Goal: Task Accomplishment & Management: Manage account settings

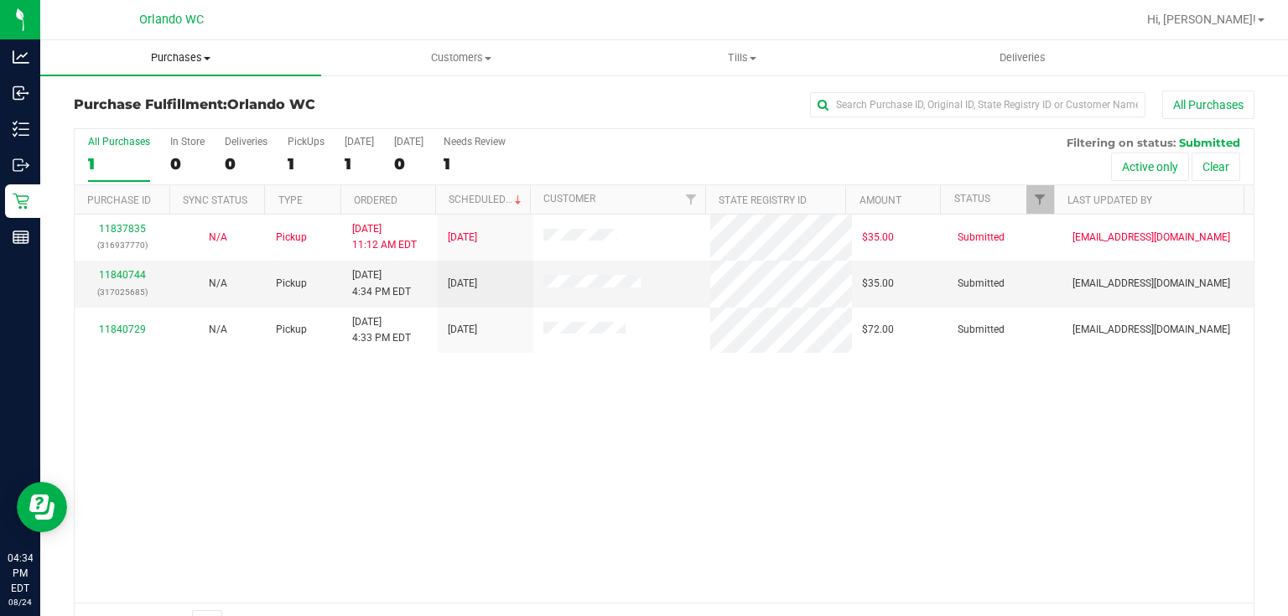
click at [172, 57] on span "Purchases" at bounding box center [180, 57] width 281 height 15
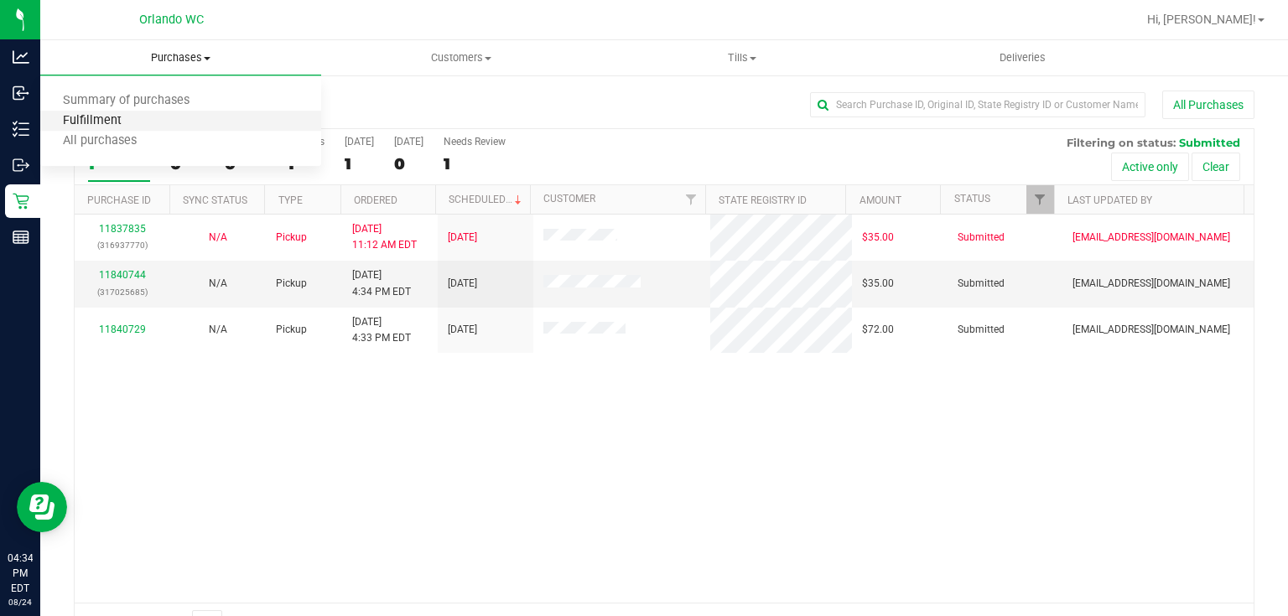
click at [127, 125] on span "Fulfillment" at bounding box center [92, 121] width 104 height 14
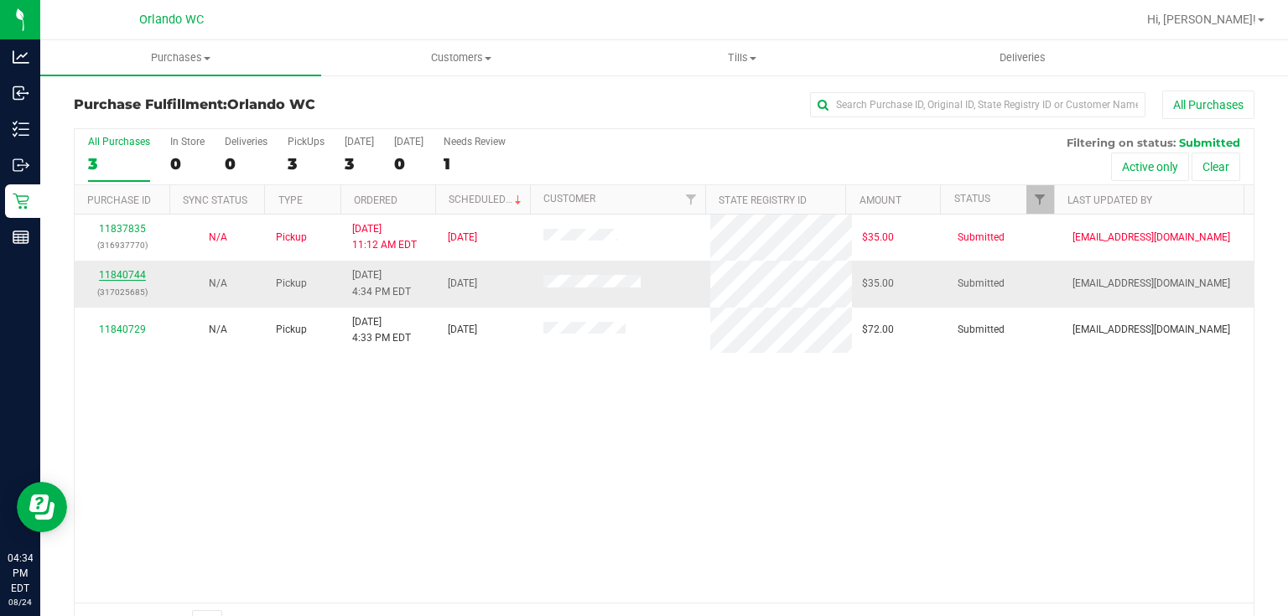
click at [131, 269] on link "11840744" at bounding box center [122, 275] width 47 height 12
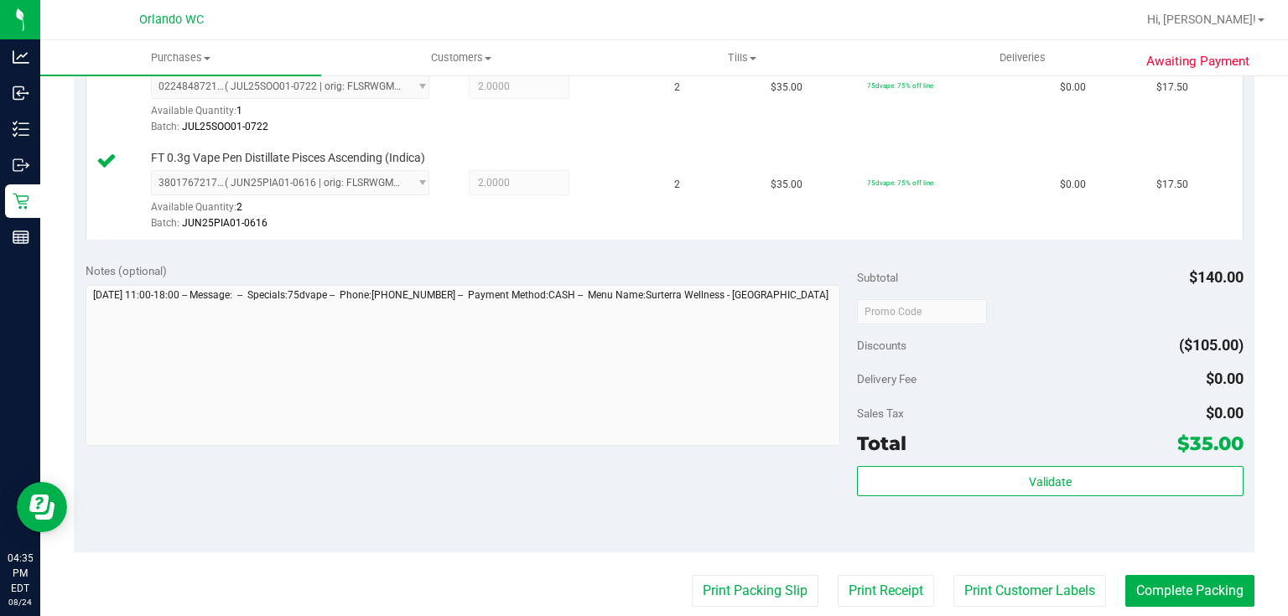
scroll to position [538, 0]
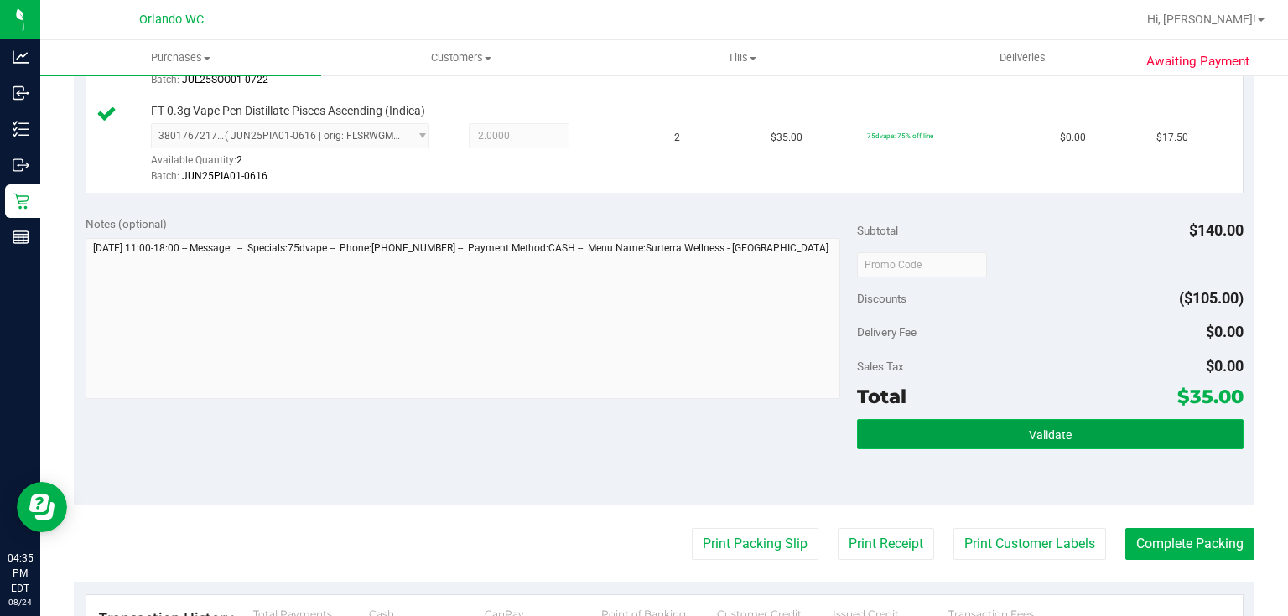
click at [963, 433] on button "Validate" at bounding box center [1050, 434] width 386 height 30
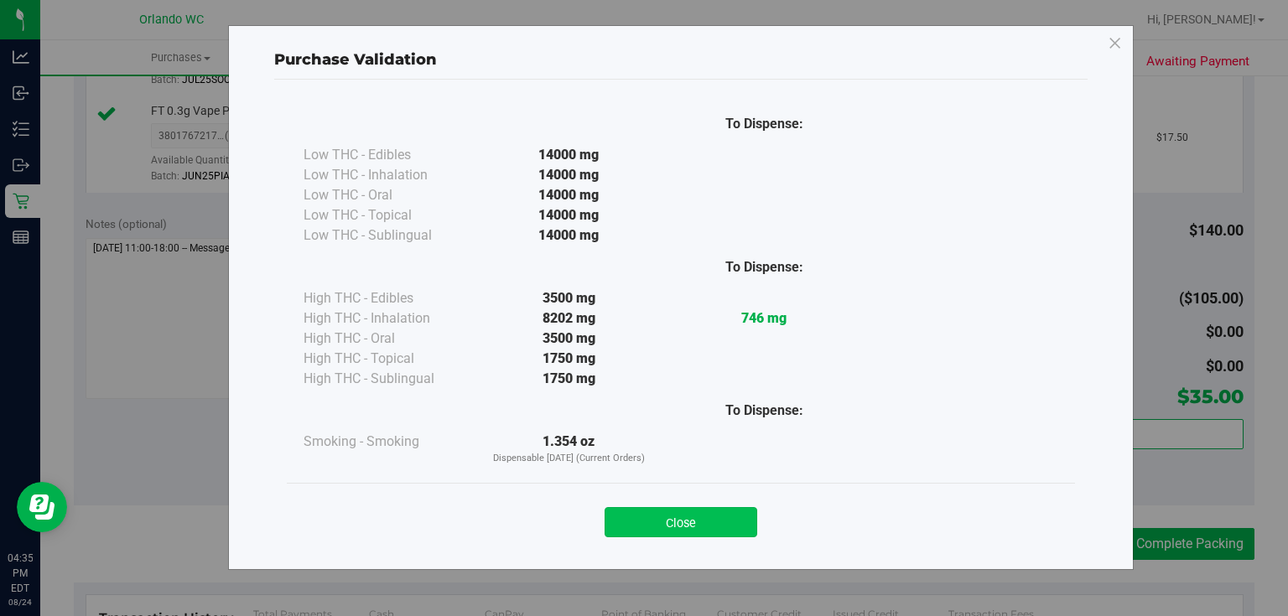
click at [644, 517] on button "Close" at bounding box center [681, 522] width 153 height 30
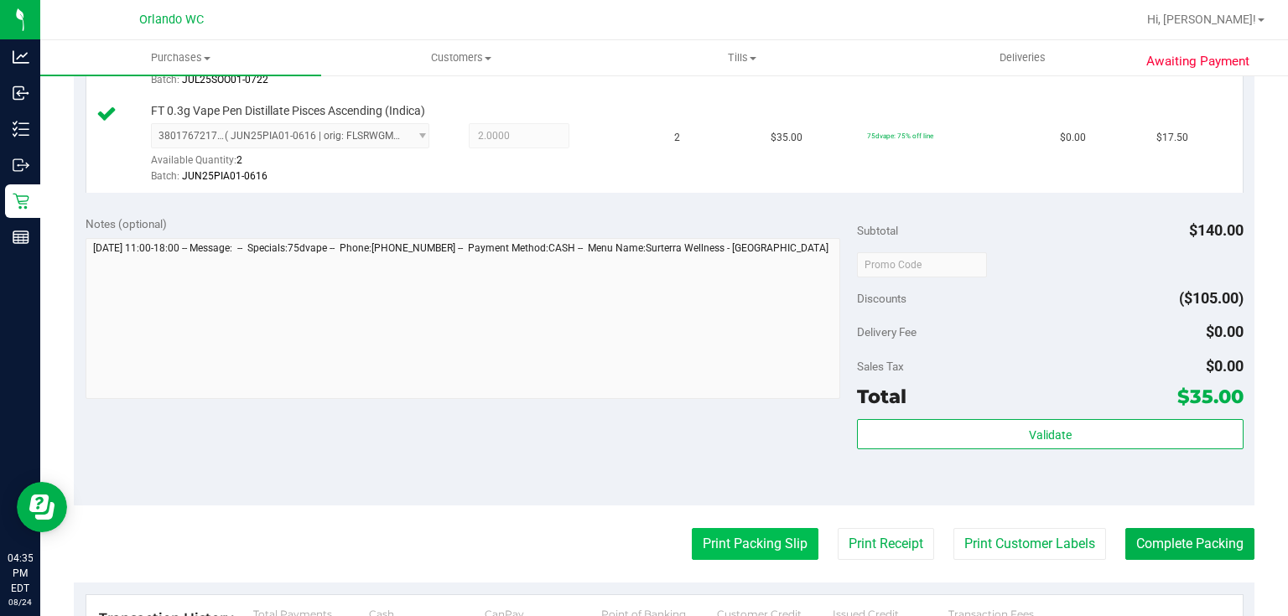
click at [778, 548] on button "Print Packing Slip" at bounding box center [755, 544] width 127 height 32
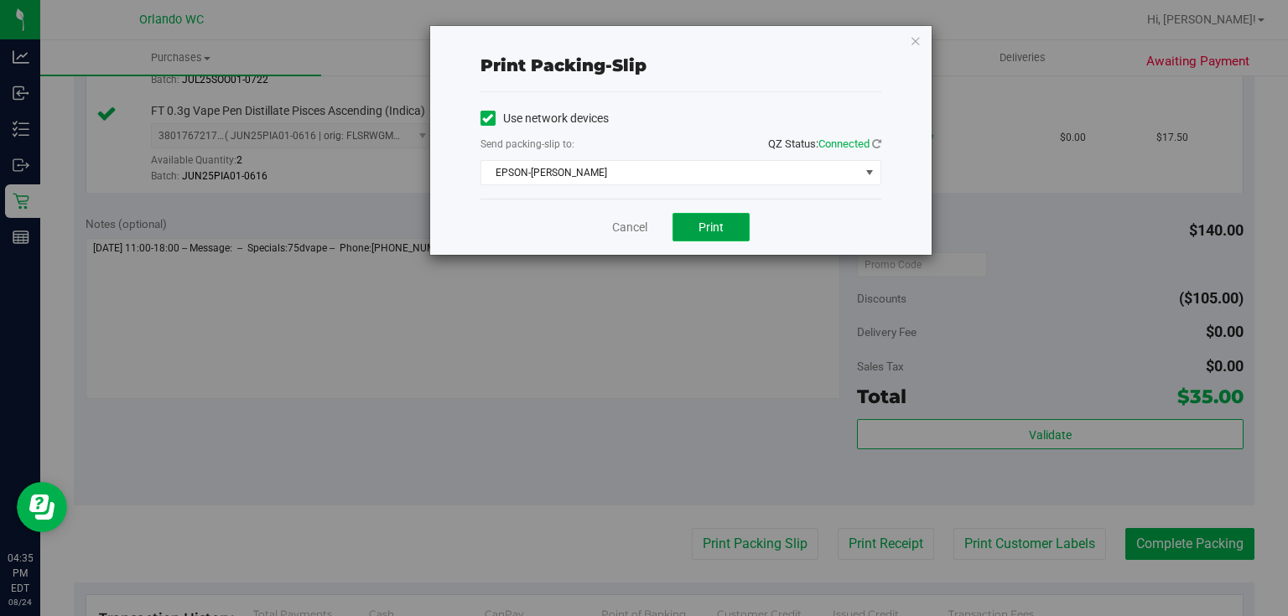
click at [709, 225] on span "Print" at bounding box center [710, 227] width 25 height 13
click at [639, 229] on link "Cancel" at bounding box center [629, 228] width 35 height 18
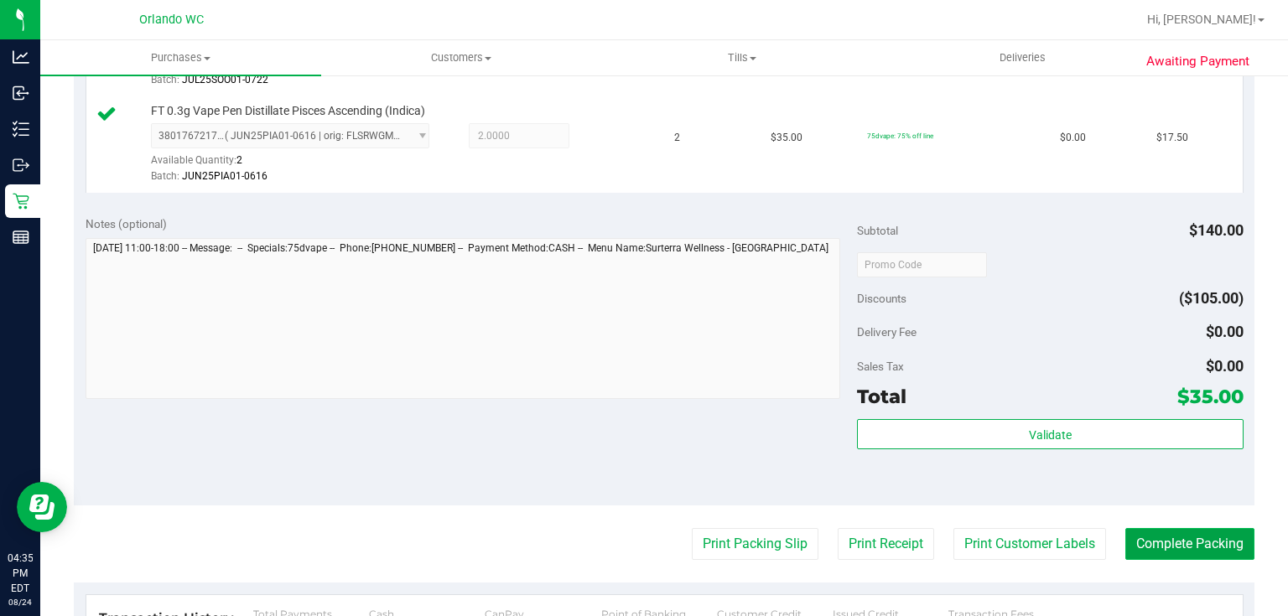
click at [1197, 553] on button "Complete Packing" at bounding box center [1189, 544] width 129 height 32
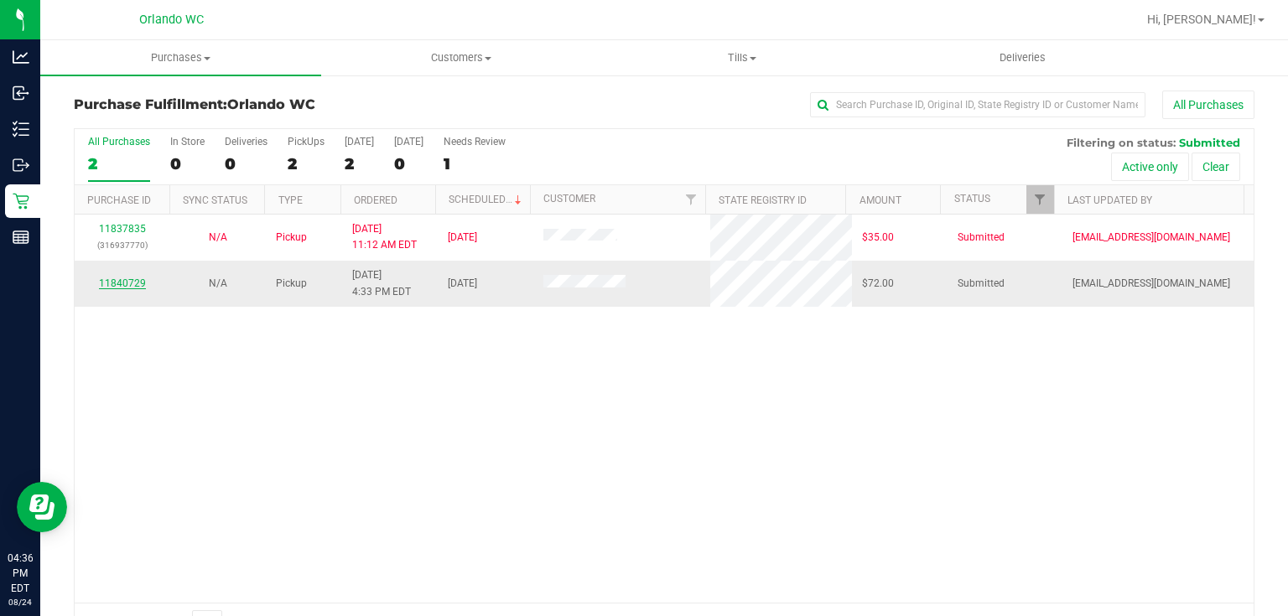
click at [132, 283] on link "11840729" at bounding box center [122, 284] width 47 height 12
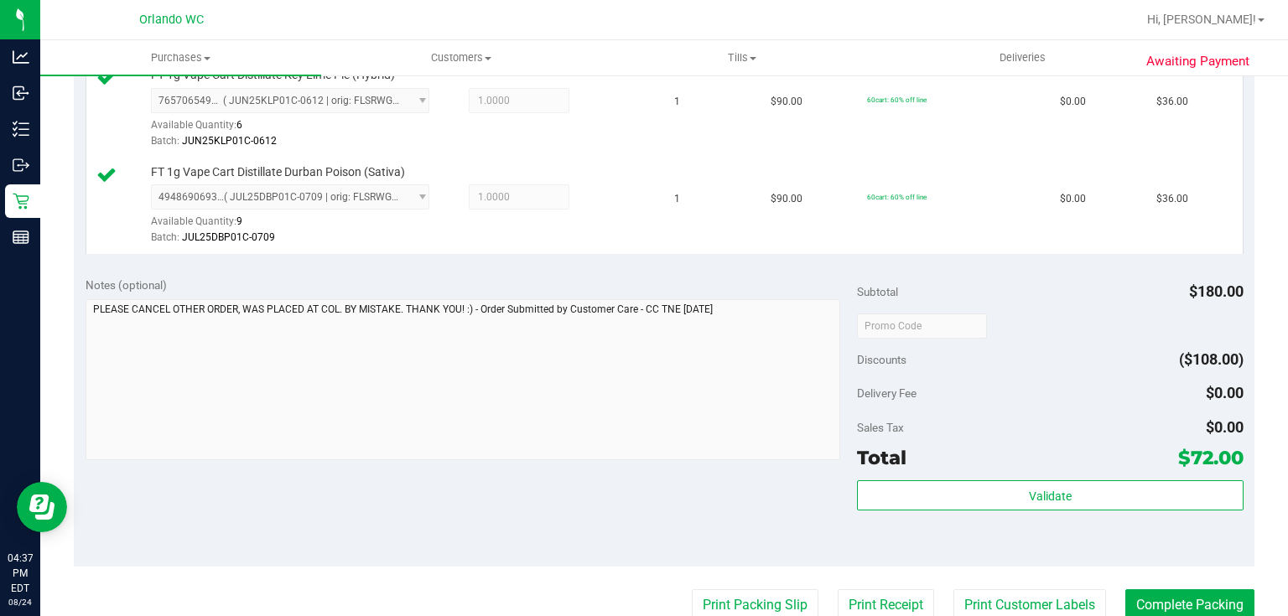
scroll to position [480, 0]
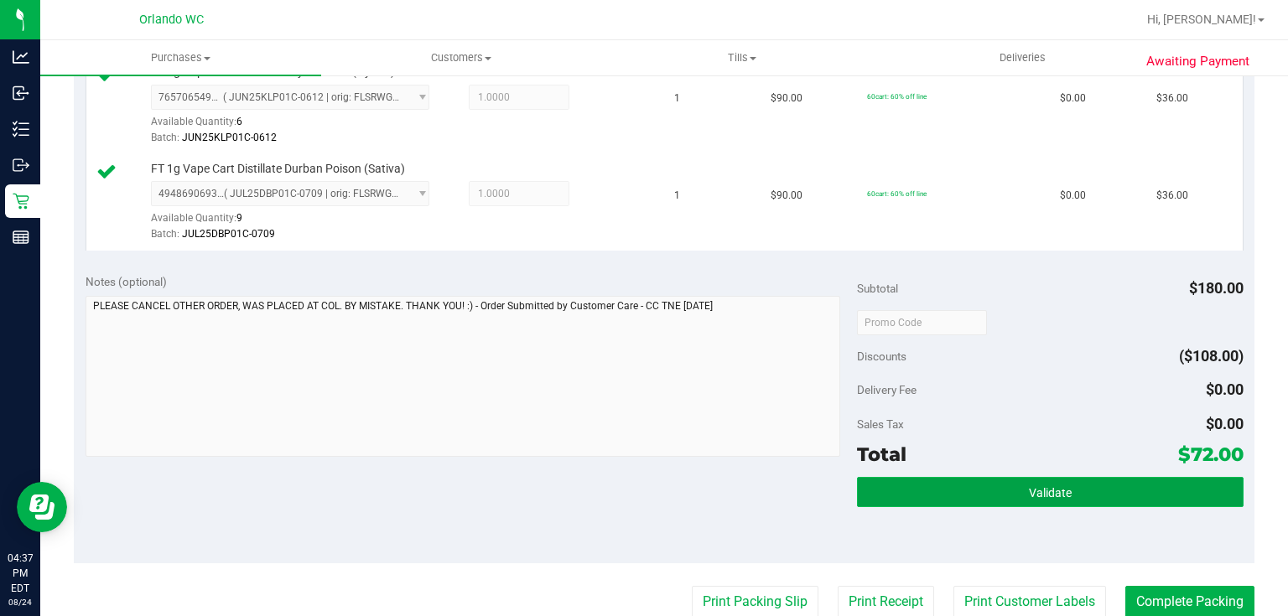
click at [1030, 491] on span "Validate" at bounding box center [1050, 492] width 43 height 13
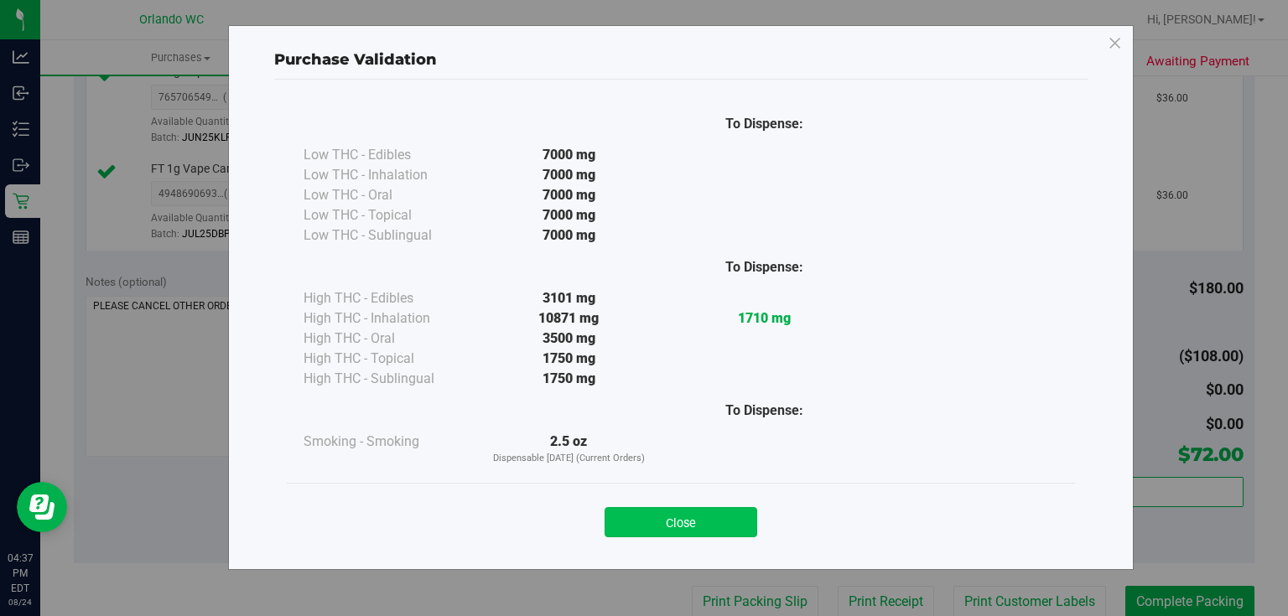
click at [724, 523] on button "Close" at bounding box center [681, 522] width 153 height 30
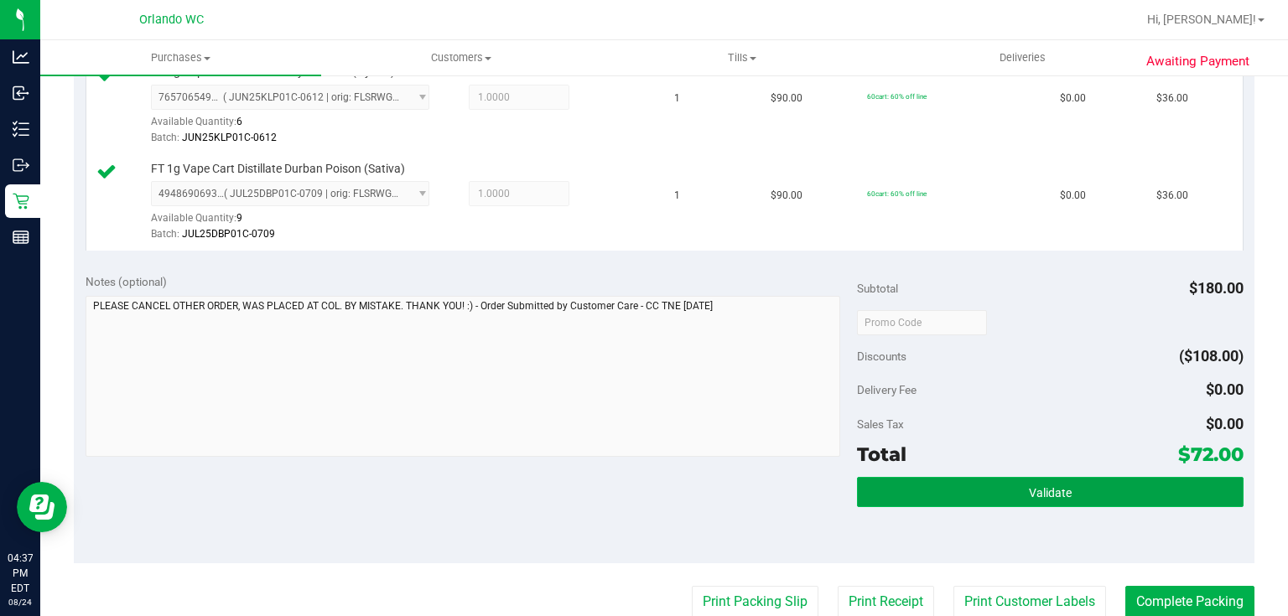
click at [1080, 495] on button "Validate" at bounding box center [1050, 492] width 386 height 30
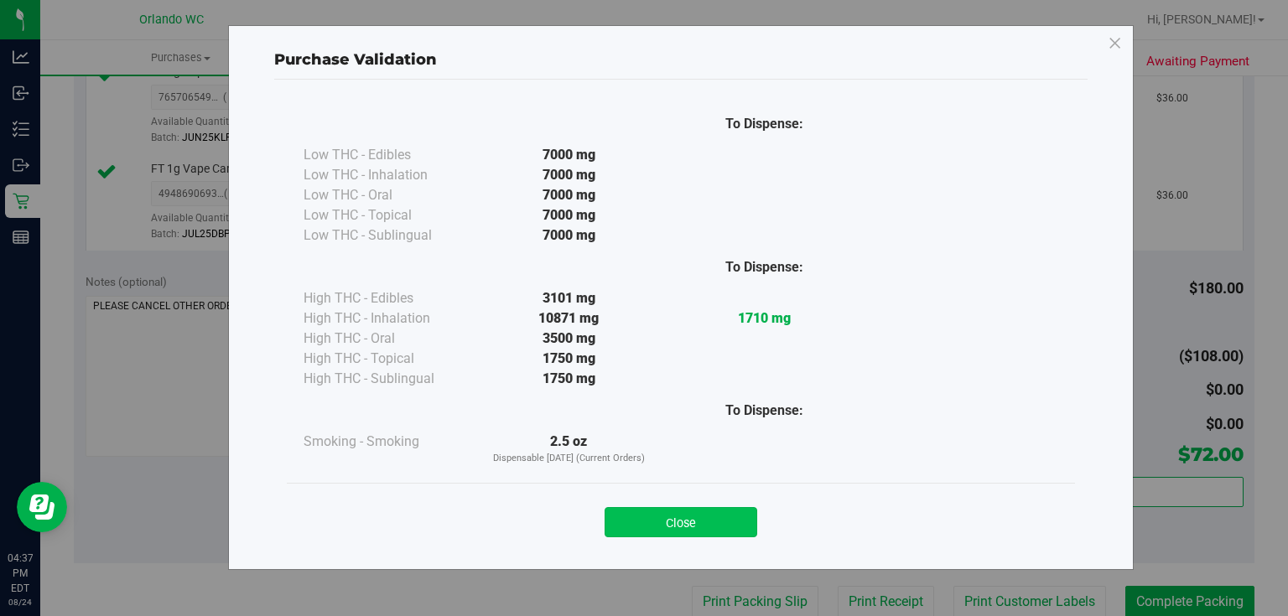
click at [725, 514] on button "Close" at bounding box center [681, 522] width 153 height 30
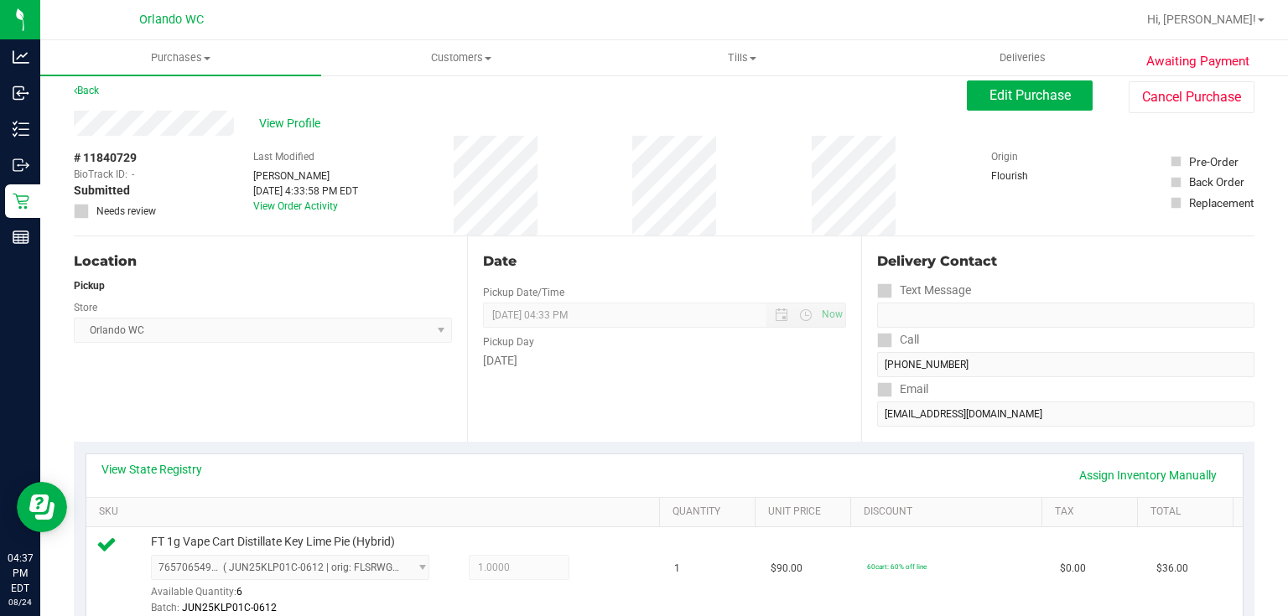
scroll to position [0, 0]
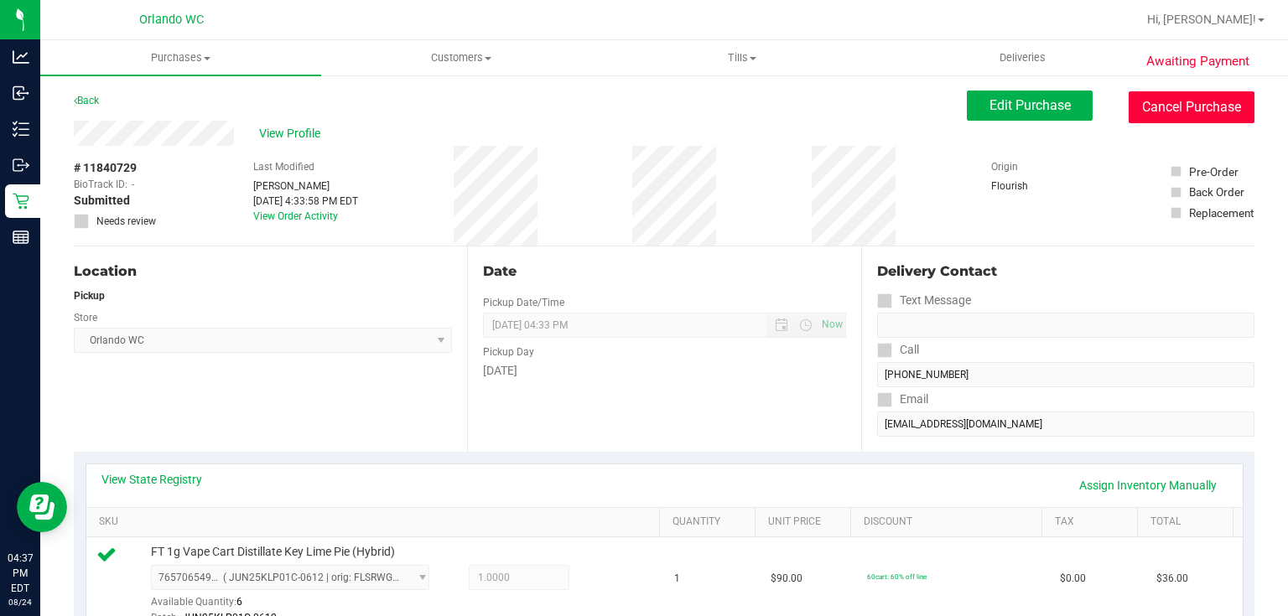
click at [1172, 108] on button "Cancel Purchase" at bounding box center [1192, 107] width 126 height 32
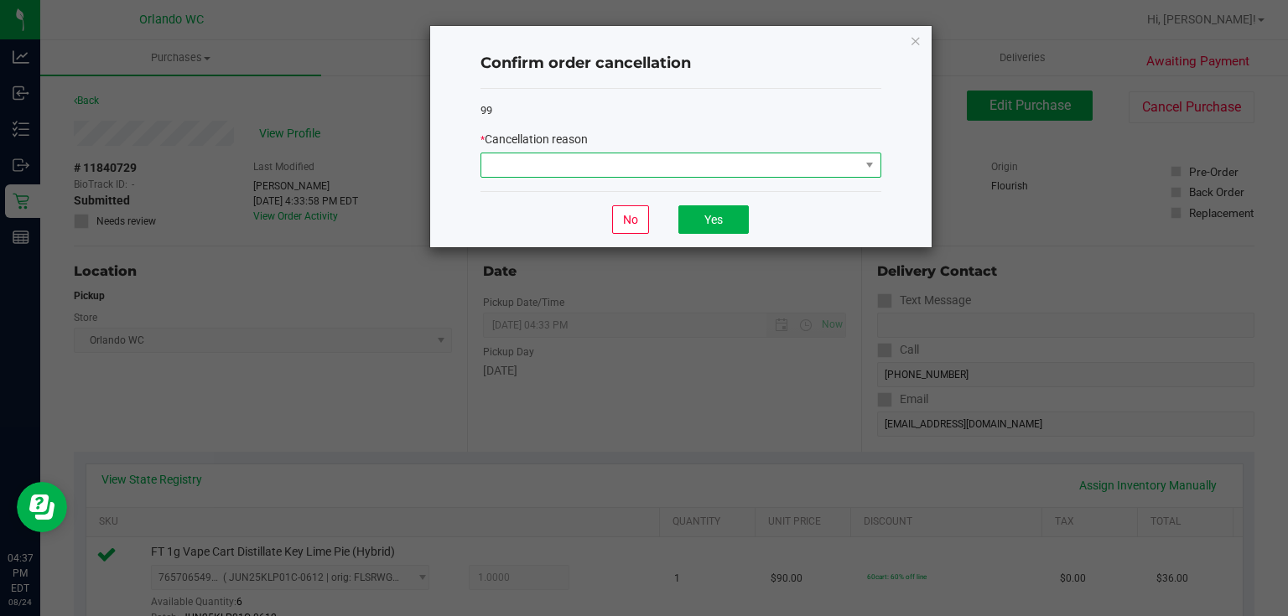
click at [831, 158] on span at bounding box center [670, 164] width 378 height 23
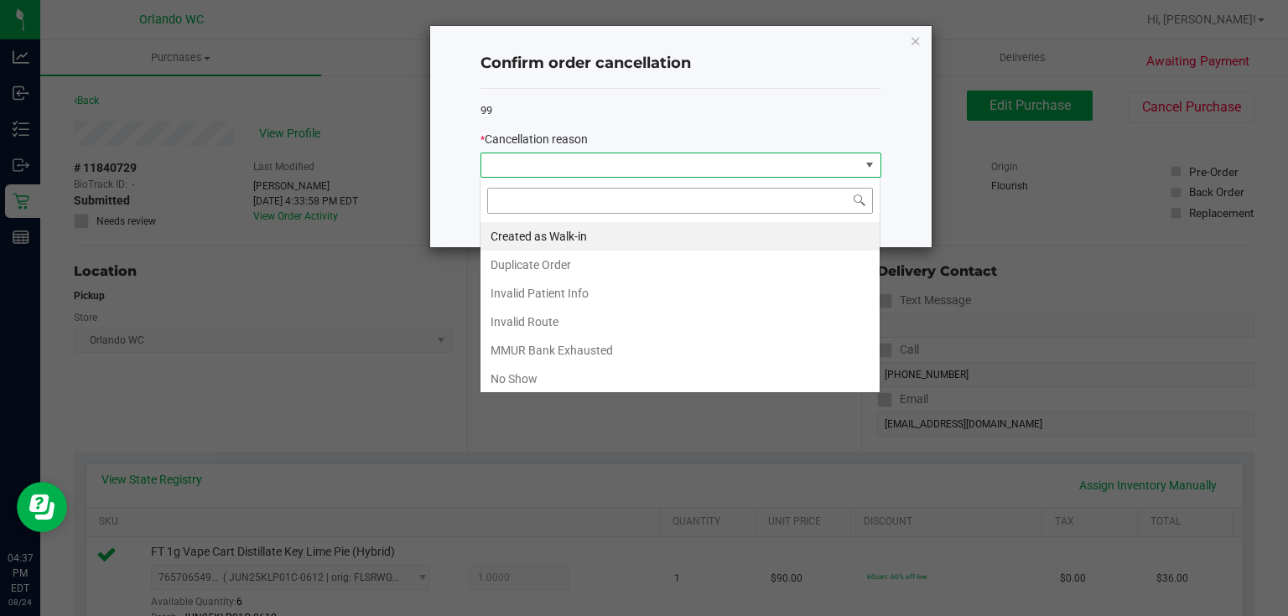
scroll to position [24, 401]
click at [617, 384] on li "No Show" at bounding box center [679, 379] width 399 height 29
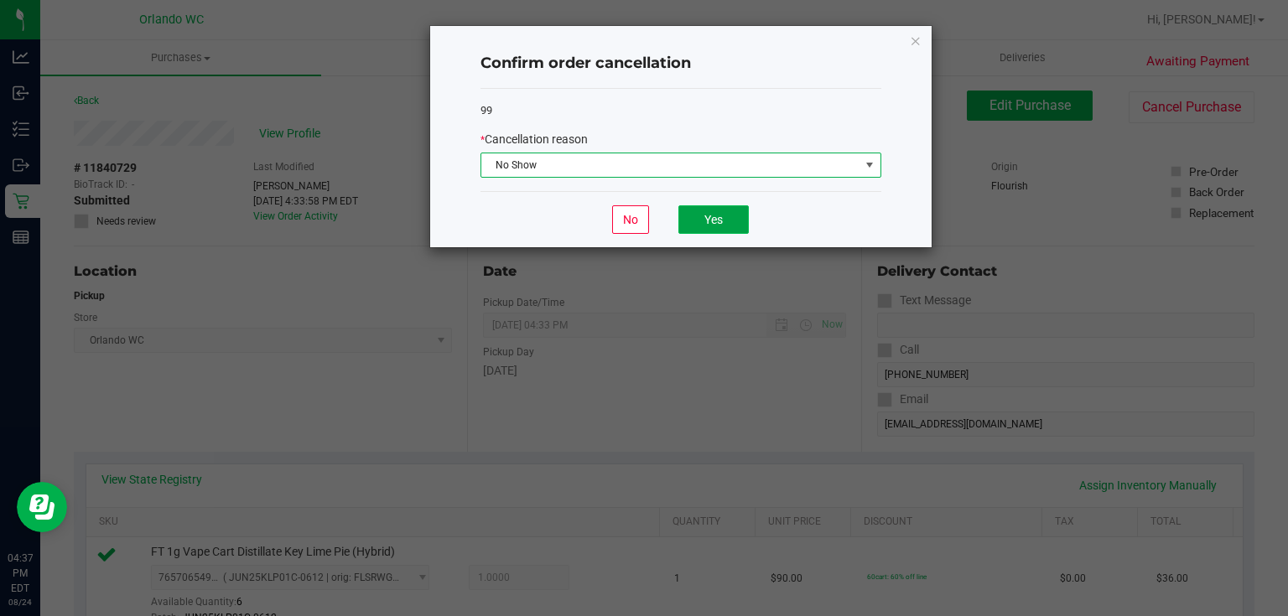
click at [729, 216] on button "Yes" at bounding box center [713, 219] width 70 height 29
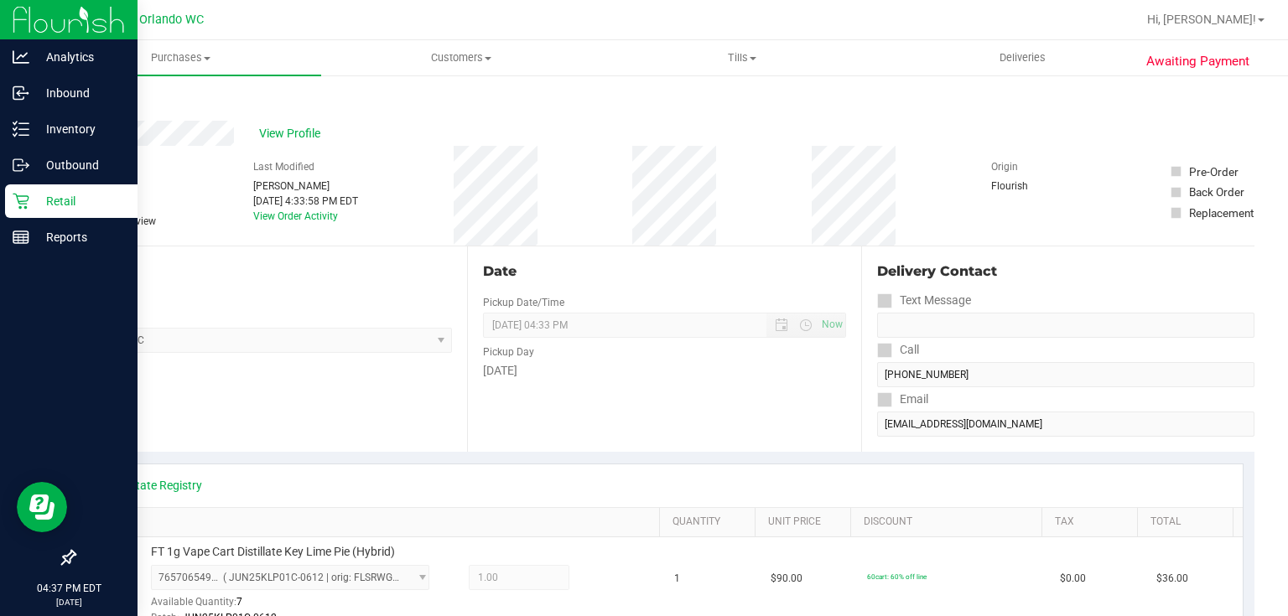
click at [17, 196] on icon at bounding box center [21, 202] width 16 height 16
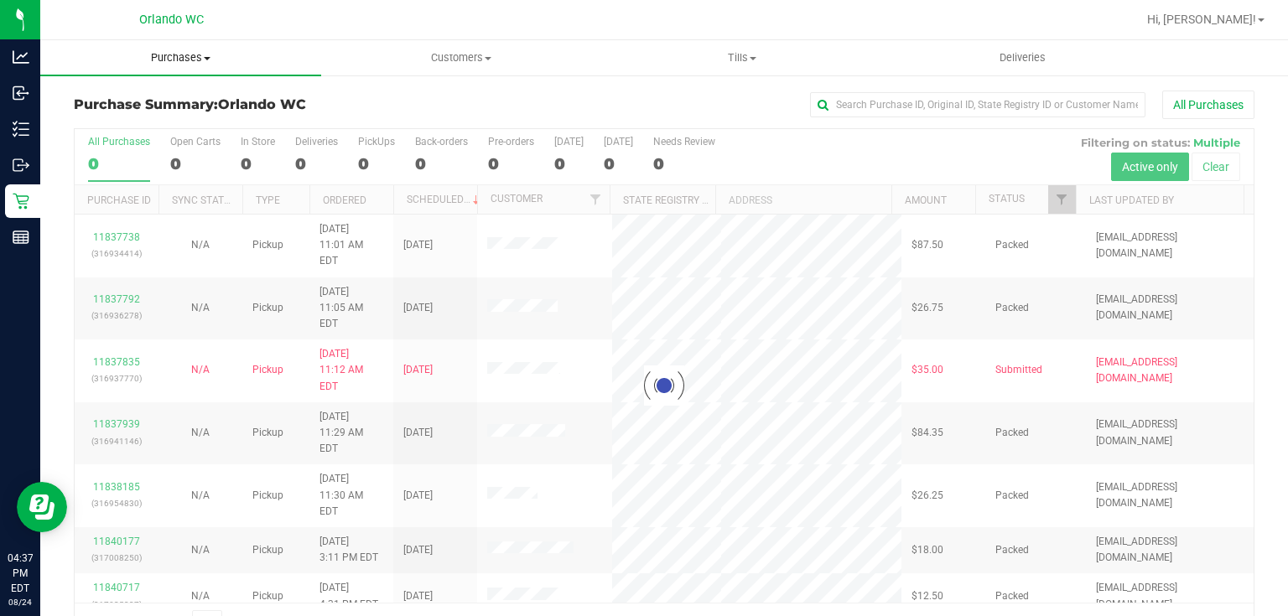
click at [190, 53] on span "Purchases" at bounding box center [180, 57] width 281 height 15
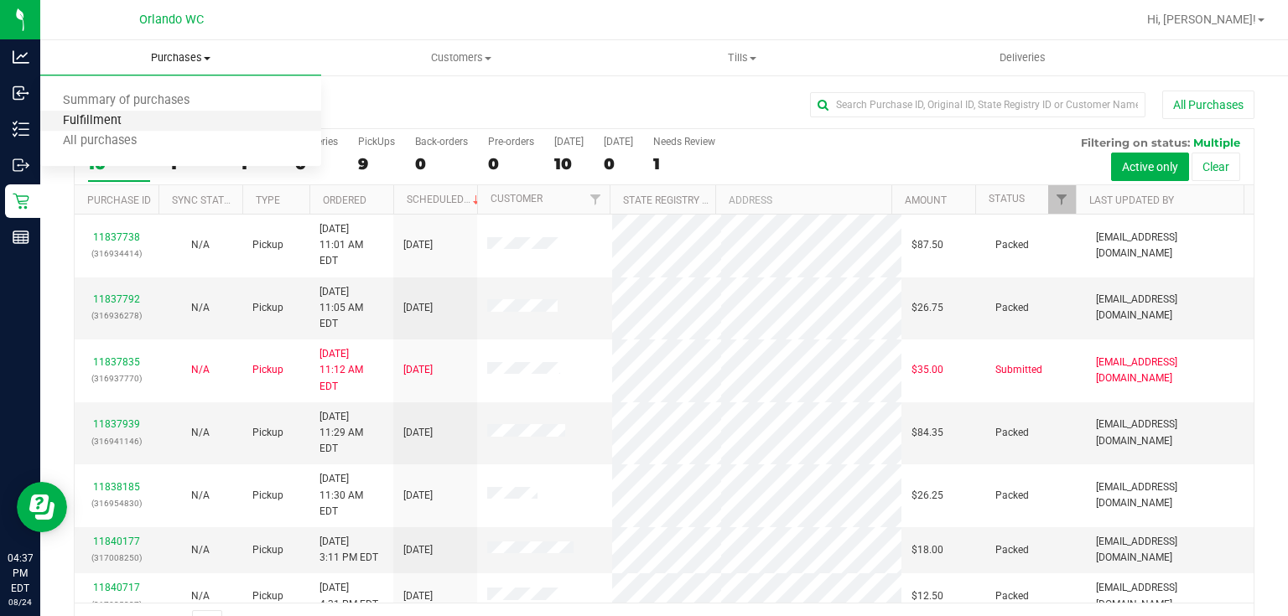
click at [115, 120] on span "Fulfillment" at bounding box center [92, 121] width 104 height 14
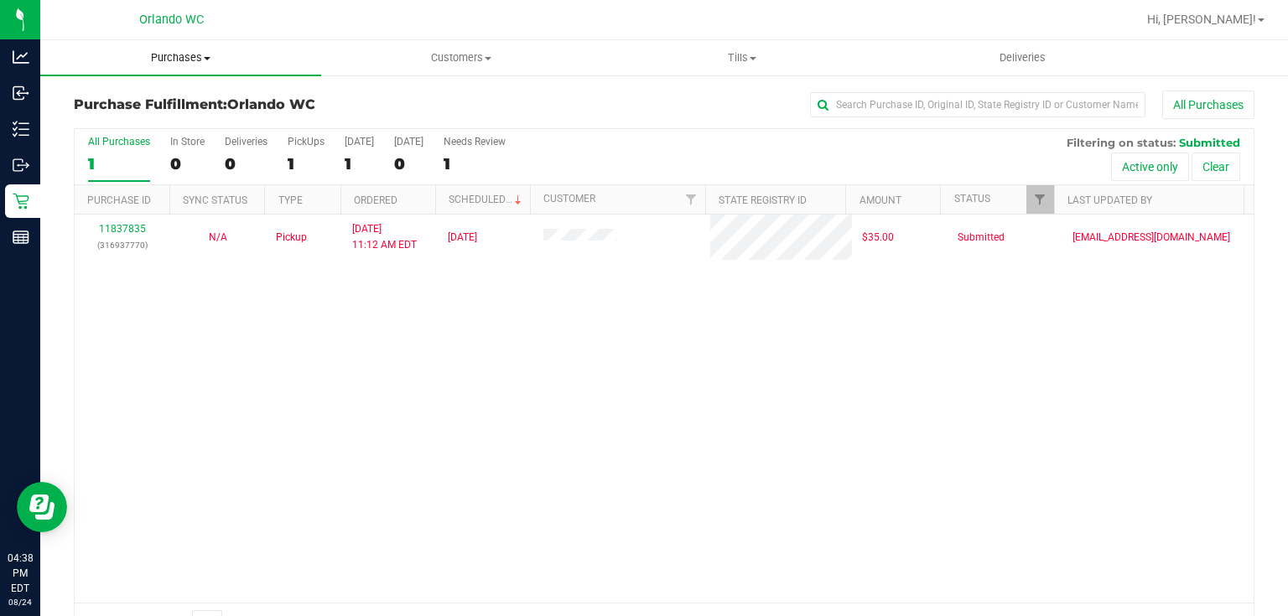
click at [181, 56] on span "Purchases" at bounding box center [180, 57] width 281 height 15
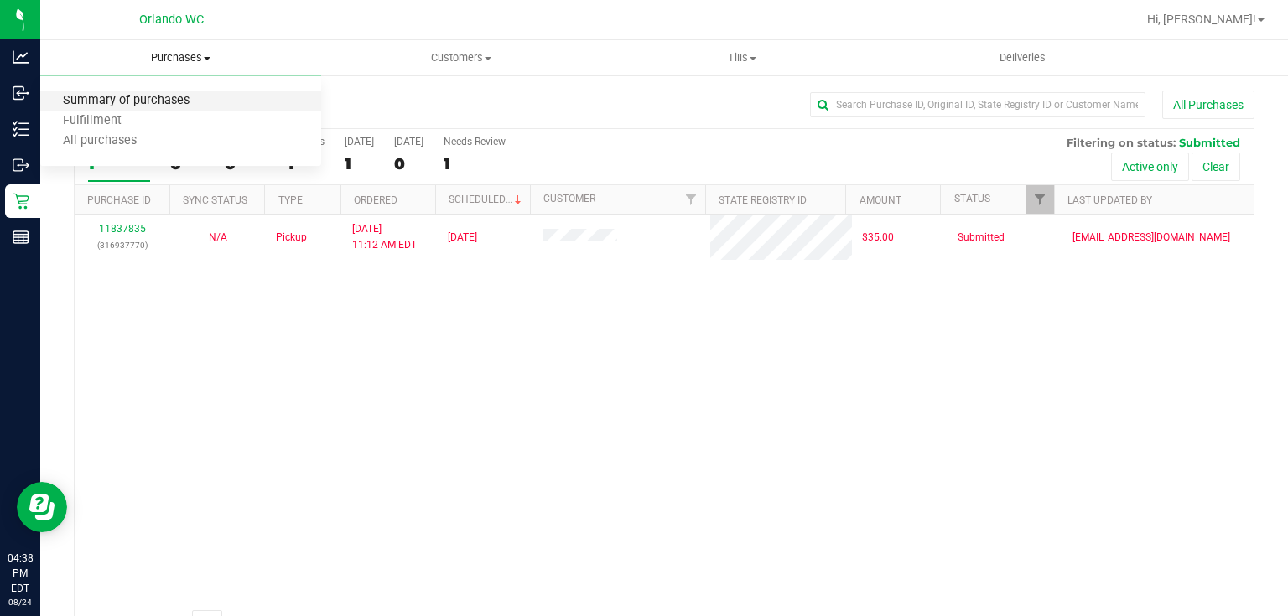
click at [168, 97] on span "Summary of purchases" at bounding box center [126, 101] width 172 height 14
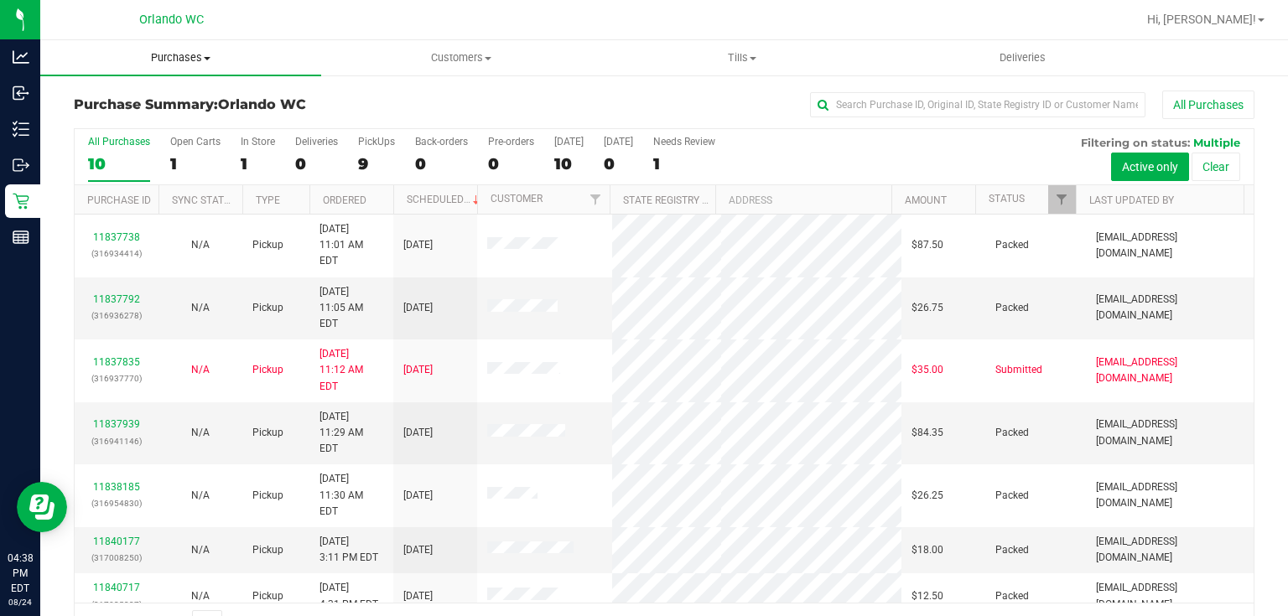
click at [169, 55] on span "Purchases" at bounding box center [180, 57] width 281 height 15
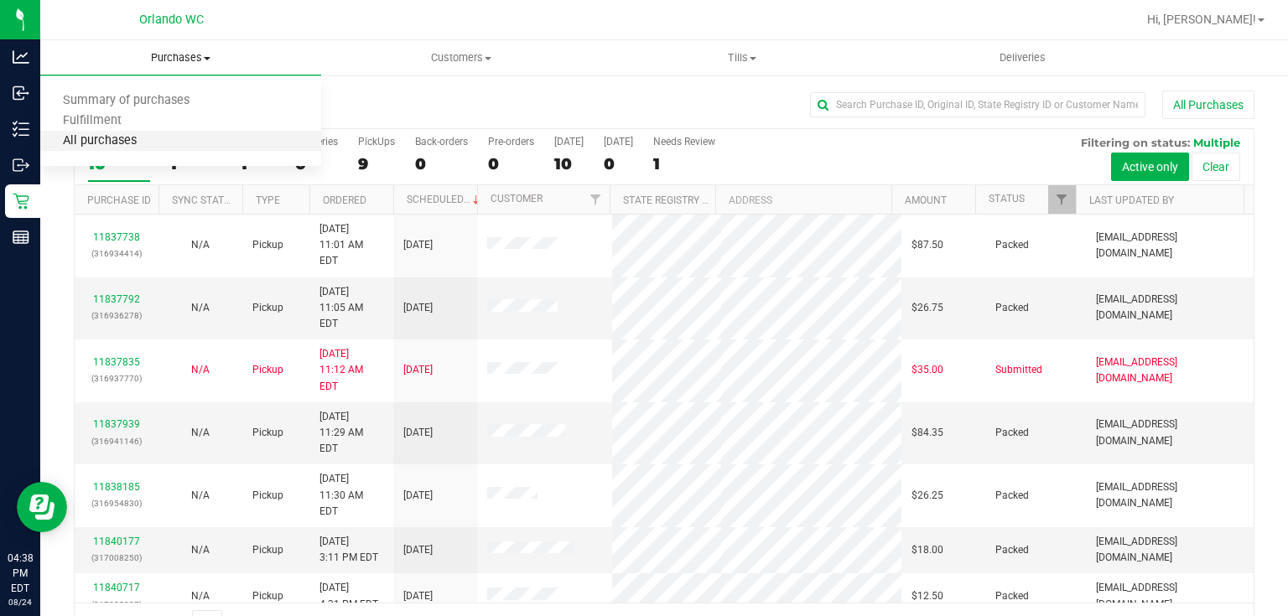
click at [136, 145] on span "All purchases" at bounding box center [99, 141] width 119 height 14
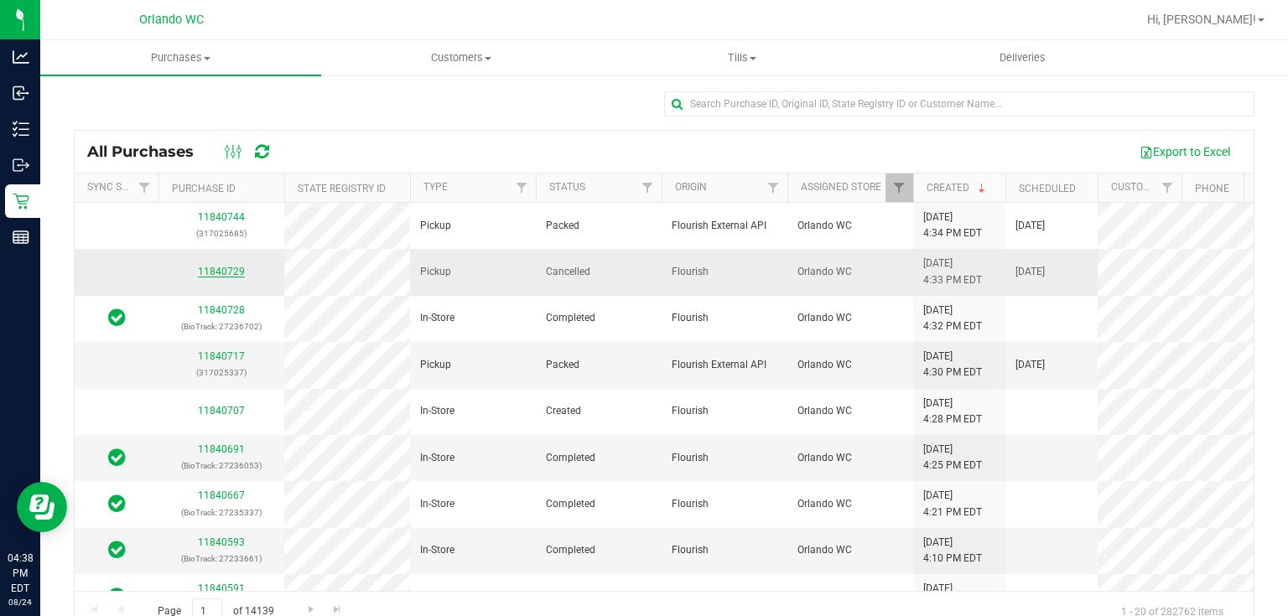
click at [230, 273] on link "11840729" at bounding box center [221, 272] width 47 height 12
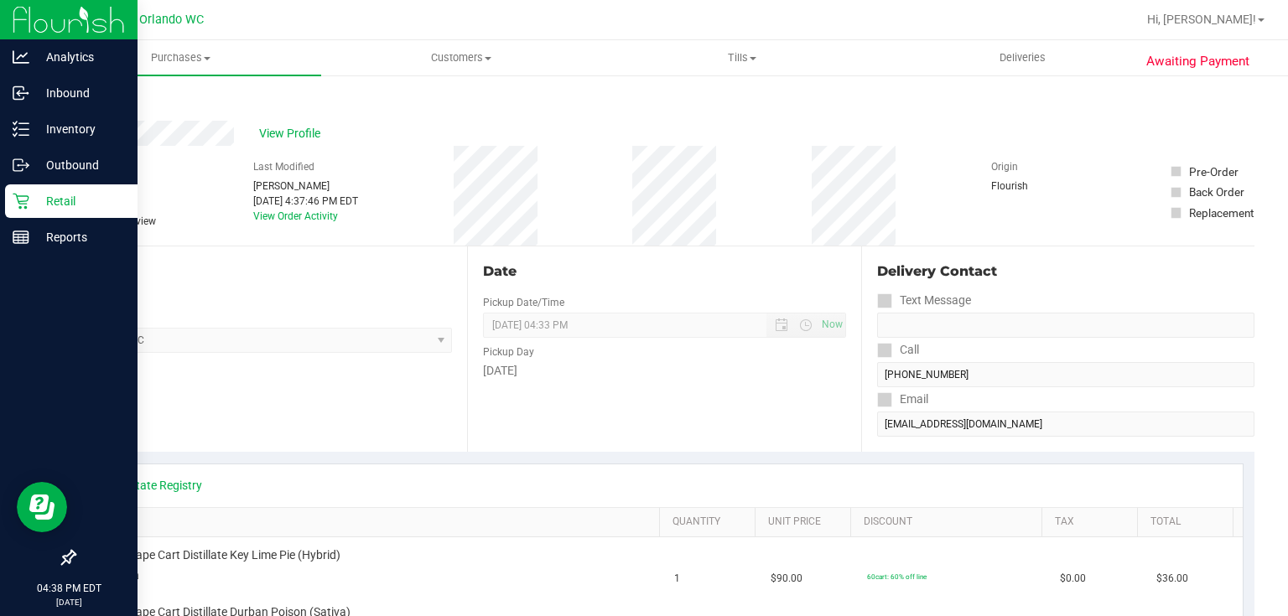
click at [43, 190] on div "Retail" at bounding box center [71, 201] width 132 height 34
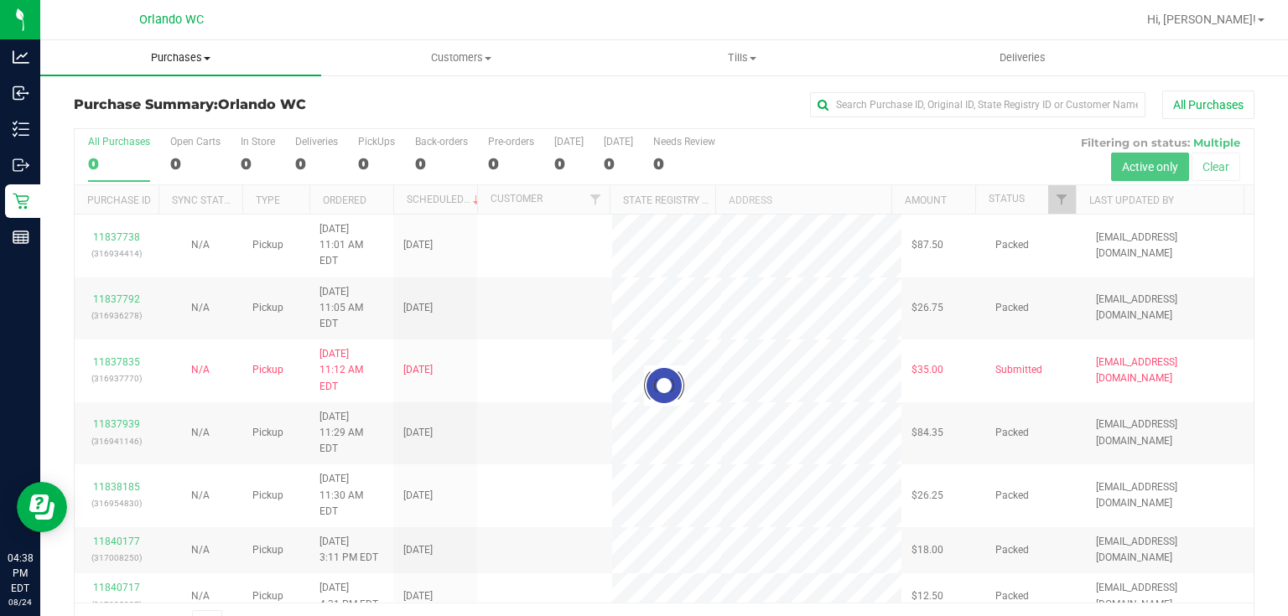
click at [185, 61] on span "Purchases" at bounding box center [180, 57] width 281 height 15
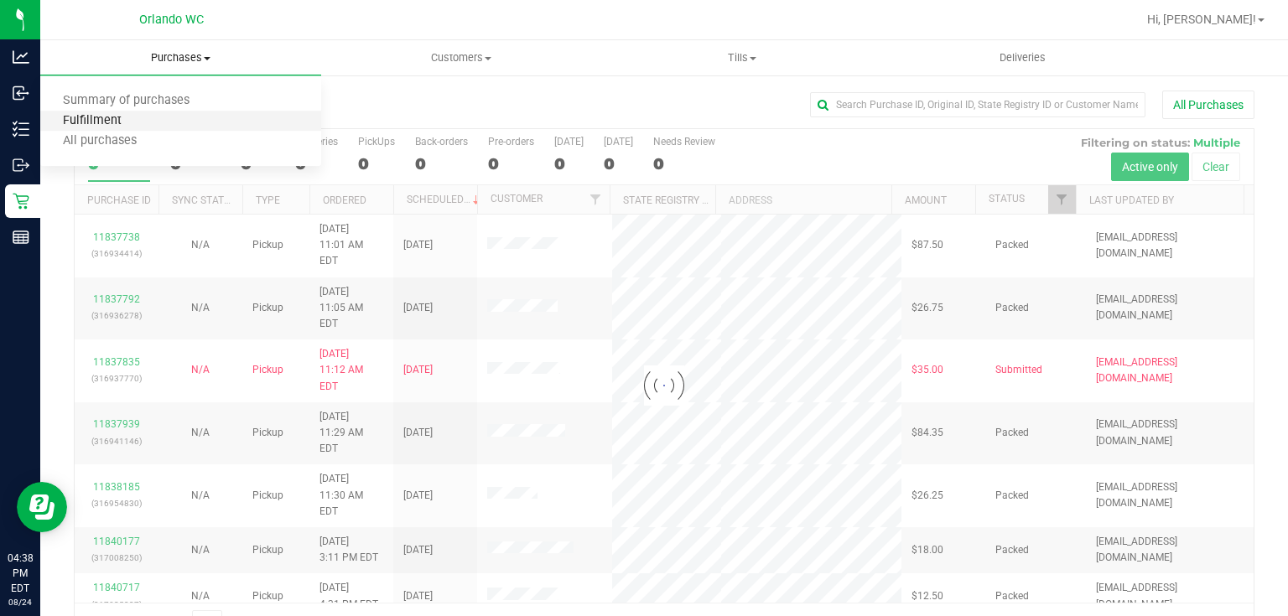
click at [106, 123] on span "Fulfillment" at bounding box center [92, 121] width 104 height 14
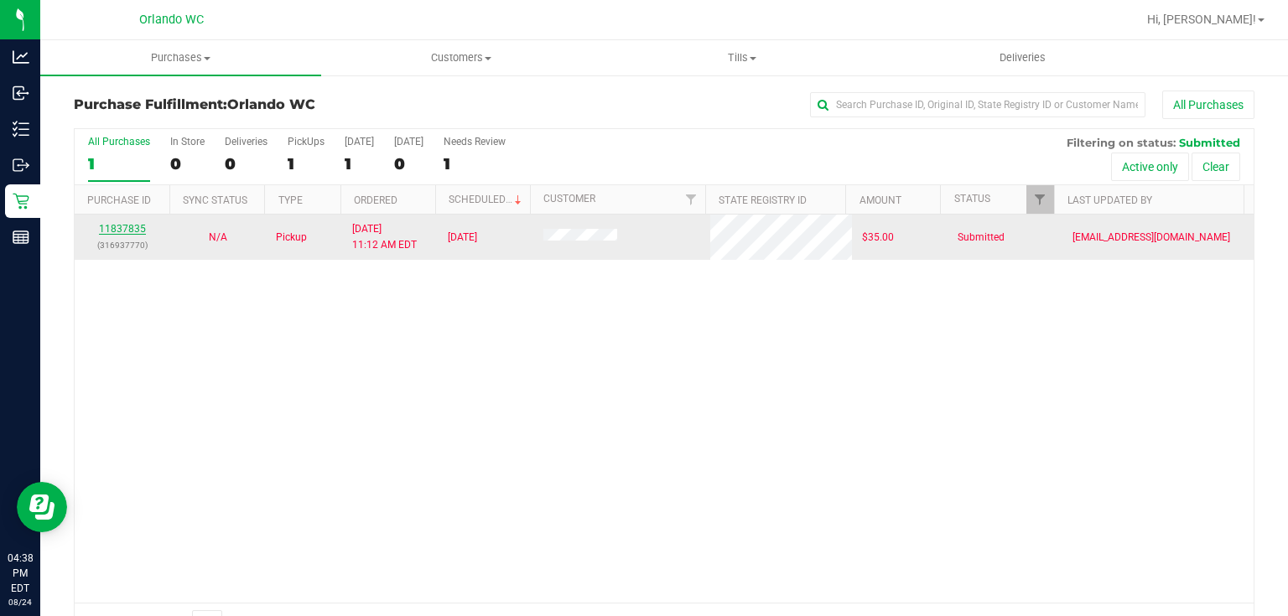
click at [122, 223] on link "11837835" at bounding box center [122, 229] width 47 height 12
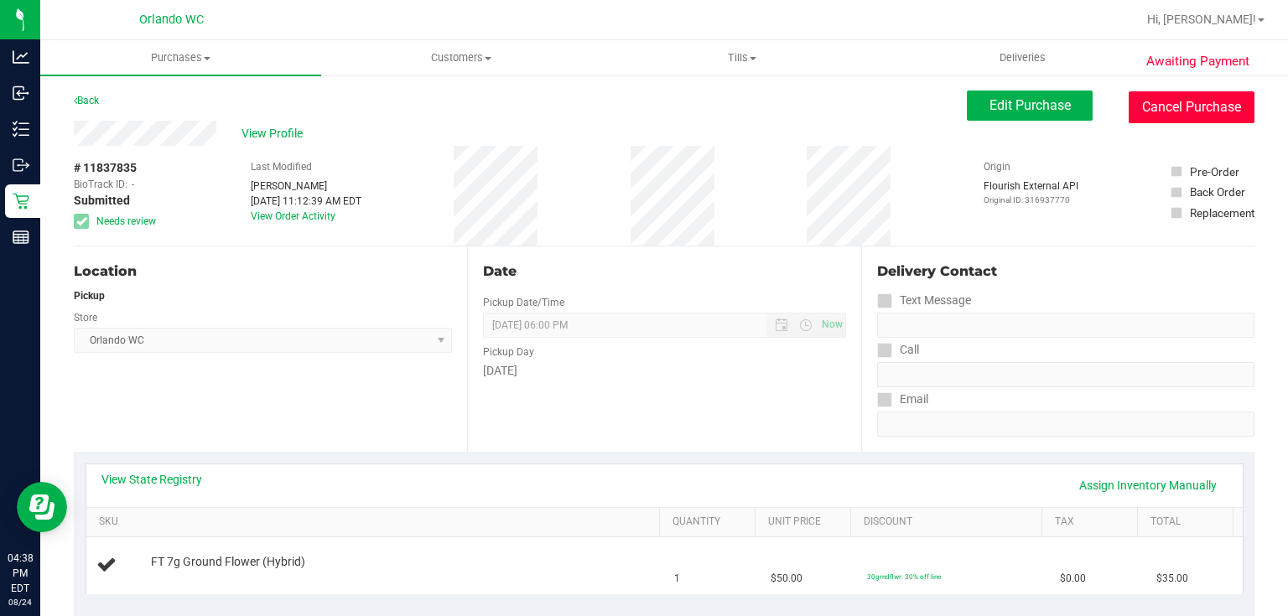
click at [1155, 108] on button "Cancel Purchase" at bounding box center [1192, 107] width 126 height 32
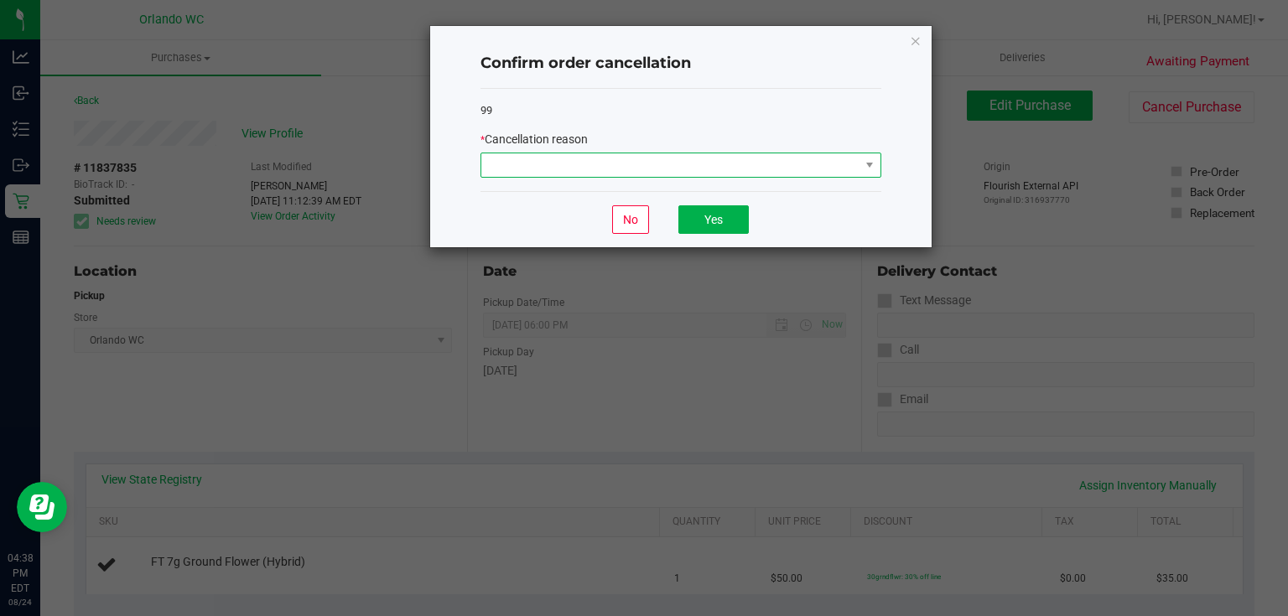
click at [792, 164] on span at bounding box center [670, 164] width 378 height 23
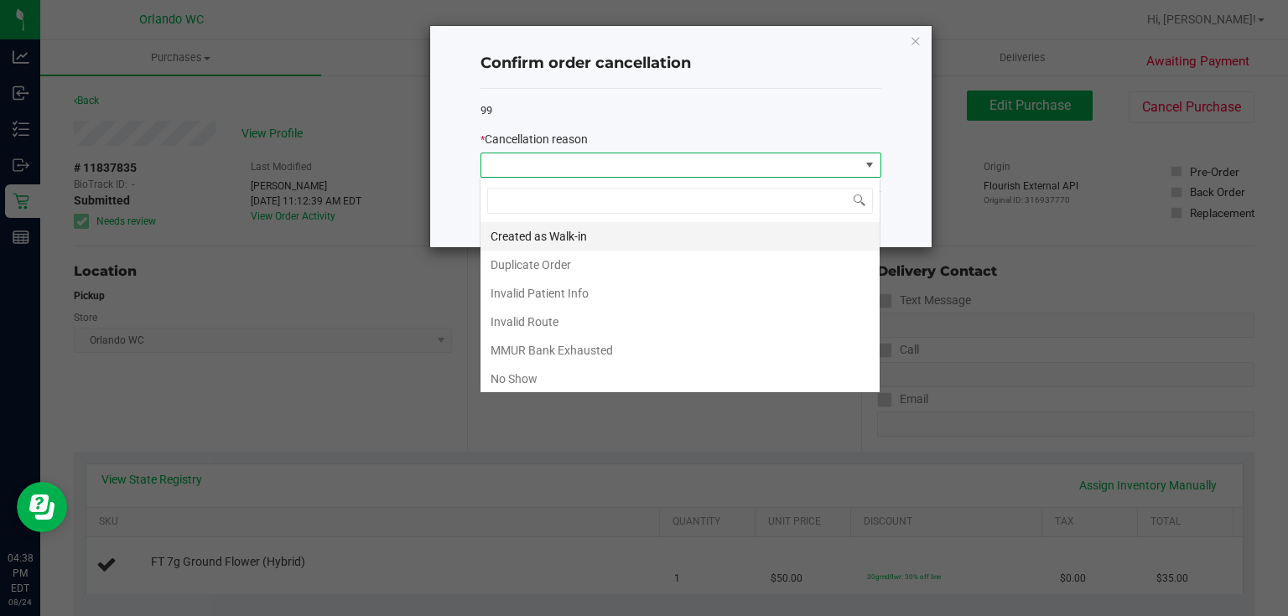
scroll to position [24, 401]
click at [555, 379] on li "No Show" at bounding box center [679, 379] width 399 height 29
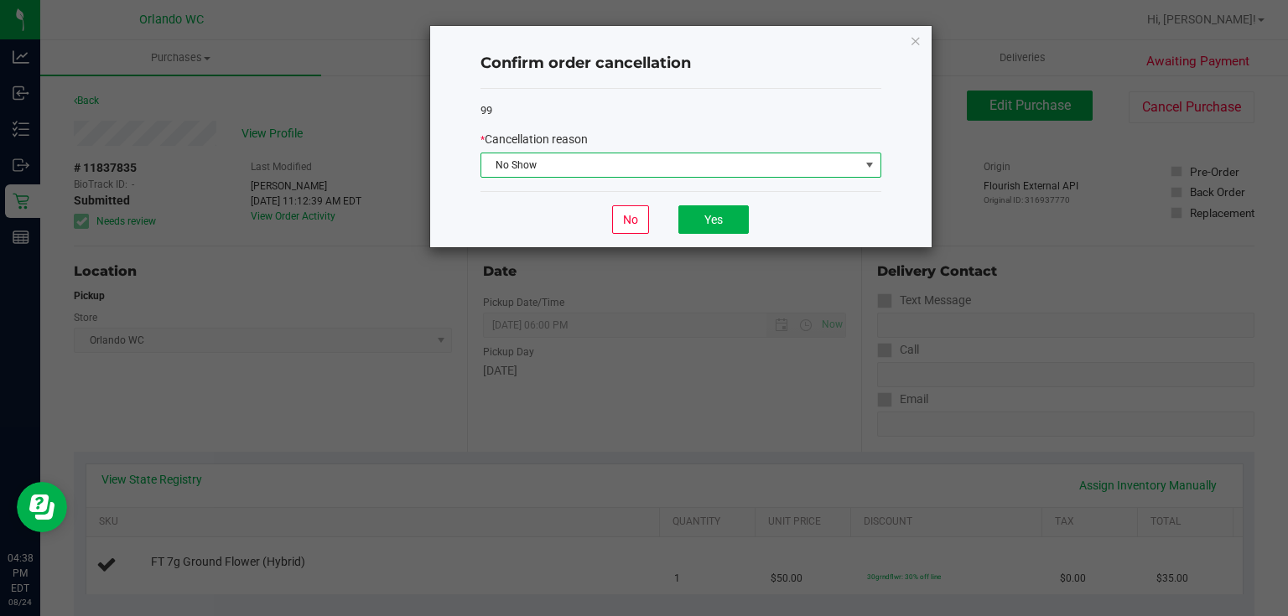
click at [761, 161] on span "No Show" at bounding box center [670, 164] width 378 height 23
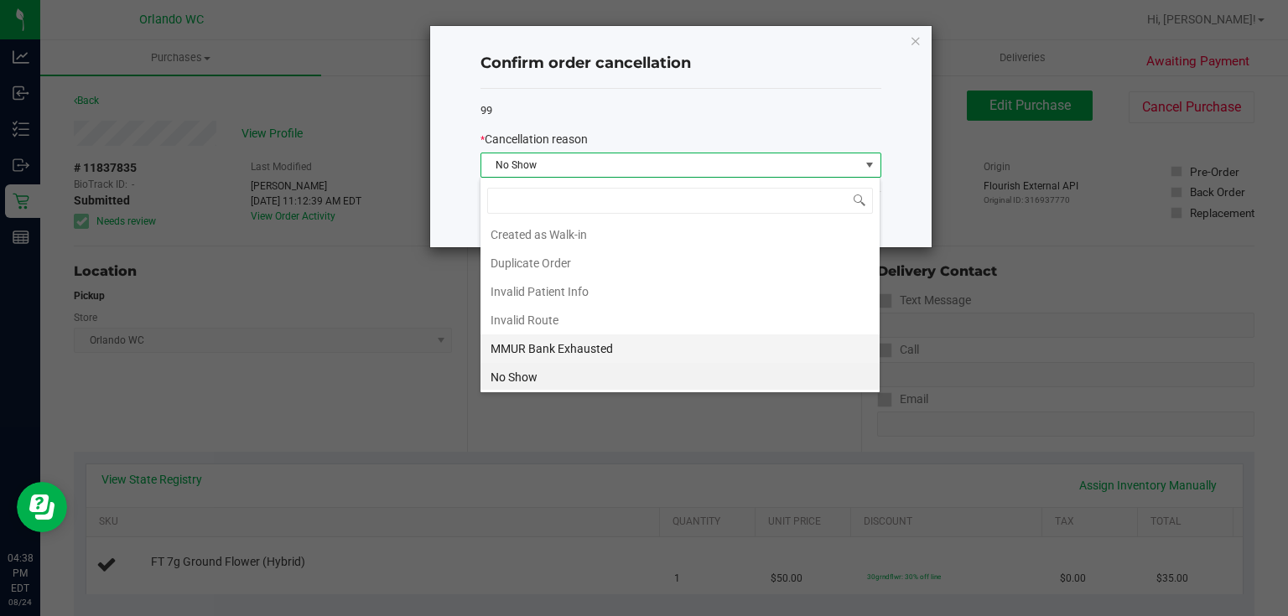
click at [563, 344] on li "MMUR Bank Exhausted" at bounding box center [679, 349] width 399 height 29
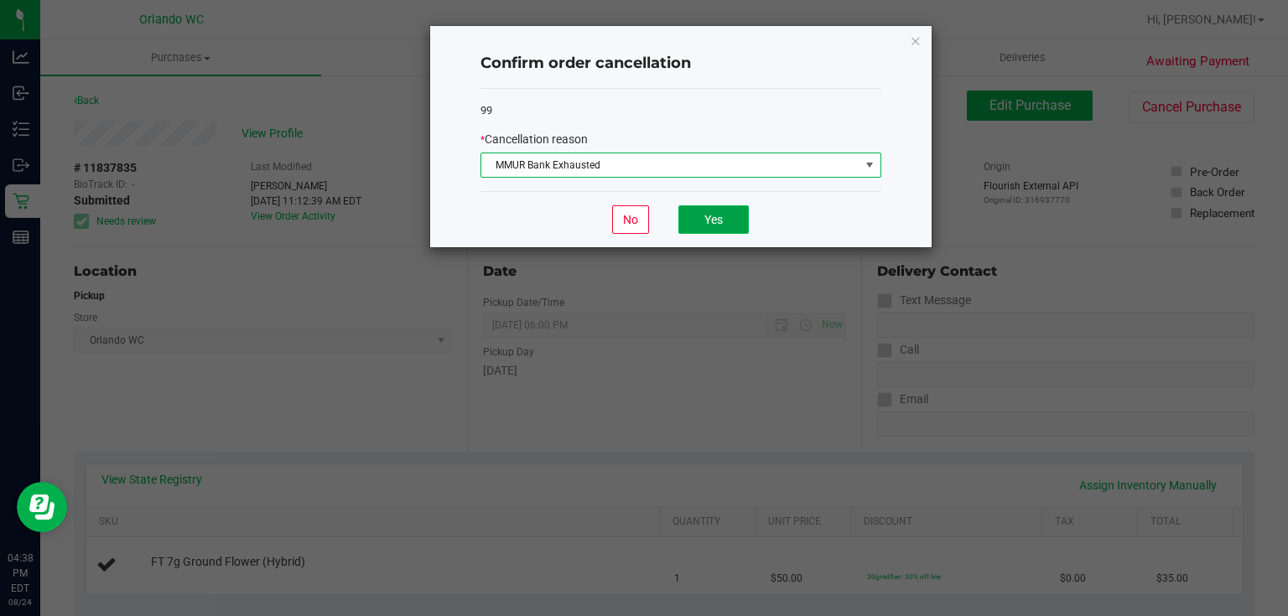
click at [698, 212] on button "Yes" at bounding box center [713, 219] width 70 height 29
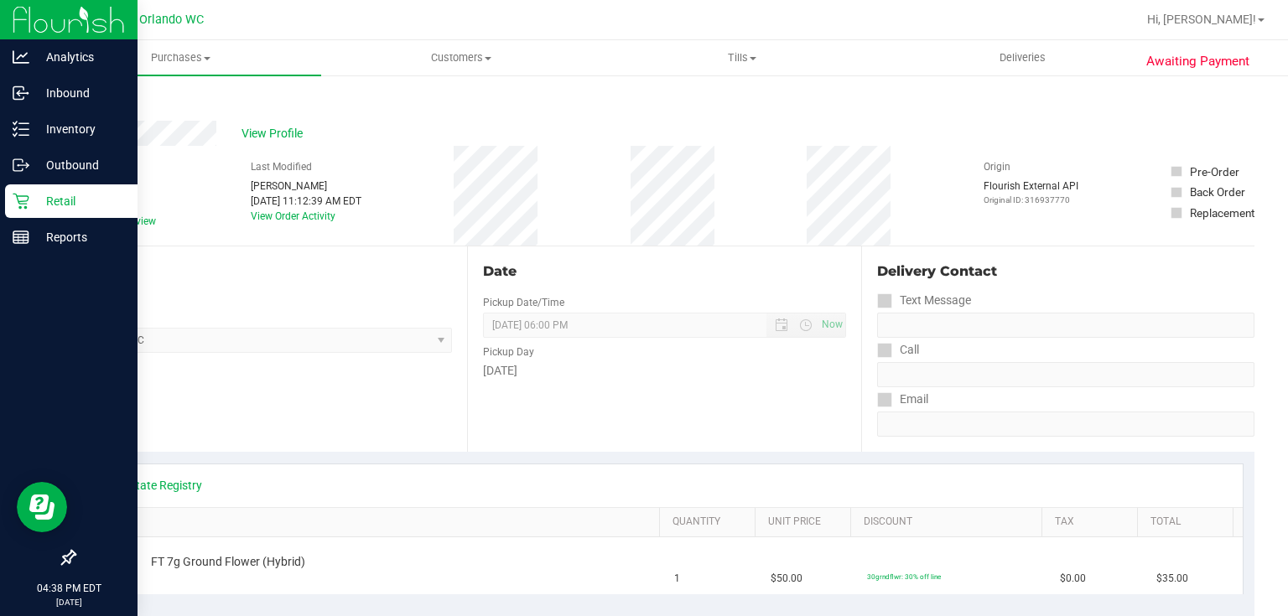
click at [18, 198] on icon at bounding box center [21, 201] width 17 height 17
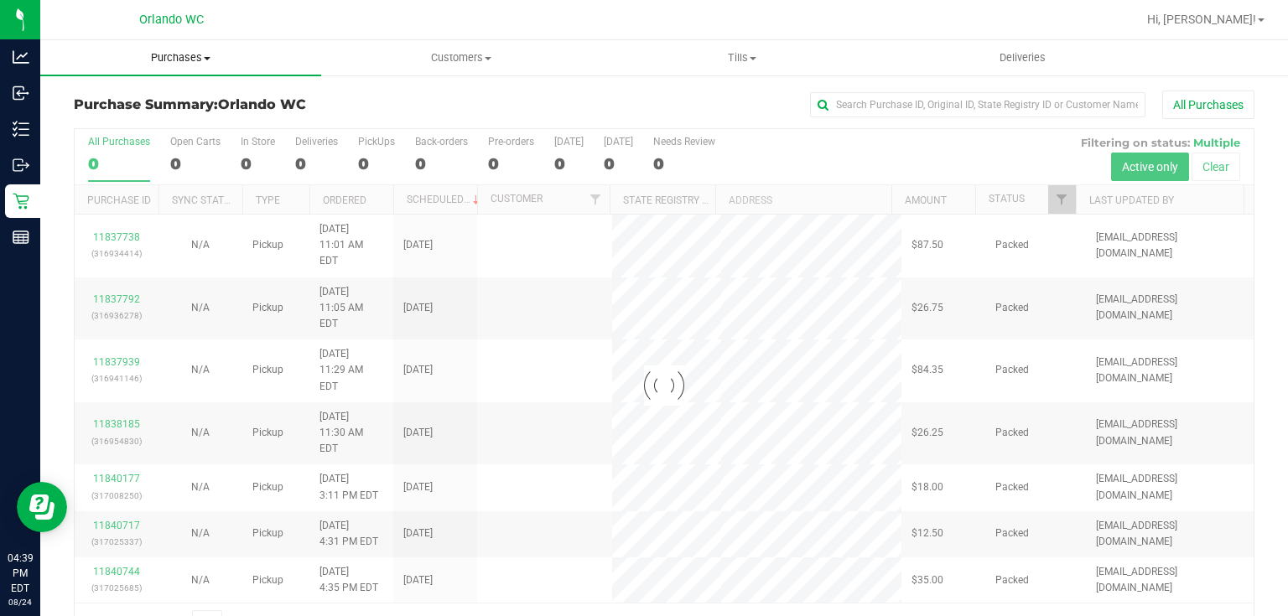
click at [170, 57] on span "Purchases" at bounding box center [180, 57] width 281 height 15
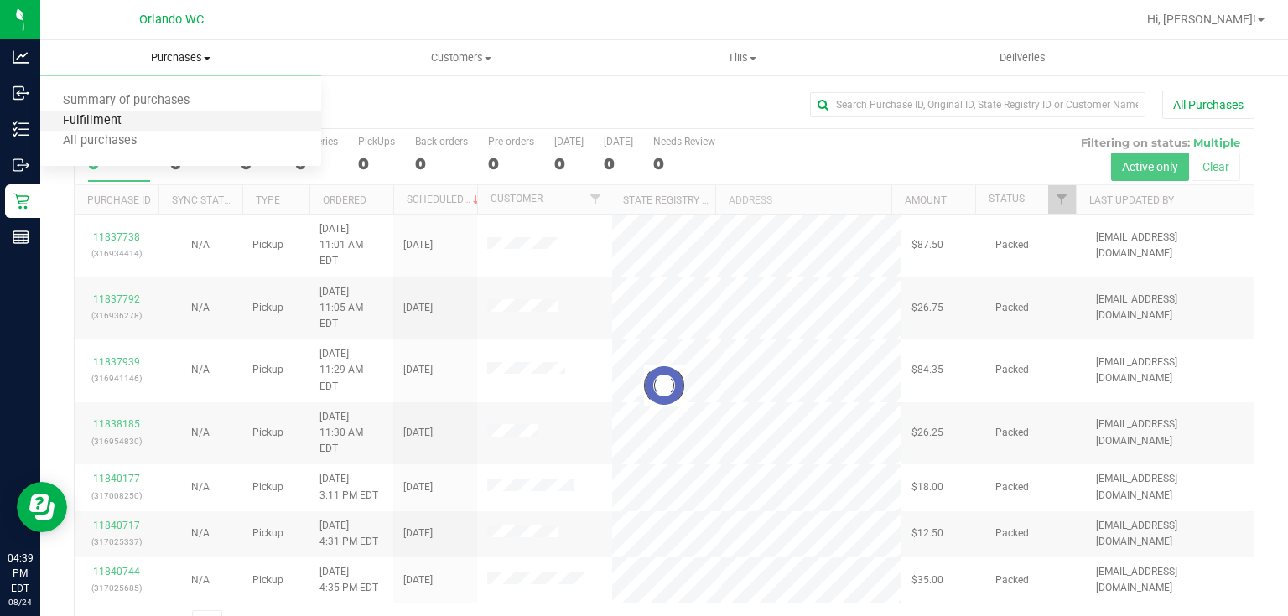
click at [101, 121] on span "Fulfillment" at bounding box center [92, 121] width 104 height 14
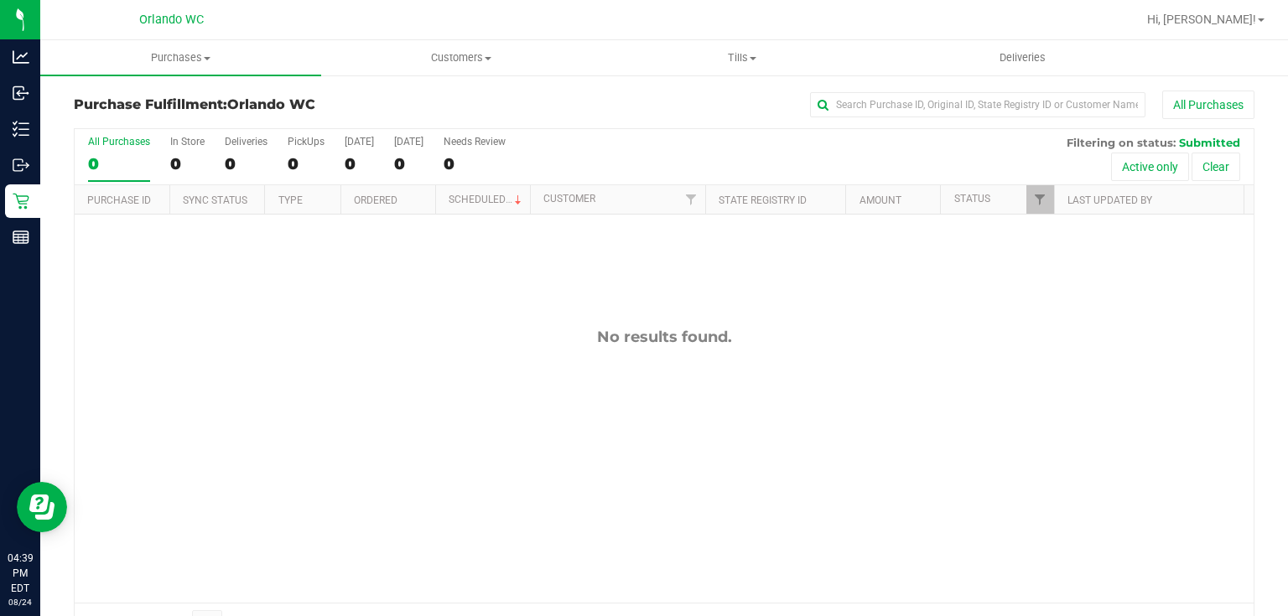
click at [540, 423] on div "No results found." at bounding box center [664, 465] width 1179 height 501
click at [189, 64] on span "Purchases" at bounding box center [180, 57] width 281 height 15
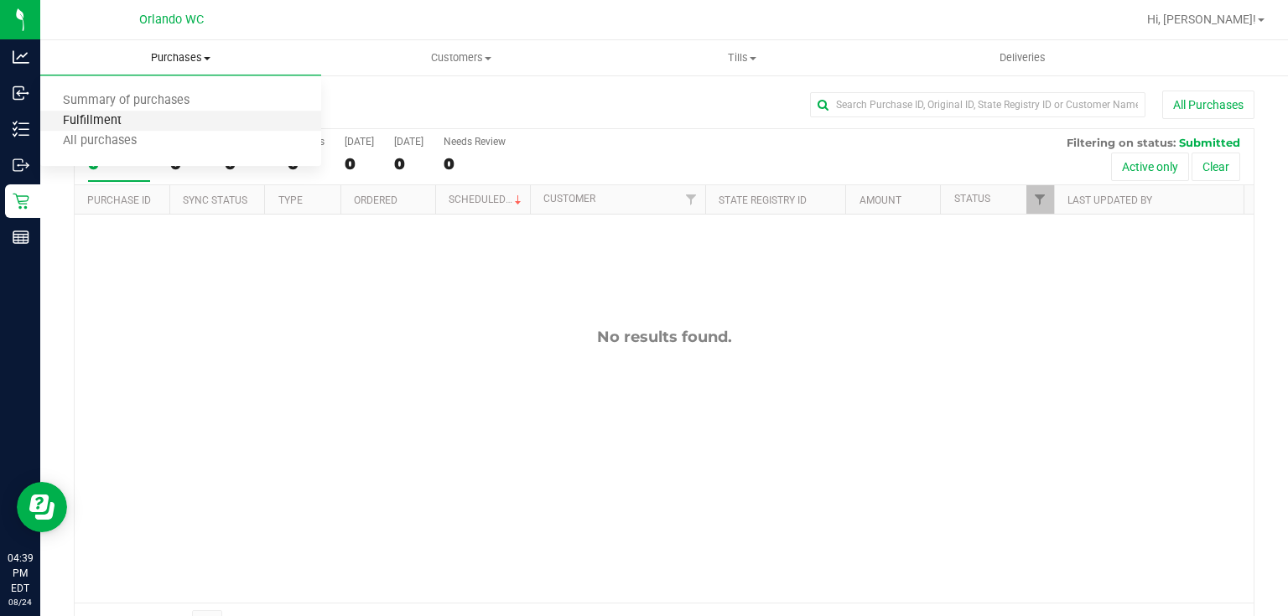
click at [109, 118] on span "Fulfillment" at bounding box center [92, 121] width 104 height 14
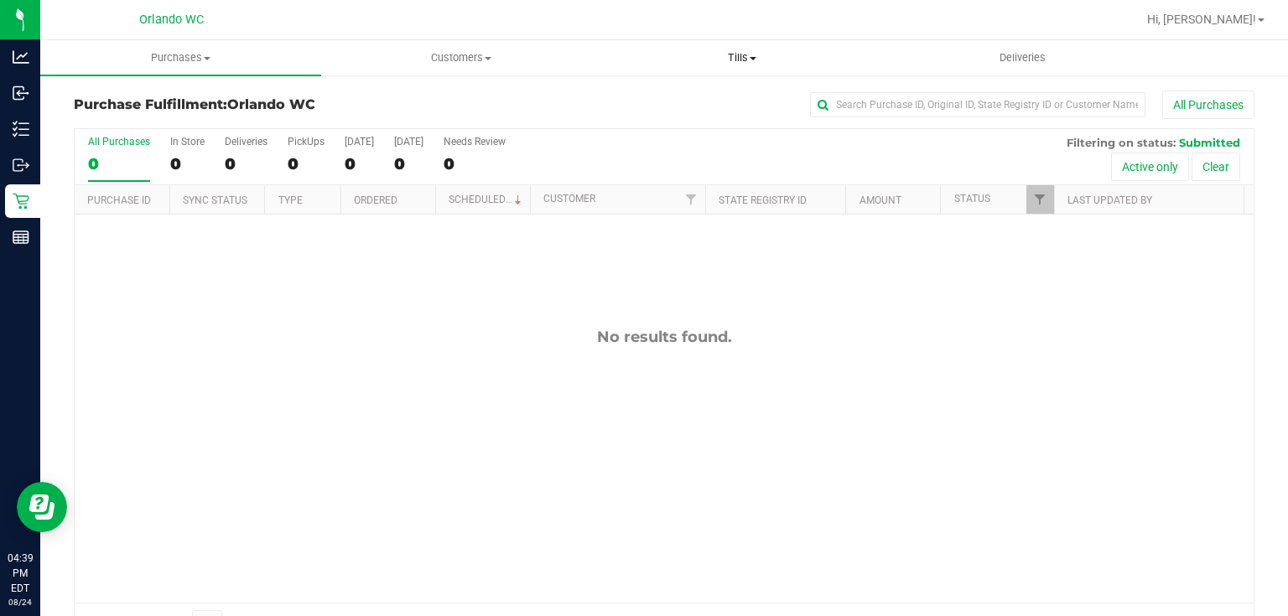
click at [753, 57] on span at bounding box center [753, 58] width 7 height 3
click at [690, 94] on span "Manage tills" at bounding box center [658, 101] width 113 height 14
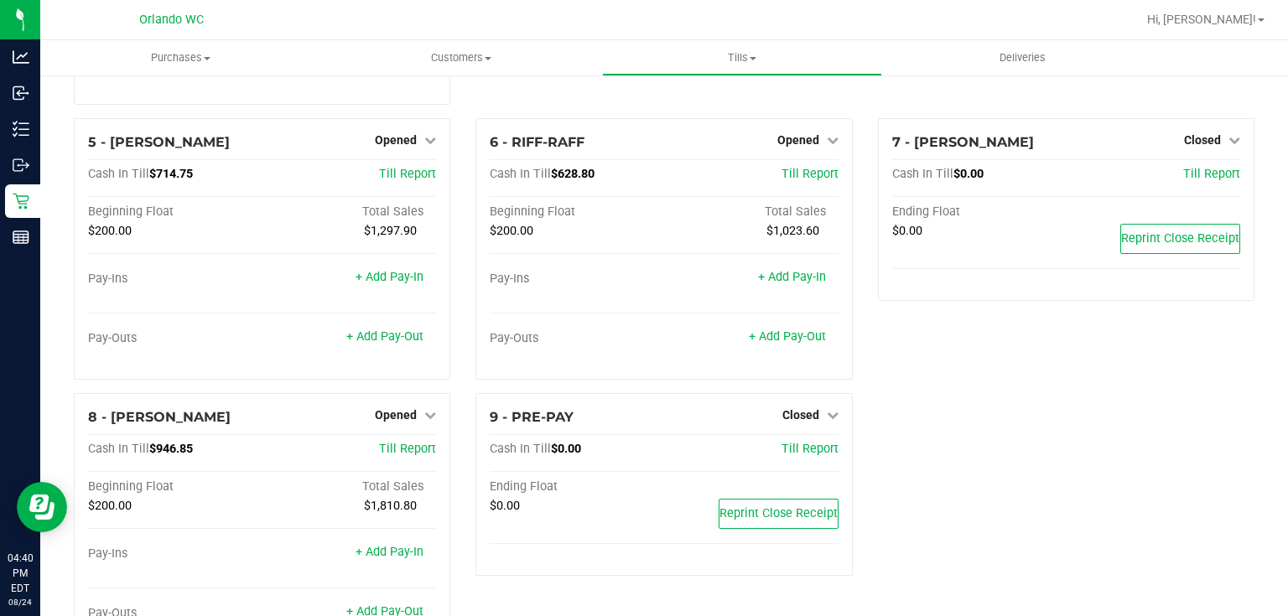
scroll to position [236, 0]
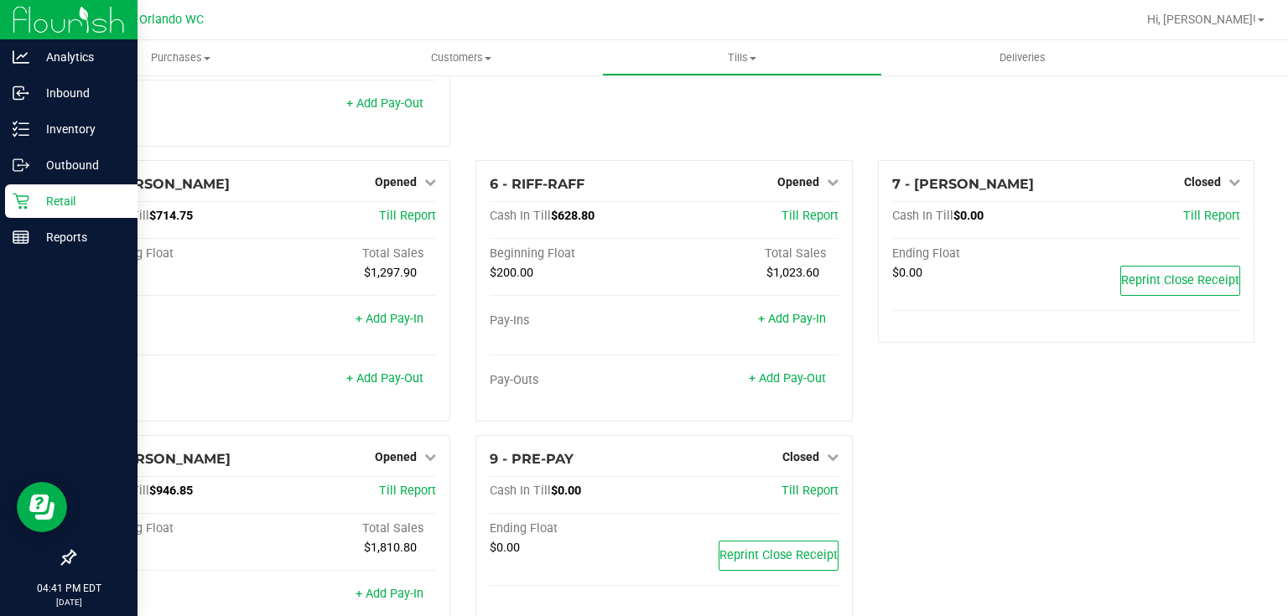
click at [30, 204] on p "Retail" at bounding box center [79, 201] width 101 height 20
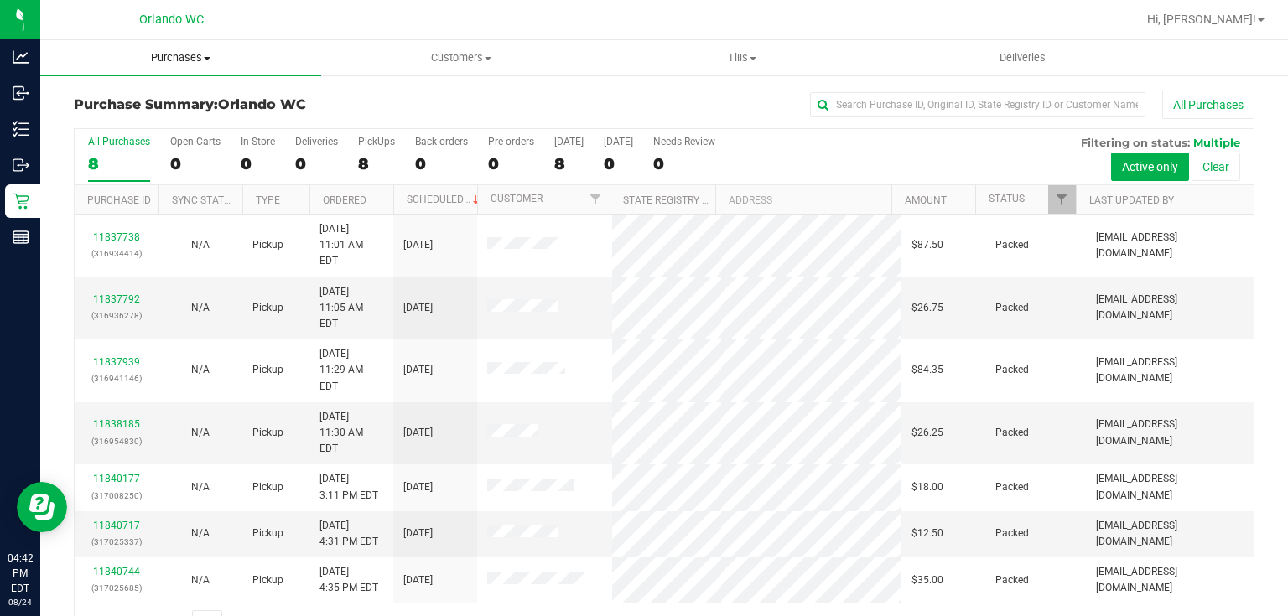
click at [195, 55] on span "Purchases" at bounding box center [180, 57] width 281 height 15
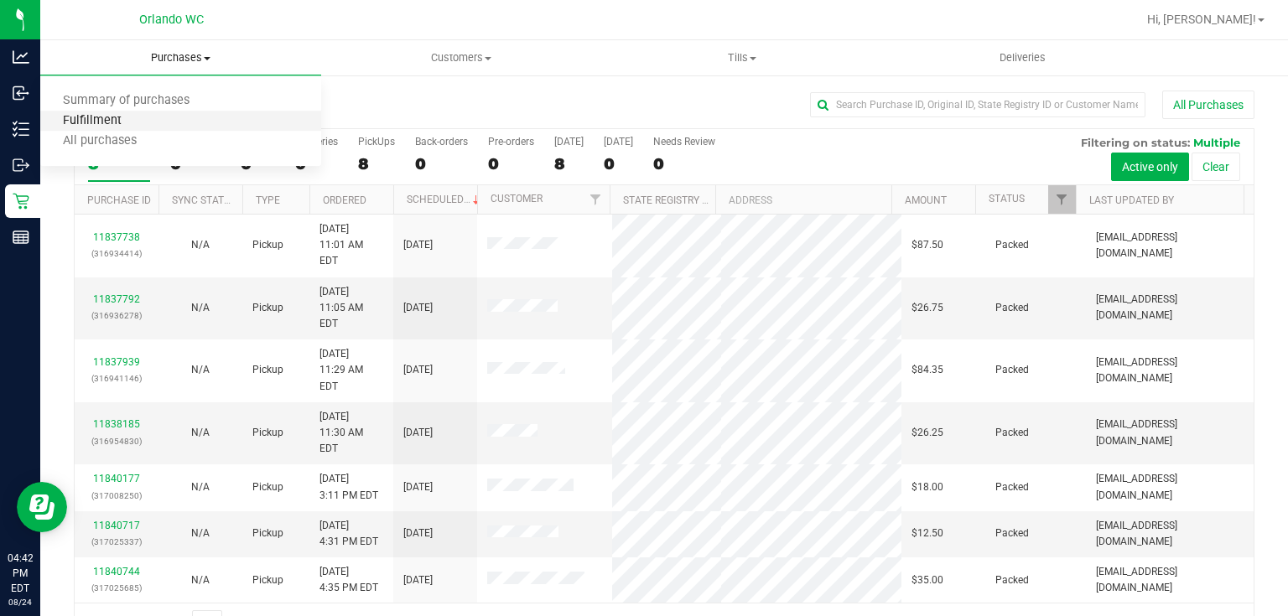
click at [117, 118] on span "Fulfillment" at bounding box center [92, 121] width 104 height 14
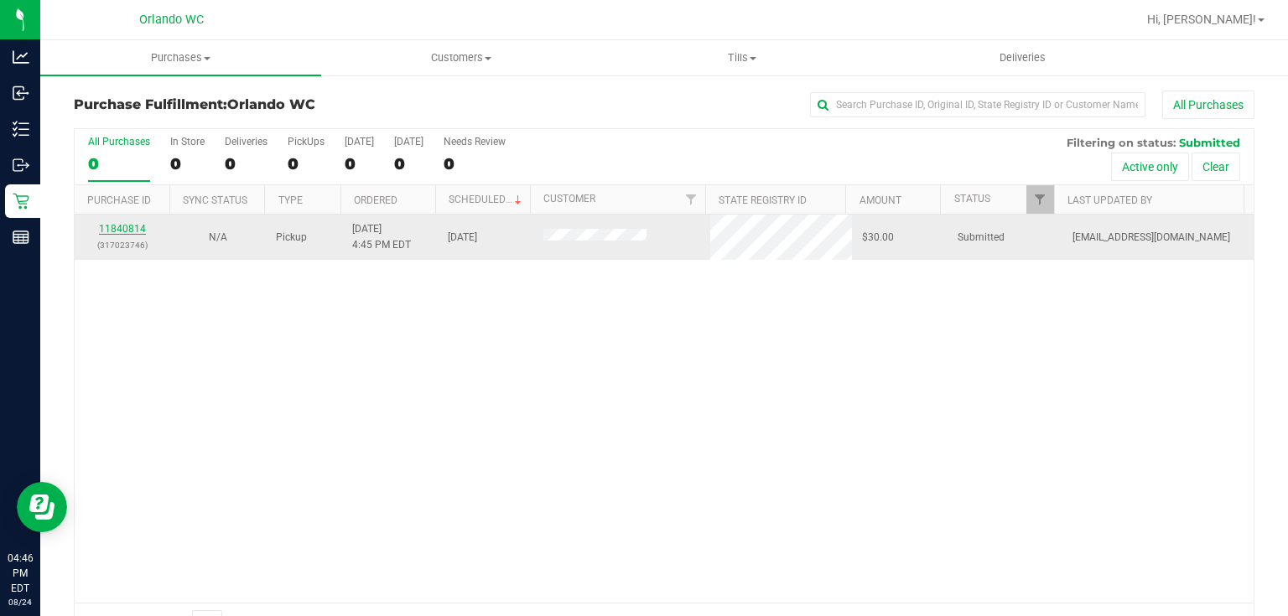
click at [131, 228] on link "11840814" at bounding box center [122, 229] width 47 height 12
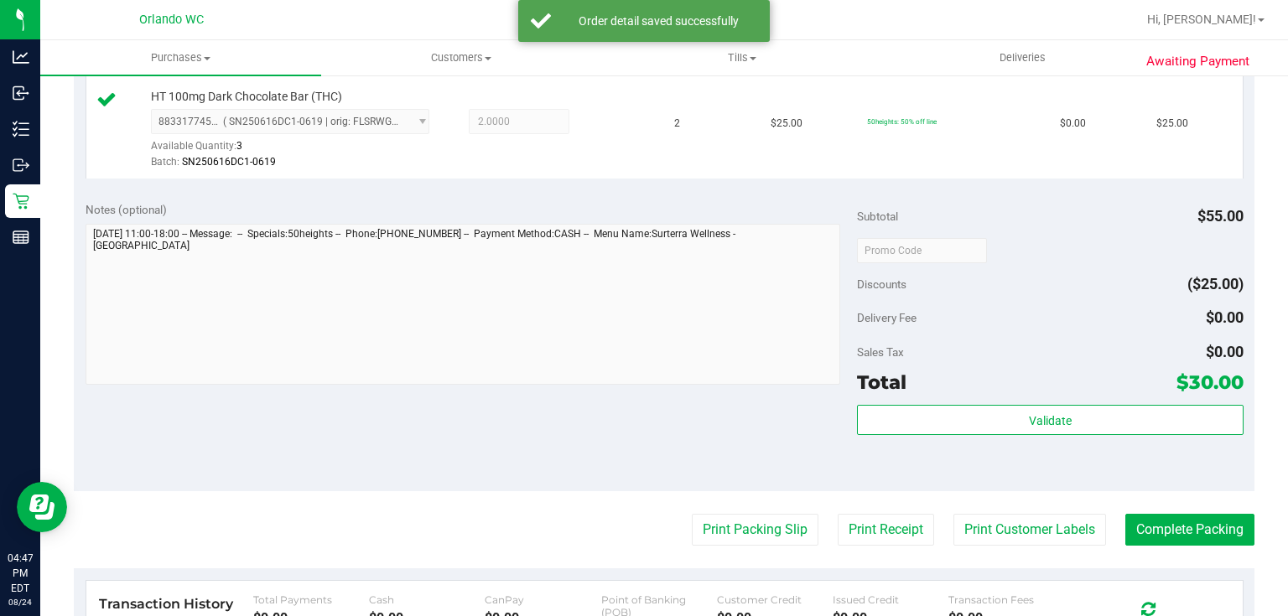
scroll to position [585, 0]
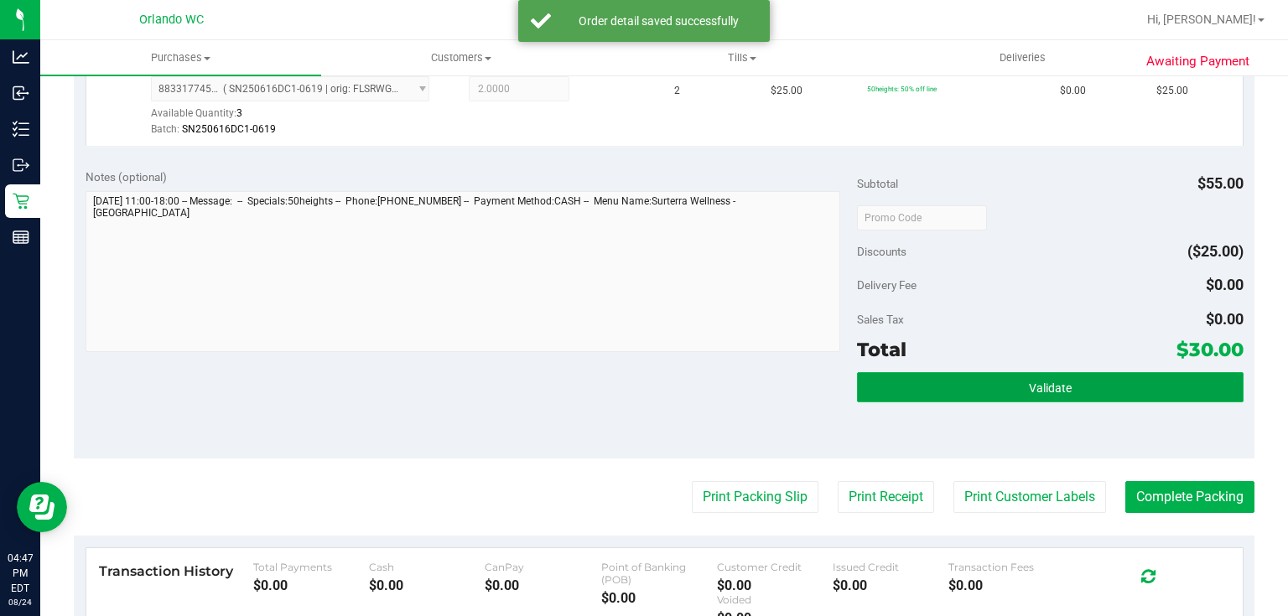
click at [1015, 396] on button "Validate" at bounding box center [1050, 387] width 386 height 30
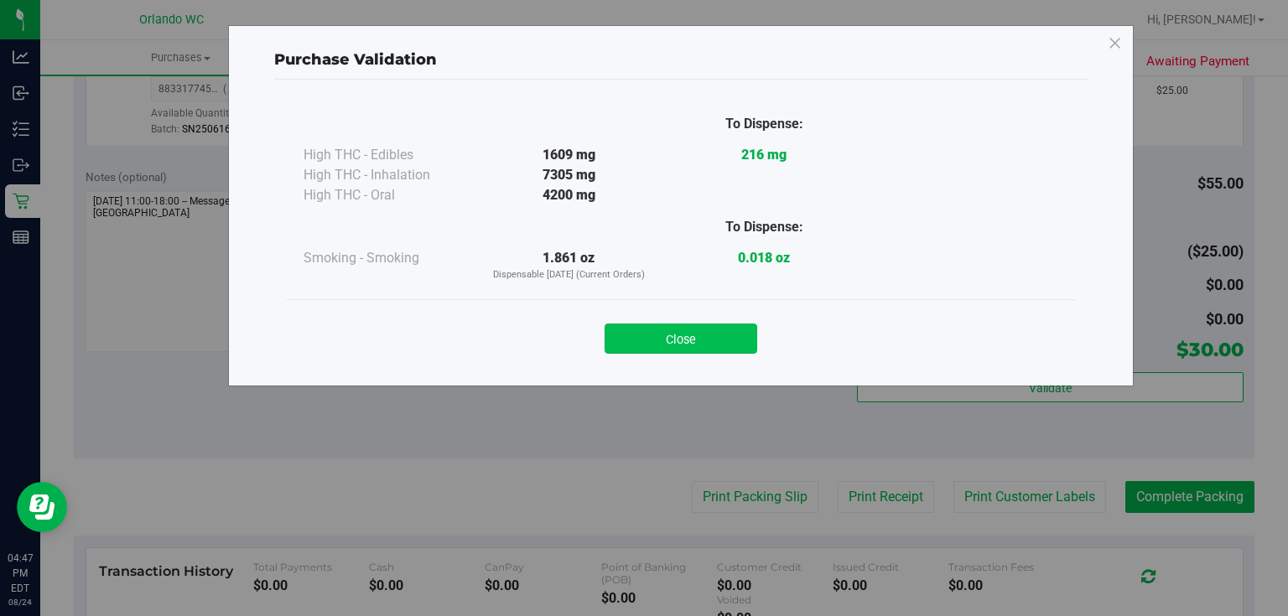
click at [712, 343] on button "Close" at bounding box center [681, 339] width 153 height 30
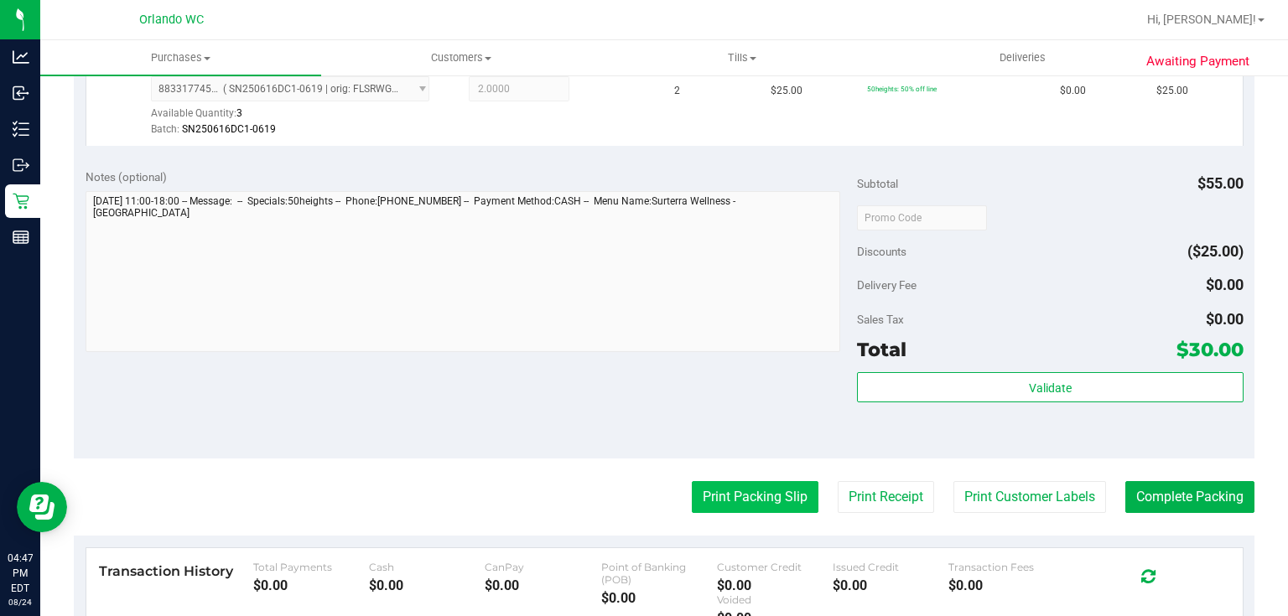
click at [766, 493] on button "Print Packing Slip" at bounding box center [755, 497] width 127 height 32
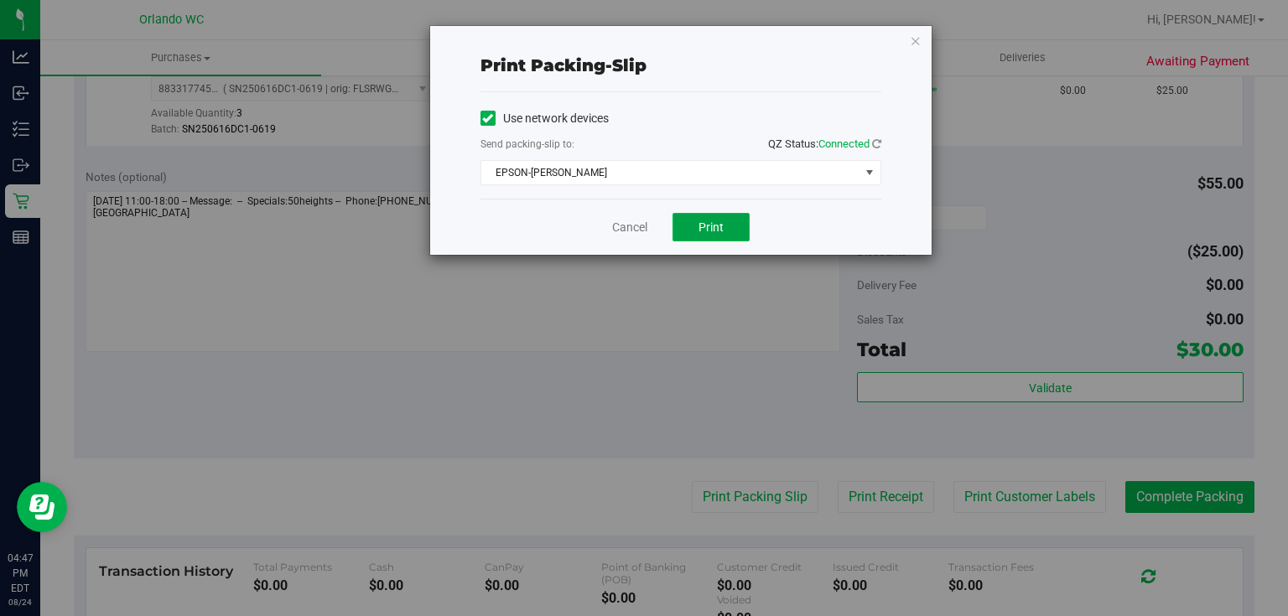
click at [711, 225] on span "Print" at bounding box center [710, 227] width 25 height 13
click at [629, 230] on link "Cancel" at bounding box center [629, 228] width 35 height 18
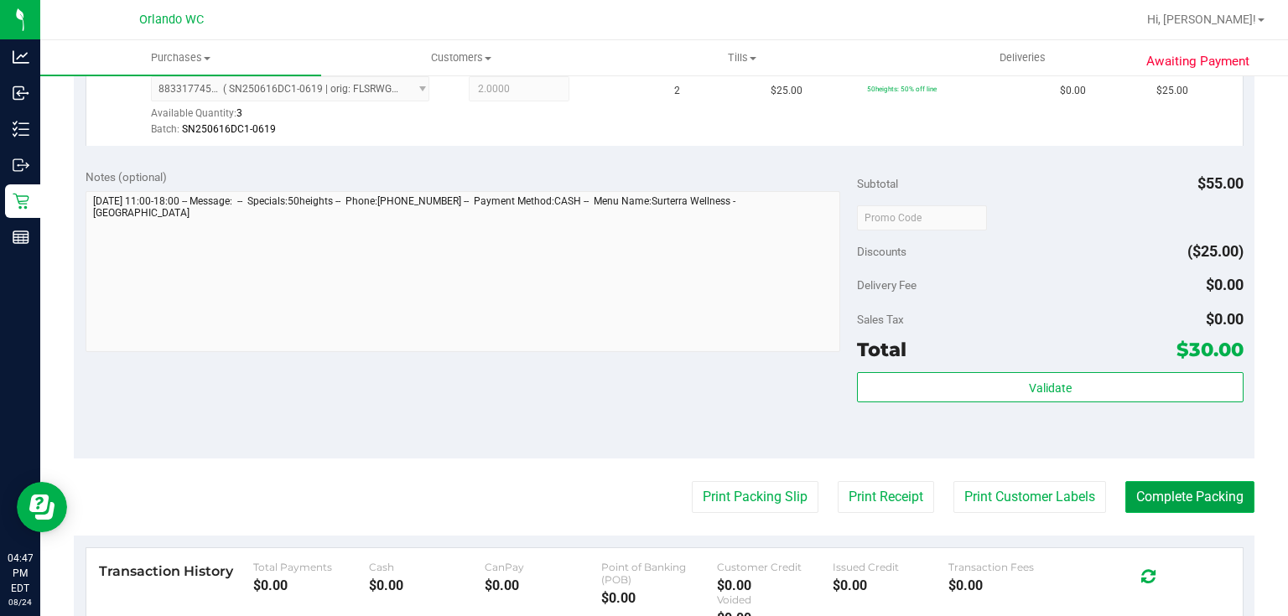
click at [1212, 506] on button "Complete Packing" at bounding box center [1189, 497] width 129 height 32
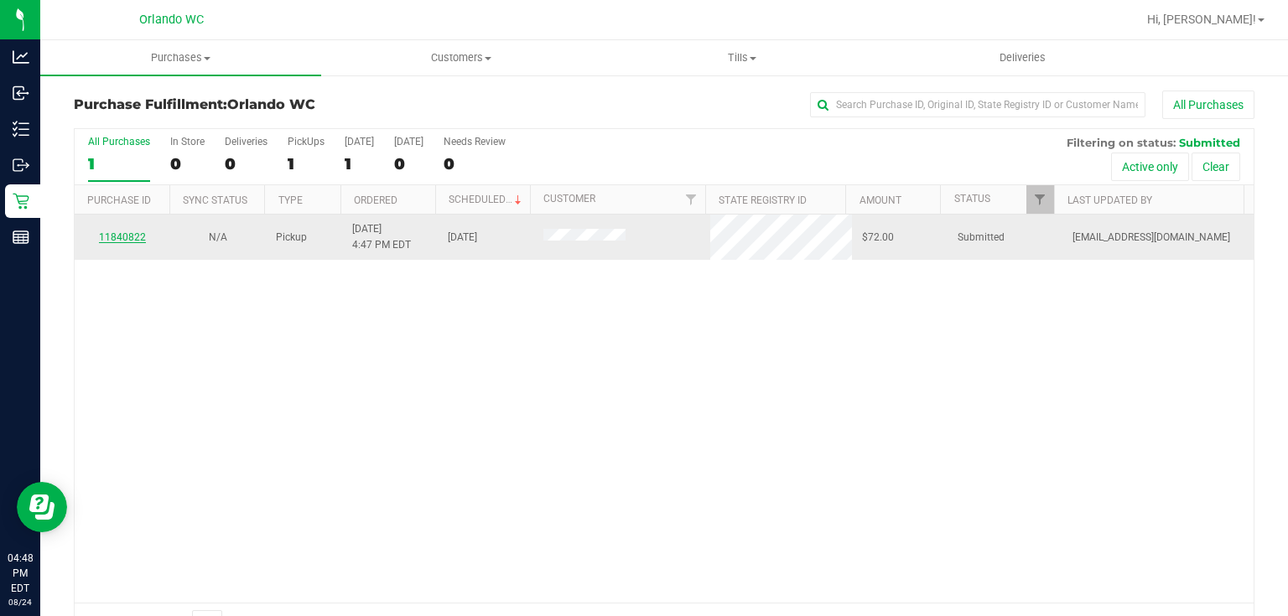
click at [132, 236] on link "11840822" at bounding box center [122, 237] width 47 height 12
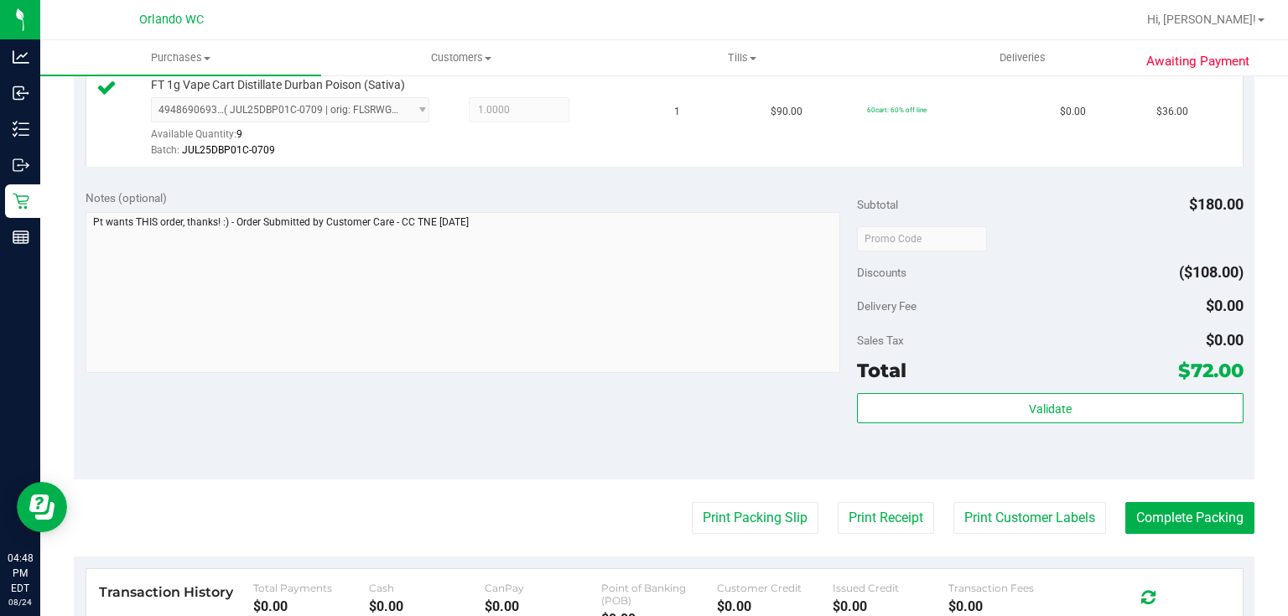
scroll to position [589, 0]
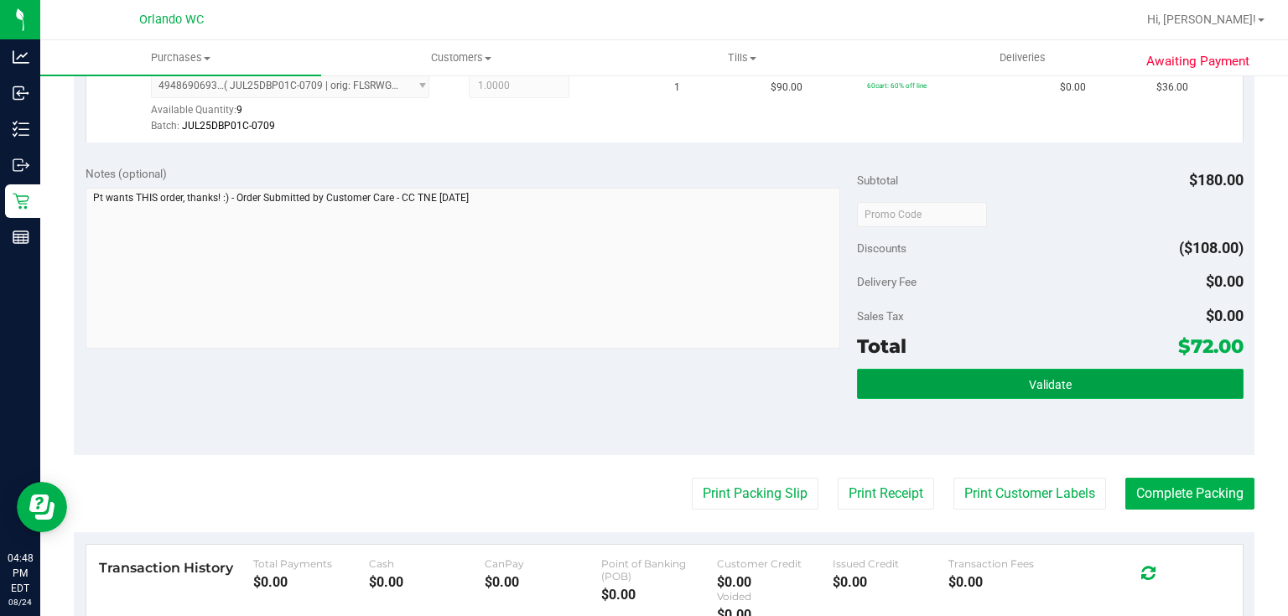
click at [1070, 380] on button "Validate" at bounding box center [1050, 384] width 386 height 30
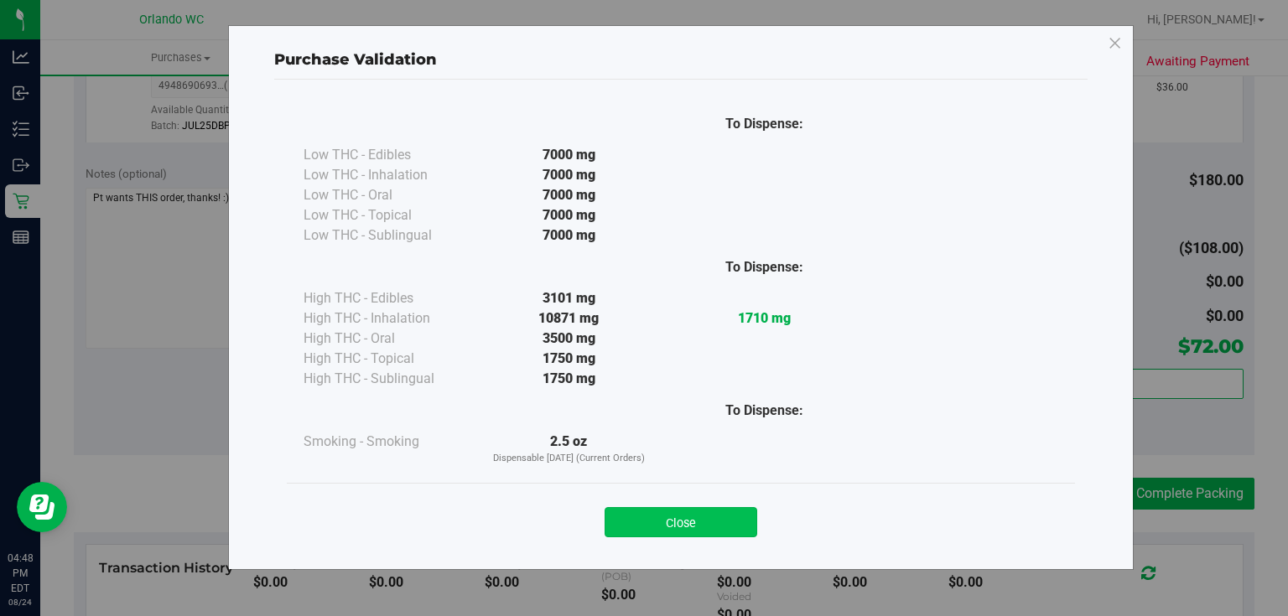
click at [684, 524] on button "Close" at bounding box center [681, 522] width 153 height 30
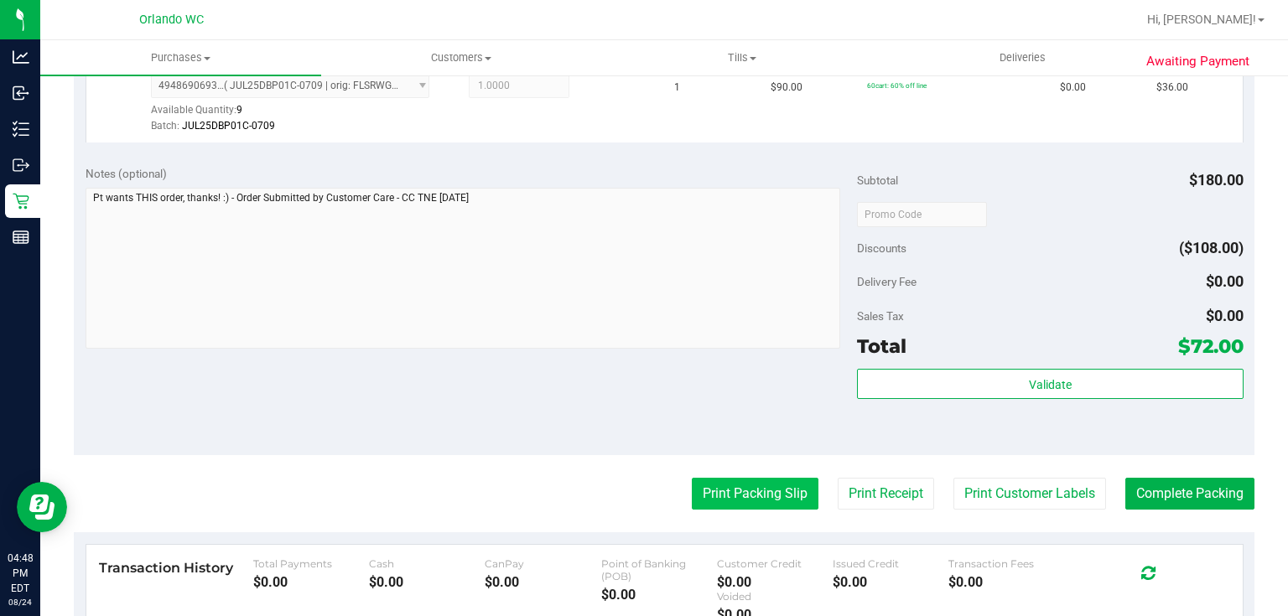
click at [740, 488] on button "Print Packing Slip" at bounding box center [755, 494] width 127 height 32
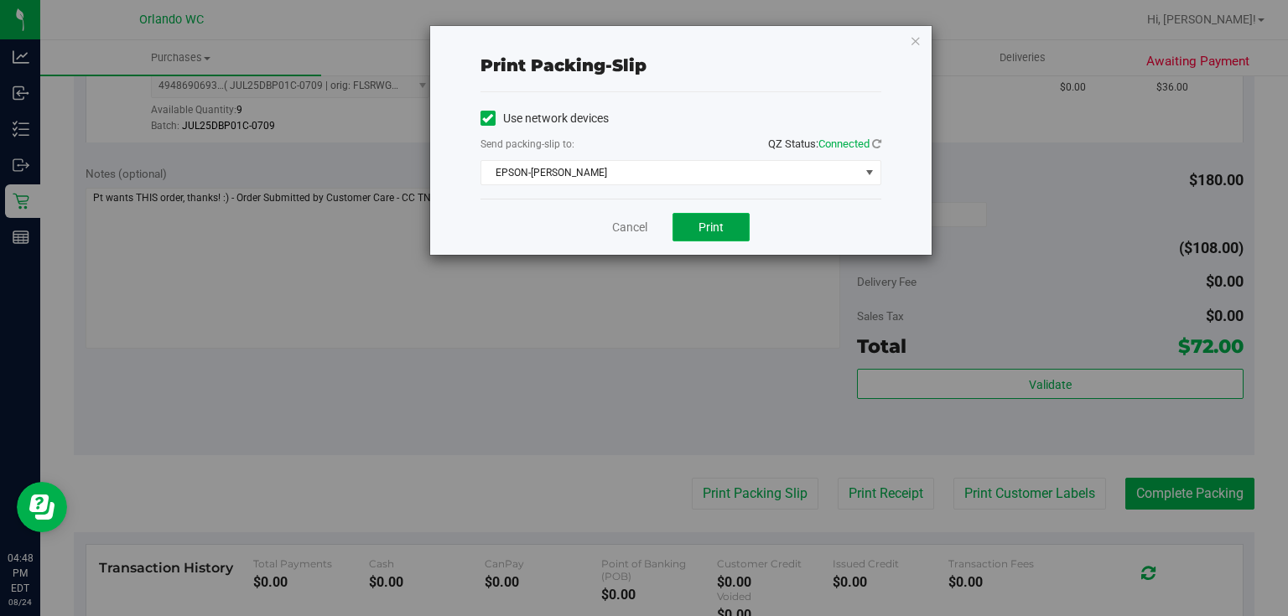
click at [719, 232] on span "Print" at bounding box center [710, 227] width 25 height 13
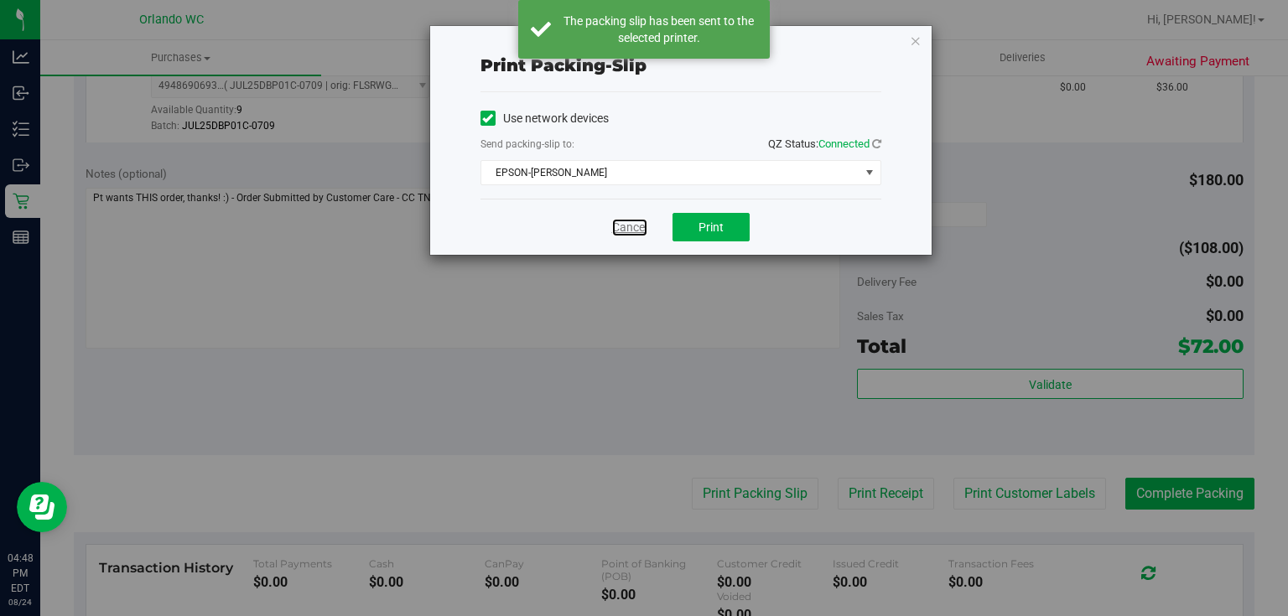
drag, startPoint x: 626, startPoint y: 229, endPoint x: 674, endPoint y: 306, distance: 90.7
click at [624, 229] on link "Cancel" at bounding box center [629, 228] width 35 height 18
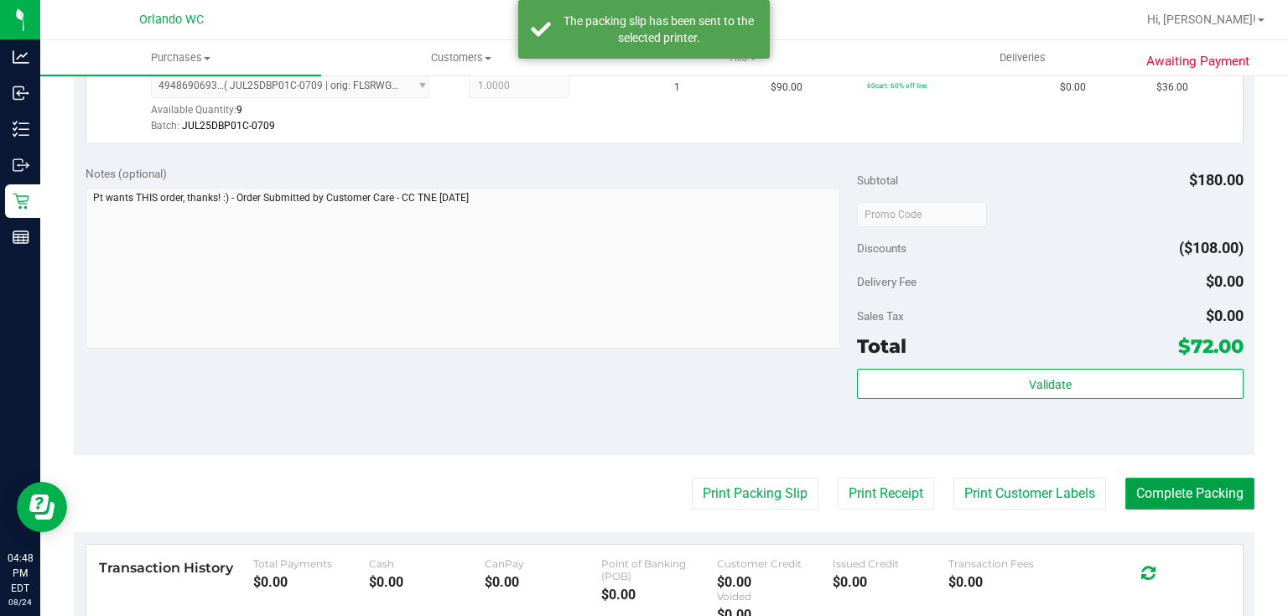
click at [1183, 493] on button "Complete Packing" at bounding box center [1189, 494] width 129 height 32
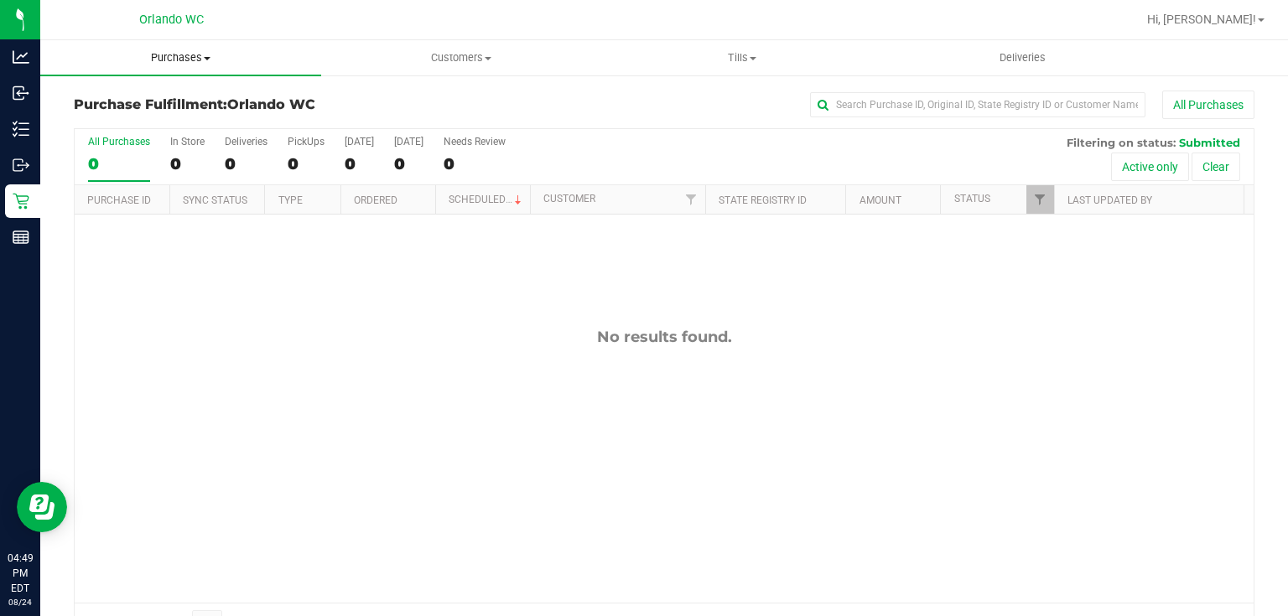
click at [191, 58] on span "Purchases" at bounding box center [180, 57] width 281 height 15
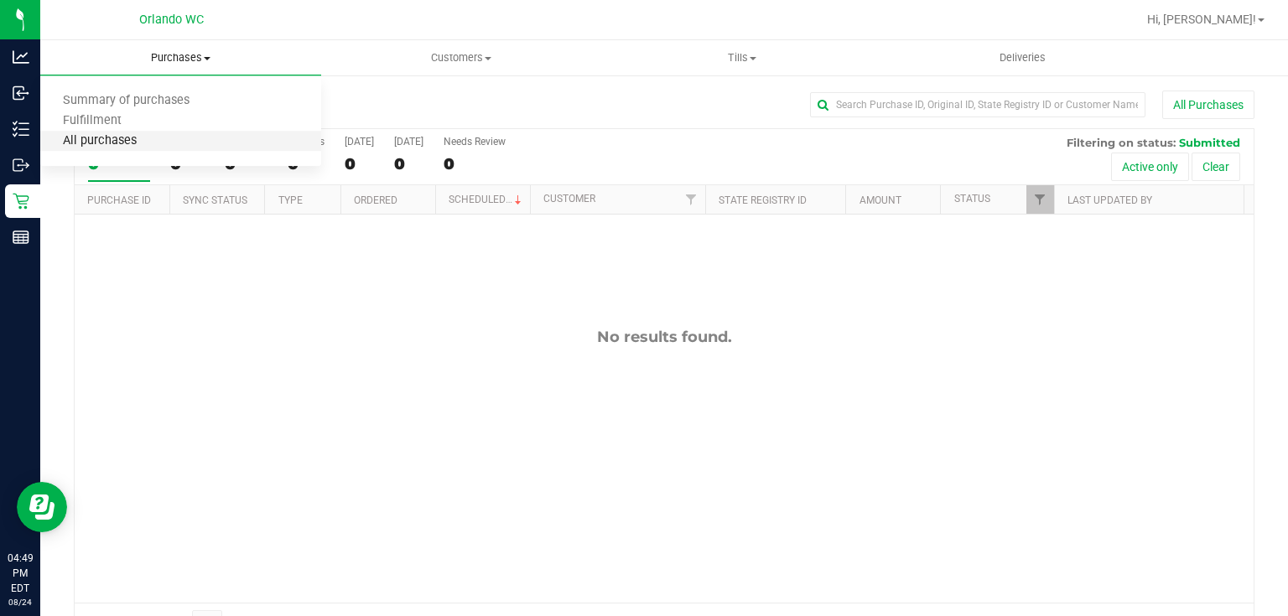
click at [142, 143] on span "All purchases" at bounding box center [99, 141] width 119 height 14
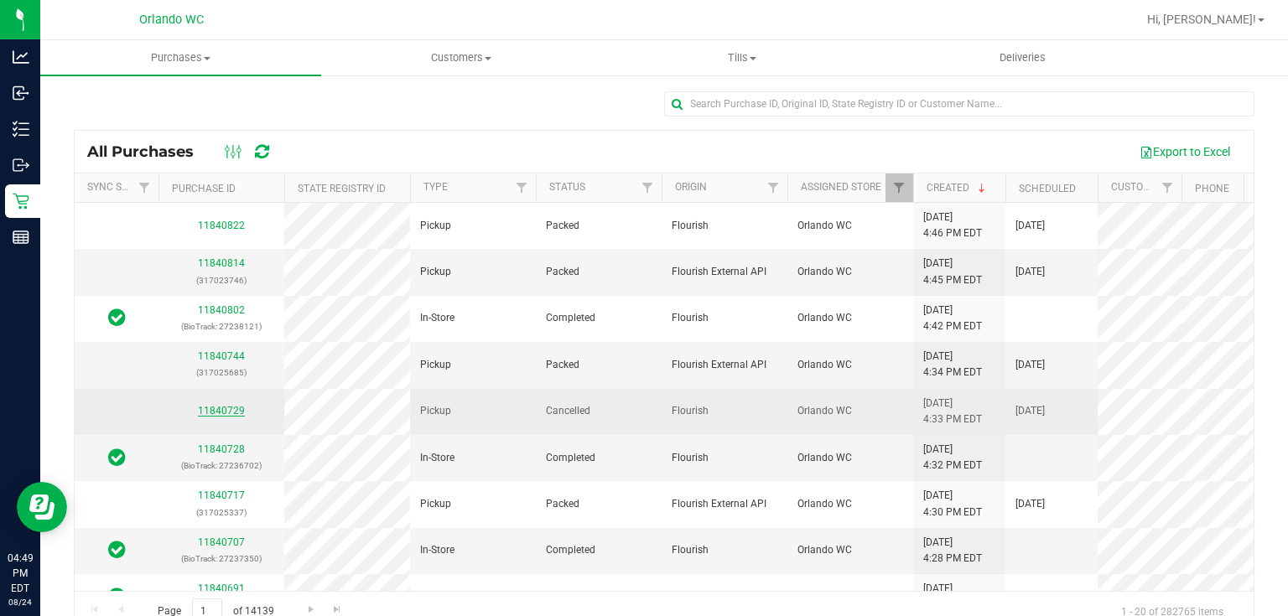
click at [230, 413] on link "11840729" at bounding box center [221, 411] width 47 height 12
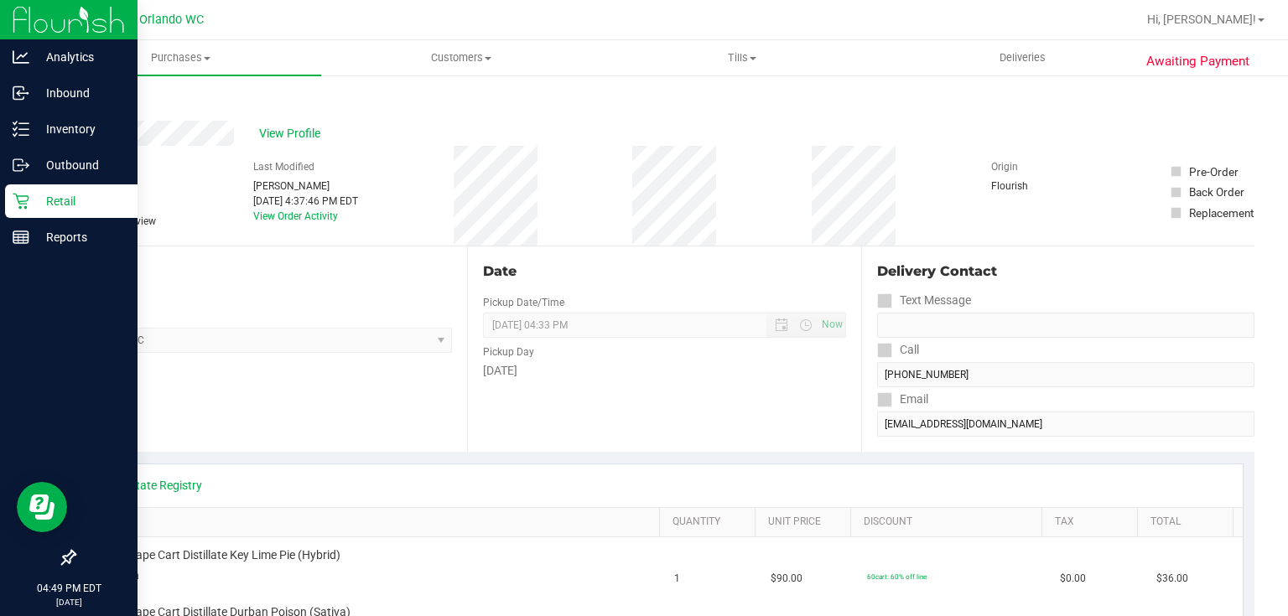
click at [18, 198] on icon at bounding box center [21, 201] width 17 height 17
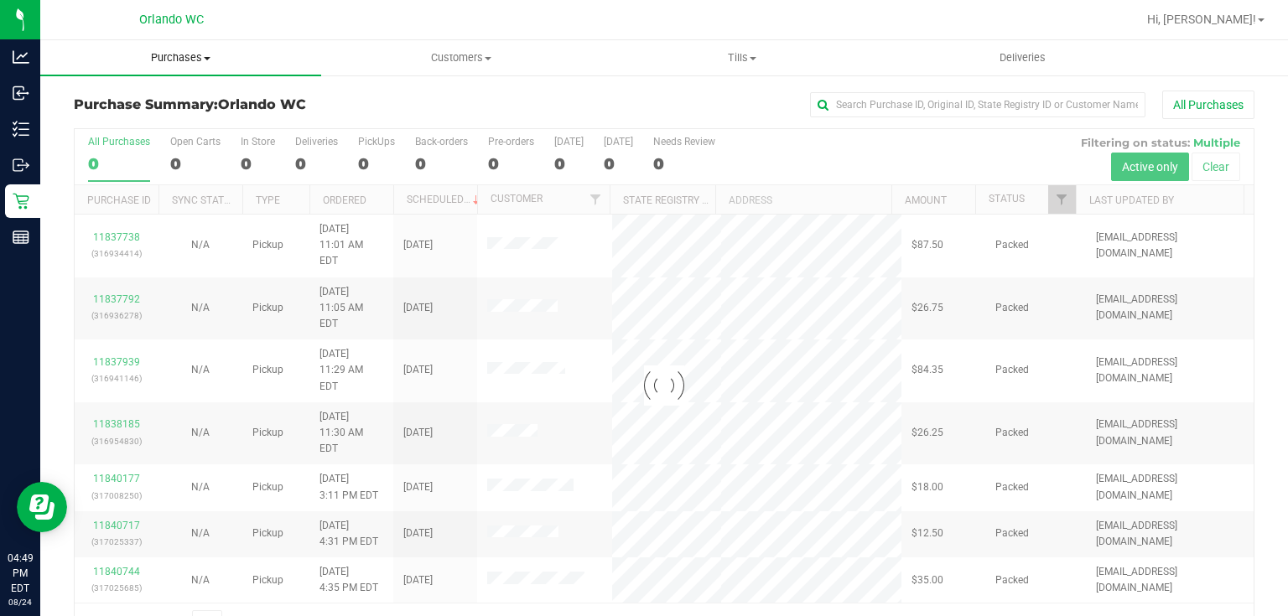
click at [186, 59] on span "Purchases" at bounding box center [180, 57] width 281 height 15
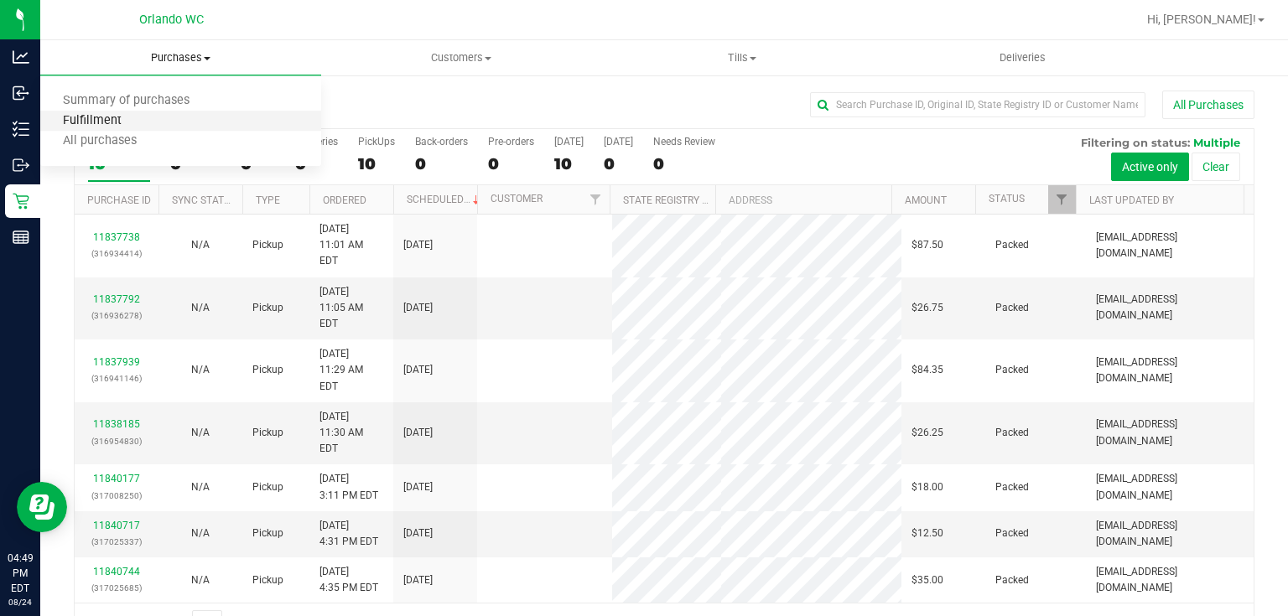
click at [98, 116] on span "Fulfillment" at bounding box center [92, 121] width 104 height 14
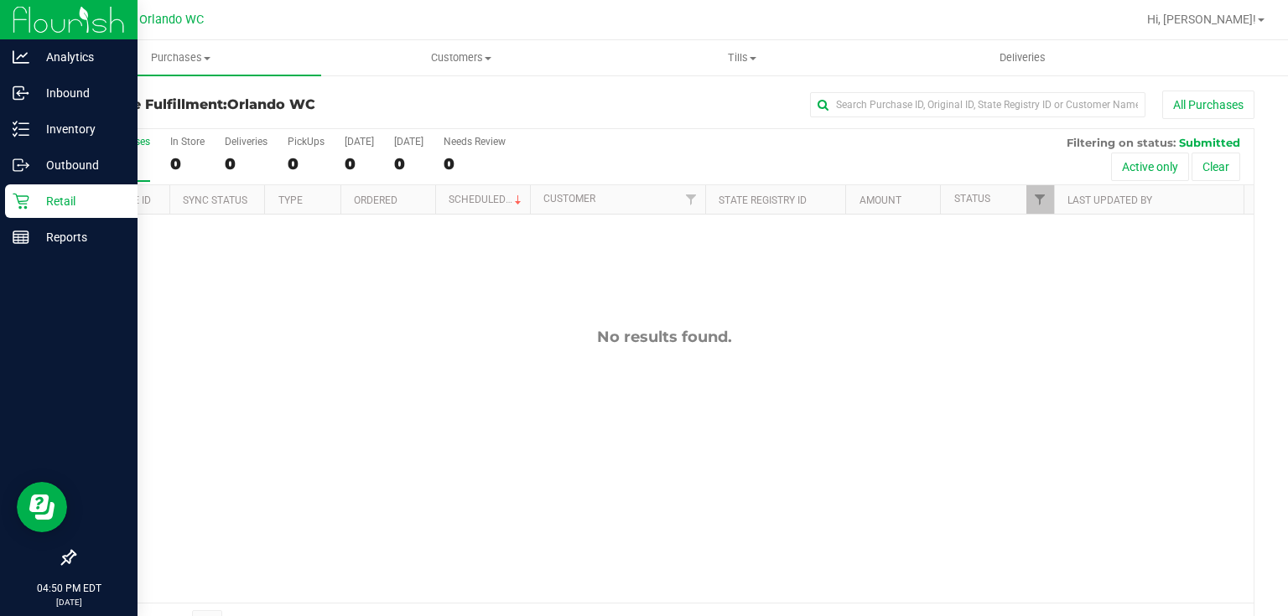
click at [23, 200] on icon at bounding box center [21, 201] width 17 height 17
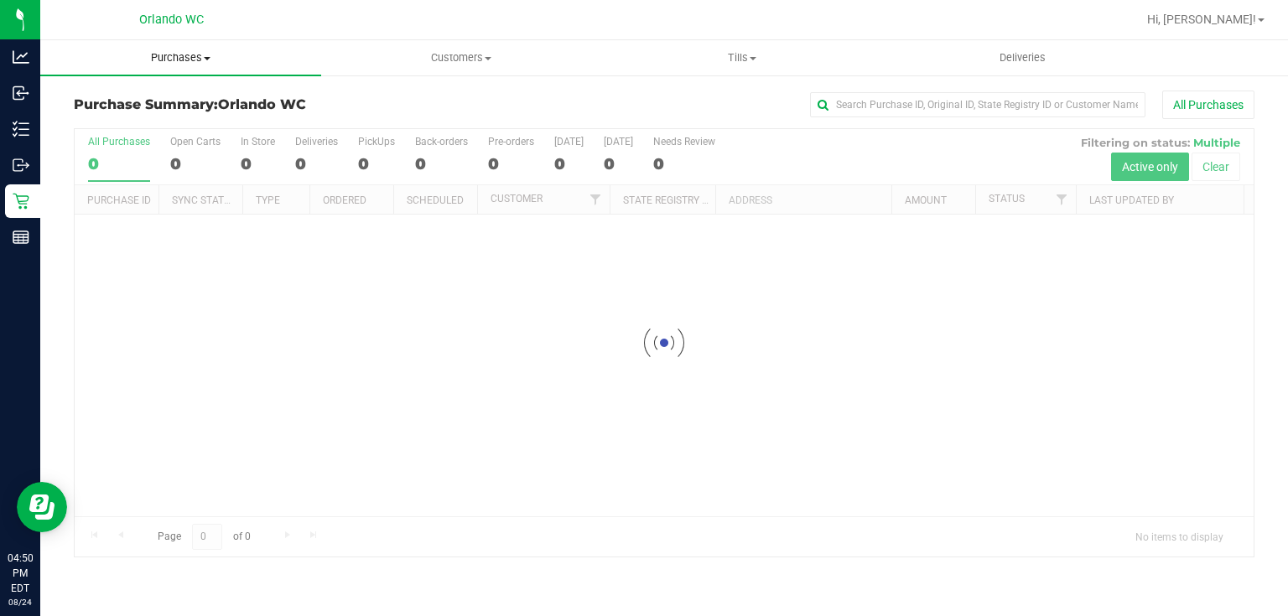
click at [200, 58] on span "Purchases" at bounding box center [180, 57] width 281 height 15
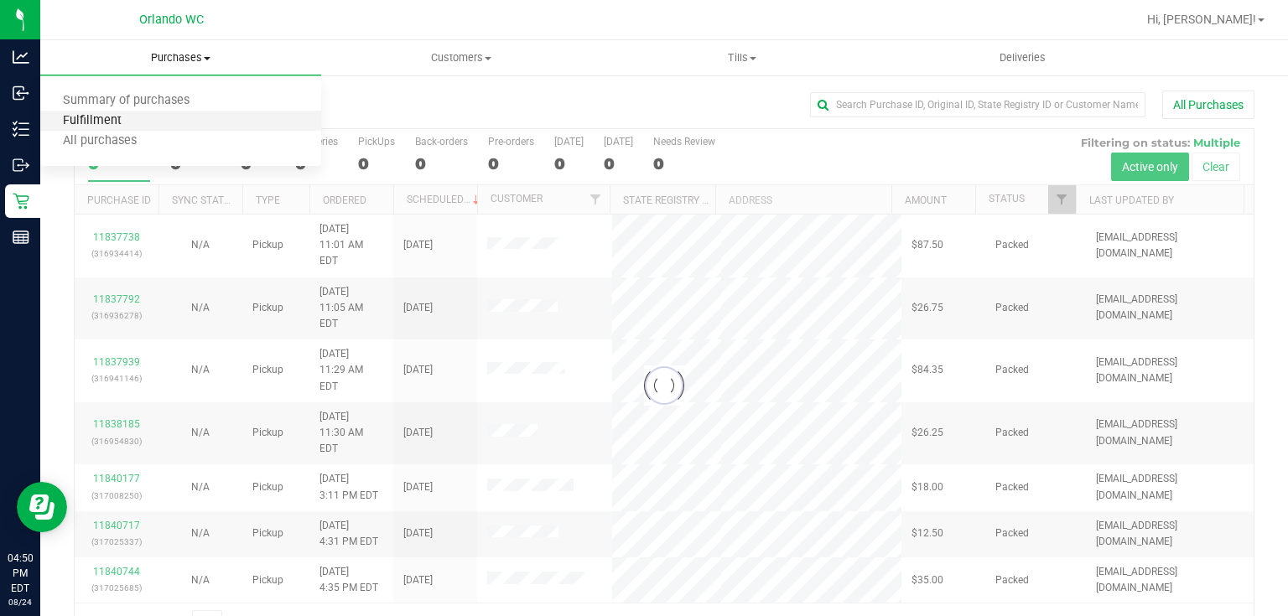
click at [101, 122] on span "Fulfillment" at bounding box center [92, 121] width 104 height 14
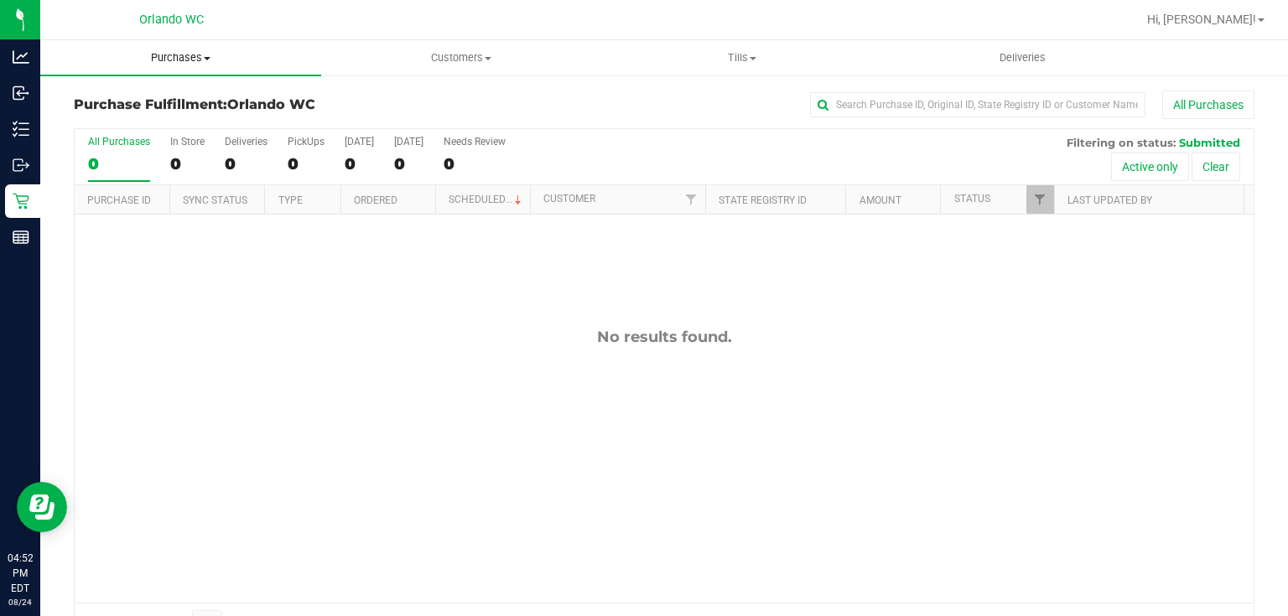
click at [161, 55] on span "Purchases" at bounding box center [180, 57] width 281 height 15
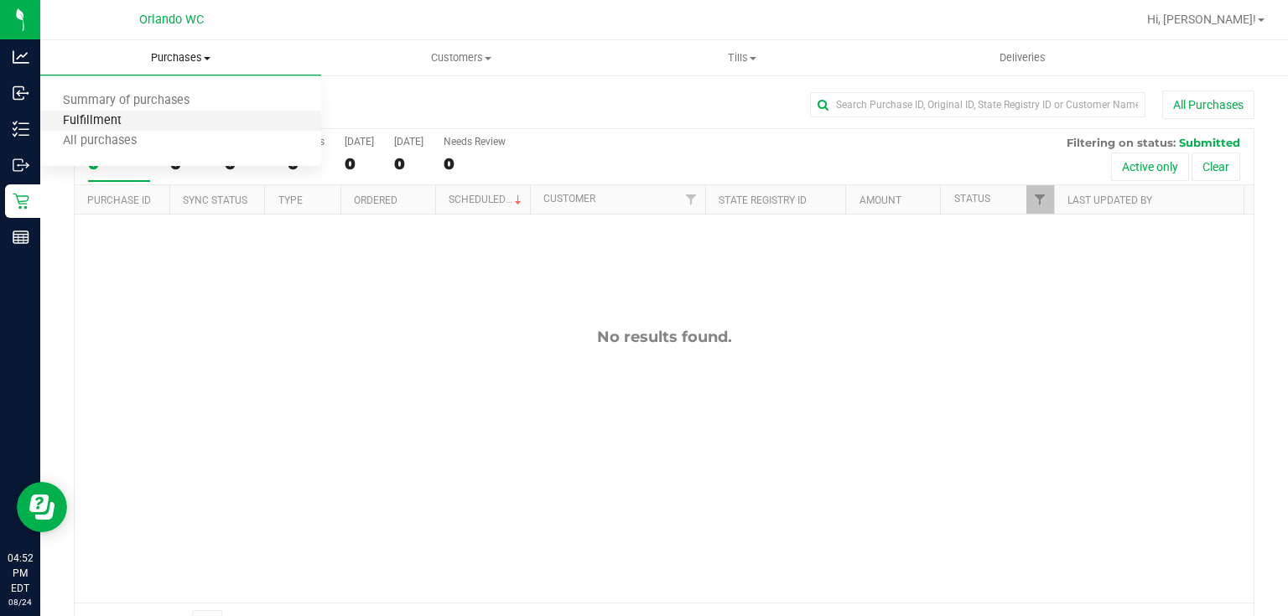
click at [119, 115] on span "Fulfillment" at bounding box center [92, 121] width 104 height 14
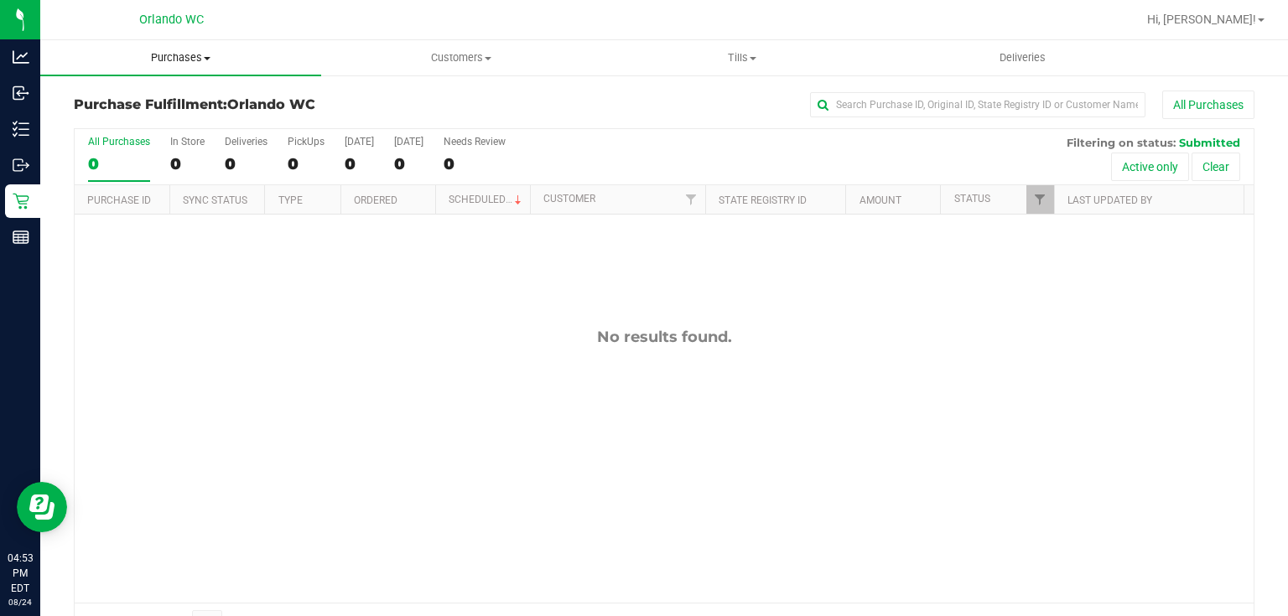
click at [186, 57] on span "Purchases" at bounding box center [180, 57] width 281 height 15
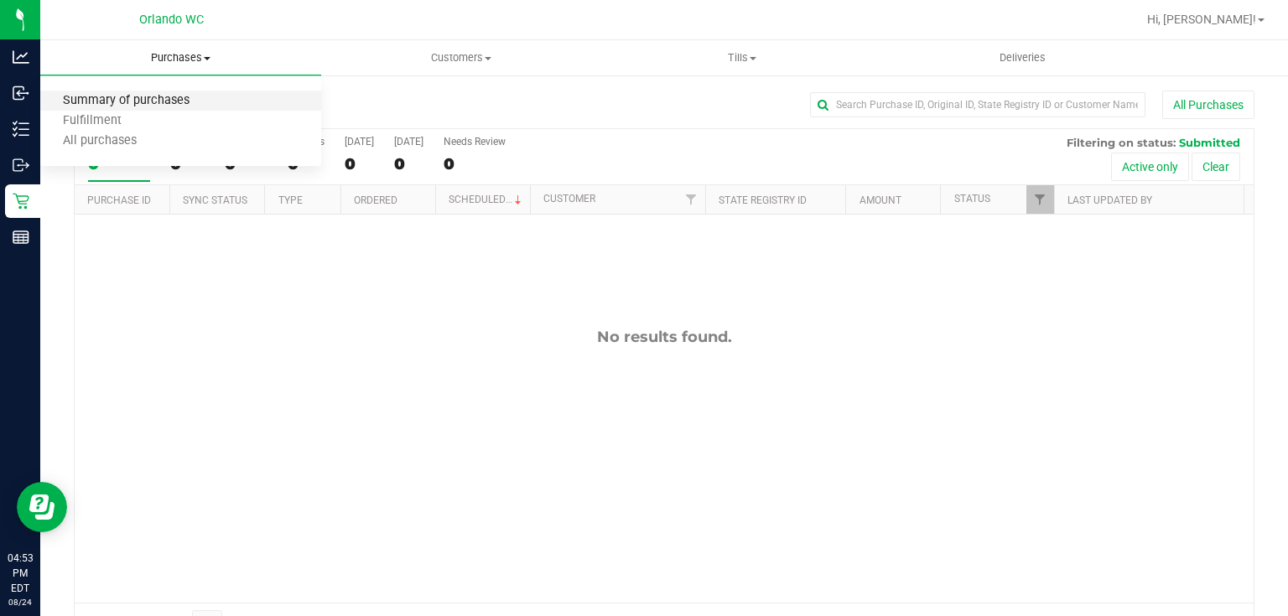
click at [193, 97] on span "Summary of purchases" at bounding box center [126, 101] width 172 height 14
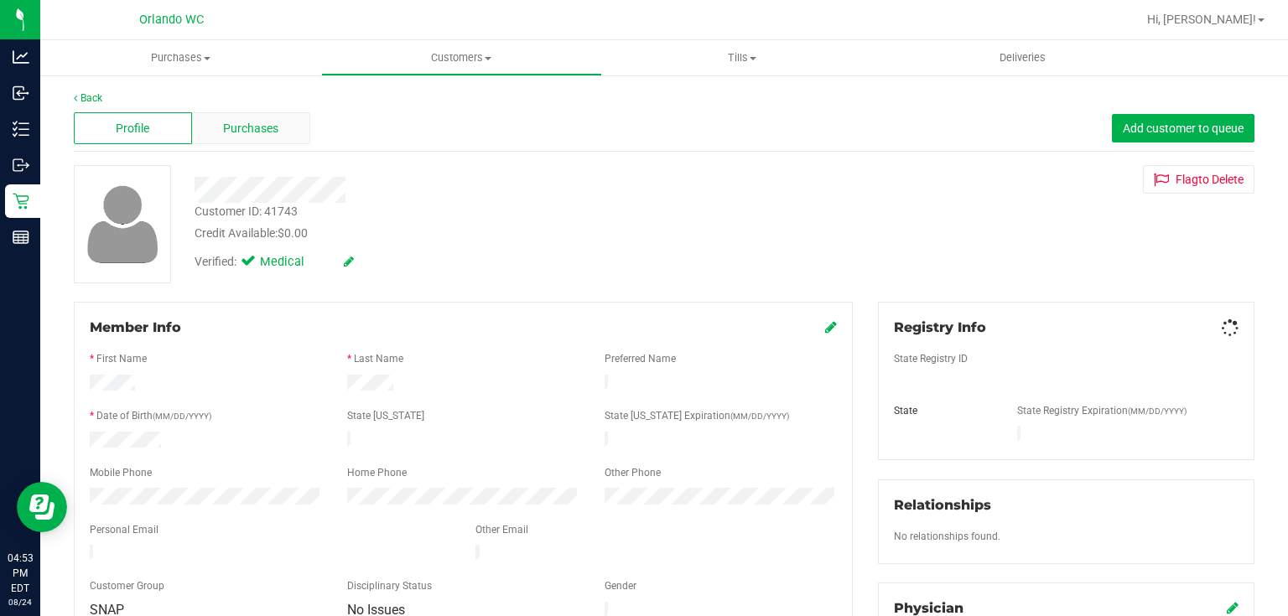
click at [274, 124] on span "Purchases" at bounding box center [250, 129] width 55 height 18
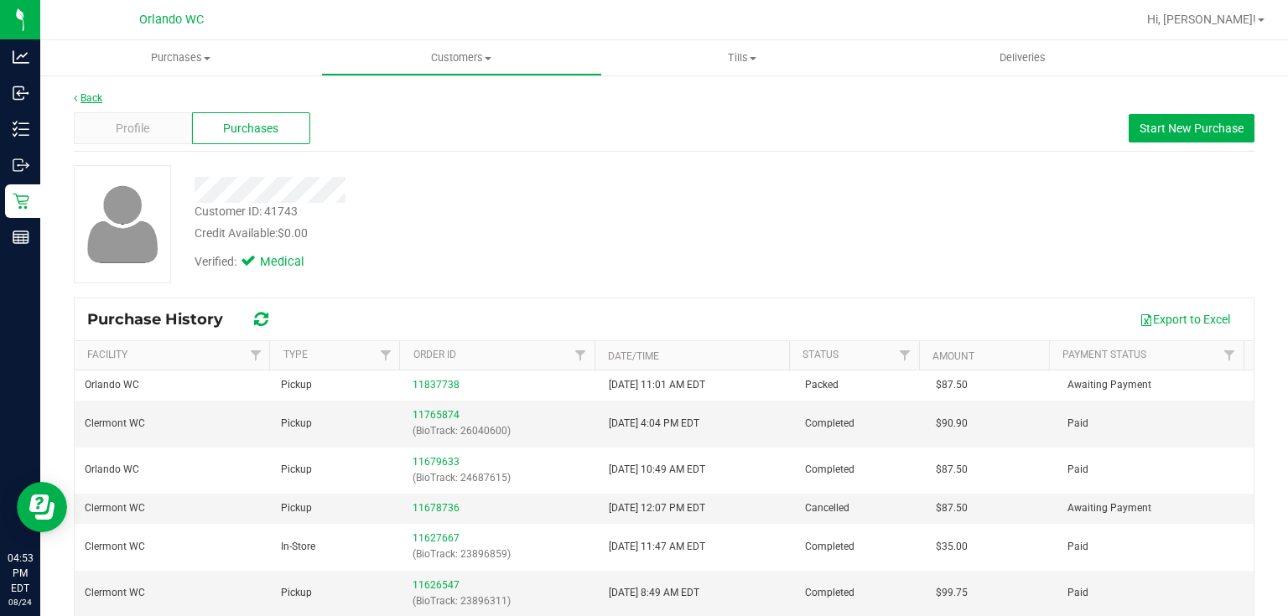
click at [91, 100] on link "Back" at bounding box center [88, 98] width 29 height 12
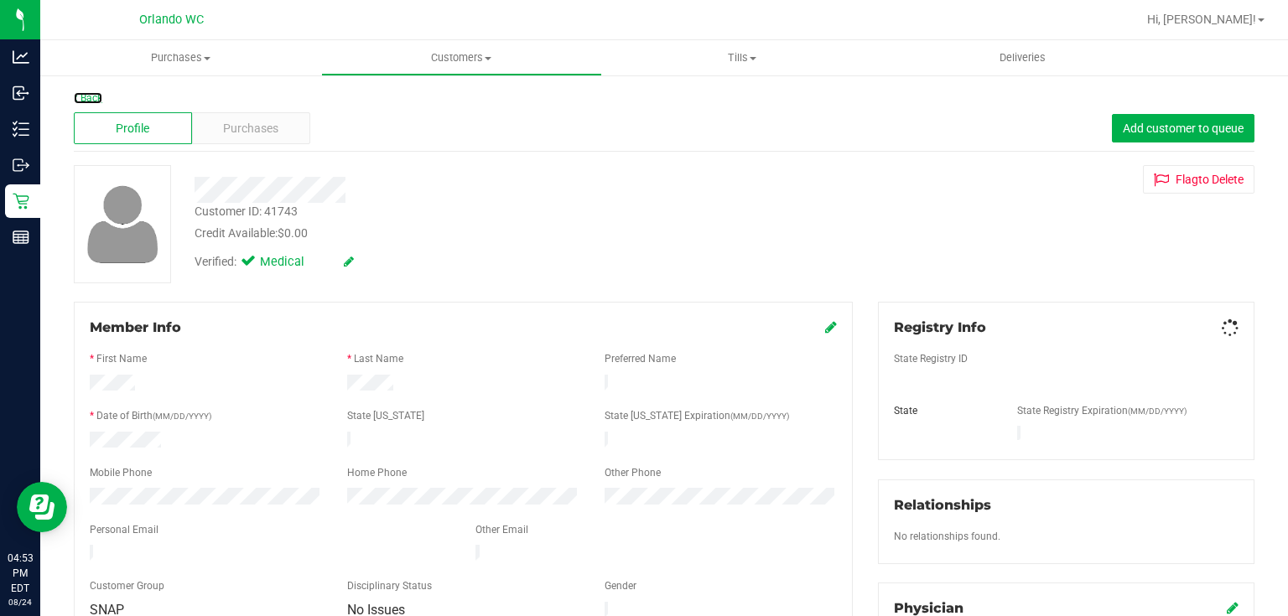
click at [91, 100] on link "Back" at bounding box center [88, 98] width 29 height 12
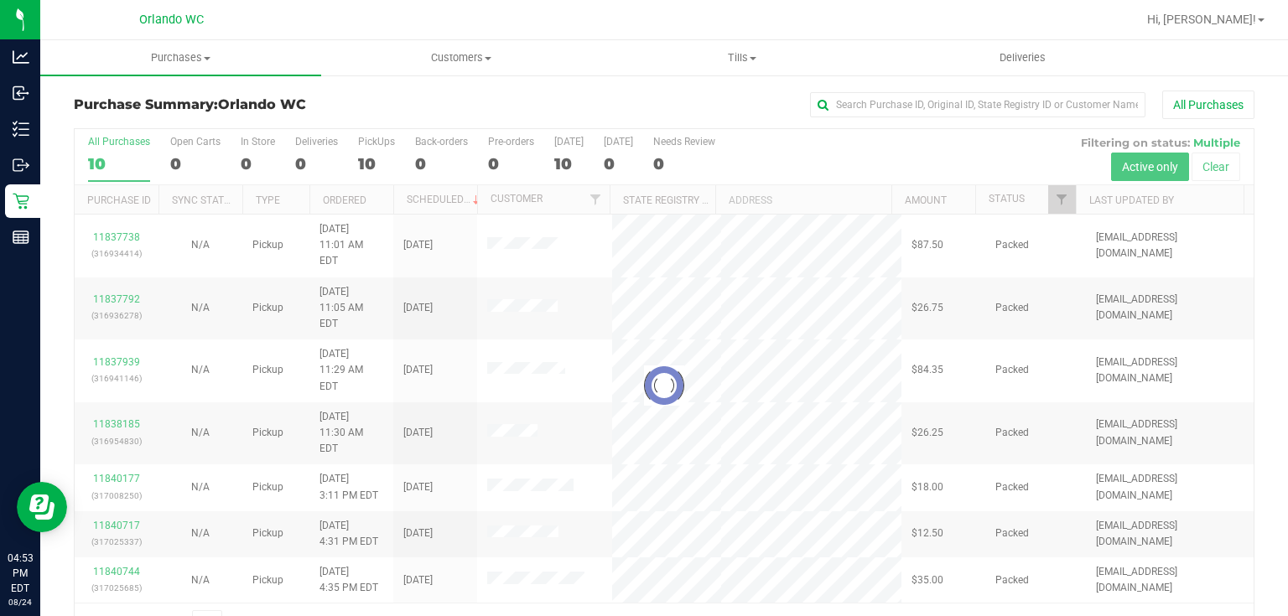
click at [526, 277] on div at bounding box center [664, 386] width 1179 height 514
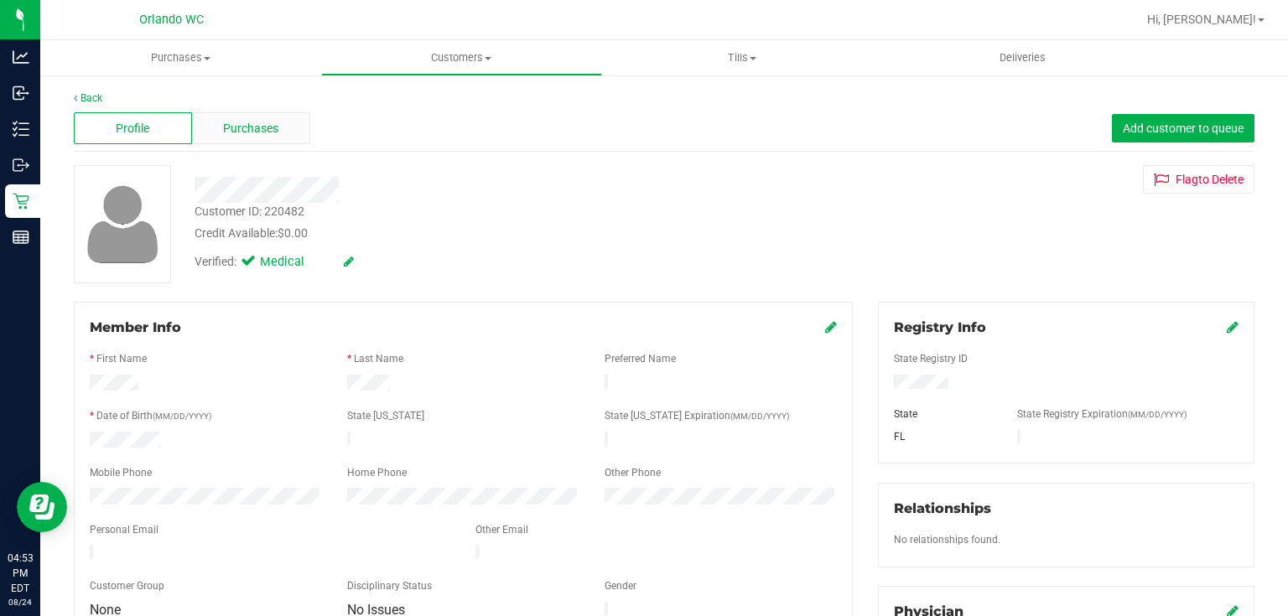
click at [262, 130] on span "Purchases" at bounding box center [250, 129] width 55 height 18
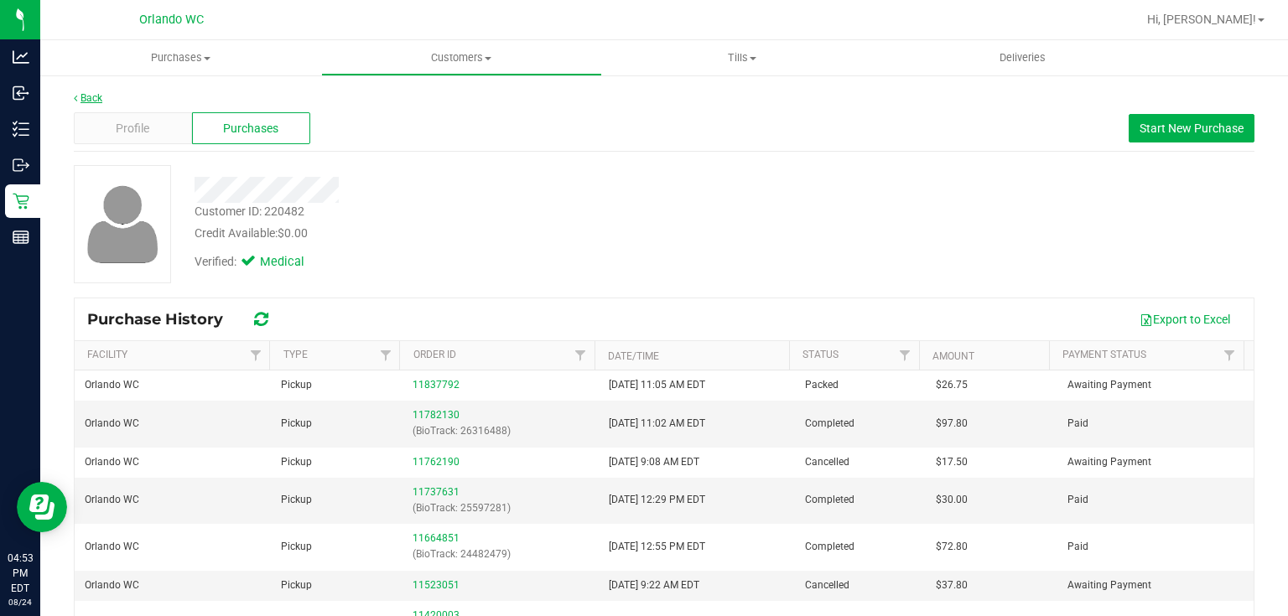
click at [91, 99] on link "Back" at bounding box center [88, 98] width 29 height 12
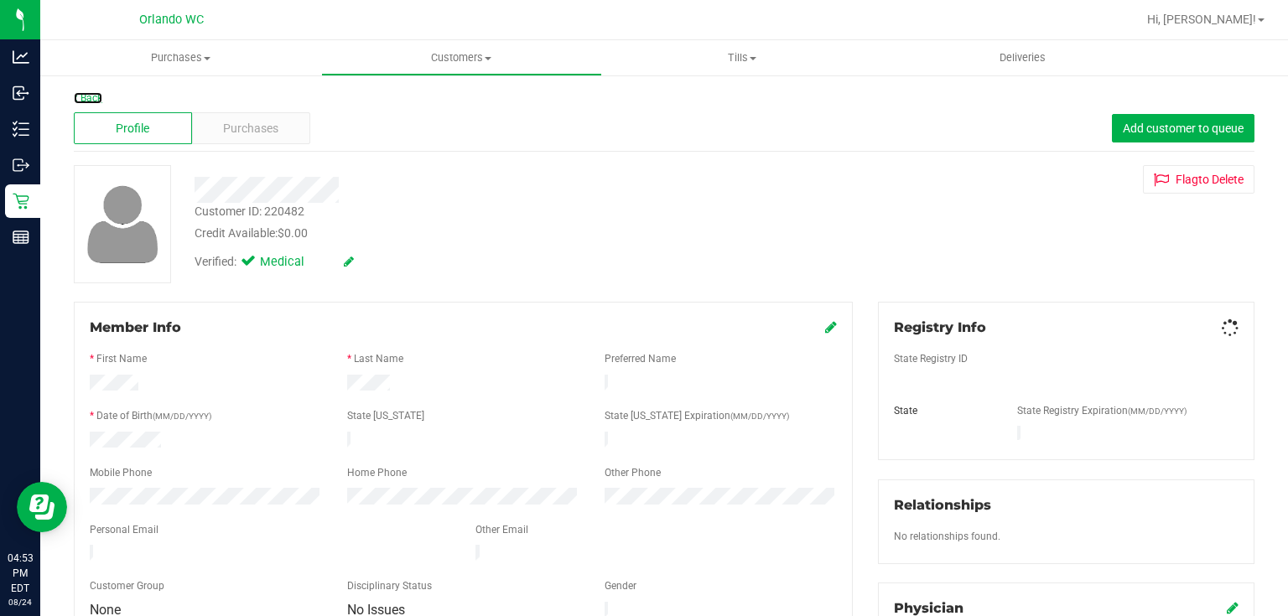
click at [91, 99] on link "Back" at bounding box center [88, 98] width 29 height 12
click at [257, 134] on span "Purchases" at bounding box center [250, 129] width 55 height 18
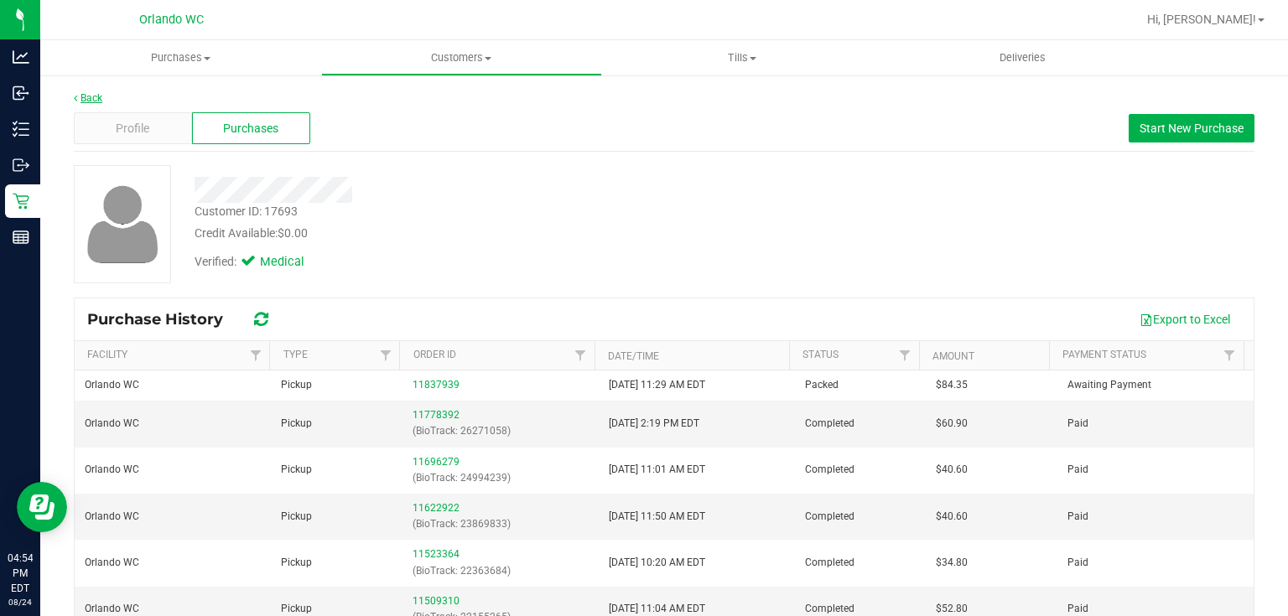
click at [87, 97] on link "Back" at bounding box center [88, 98] width 29 height 12
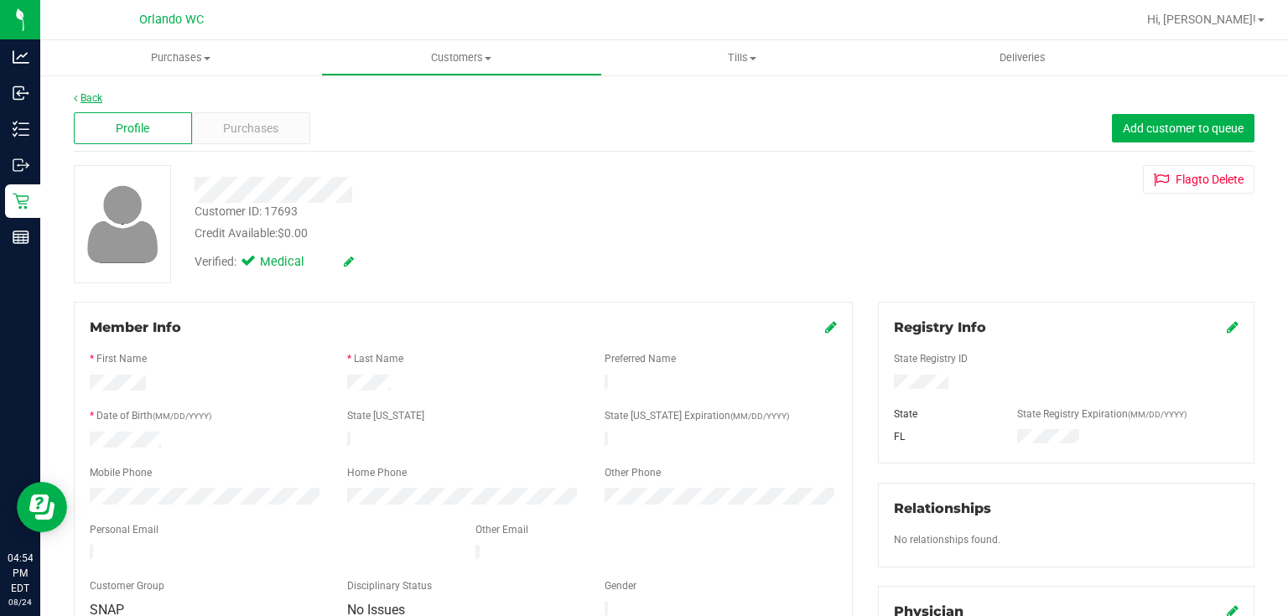
click at [99, 93] on link "Back" at bounding box center [88, 98] width 29 height 12
click at [258, 124] on span "Purchases" at bounding box center [250, 129] width 55 height 18
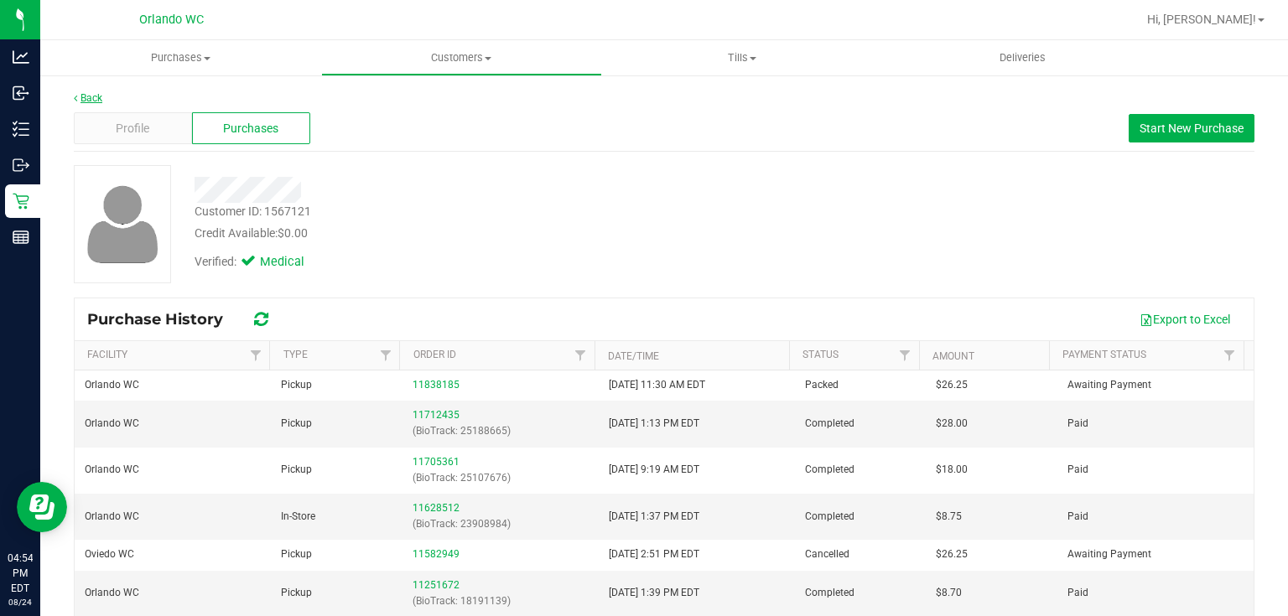
click at [92, 98] on link "Back" at bounding box center [88, 98] width 29 height 12
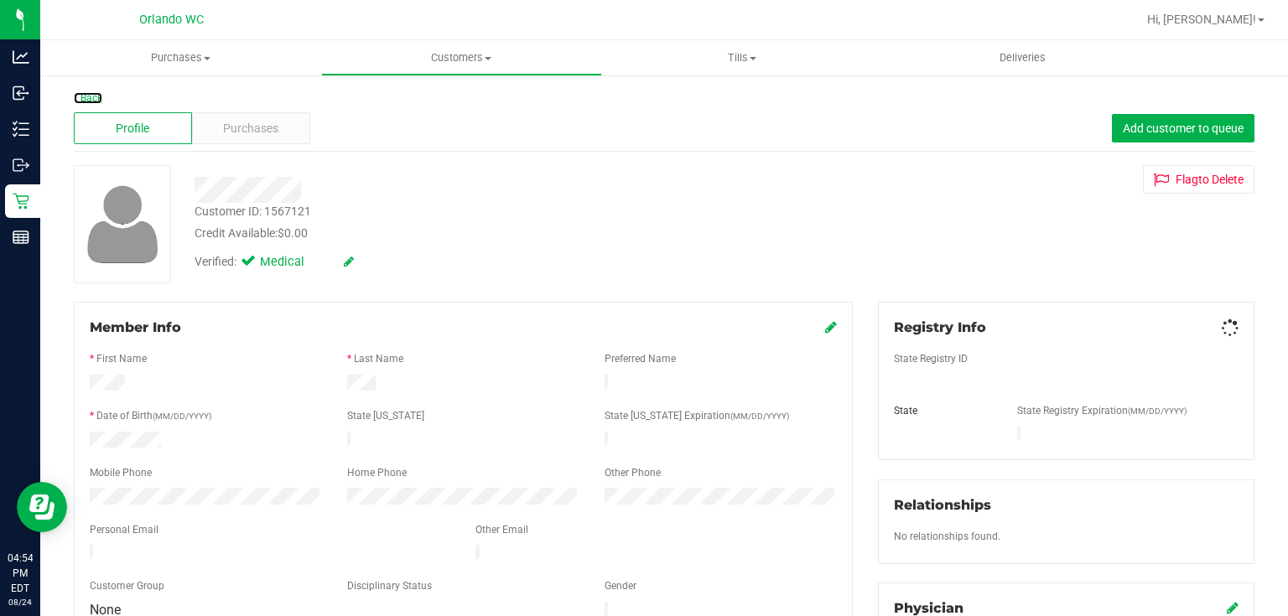
click at [90, 96] on link "Back" at bounding box center [88, 98] width 29 height 12
click at [263, 133] on span "Purchases" at bounding box center [250, 129] width 55 height 18
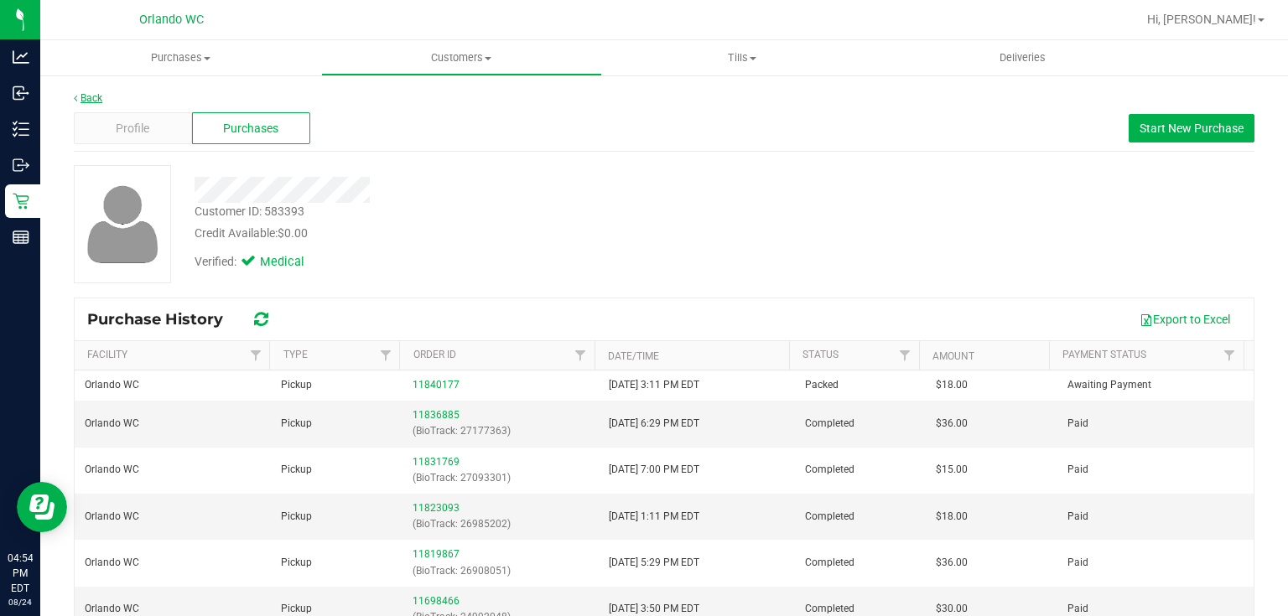
click at [92, 97] on link "Back" at bounding box center [88, 98] width 29 height 12
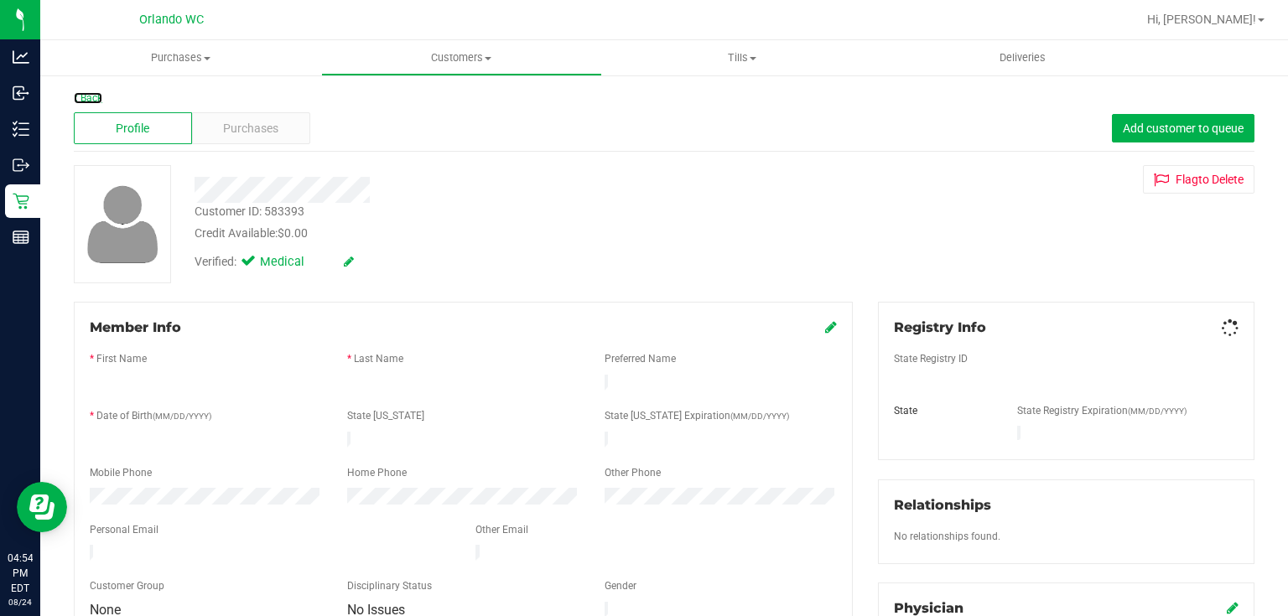
click at [92, 97] on link "Back" at bounding box center [88, 98] width 29 height 12
click at [258, 124] on span "Purchases" at bounding box center [250, 129] width 55 height 18
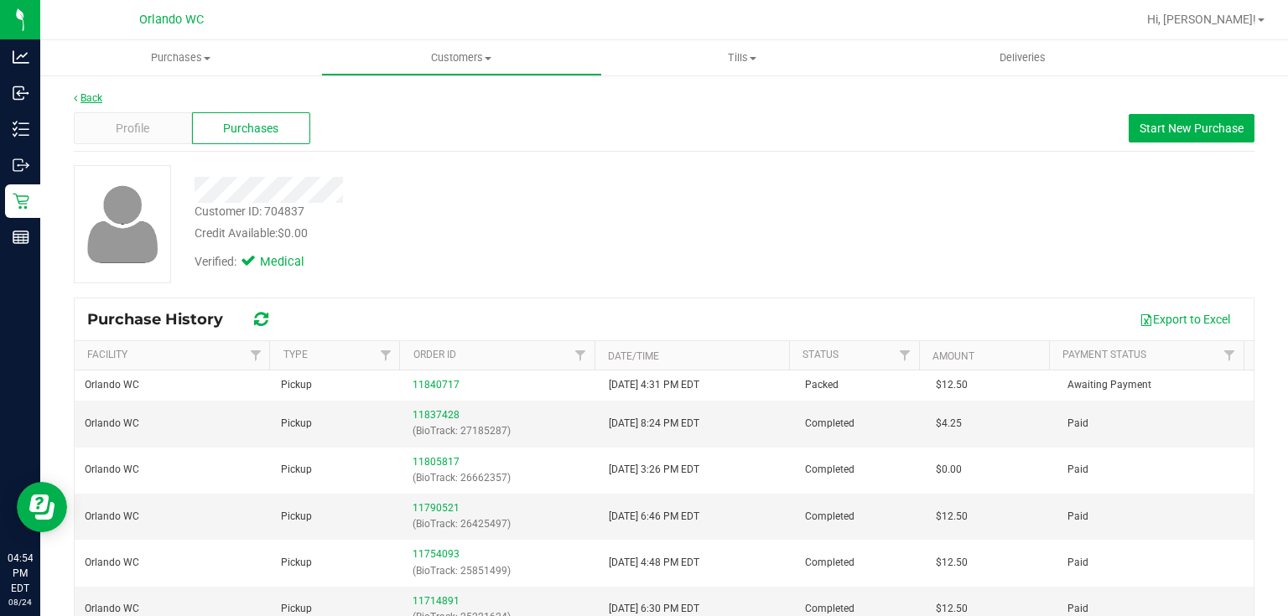
click at [89, 92] on link "Back" at bounding box center [88, 98] width 29 height 12
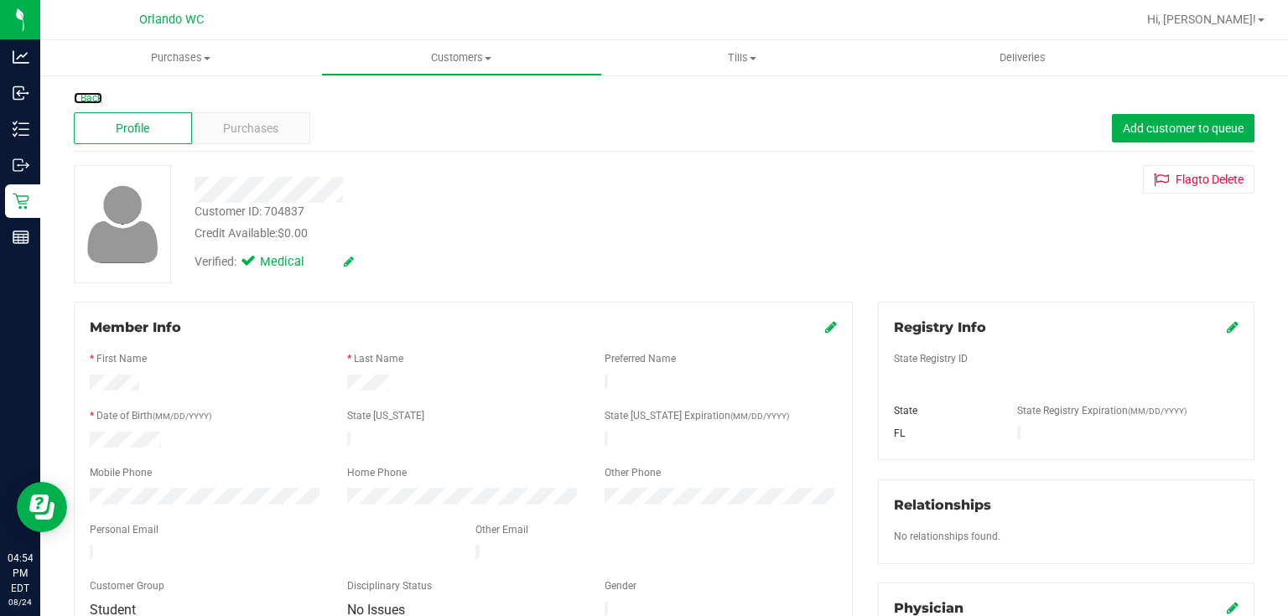
click at [89, 93] on link "Back" at bounding box center [88, 98] width 29 height 12
click at [292, 131] on div "Purchases" at bounding box center [251, 128] width 118 height 32
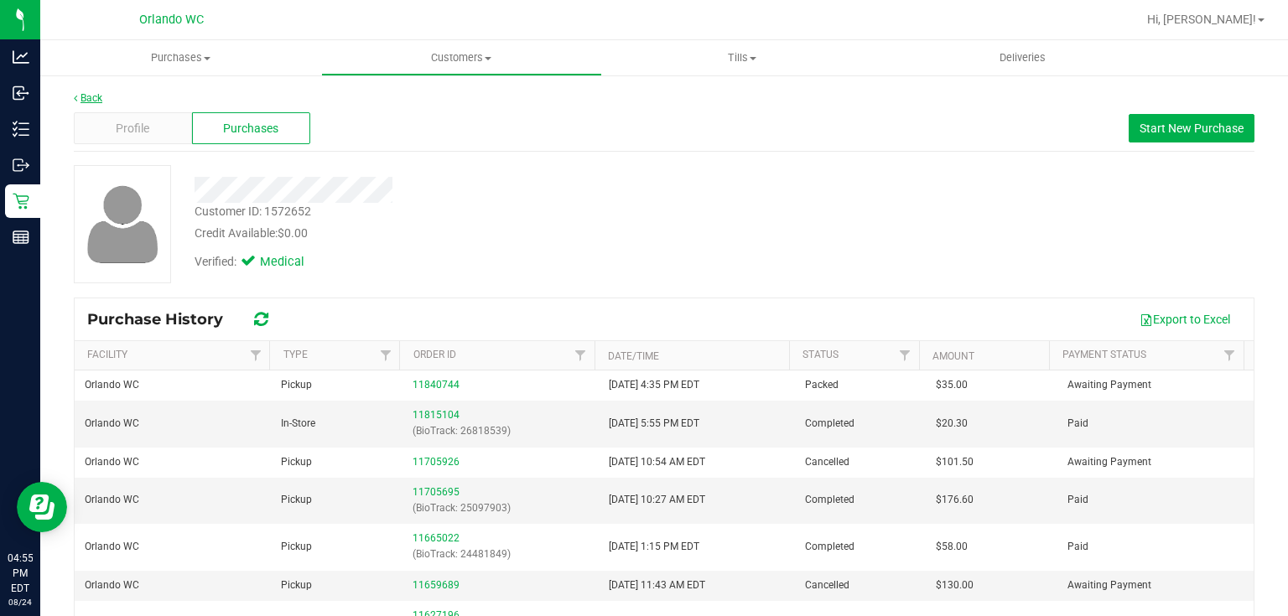
click at [97, 100] on link "Back" at bounding box center [88, 98] width 29 height 12
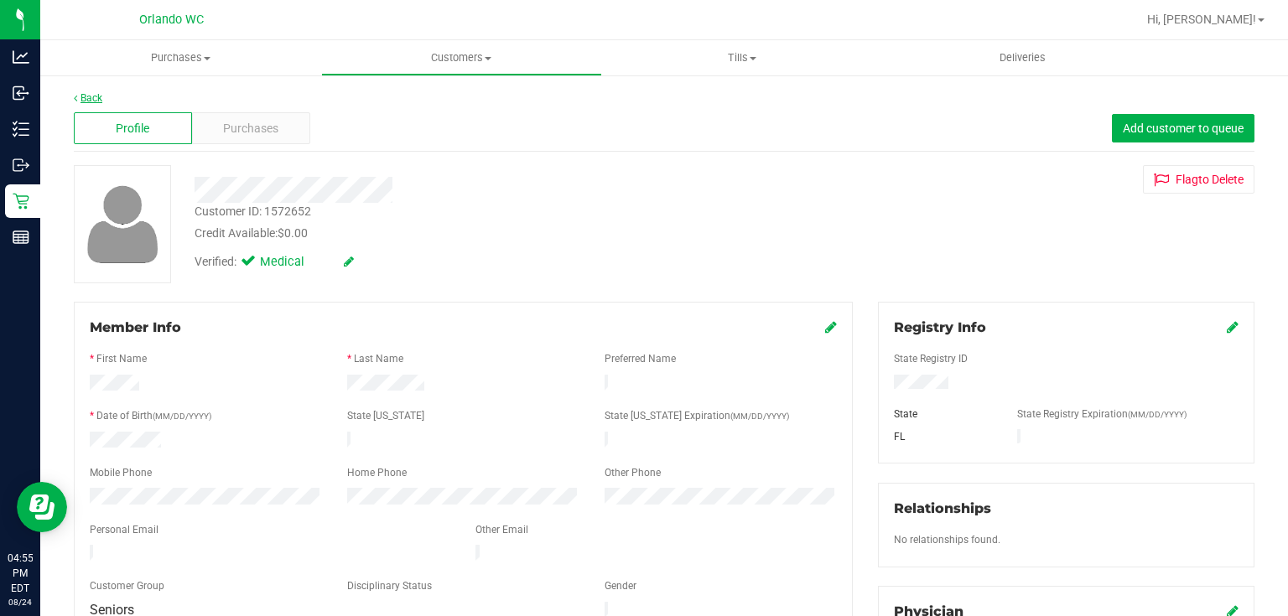
click at [96, 98] on link "Back" at bounding box center [88, 98] width 29 height 12
click at [281, 132] on div "Purchases" at bounding box center [251, 128] width 118 height 32
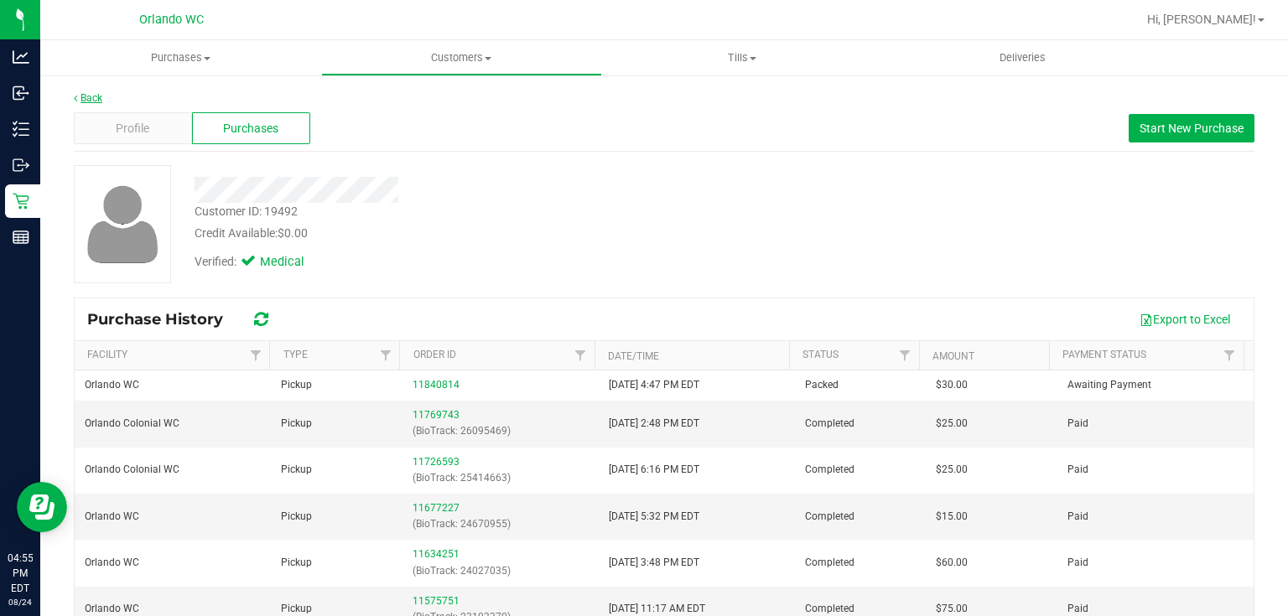
click at [96, 96] on link "Back" at bounding box center [88, 98] width 29 height 12
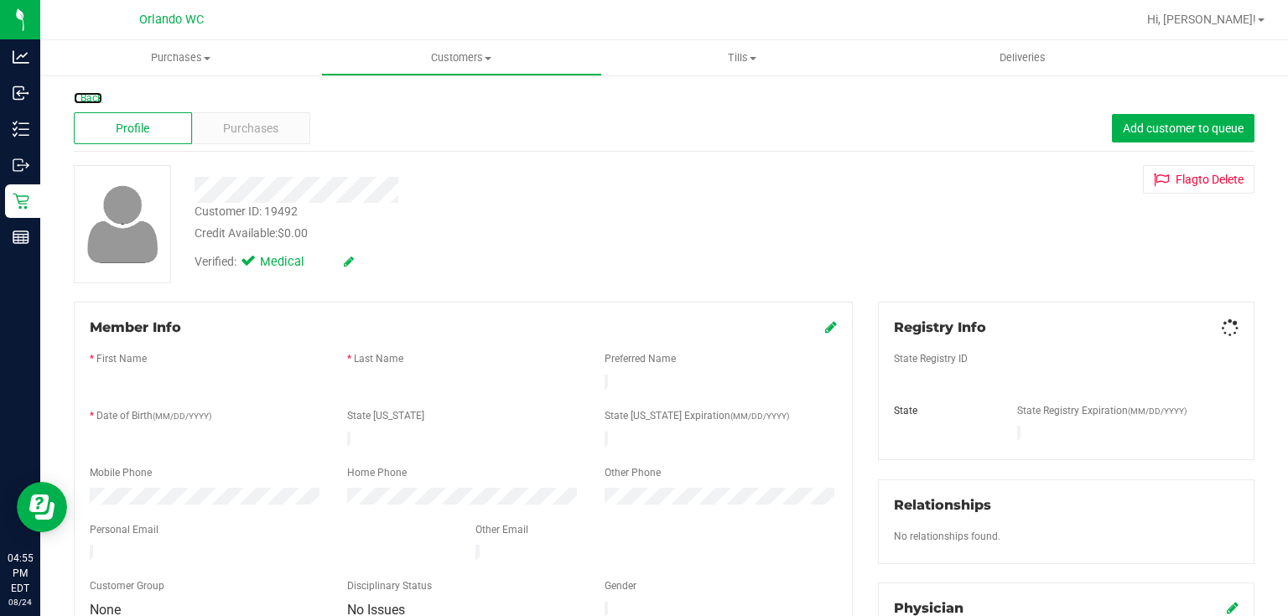
click at [96, 96] on link "Back" at bounding box center [88, 98] width 29 height 12
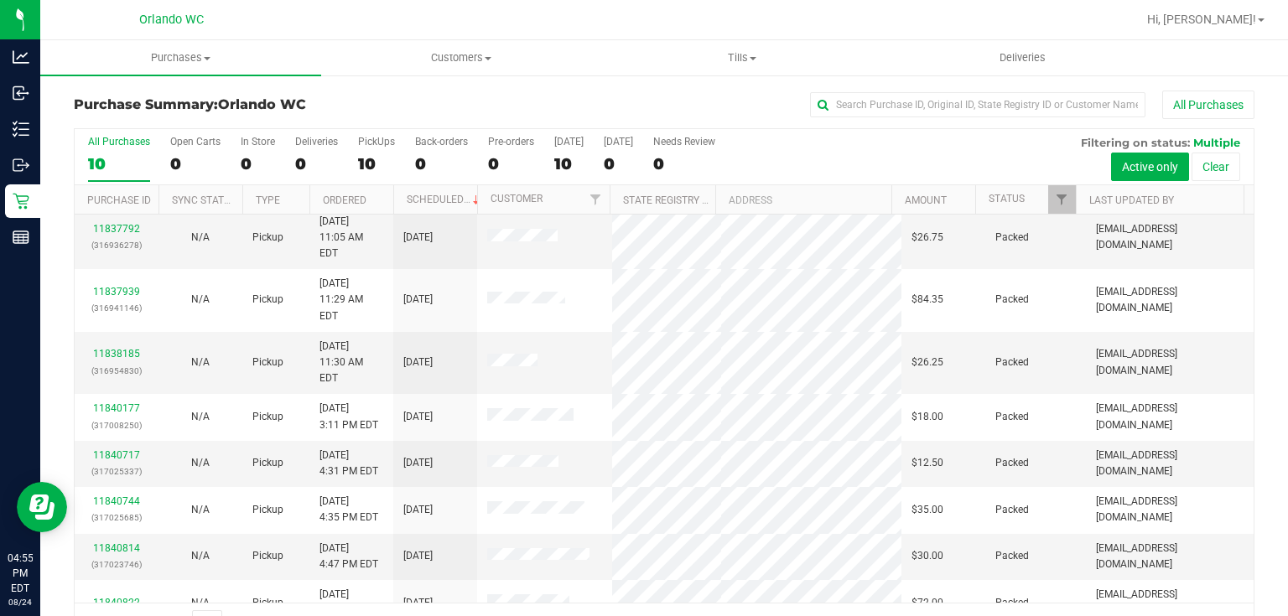
scroll to position [74, 0]
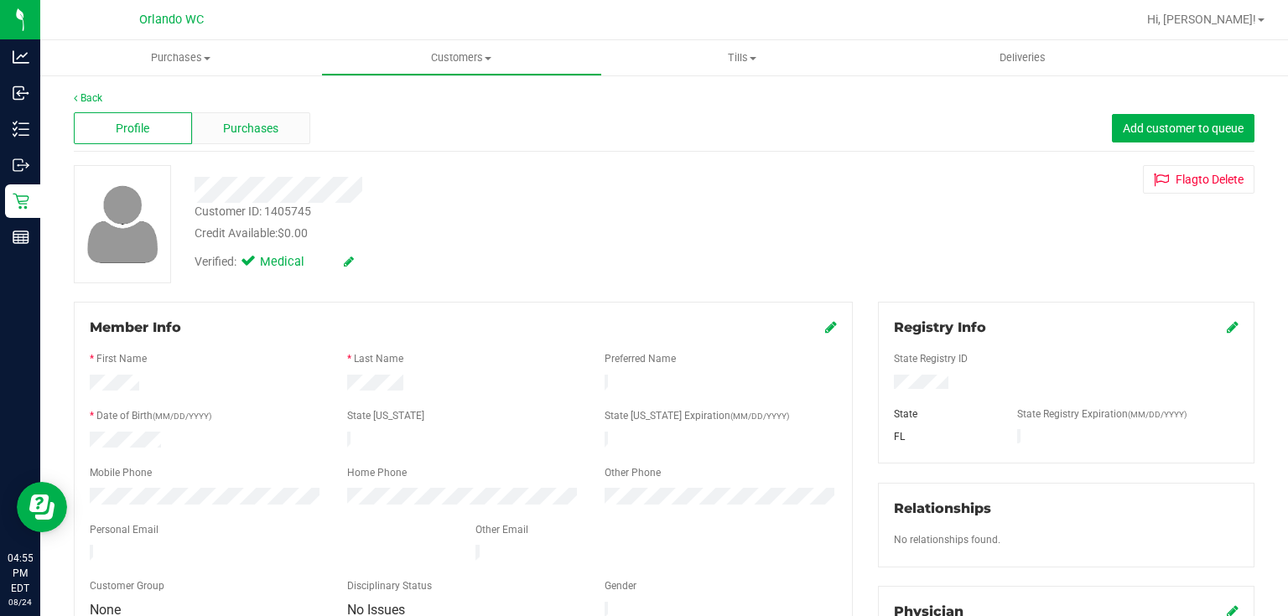
click at [241, 133] on span "Purchases" at bounding box center [250, 129] width 55 height 18
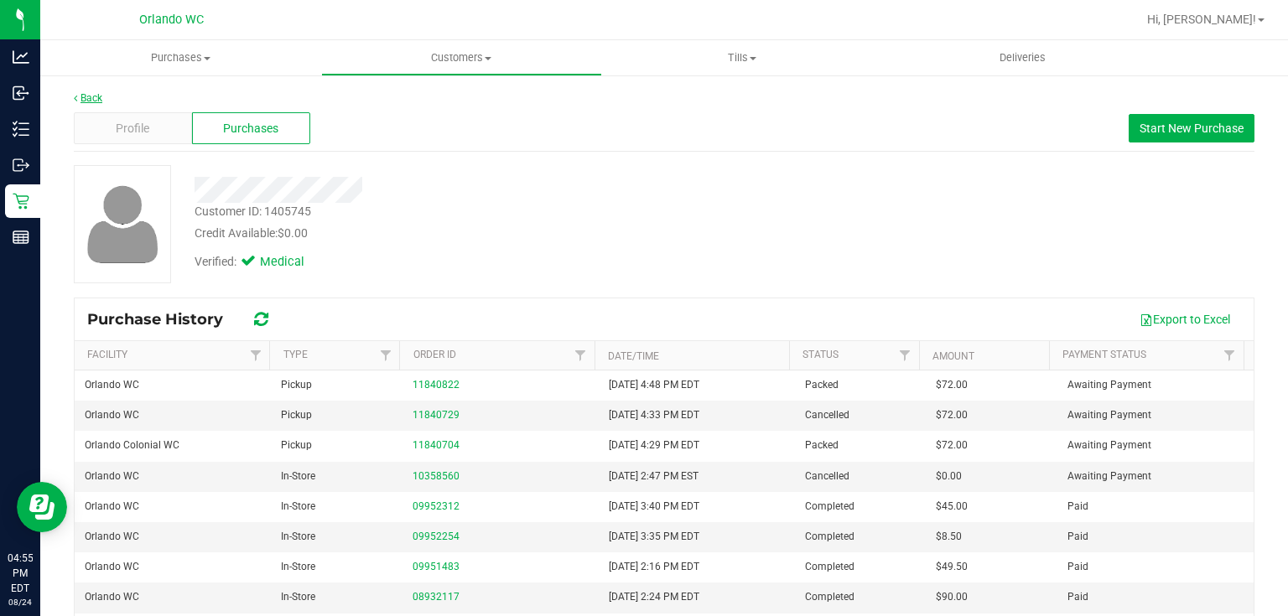
click at [89, 97] on link "Back" at bounding box center [88, 98] width 29 height 12
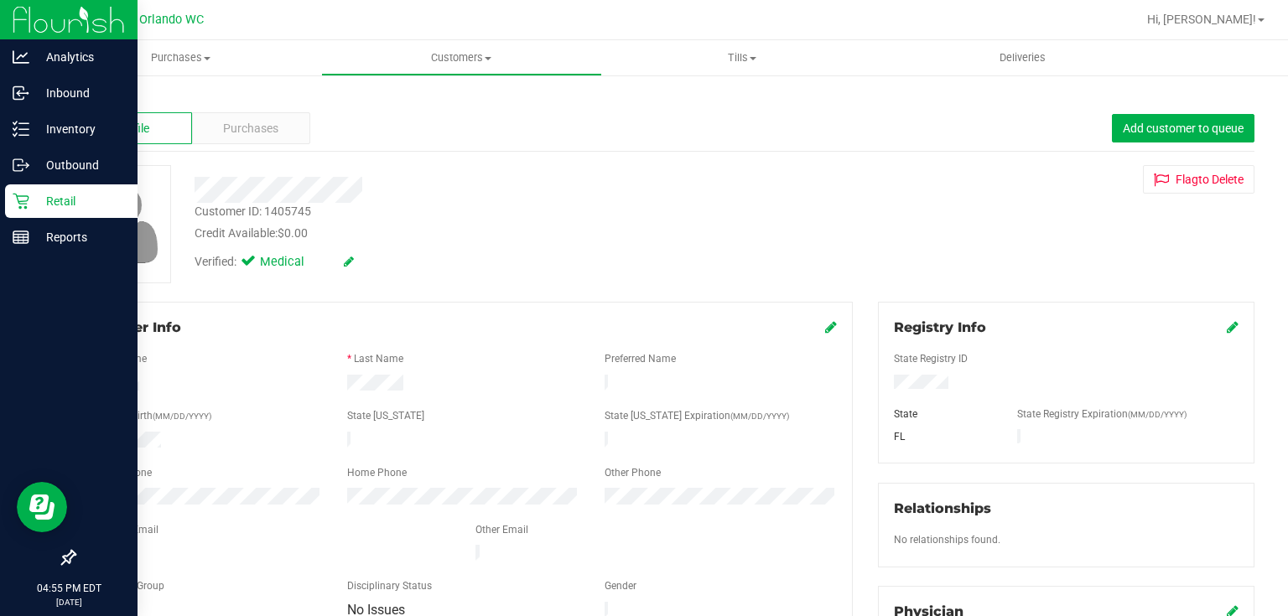
click at [25, 204] on icon at bounding box center [21, 202] width 16 height 16
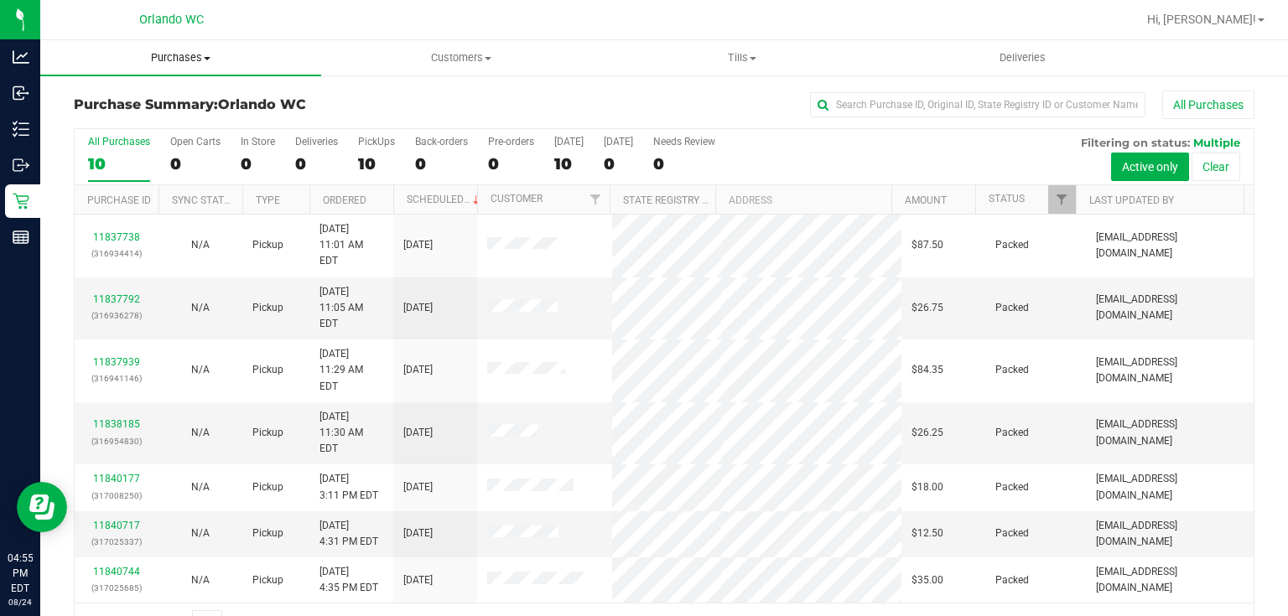
click at [184, 59] on span "Purchases" at bounding box center [180, 57] width 281 height 15
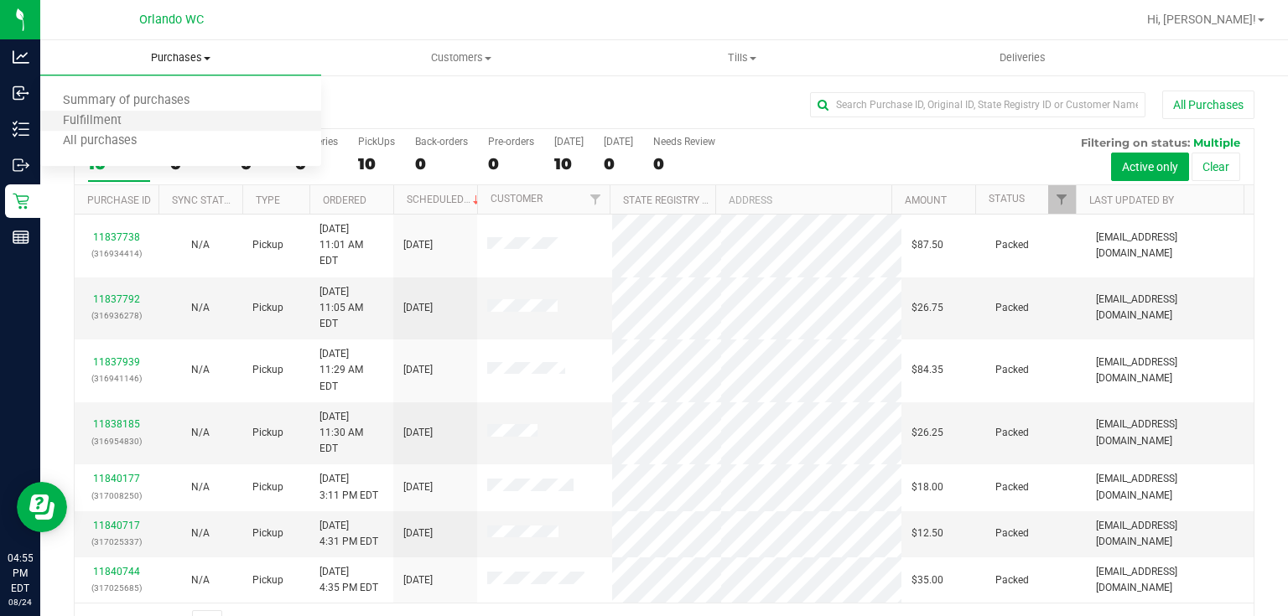
click at [155, 123] on li "Fulfillment" at bounding box center [180, 122] width 281 height 20
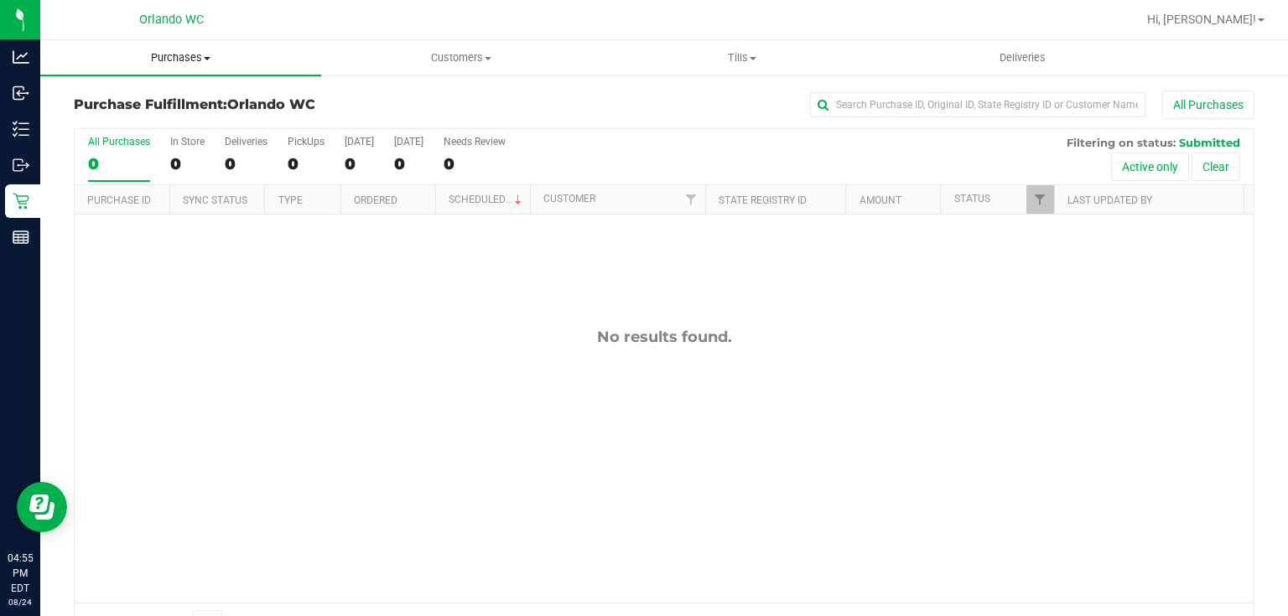
click at [185, 55] on span "Purchases" at bounding box center [180, 57] width 281 height 15
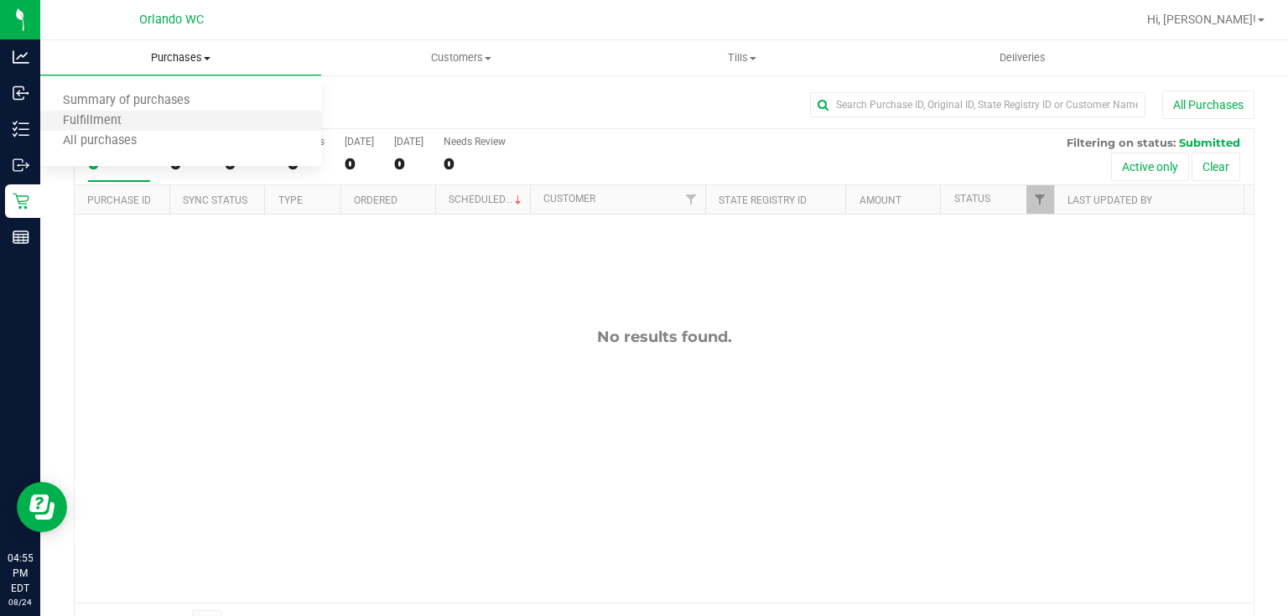
click at [148, 120] on li "Fulfillment" at bounding box center [180, 122] width 281 height 20
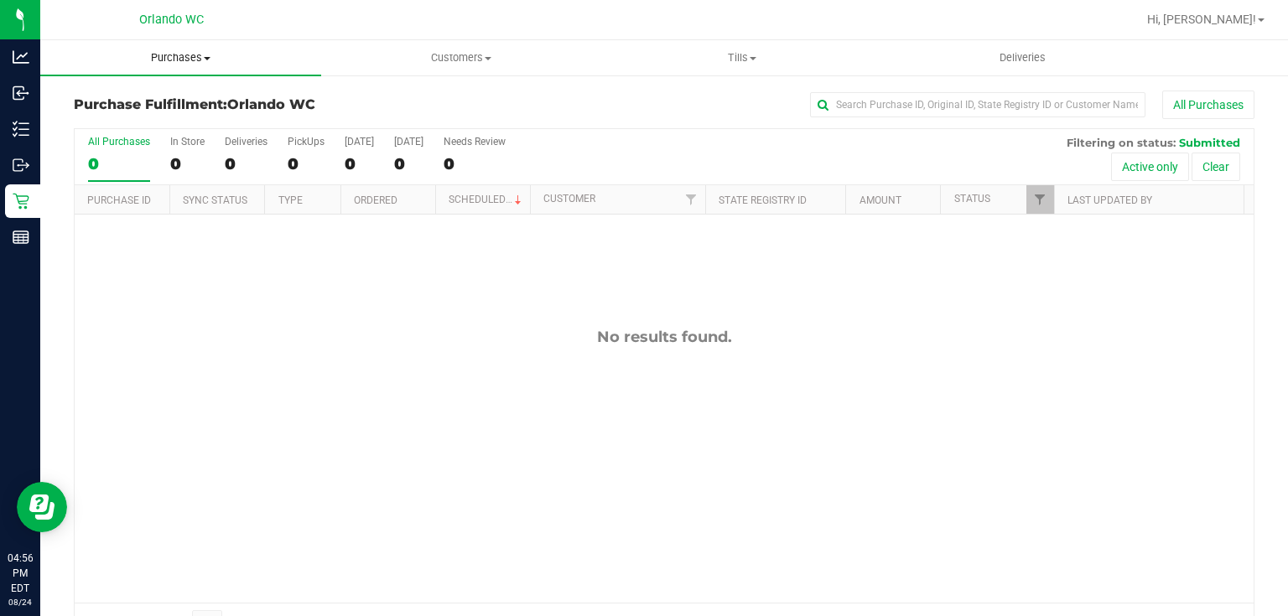
click at [179, 57] on span "Purchases" at bounding box center [180, 57] width 281 height 15
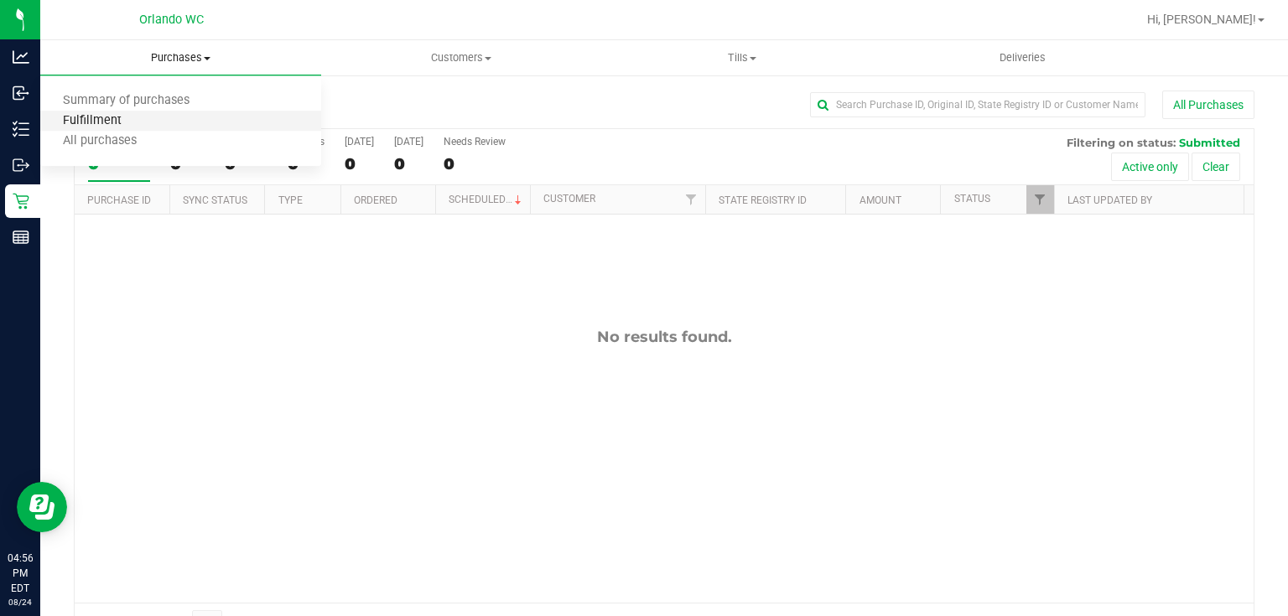
click at [117, 125] on span "Fulfillment" at bounding box center [92, 121] width 104 height 14
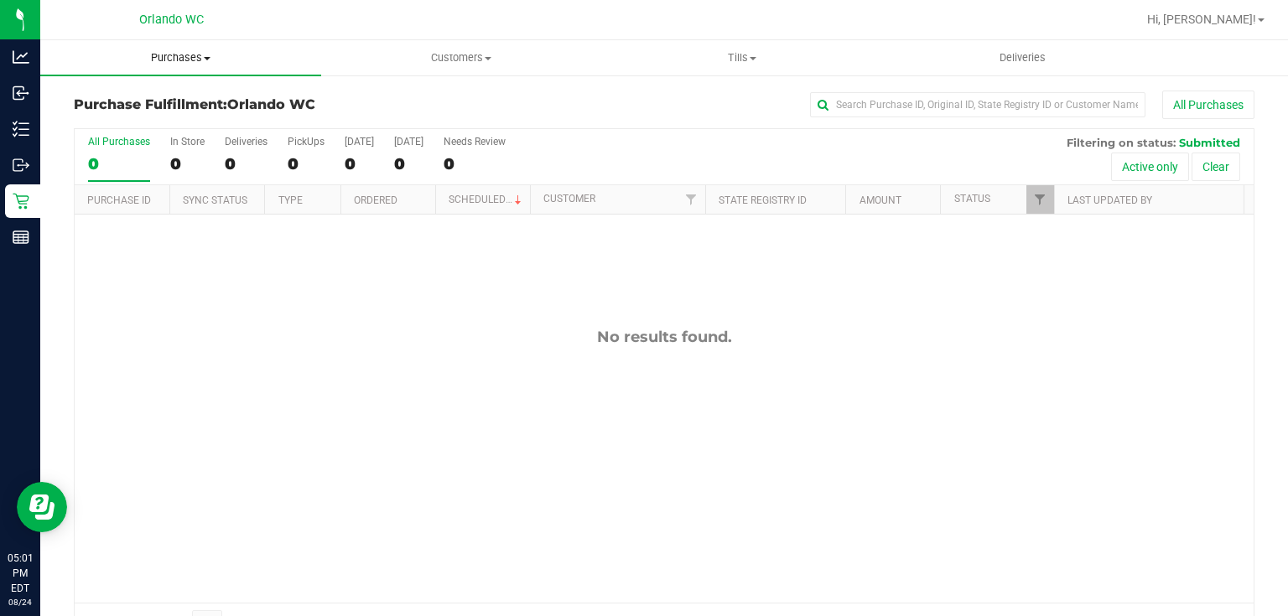
click at [179, 56] on span "Purchases" at bounding box center [180, 57] width 281 height 15
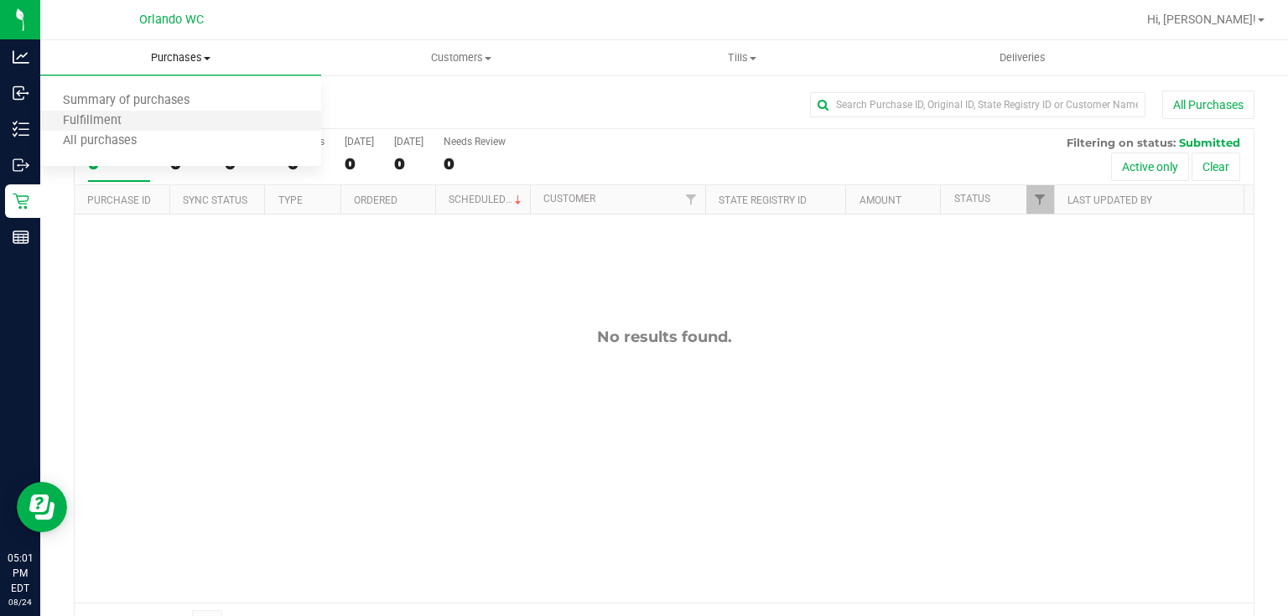
click at [151, 123] on li "Fulfillment" at bounding box center [180, 122] width 281 height 20
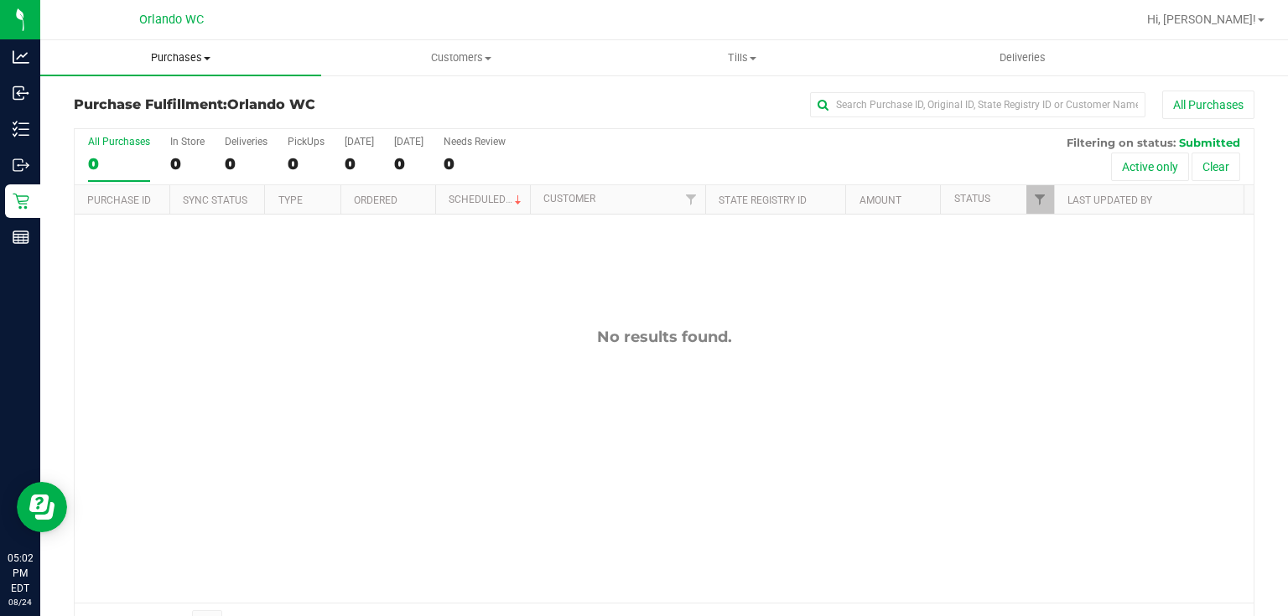
click at [180, 57] on span "Purchases" at bounding box center [180, 57] width 281 height 15
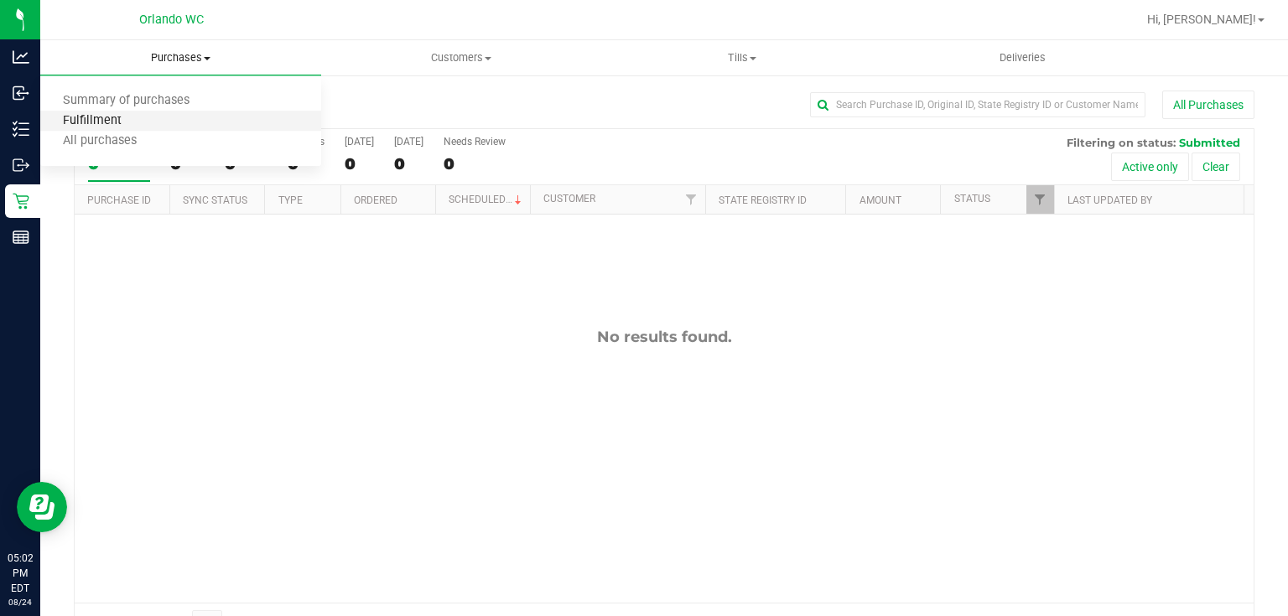
click at [140, 118] on span "Fulfillment" at bounding box center [92, 121] width 104 height 14
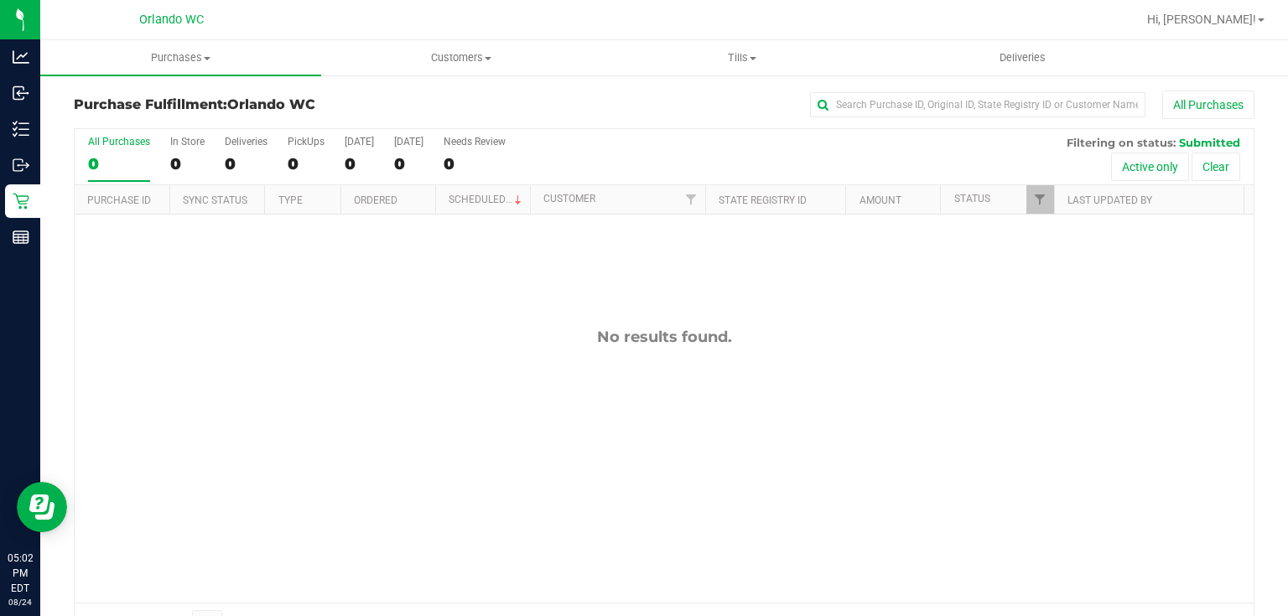
click at [443, 372] on div "No results found." at bounding box center [664, 465] width 1179 height 501
click at [190, 58] on span "Purchases" at bounding box center [180, 57] width 281 height 15
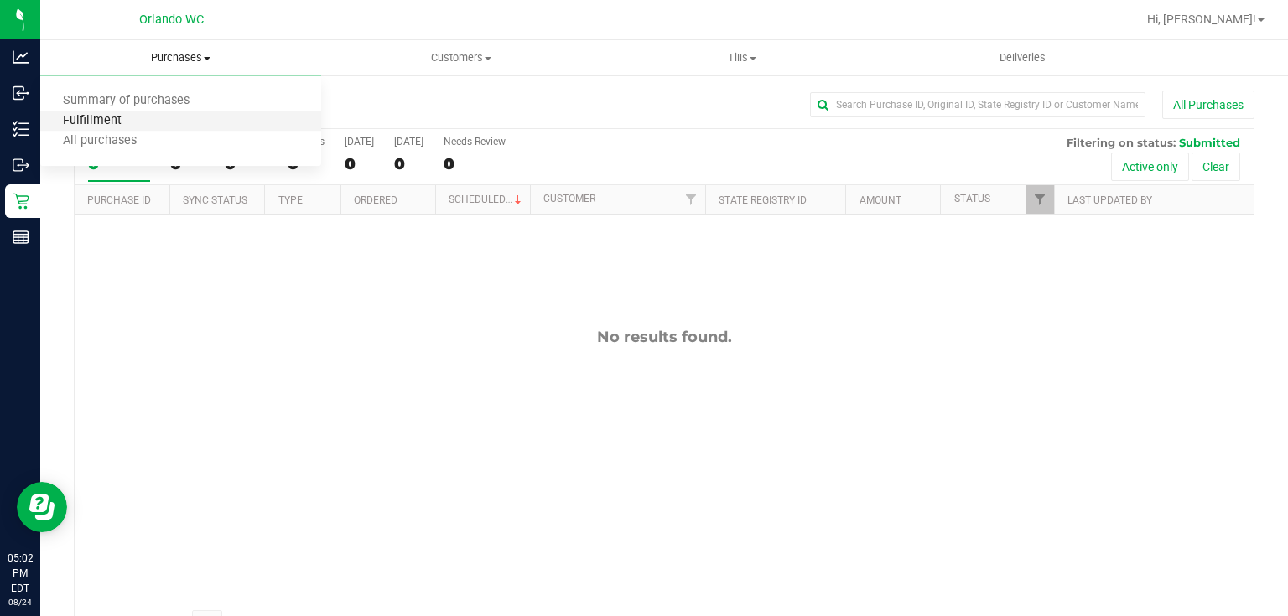
click at [122, 119] on span "Fulfillment" at bounding box center [92, 121] width 104 height 14
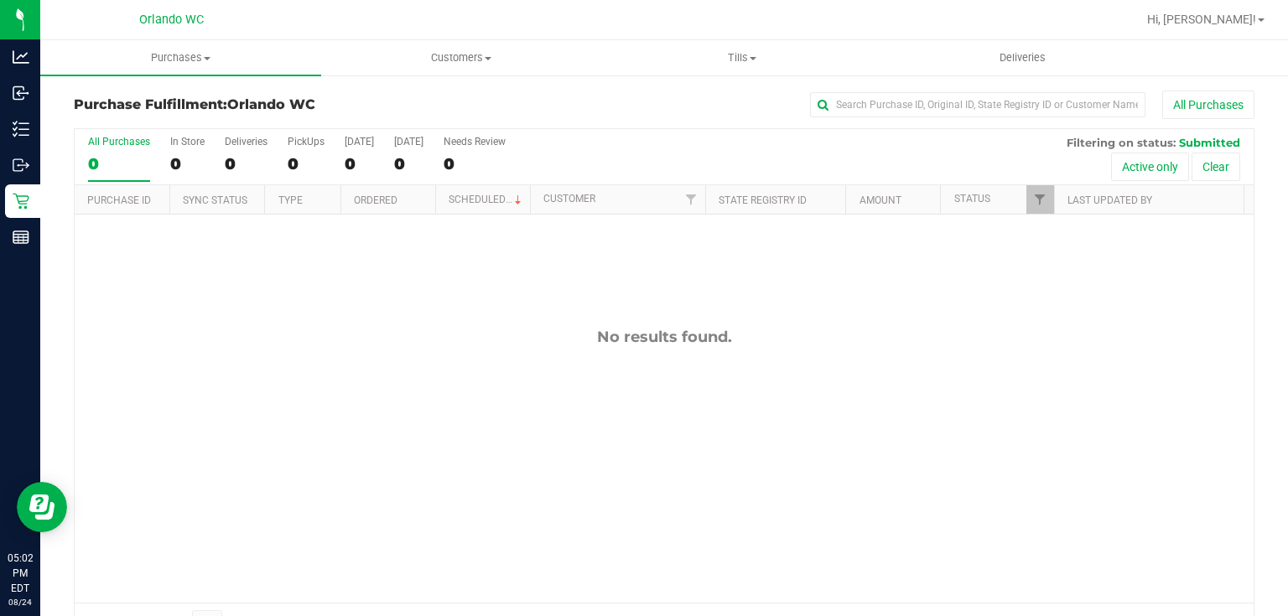
click at [430, 494] on div "No results found." at bounding box center [664, 465] width 1179 height 501
click at [516, 34] on div at bounding box center [718, 19] width 836 height 33
click at [173, 55] on span "Purchases" at bounding box center [180, 57] width 281 height 15
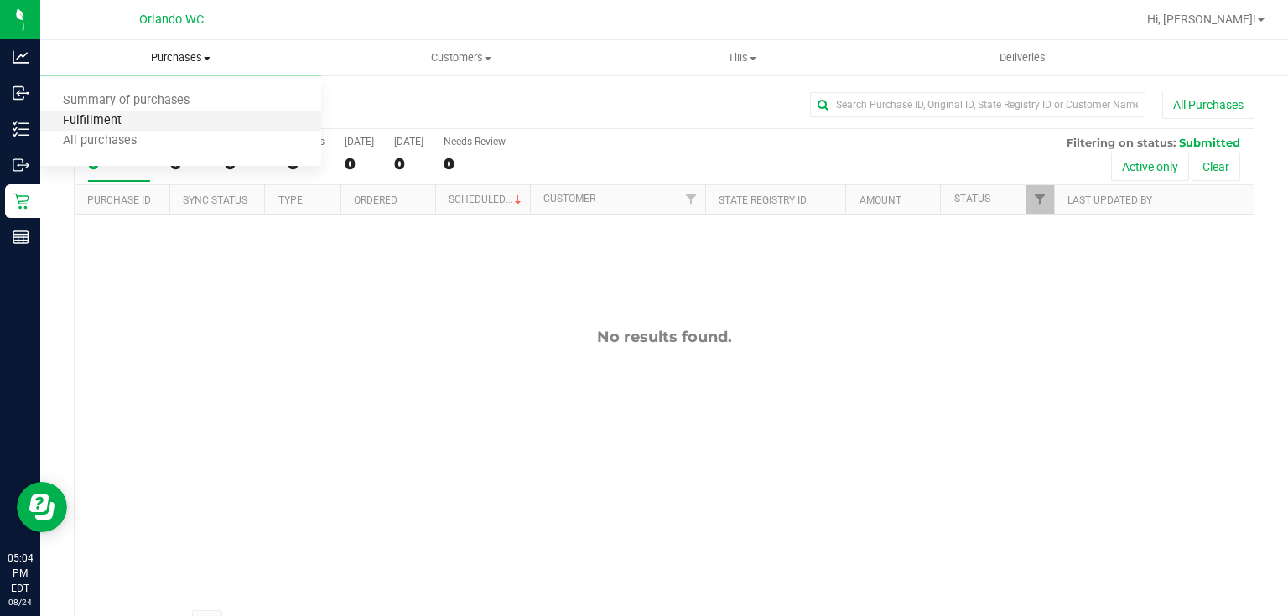
click at [109, 115] on span "Fulfillment" at bounding box center [92, 121] width 104 height 14
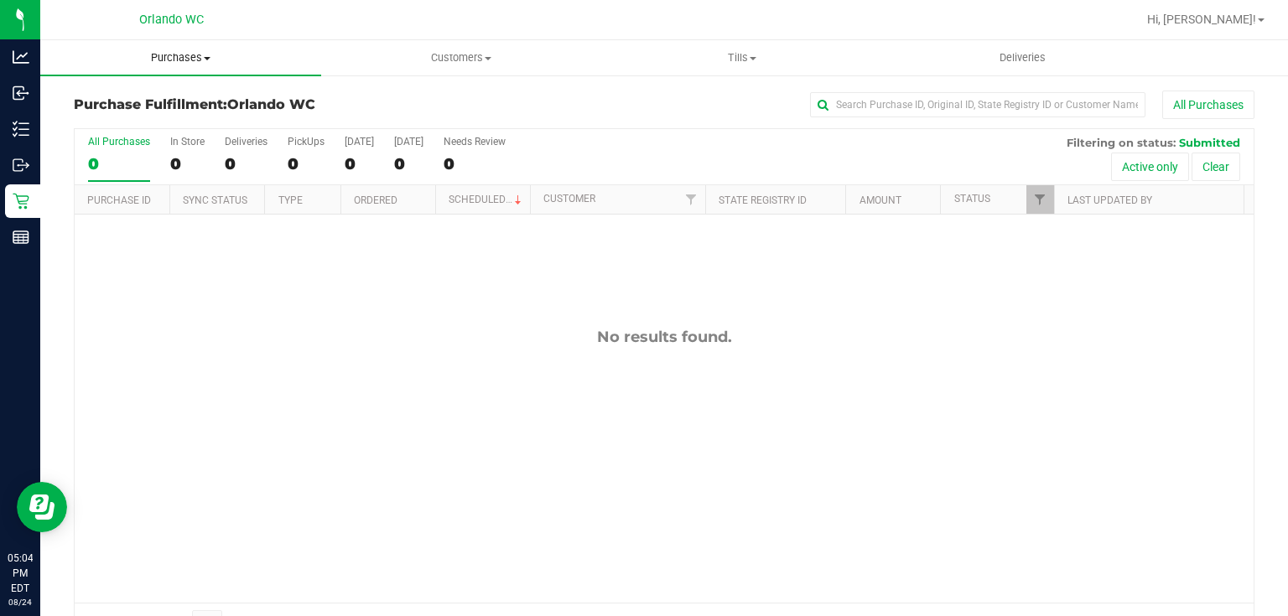
click at [182, 55] on span "Purchases" at bounding box center [180, 57] width 281 height 15
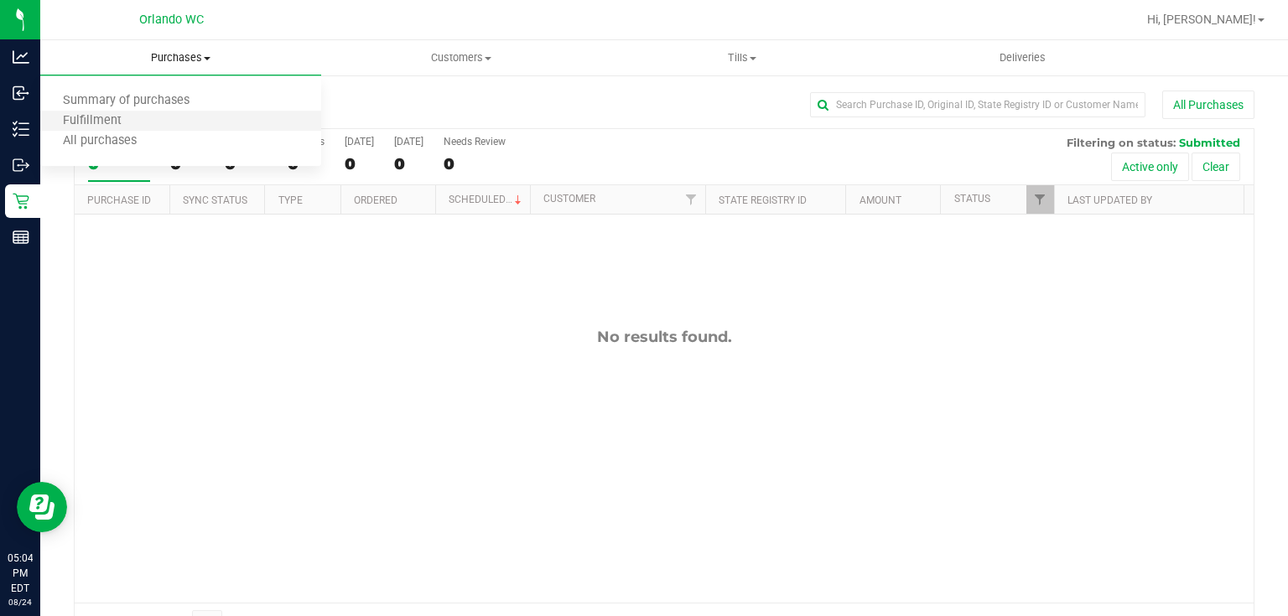
click at [151, 127] on li "Fulfillment" at bounding box center [180, 122] width 281 height 20
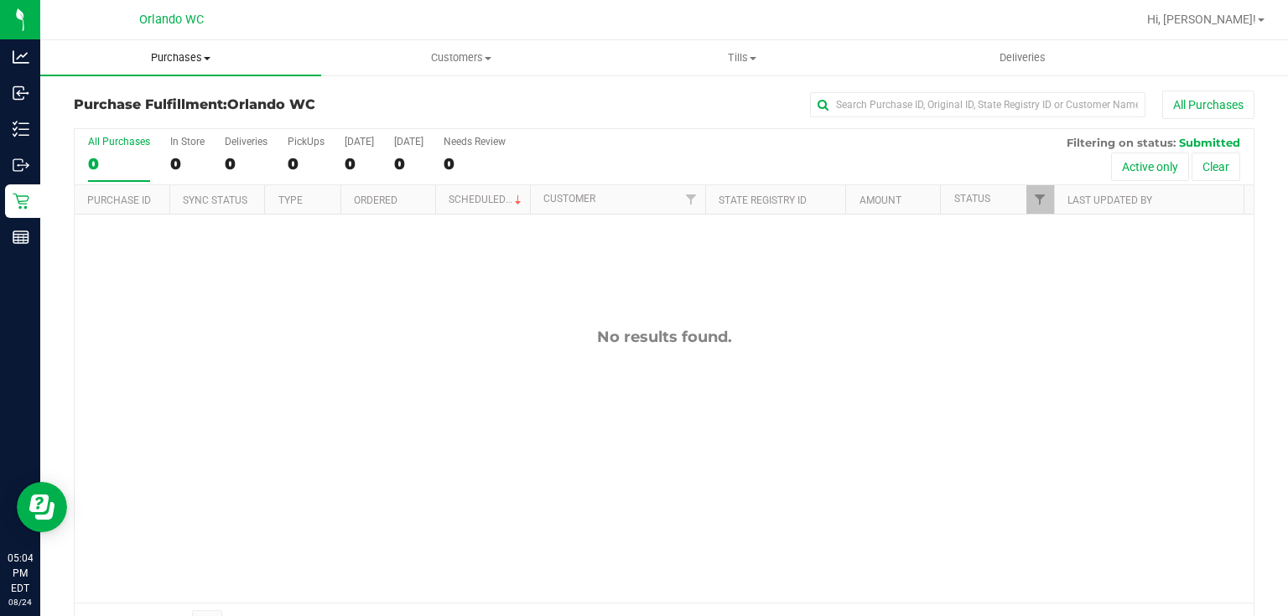
click at [198, 58] on span "Purchases" at bounding box center [180, 57] width 281 height 15
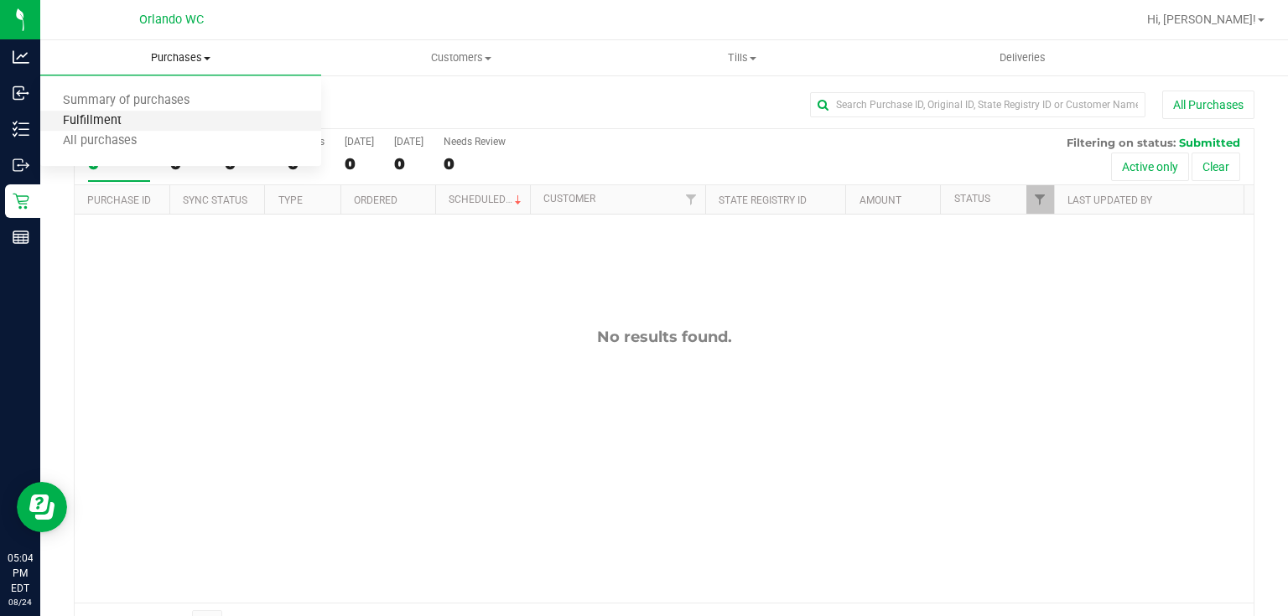
click at [104, 122] on span "Fulfillment" at bounding box center [92, 121] width 104 height 14
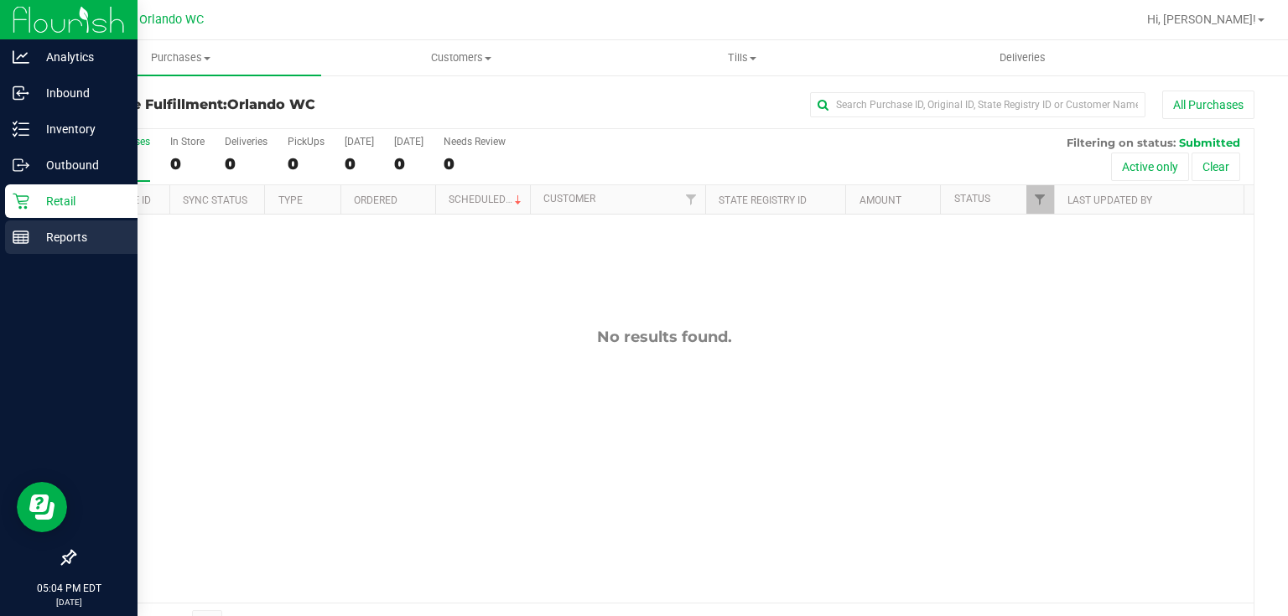
click at [23, 232] on icon at bounding box center [21, 237] width 17 height 17
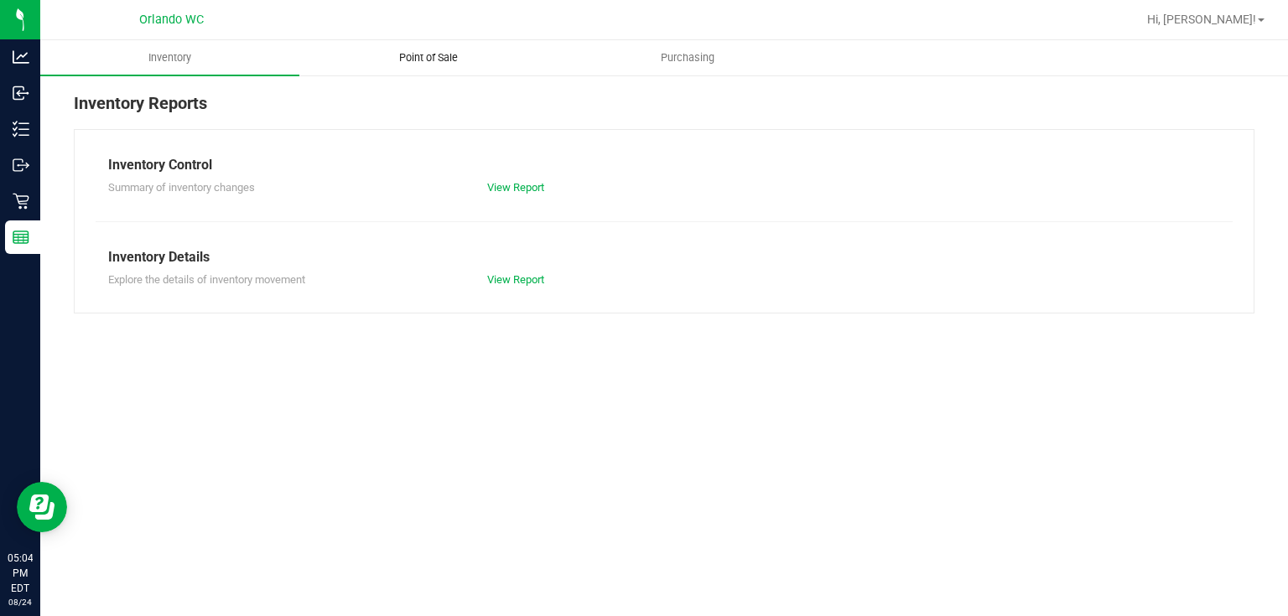
click at [446, 55] on span "Point of Sale" at bounding box center [428, 57] width 104 height 15
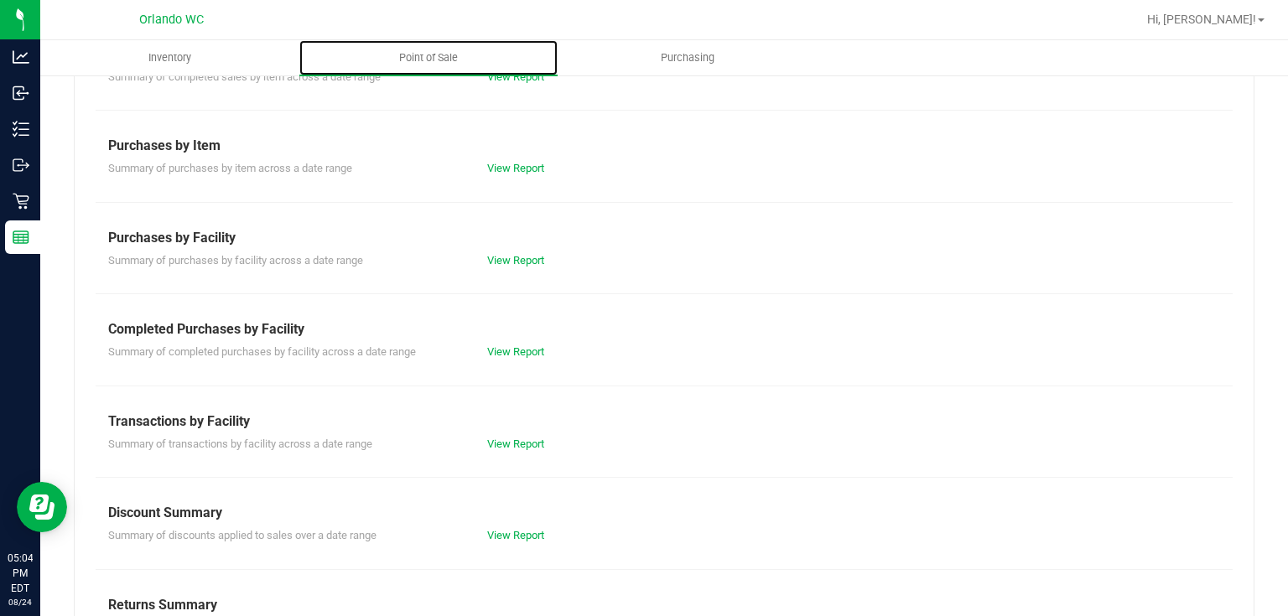
scroll to position [209, 0]
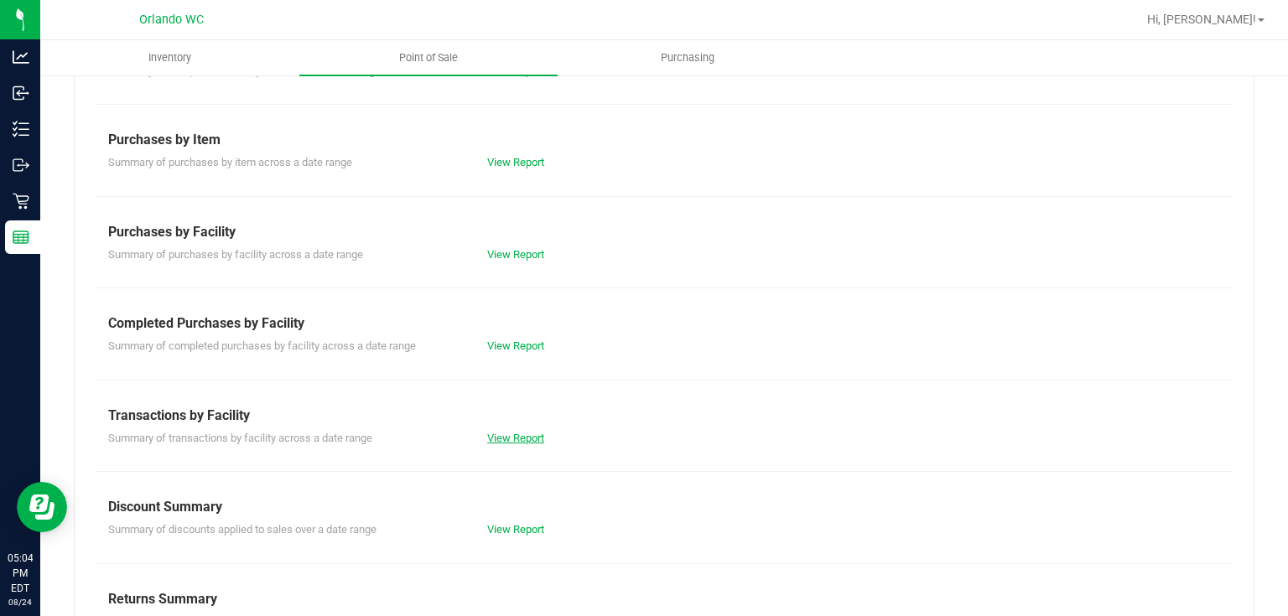
click at [516, 432] on link "View Report" at bounding box center [515, 438] width 57 height 13
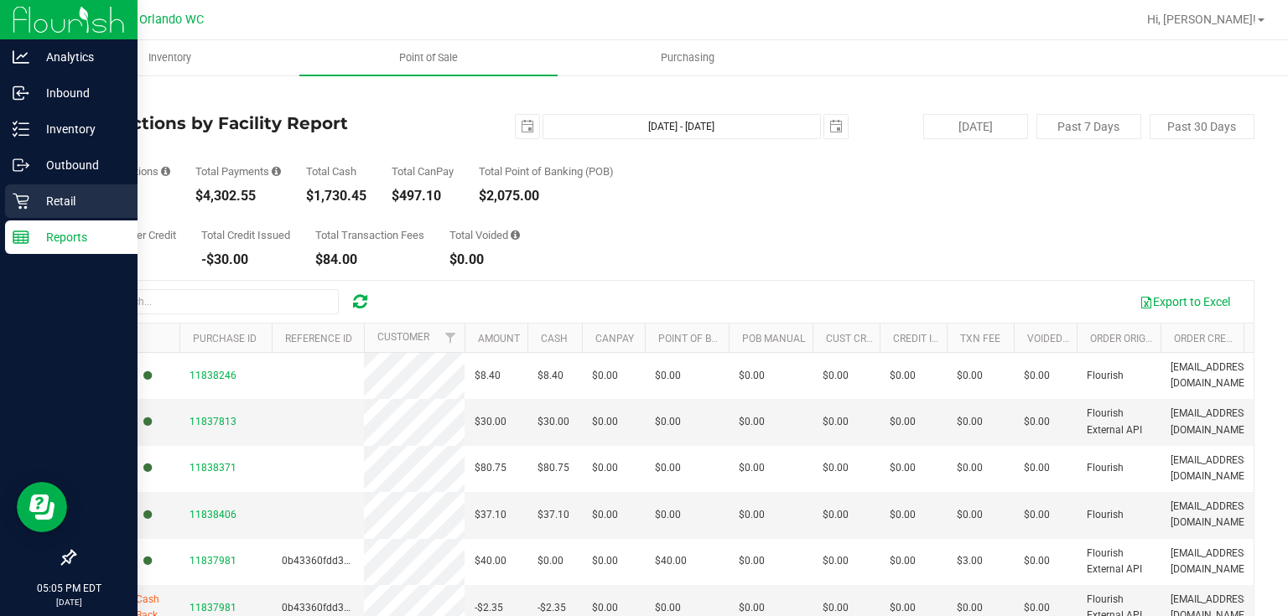
click at [31, 200] on p "Retail" at bounding box center [79, 201] width 101 height 20
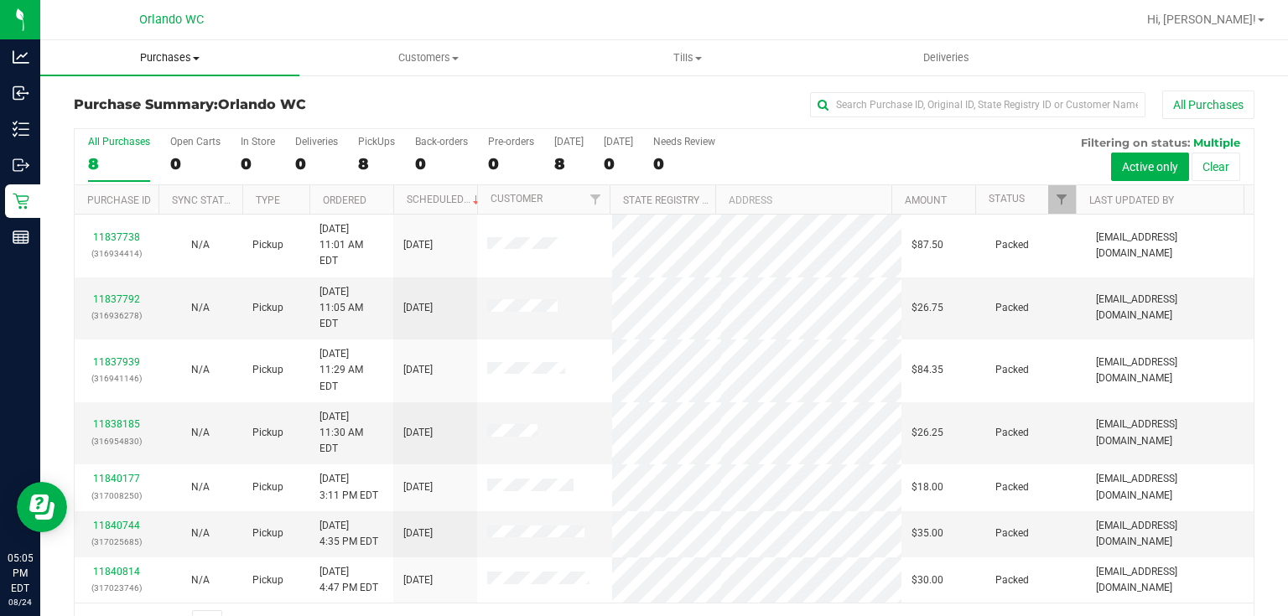
click at [190, 57] on span "Purchases" at bounding box center [169, 57] width 259 height 15
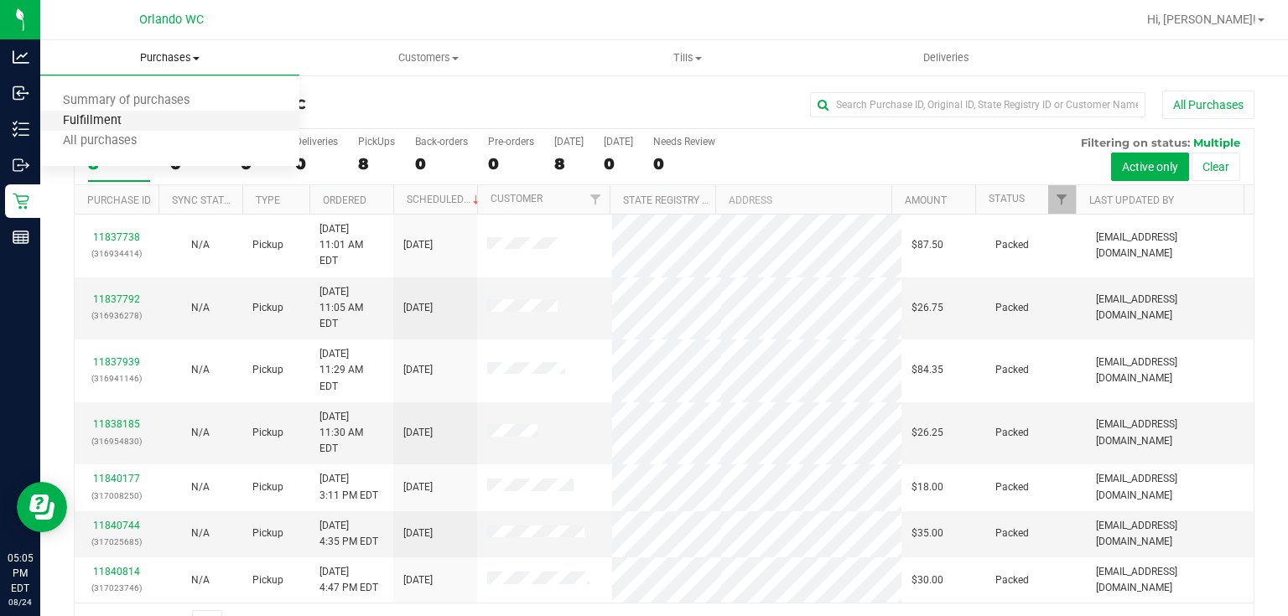
click at [108, 117] on span "Fulfillment" at bounding box center [92, 121] width 104 height 14
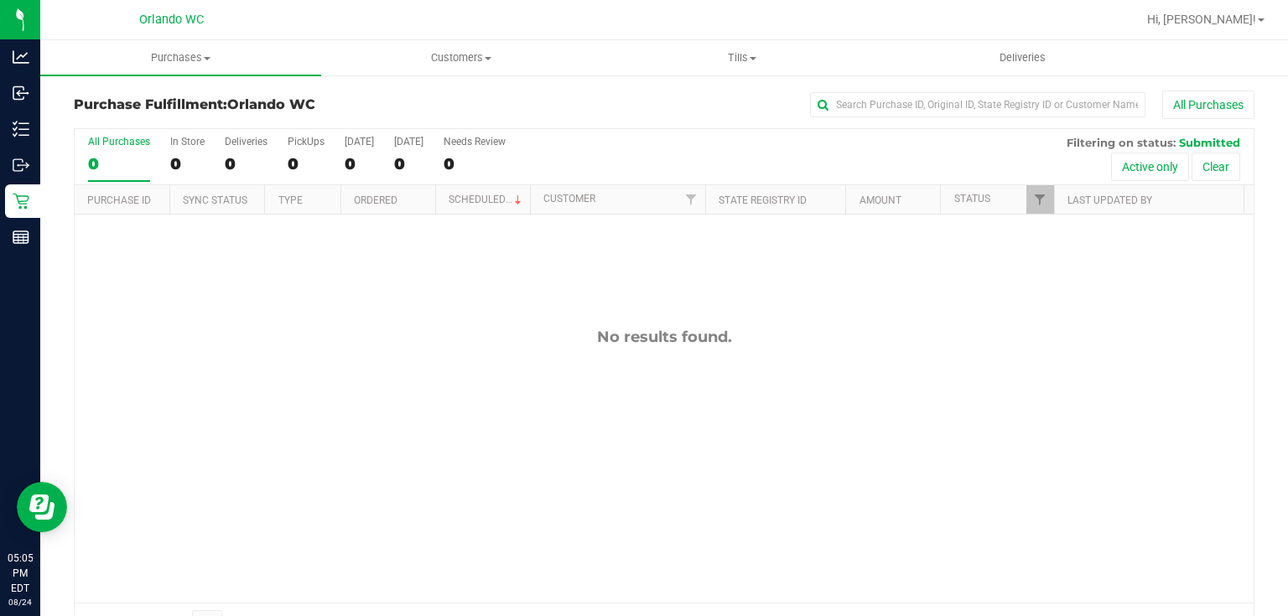
click at [483, 397] on div "No results found." at bounding box center [664, 465] width 1179 height 501
click at [174, 55] on span "Purchases" at bounding box center [180, 57] width 281 height 15
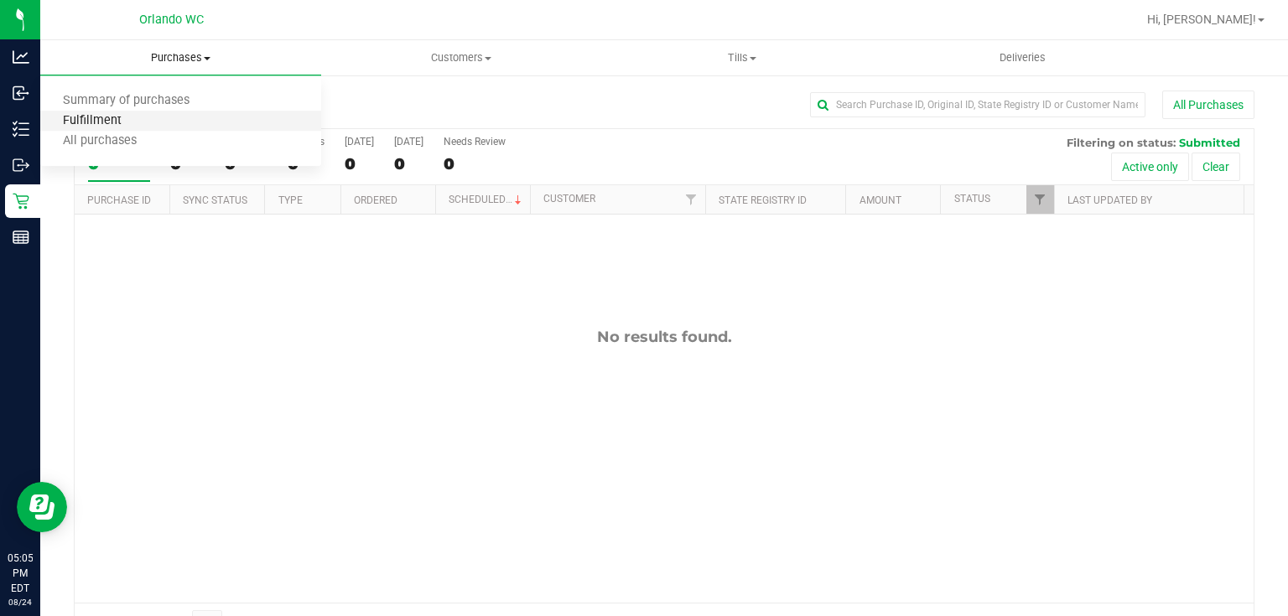
click at [133, 124] on span "Fulfillment" at bounding box center [92, 121] width 104 height 14
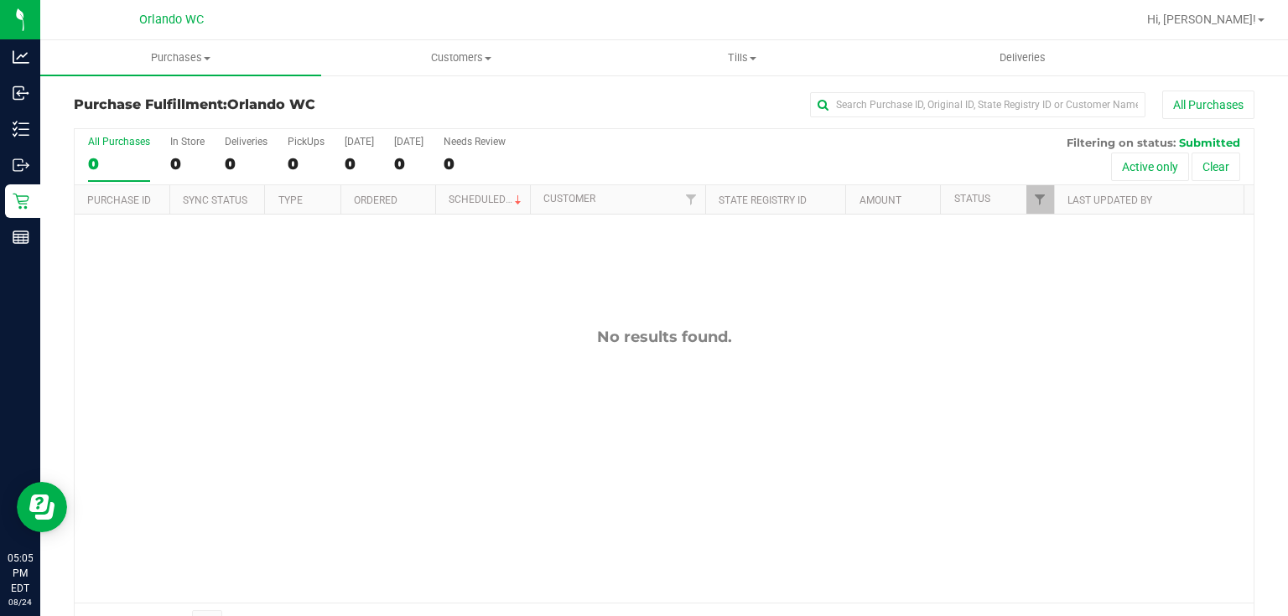
click at [392, 352] on div "No results found." at bounding box center [664, 465] width 1179 height 501
click at [183, 56] on span "Purchases" at bounding box center [180, 57] width 281 height 15
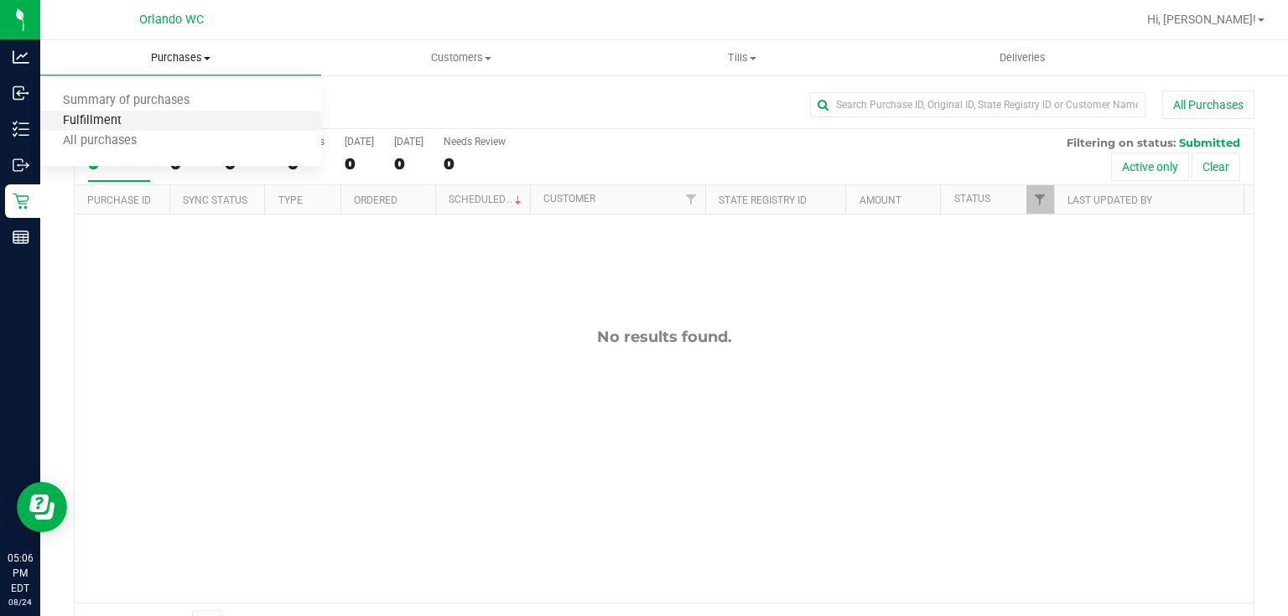
click at [133, 120] on span "Fulfillment" at bounding box center [92, 121] width 104 height 14
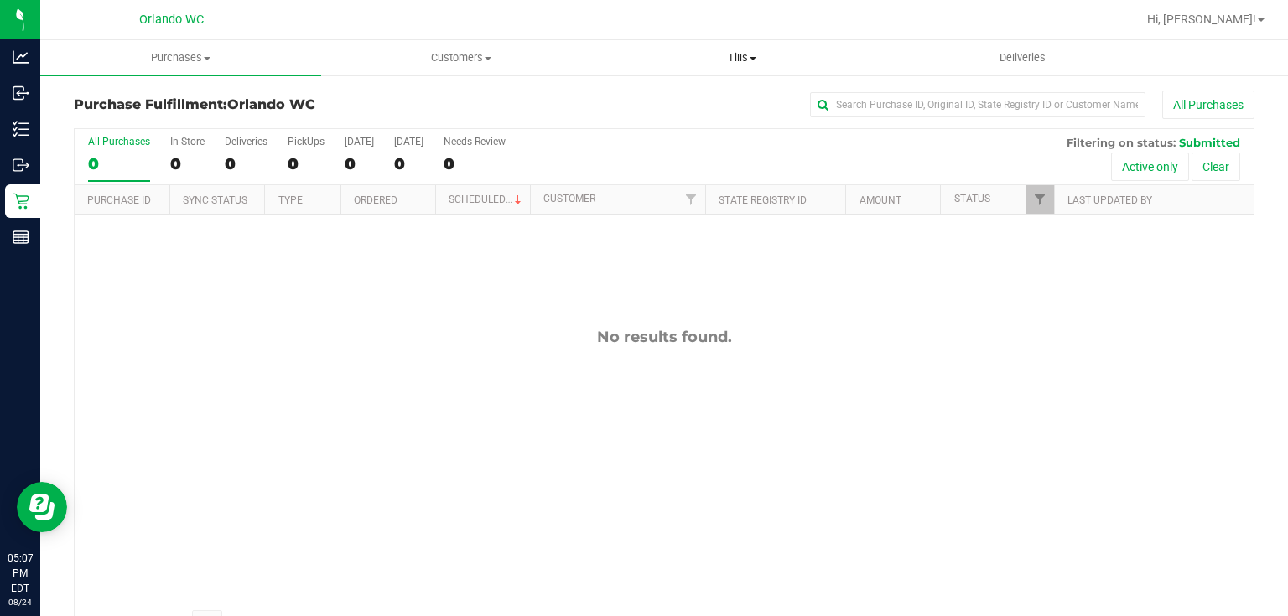
click at [743, 57] on span "Tills" at bounding box center [742, 57] width 279 height 15
click at [716, 106] on li "Manage tills" at bounding box center [742, 101] width 281 height 20
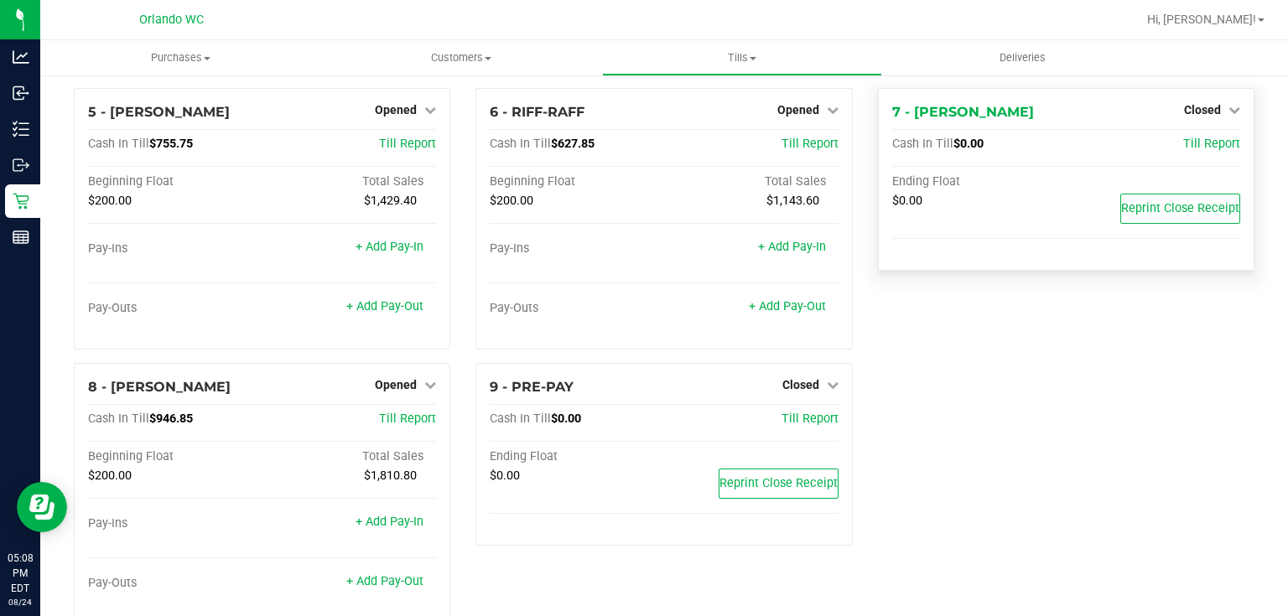
scroll to position [314, 0]
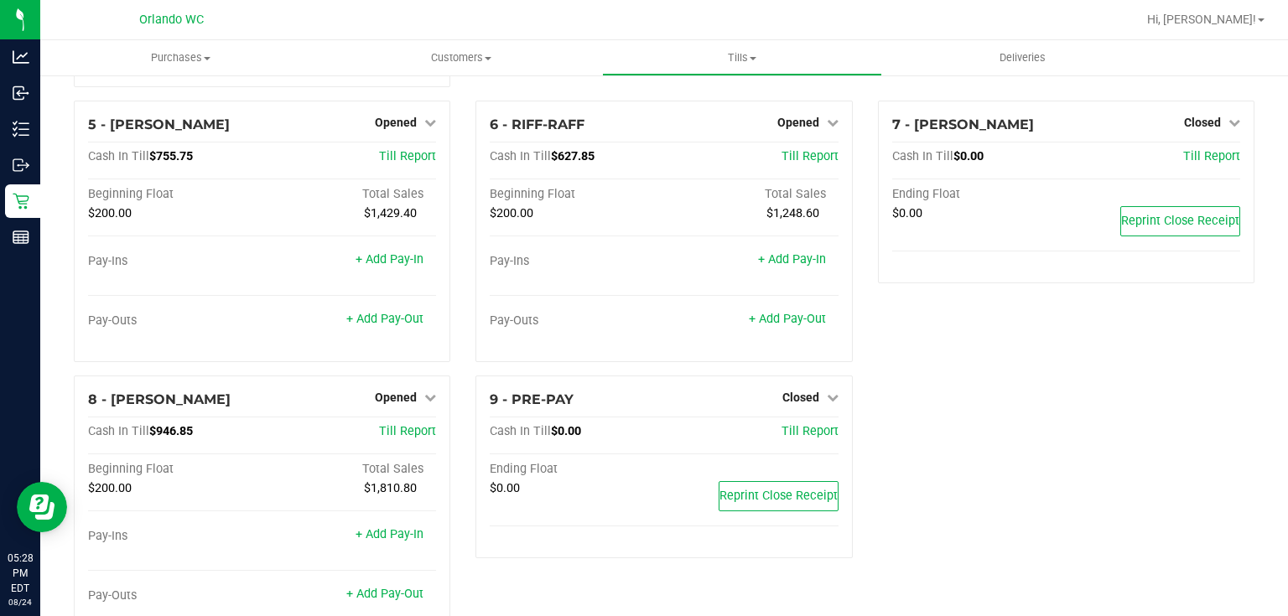
scroll to position [309, 0]
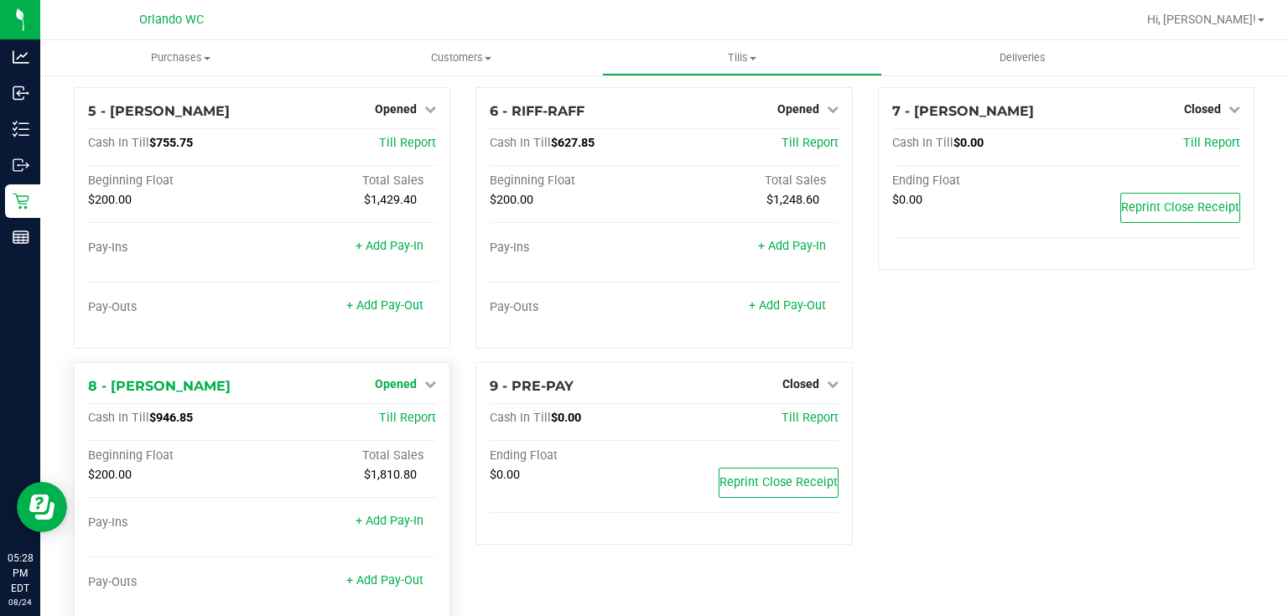
click at [424, 390] on icon at bounding box center [430, 384] width 12 height 12
click at [407, 418] on link "Close Till" at bounding box center [398, 418] width 45 height 13
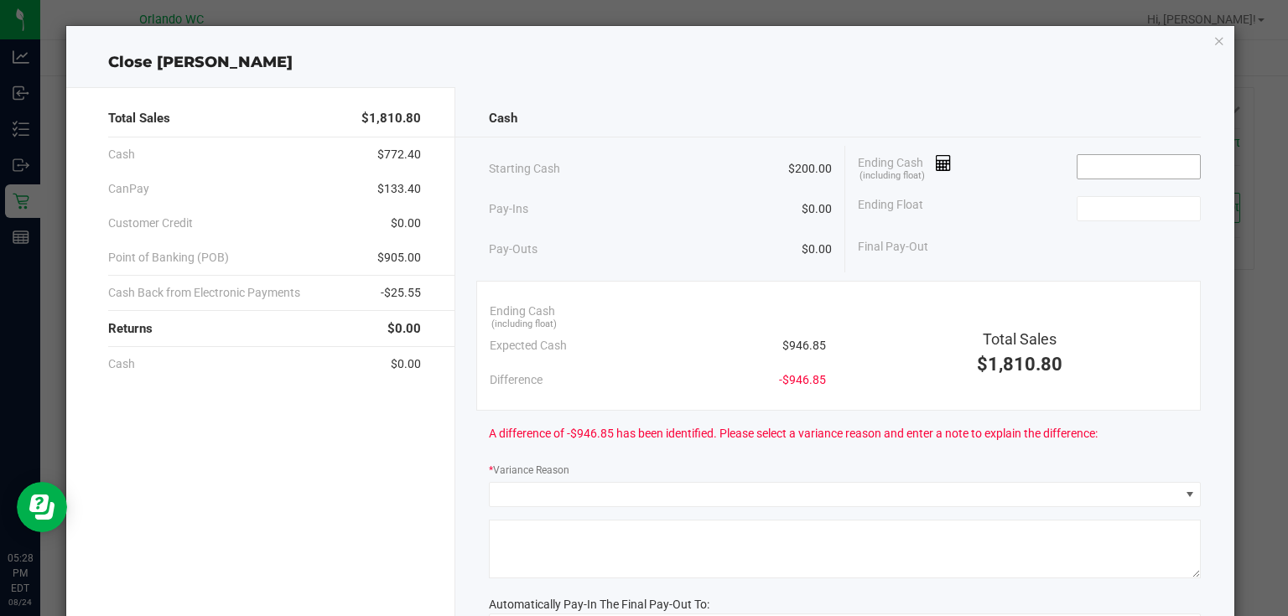
click at [1107, 164] on input at bounding box center [1138, 166] width 123 height 23
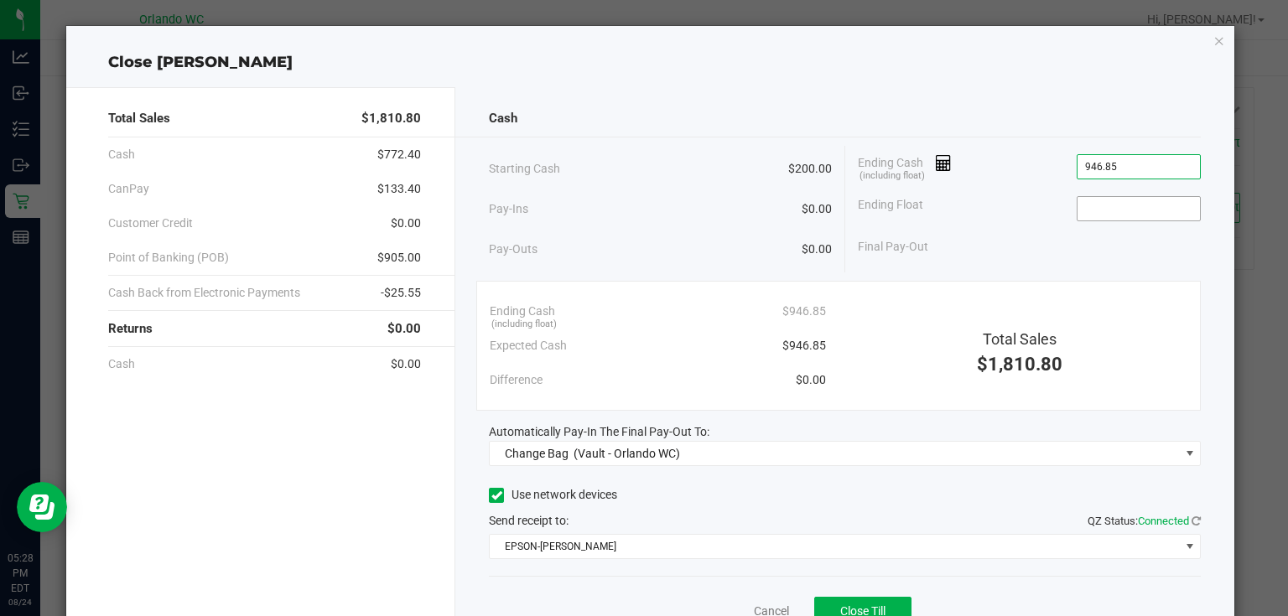
type input "$946.85"
click at [1108, 212] on input at bounding box center [1138, 208] width 123 height 23
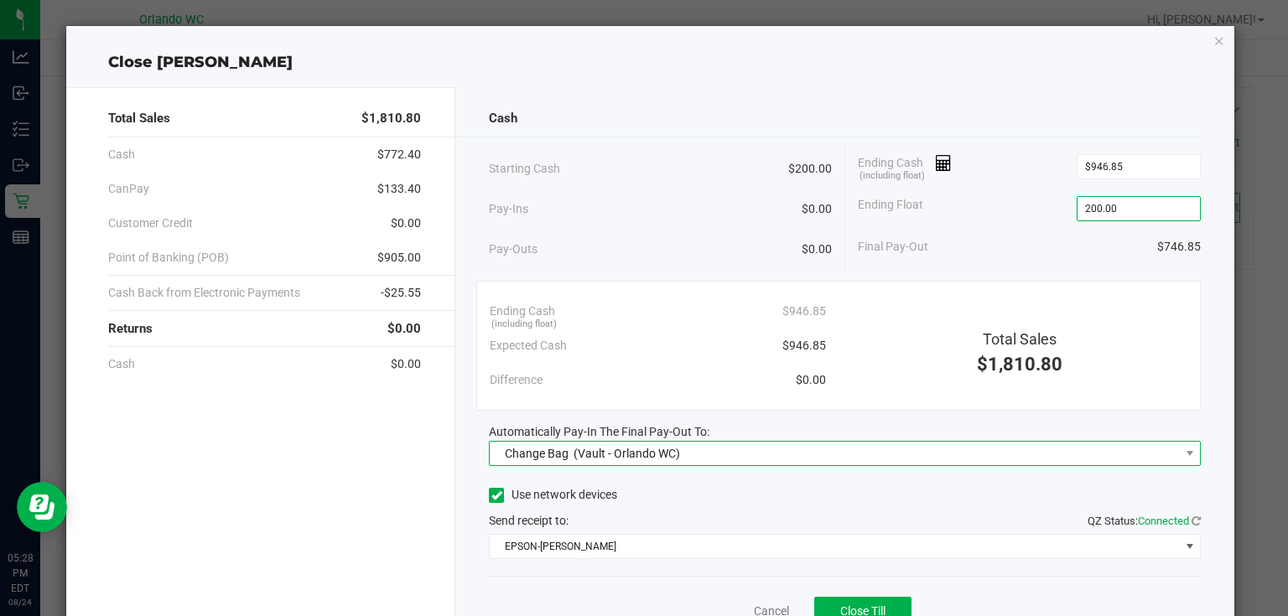
type input "$200.00"
click at [806, 449] on span "Change Bag (Vault - Orlando WC)" at bounding box center [834, 453] width 689 height 23
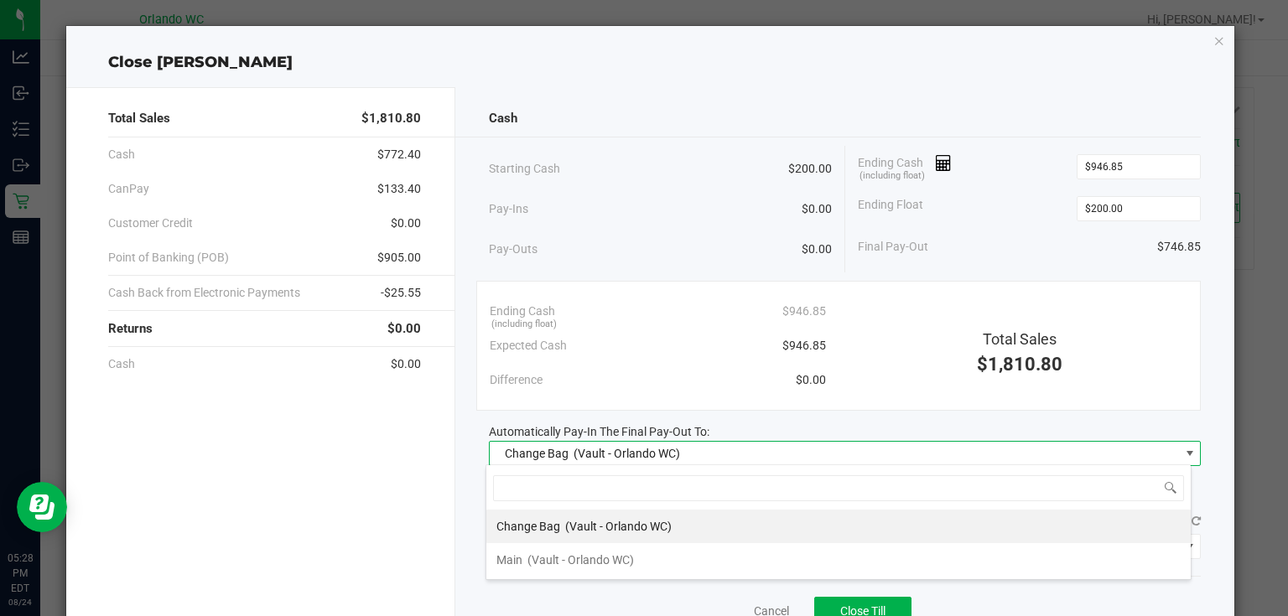
scroll to position [24, 706]
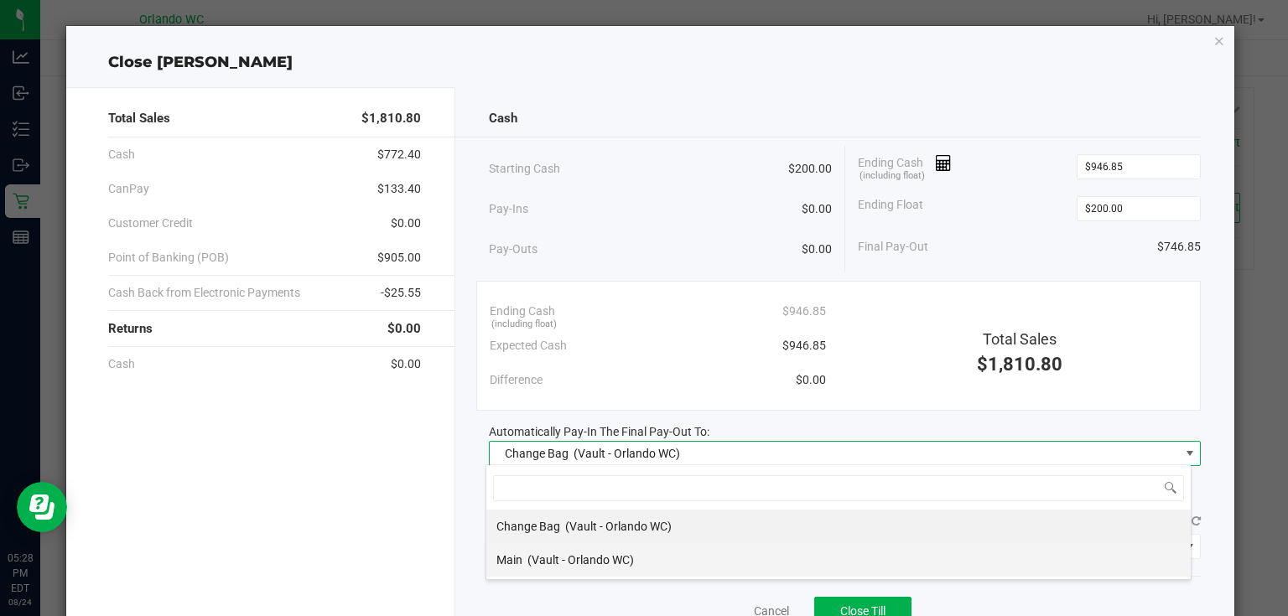
click at [568, 558] on span "(Vault - Orlando WC)" at bounding box center [580, 559] width 106 height 13
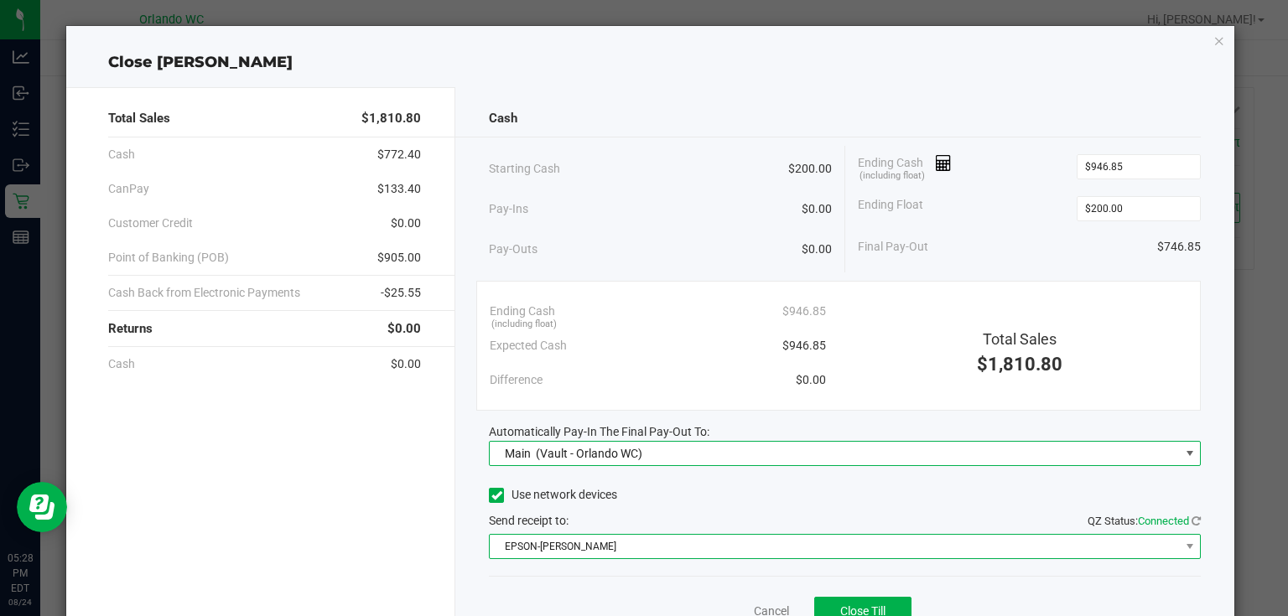
click at [580, 539] on span "EPSON-RODNEY-ATKINS" at bounding box center [834, 546] width 689 height 23
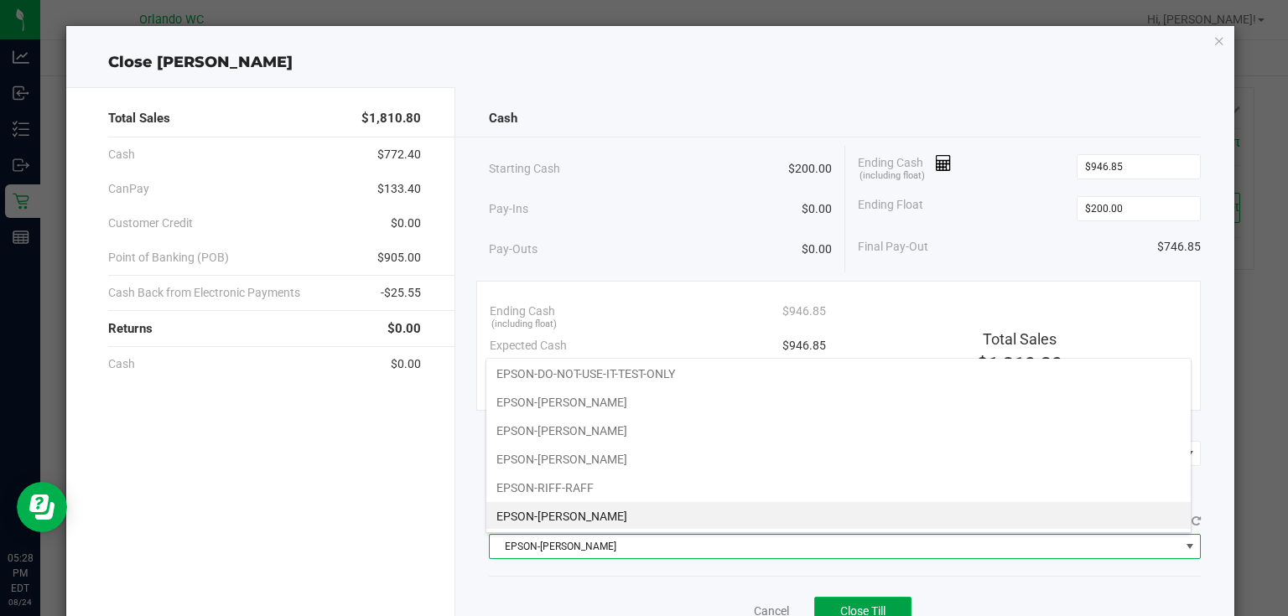
click at [850, 605] on span "Close Till" at bounding box center [862, 611] width 45 height 13
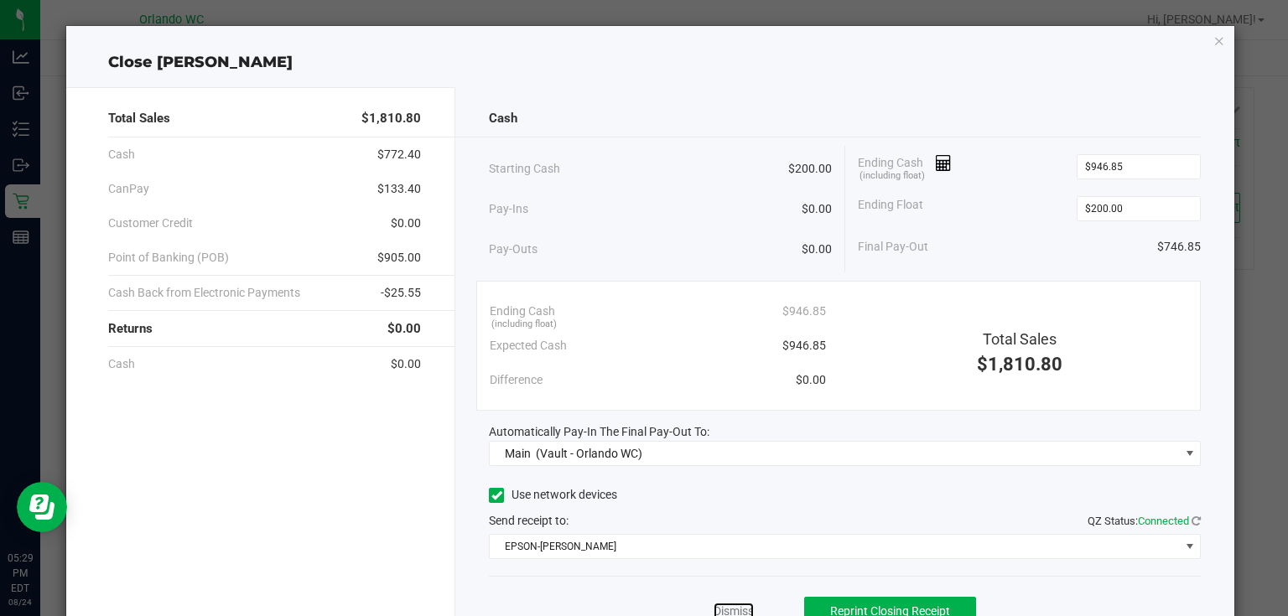
click at [735, 610] on link "Dismiss" at bounding box center [734, 612] width 40 height 18
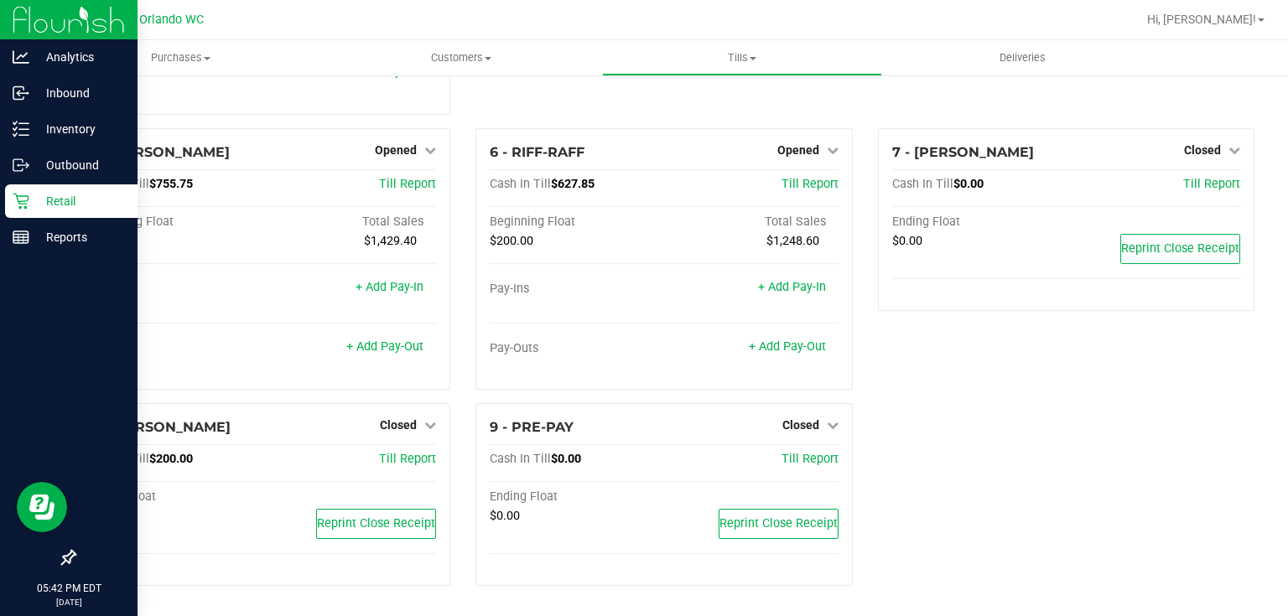
click at [20, 203] on icon at bounding box center [21, 201] width 17 height 17
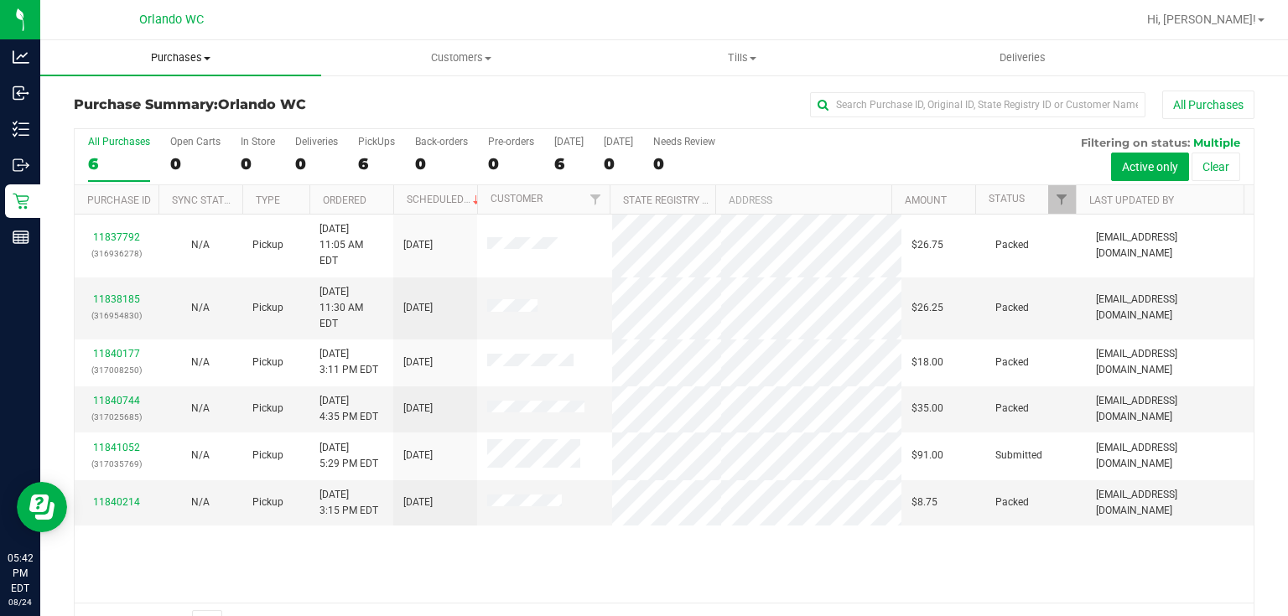
click at [187, 59] on span "Purchases" at bounding box center [180, 57] width 281 height 15
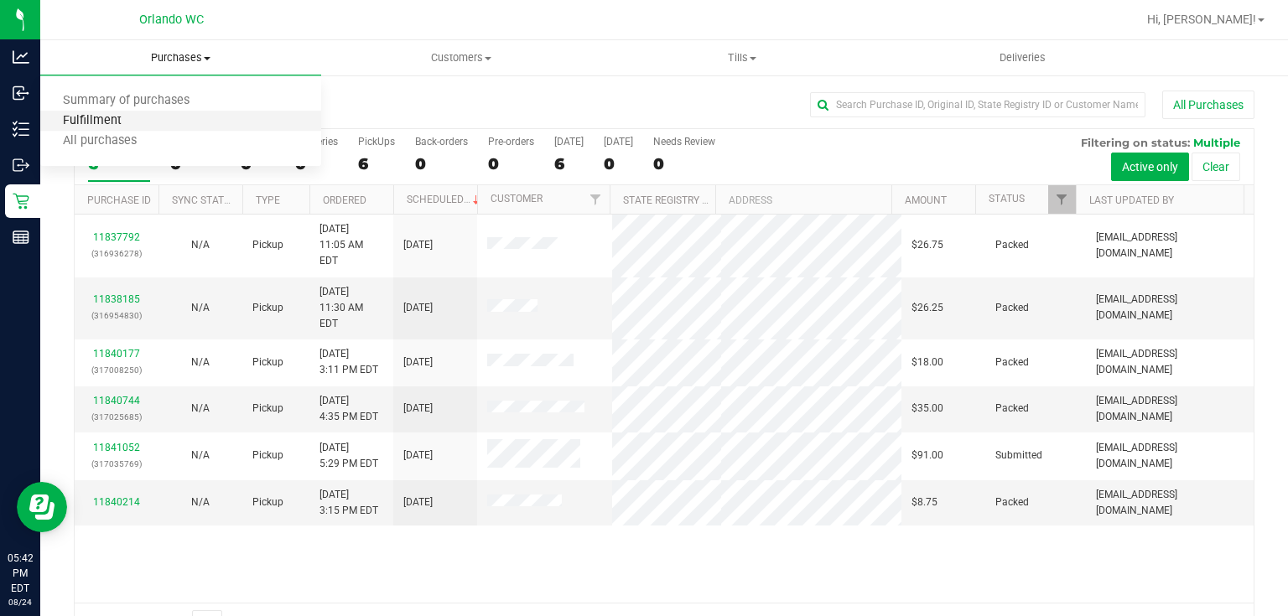
click at [140, 118] on span "Fulfillment" at bounding box center [92, 121] width 104 height 14
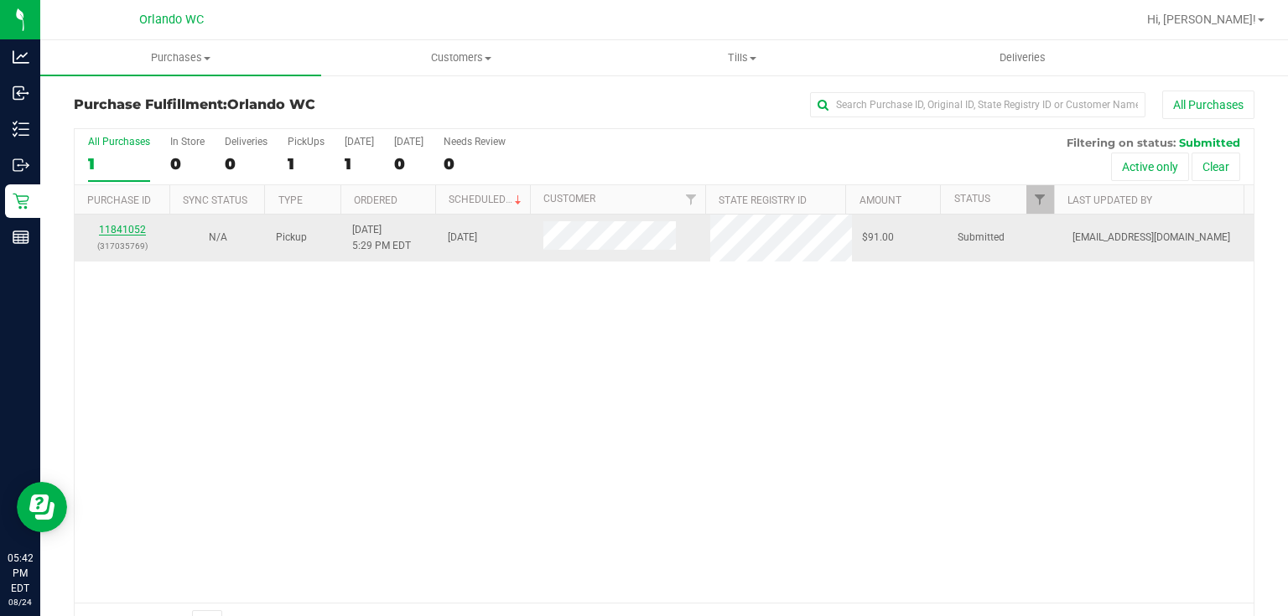
click at [132, 226] on link "11841052" at bounding box center [122, 230] width 47 height 12
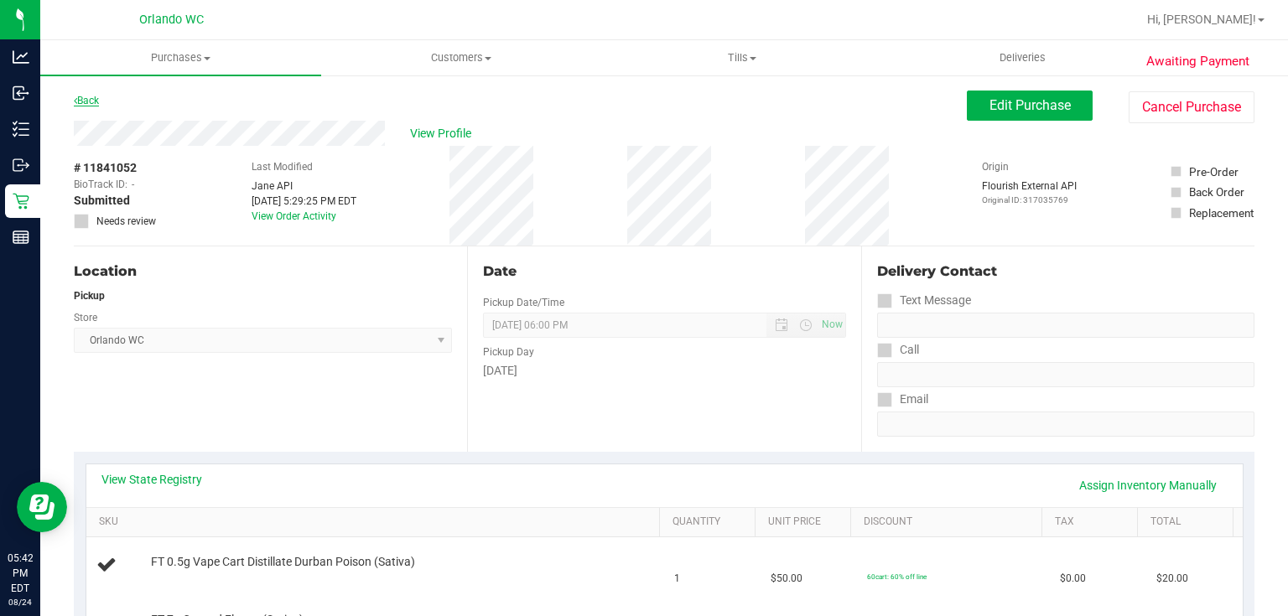
click at [94, 101] on link "Back" at bounding box center [86, 101] width 25 height 12
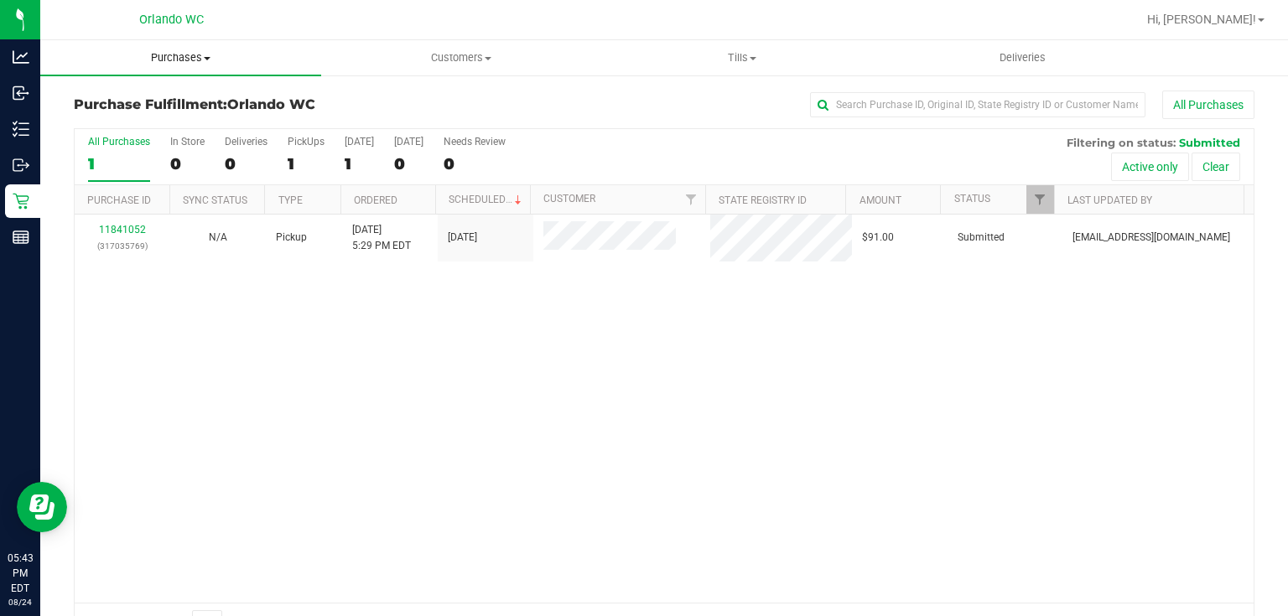
click at [190, 54] on span "Purchases" at bounding box center [180, 57] width 281 height 15
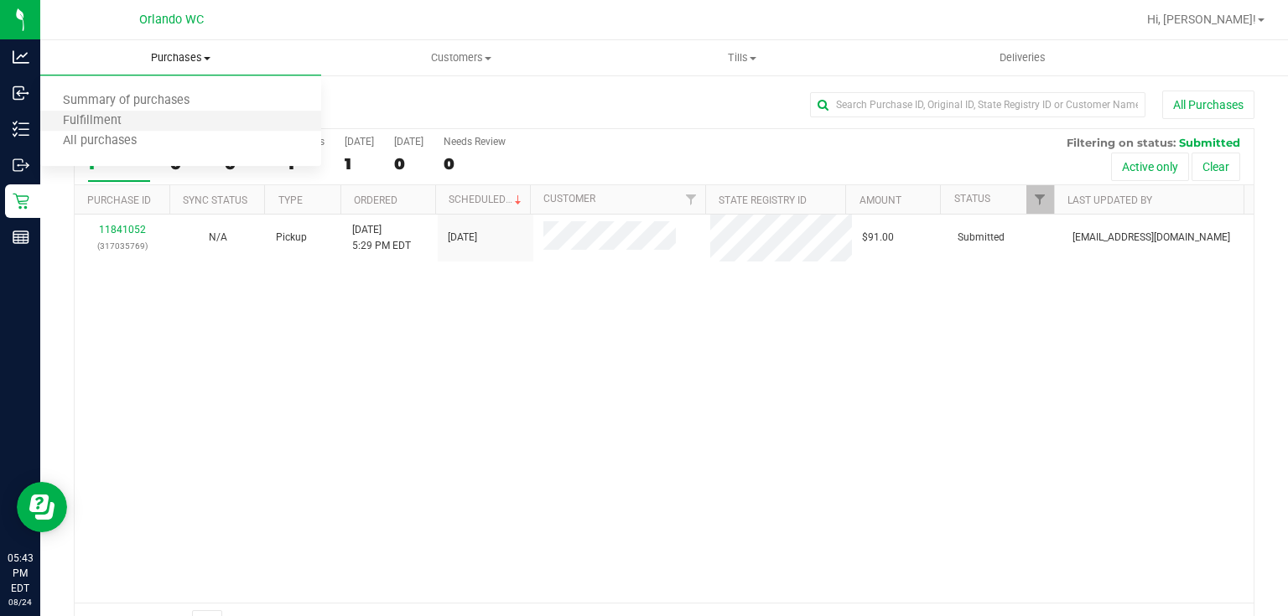
click at [158, 123] on li "Fulfillment" at bounding box center [180, 122] width 281 height 20
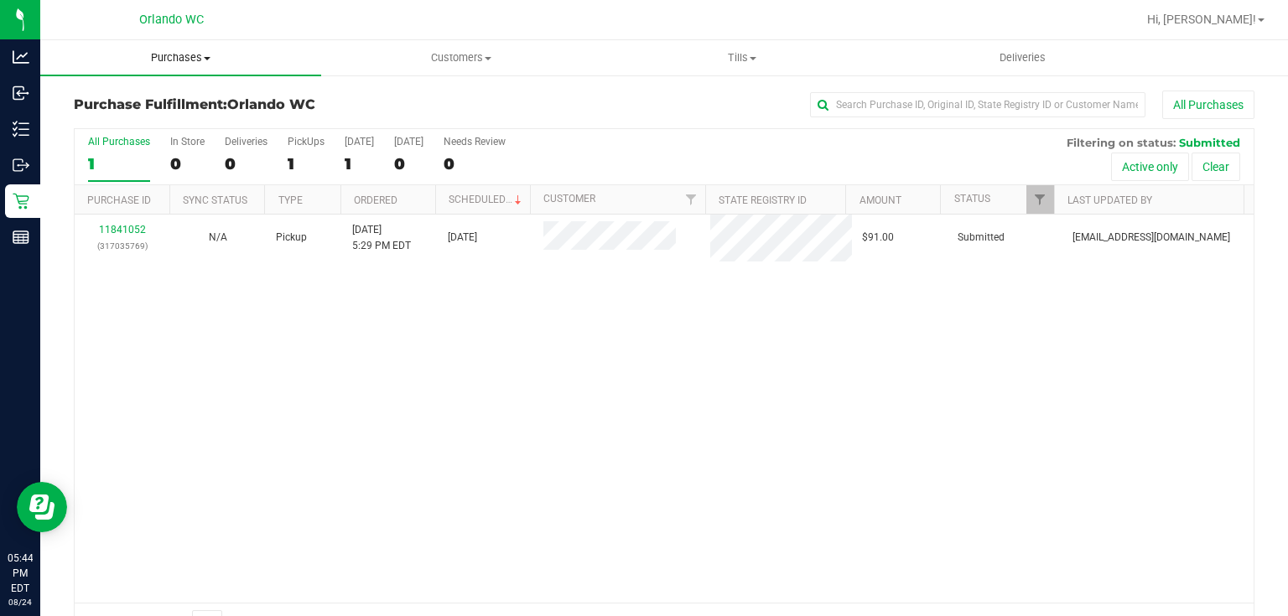
click at [174, 56] on span "Purchases" at bounding box center [180, 57] width 281 height 15
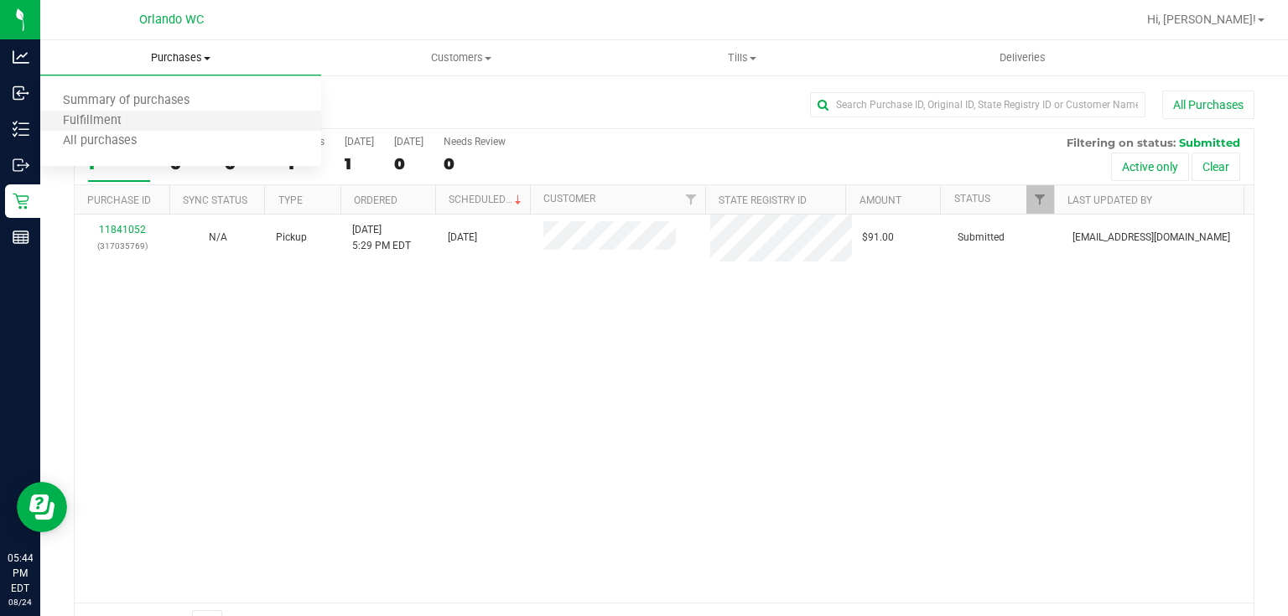
click at [144, 120] on li "Fulfillment" at bounding box center [180, 122] width 281 height 20
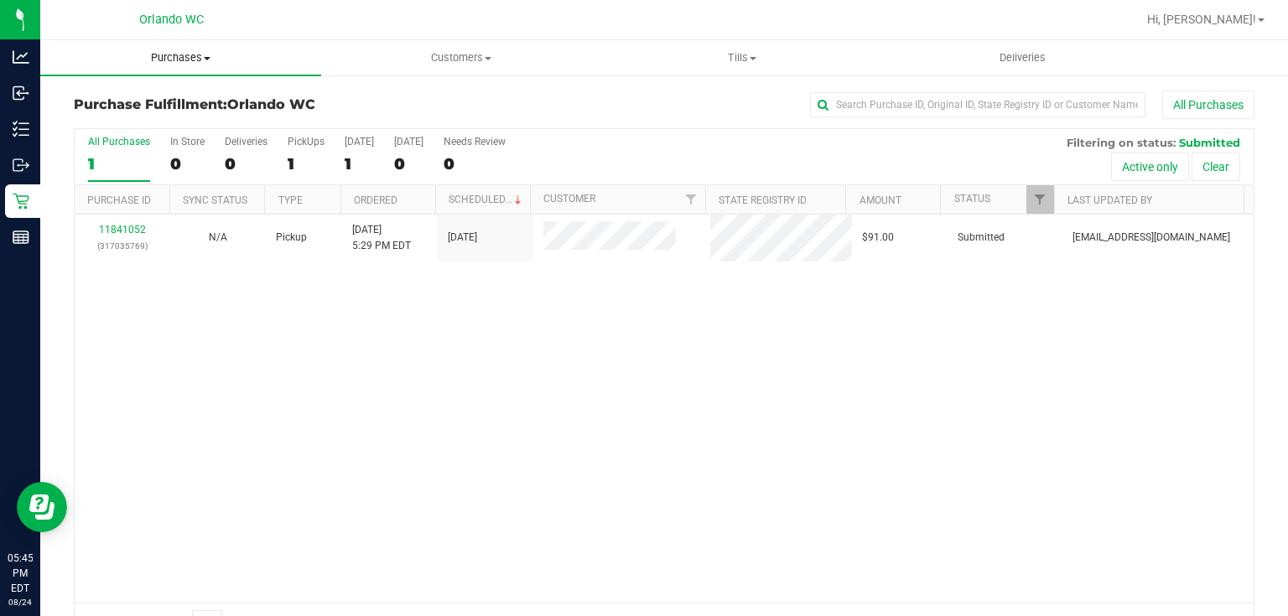
click at [194, 55] on span "Purchases" at bounding box center [180, 57] width 281 height 15
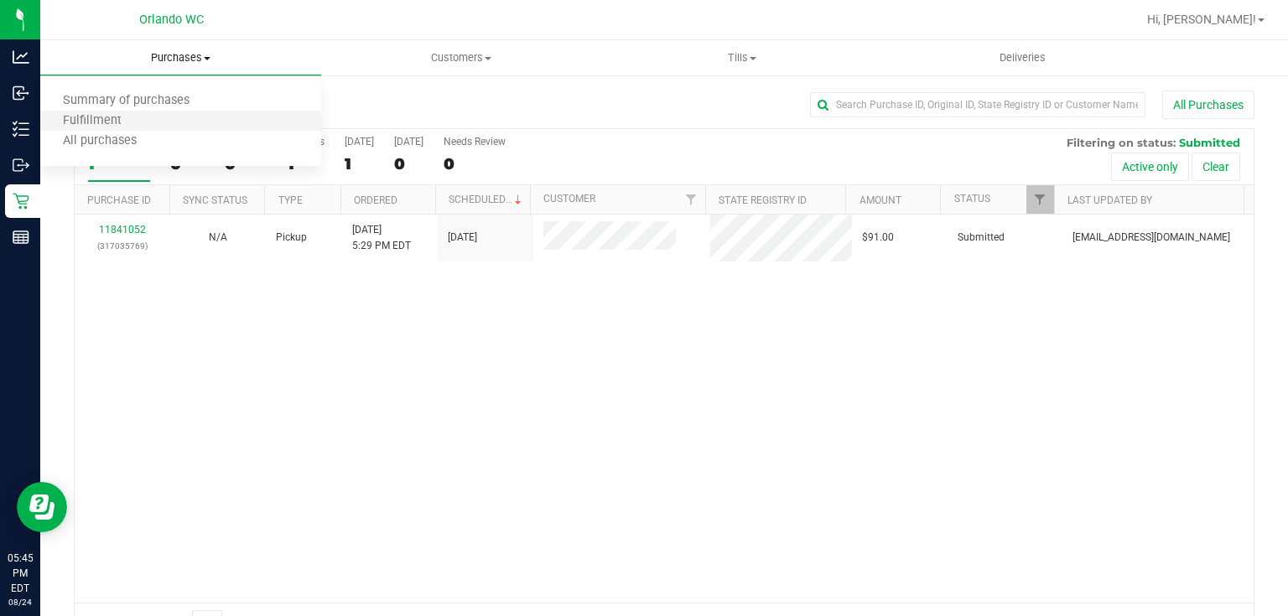
click at [144, 127] on li "Fulfillment" at bounding box center [180, 122] width 281 height 20
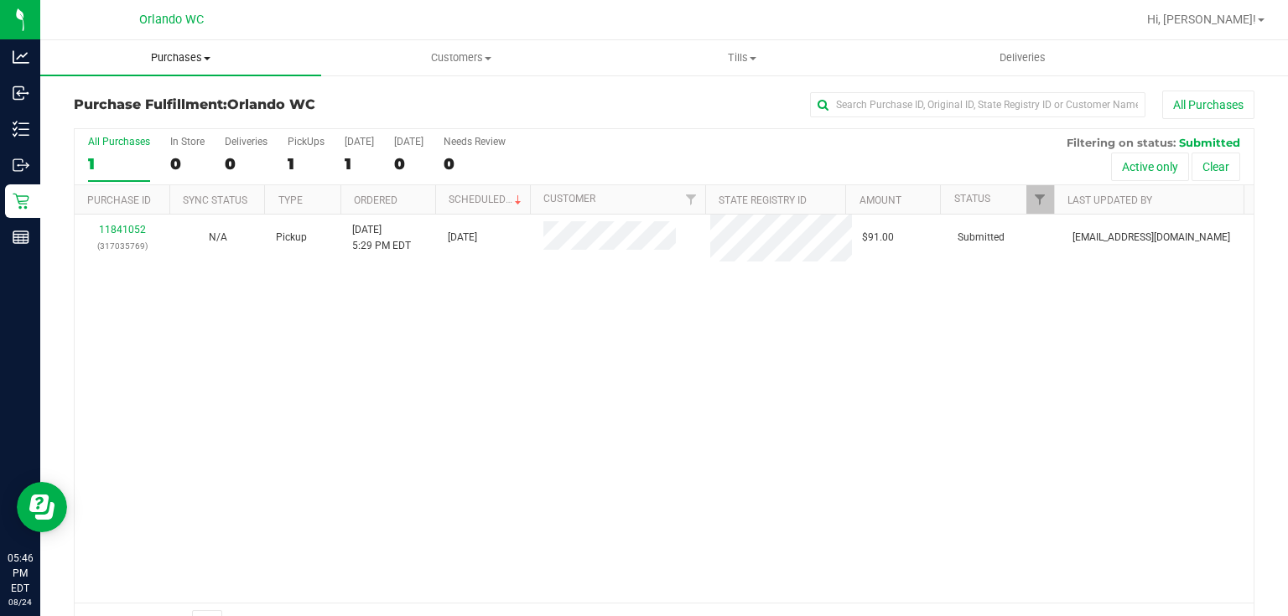
click at [182, 53] on span "Purchases" at bounding box center [180, 57] width 281 height 15
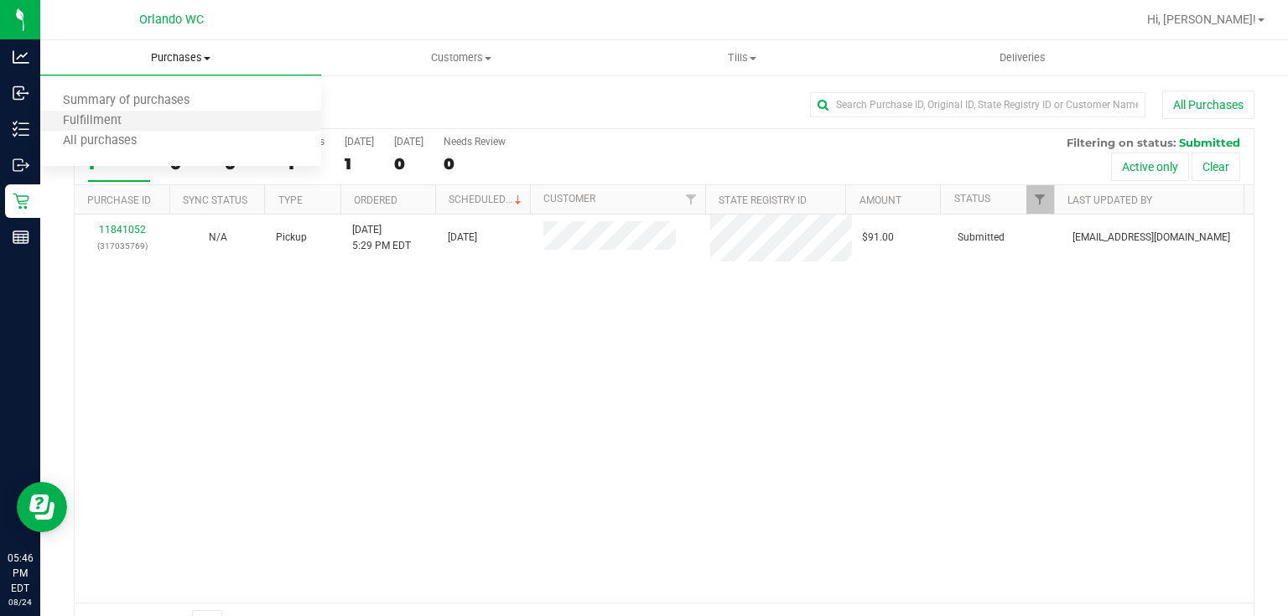
click at [143, 119] on li "Fulfillment" at bounding box center [180, 122] width 281 height 20
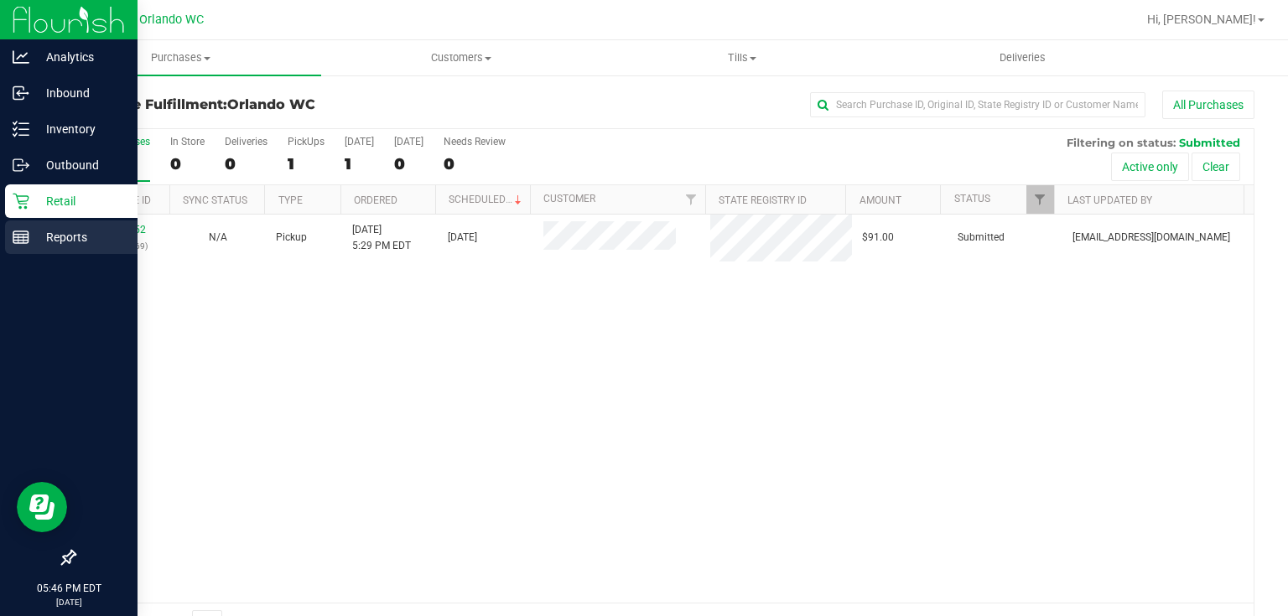
click at [23, 237] on line at bounding box center [20, 237] width 15 height 0
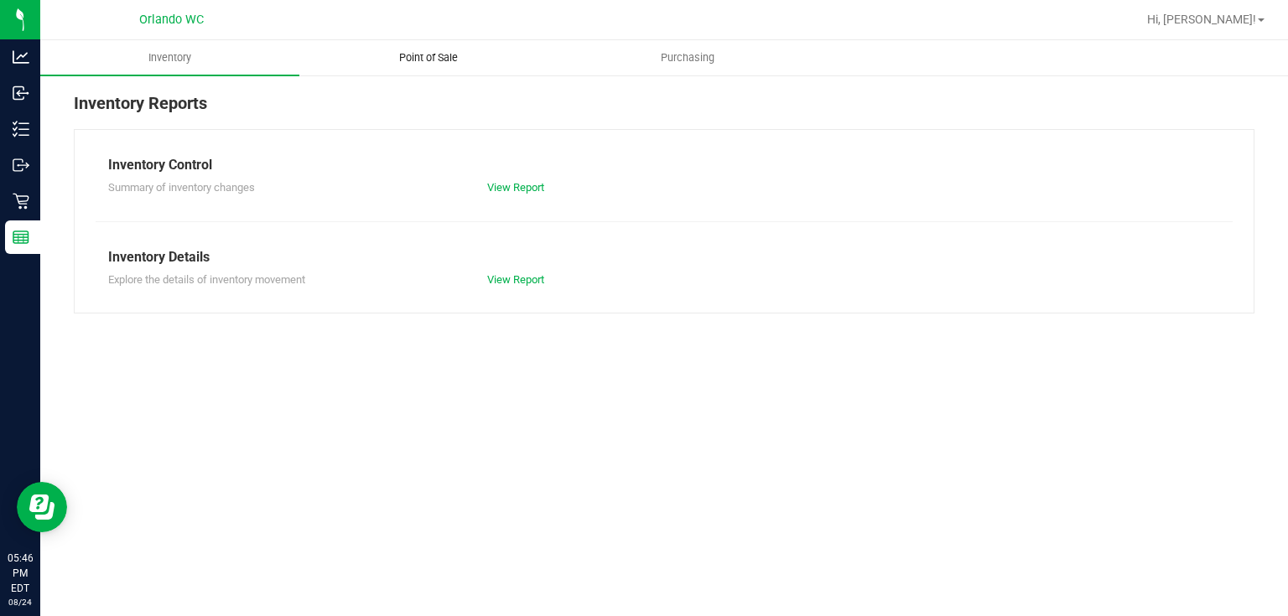
click at [412, 56] on span "Point of Sale" at bounding box center [428, 57] width 104 height 15
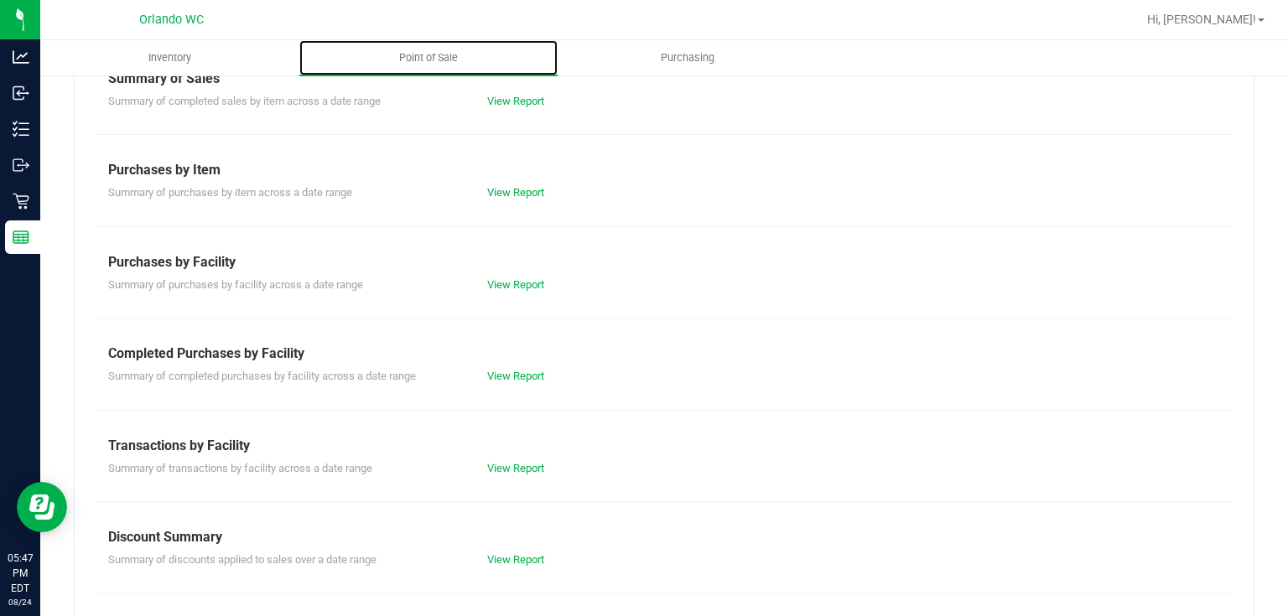
scroll to position [187, 0]
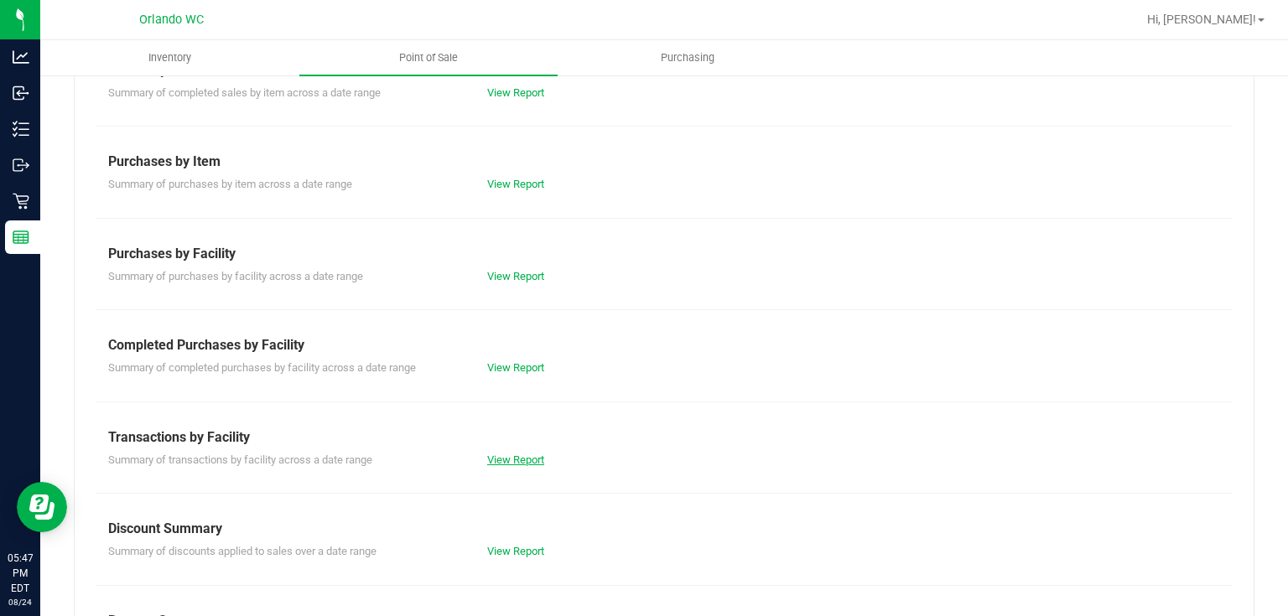
click at [522, 457] on link "View Report" at bounding box center [515, 460] width 57 height 13
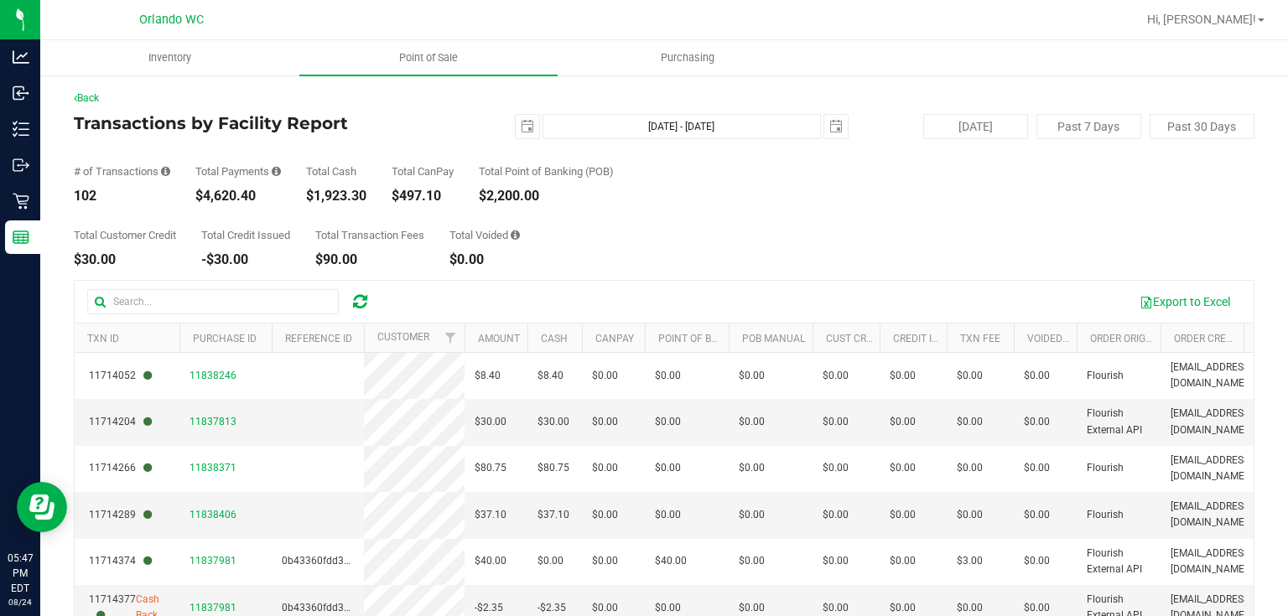
click at [772, 250] on div "Total Customer Credit $30.00 Total Credit Issued -$30.00 Total Transaction Fees…" at bounding box center [664, 235] width 1181 height 64
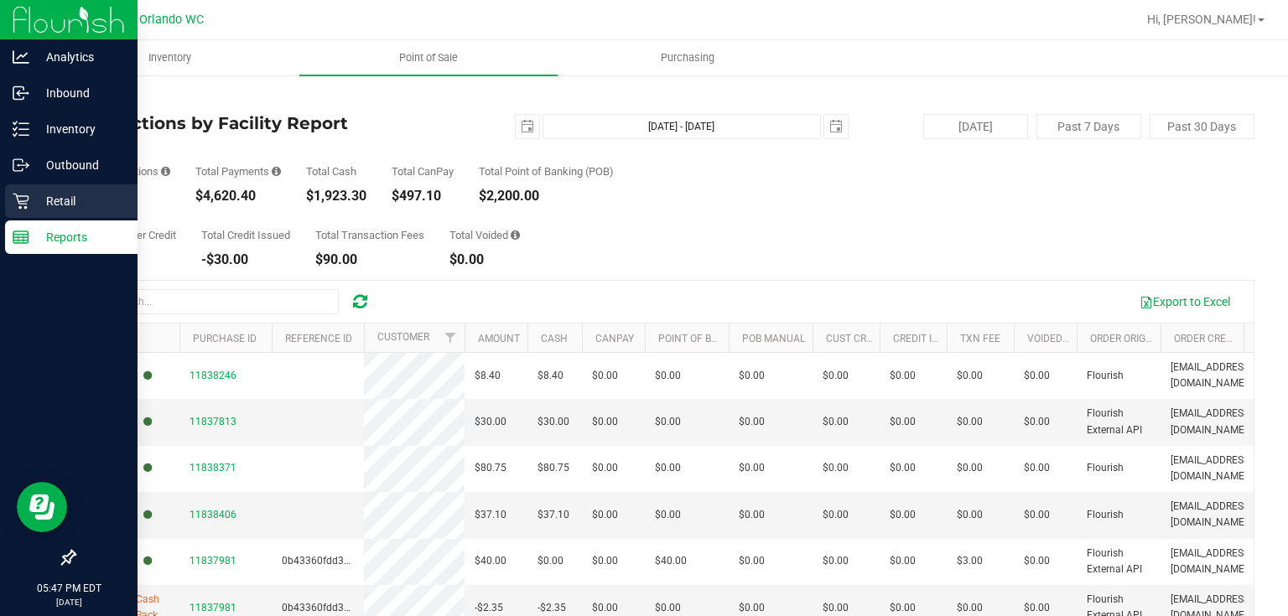
click at [30, 197] on p "Retail" at bounding box center [79, 201] width 101 height 20
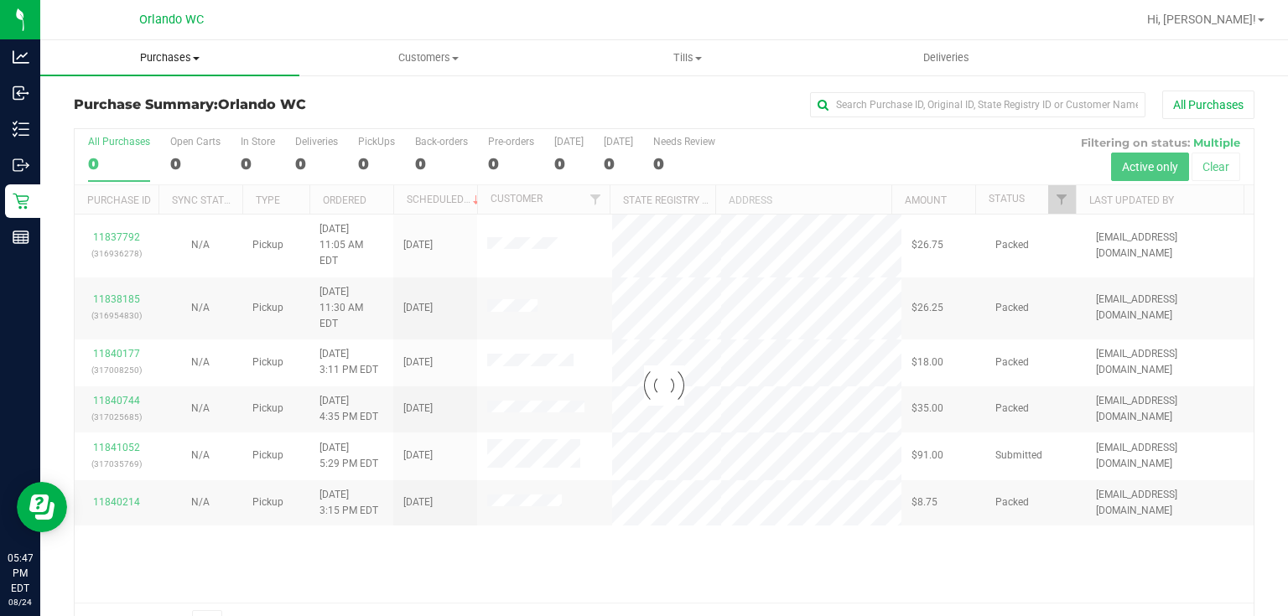
click at [185, 57] on span "Purchases" at bounding box center [169, 57] width 259 height 15
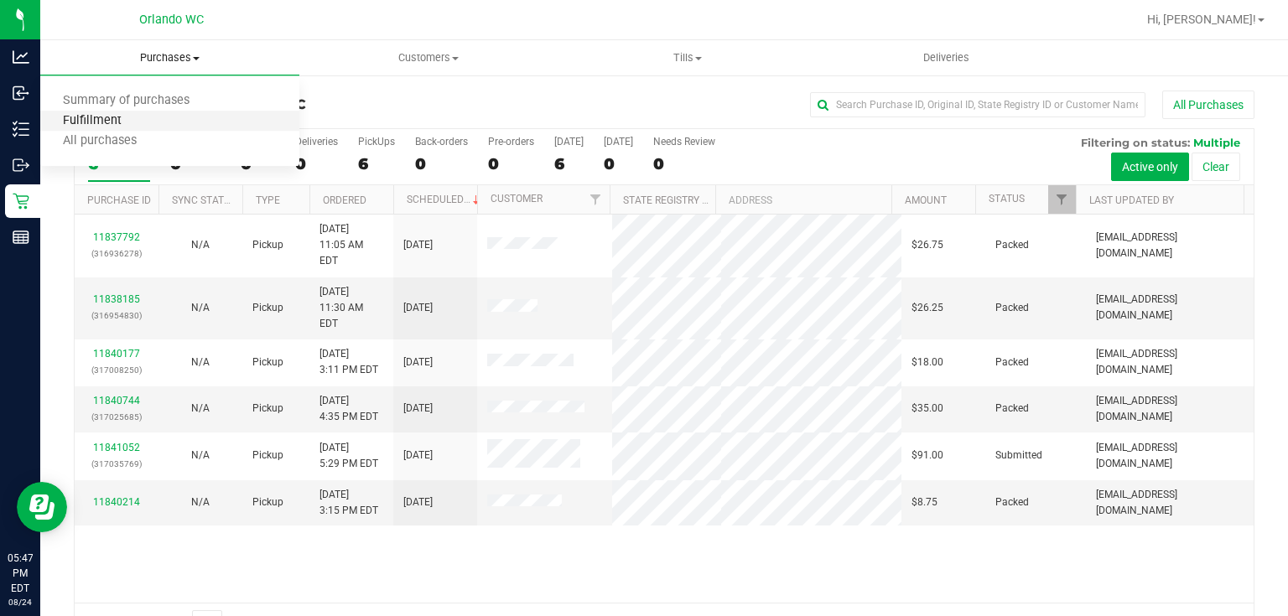
click at [115, 117] on span "Fulfillment" at bounding box center [92, 121] width 104 height 14
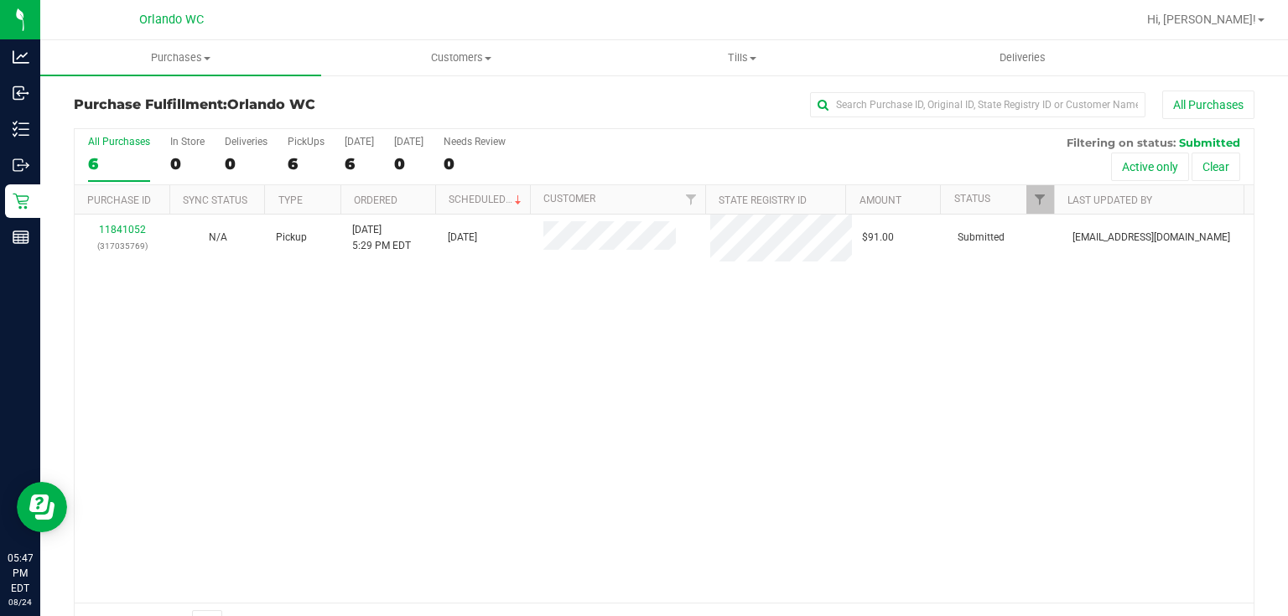
click at [610, 484] on div "11841052 (317035769) N/A Pickup 8/24/2025 5:29 PM EDT 8/24/2025 $91.00 Submitte…" at bounding box center [664, 409] width 1179 height 388
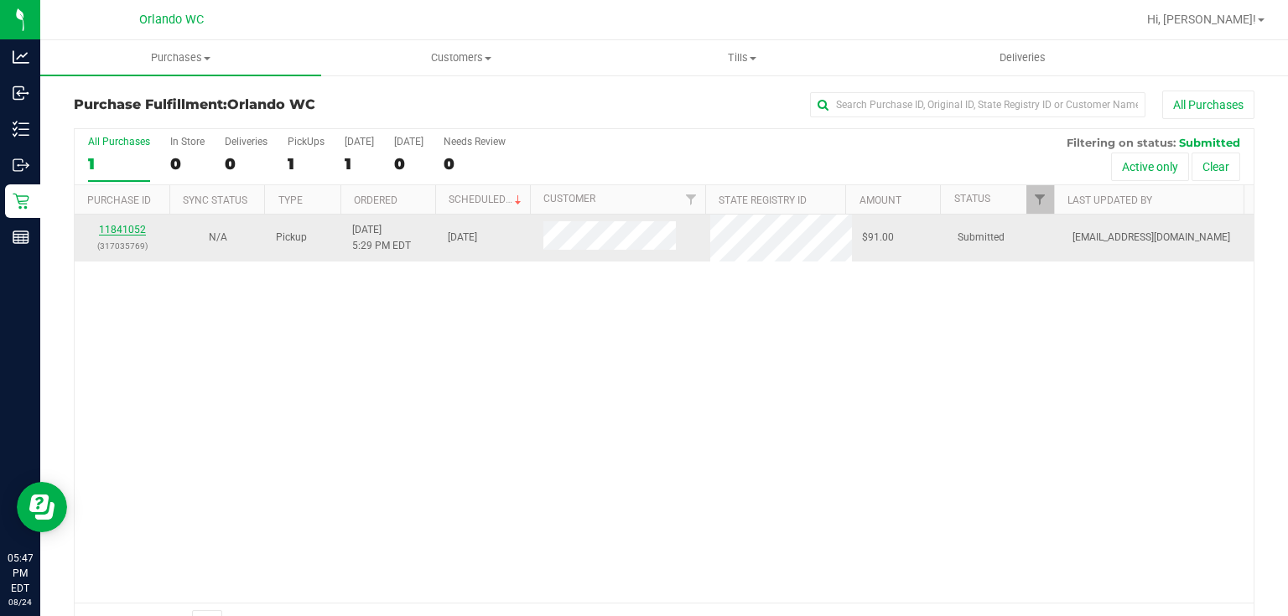
click at [132, 227] on link "11841052" at bounding box center [122, 230] width 47 height 12
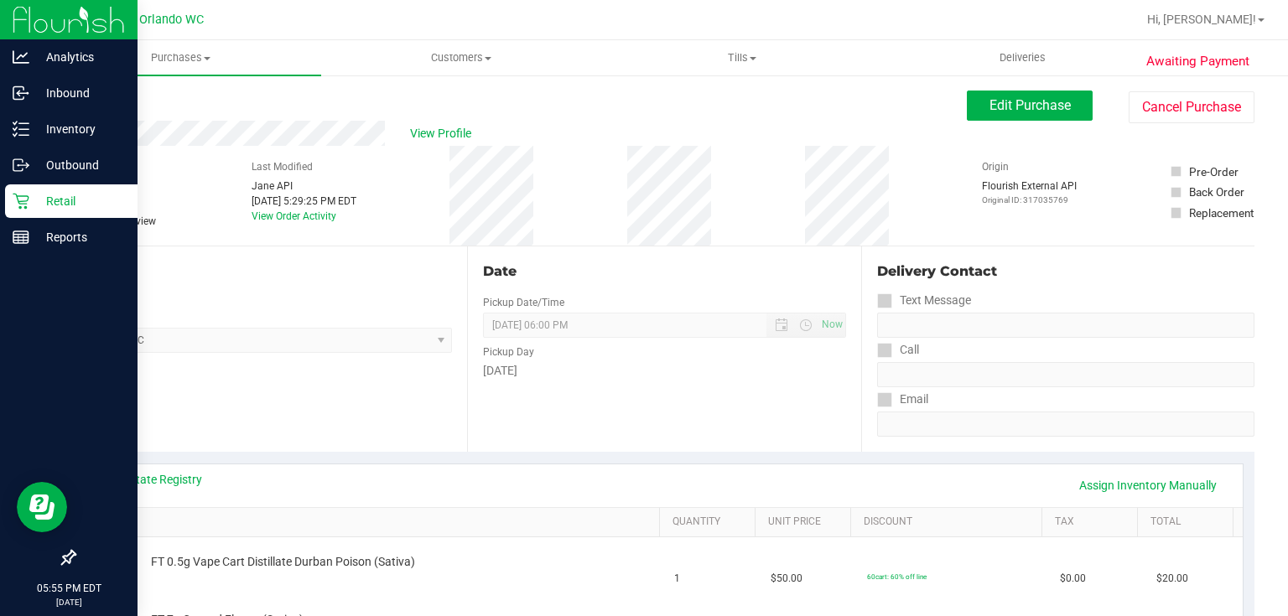
click at [22, 202] on icon at bounding box center [21, 201] width 17 height 17
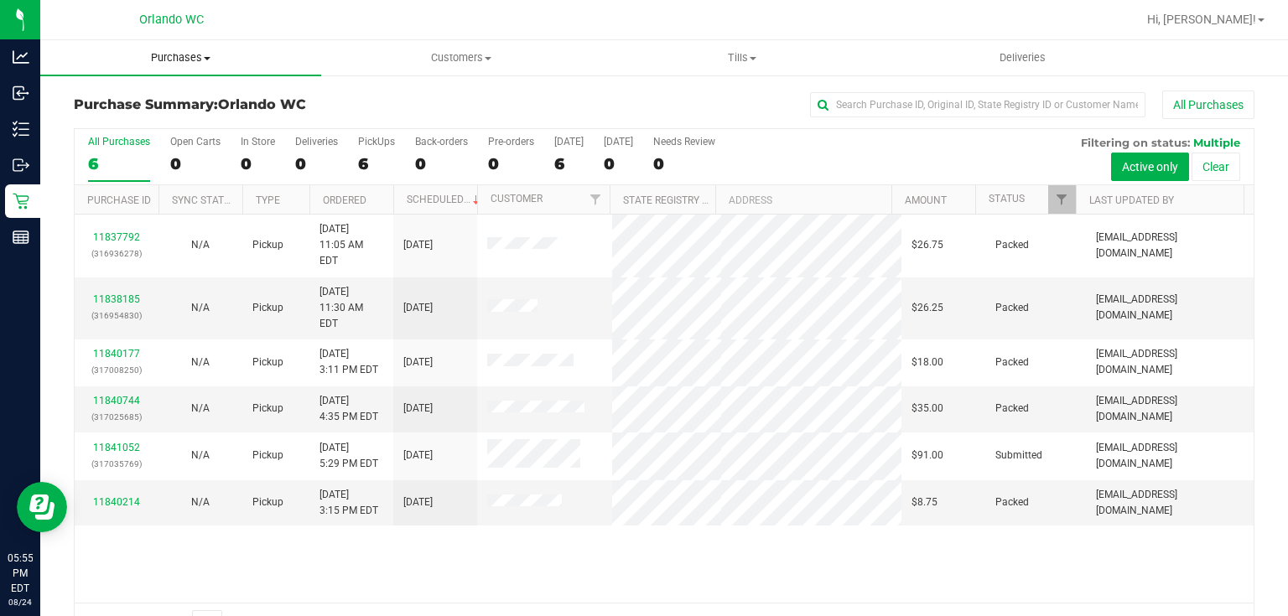
click at [180, 61] on span "Purchases" at bounding box center [180, 57] width 281 height 15
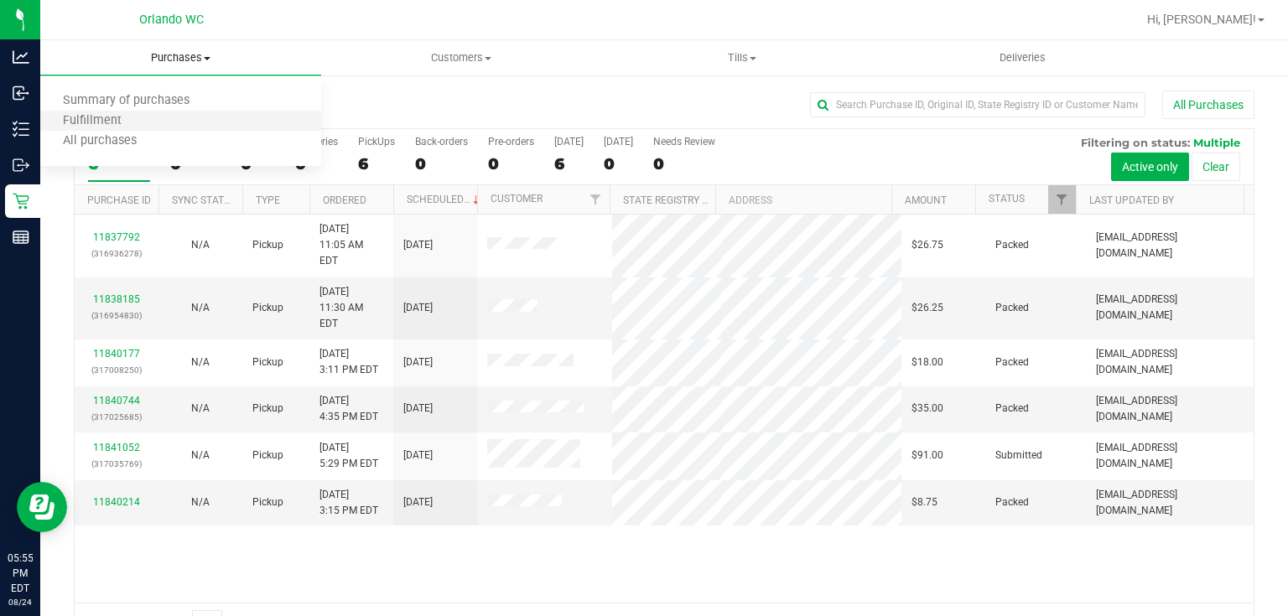
click at [144, 120] on li "Fulfillment" at bounding box center [180, 122] width 281 height 20
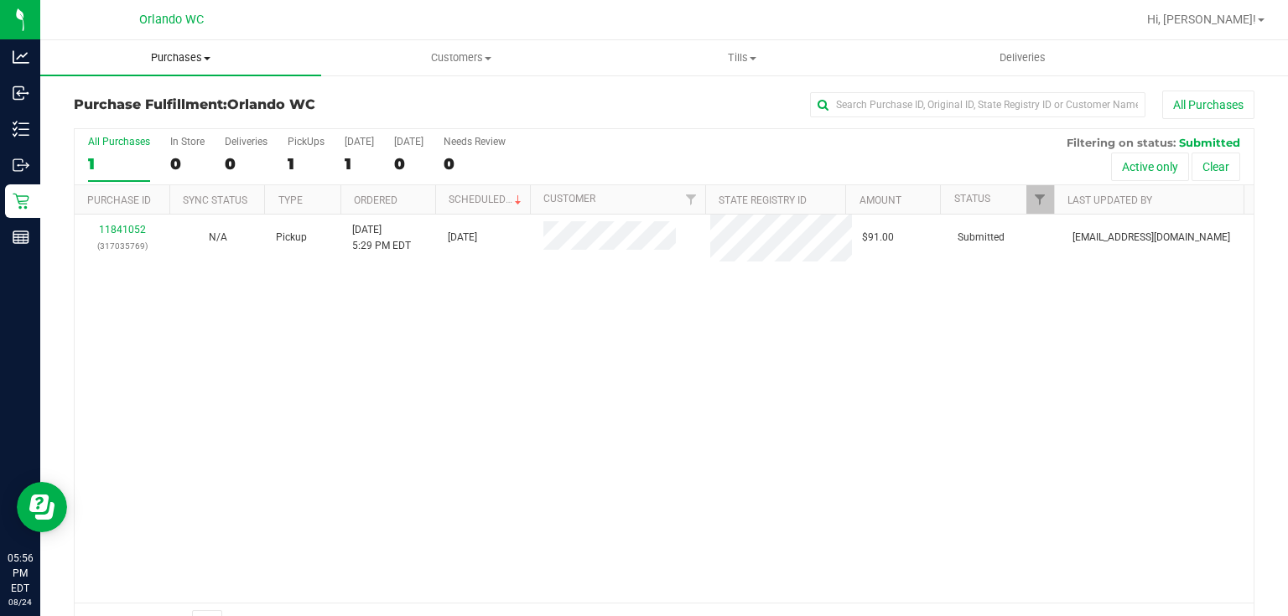
click at [197, 55] on span "Purchases" at bounding box center [180, 57] width 281 height 15
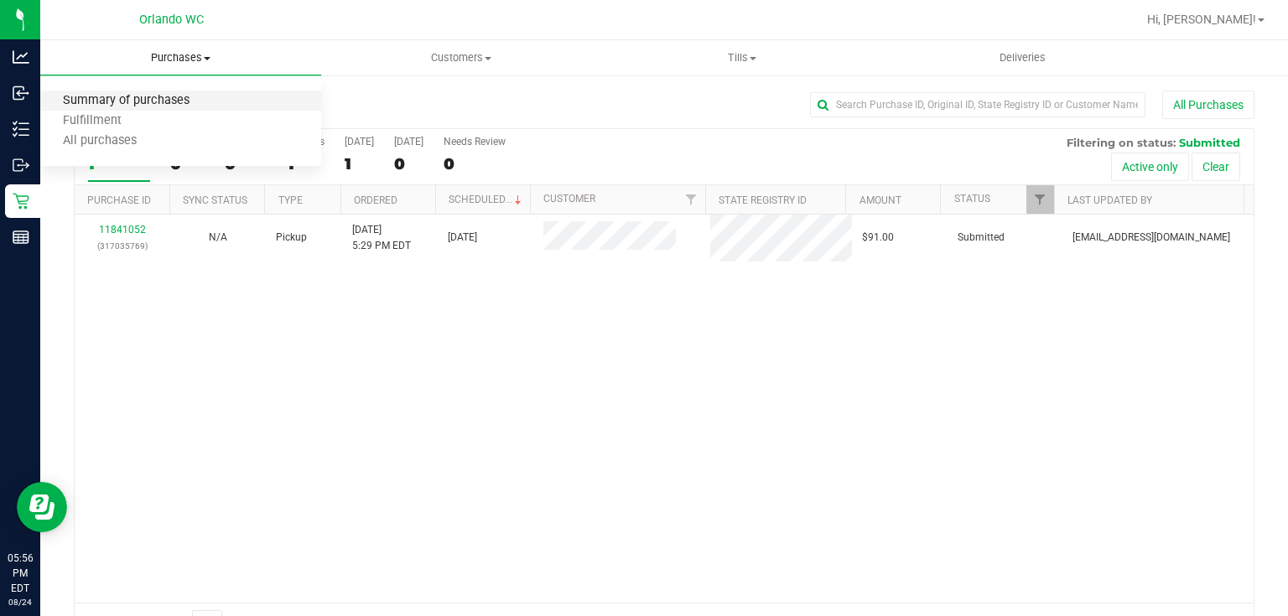
click at [174, 102] on span "Summary of purchases" at bounding box center [126, 101] width 172 height 14
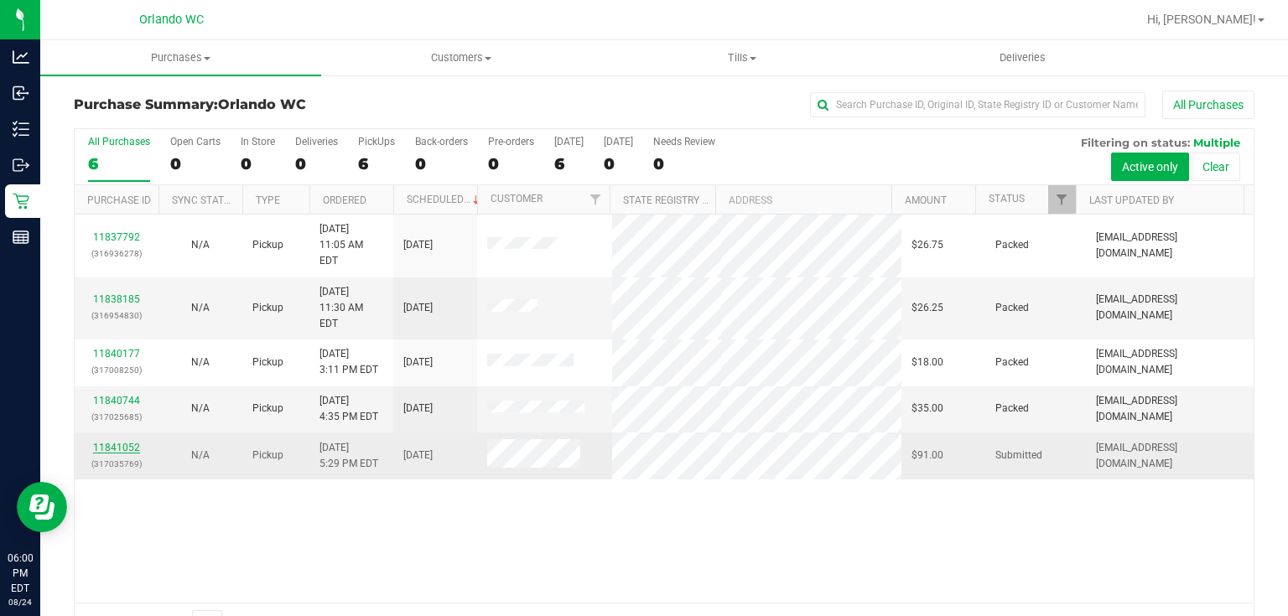
click at [123, 442] on link "11841052" at bounding box center [116, 448] width 47 height 12
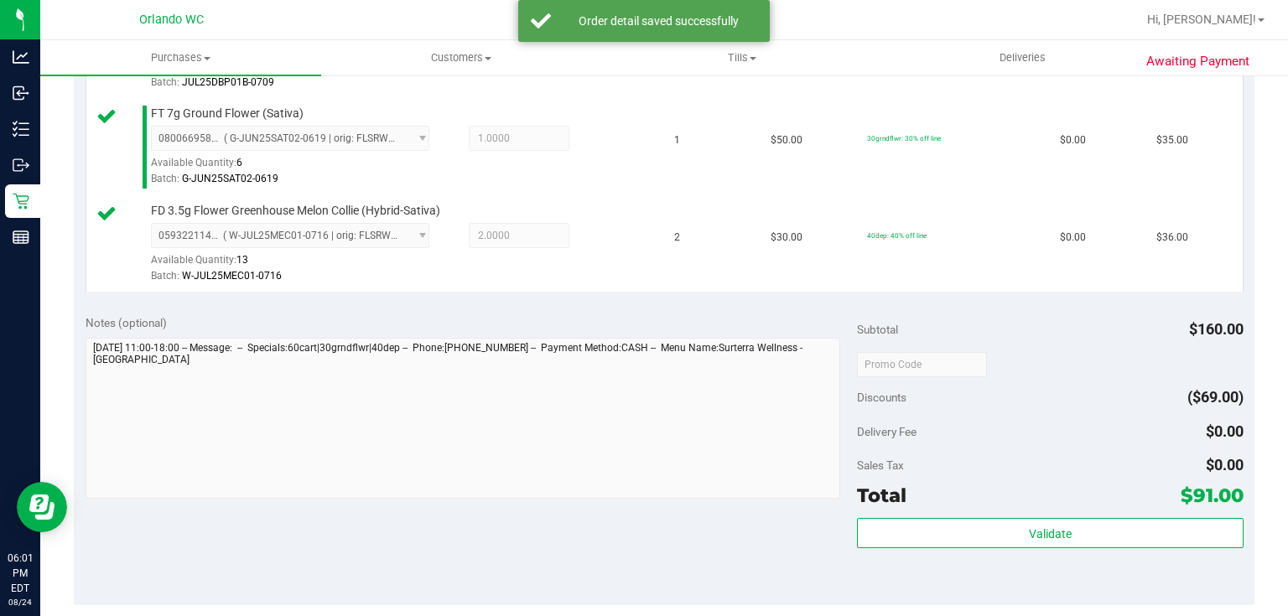
scroll to position [574, 0]
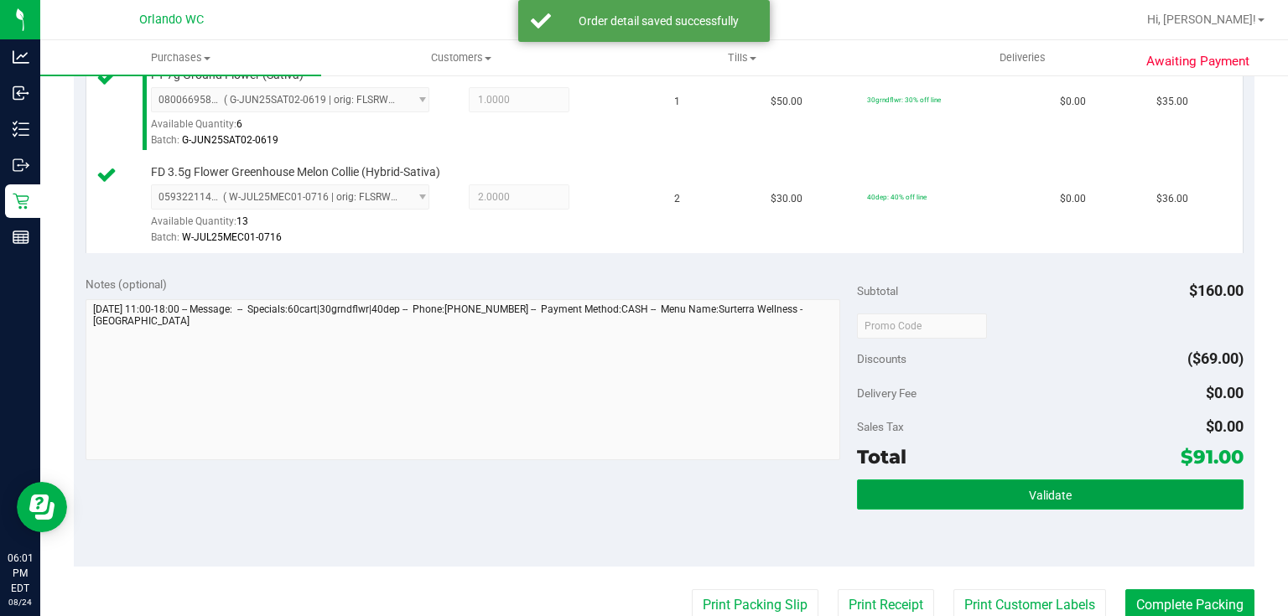
click at [1070, 485] on button "Validate" at bounding box center [1050, 495] width 386 height 30
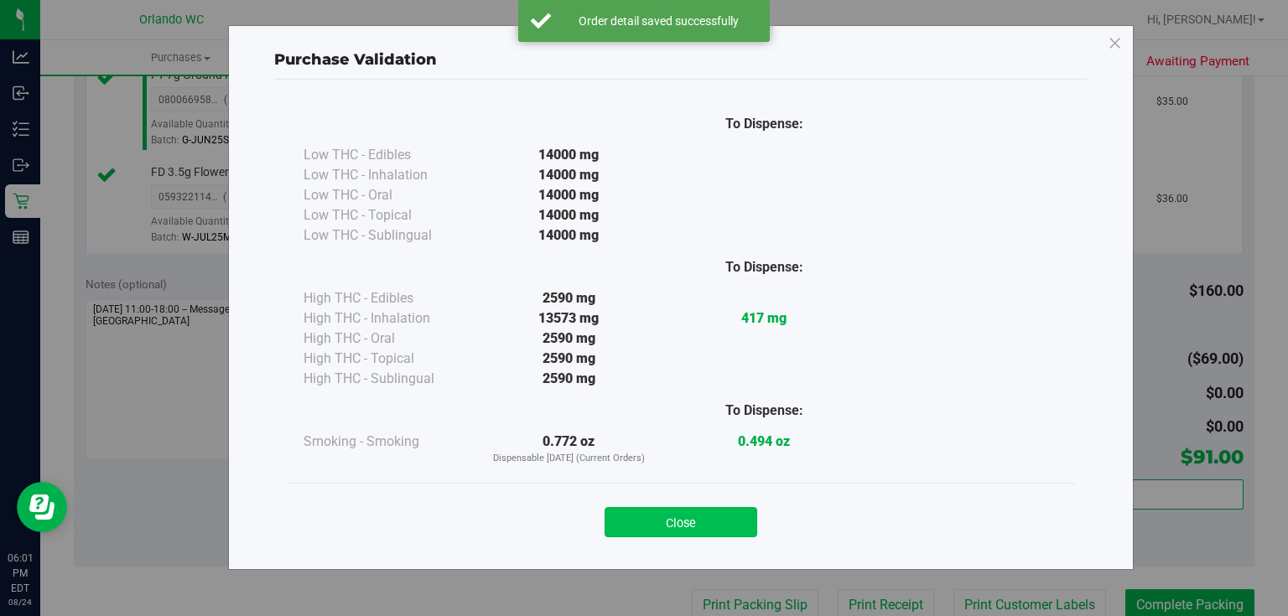
click at [712, 522] on button "Close" at bounding box center [681, 522] width 153 height 30
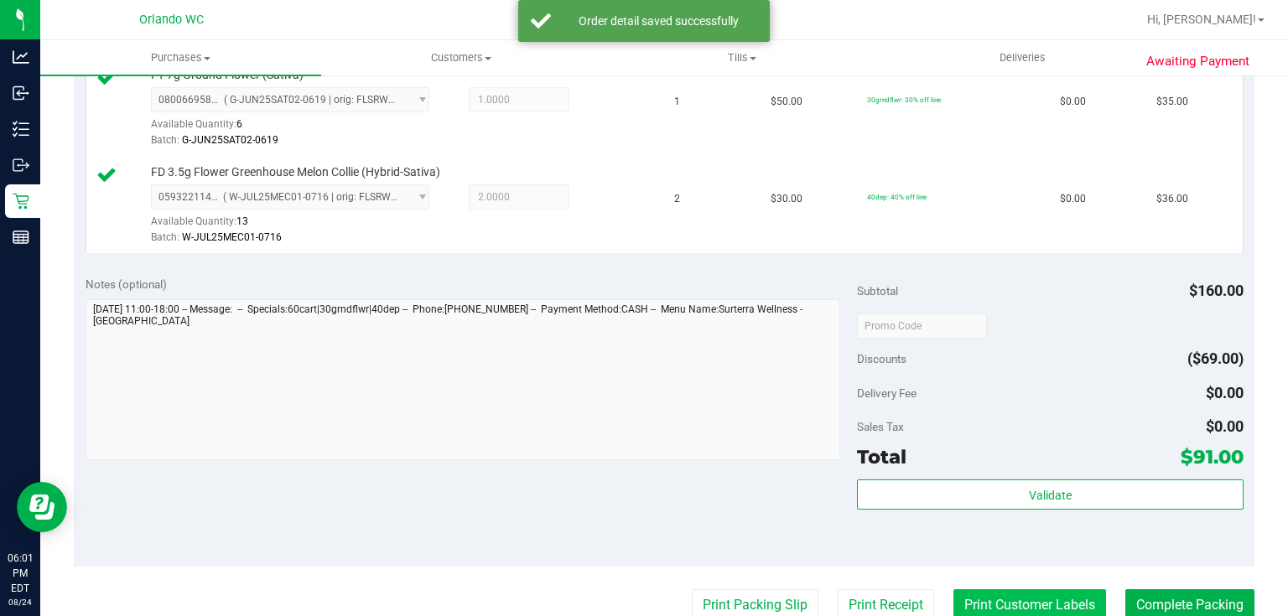
click at [1050, 600] on button "Print Customer Labels" at bounding box center [1029, 605] width 153 height 32
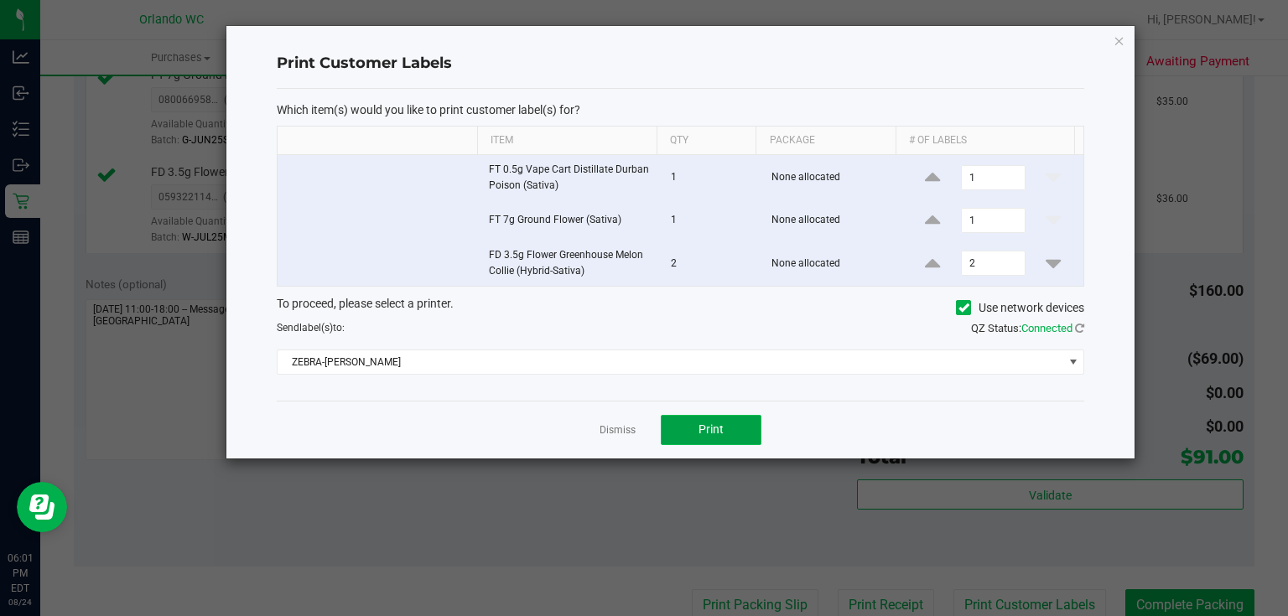
click at [690, 416] on button "Print" at bounding box center [711, 430] width 101 height 30
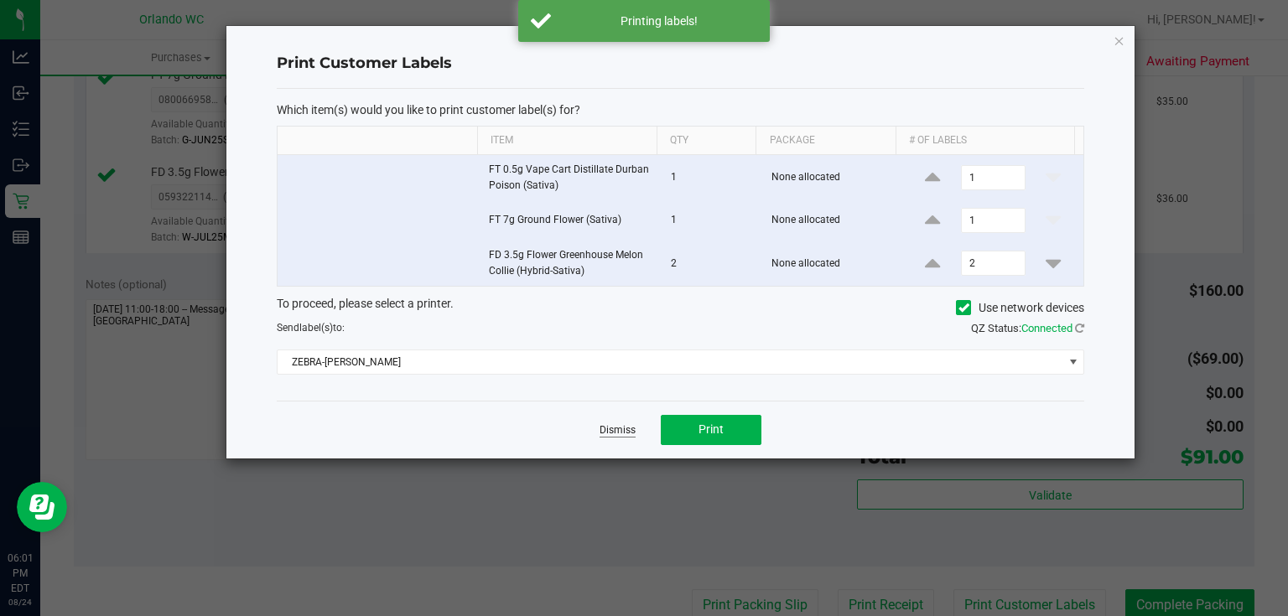
click at [623, 428] on link "Dismiss" at bounding box center [618, 430] width 36 height 14
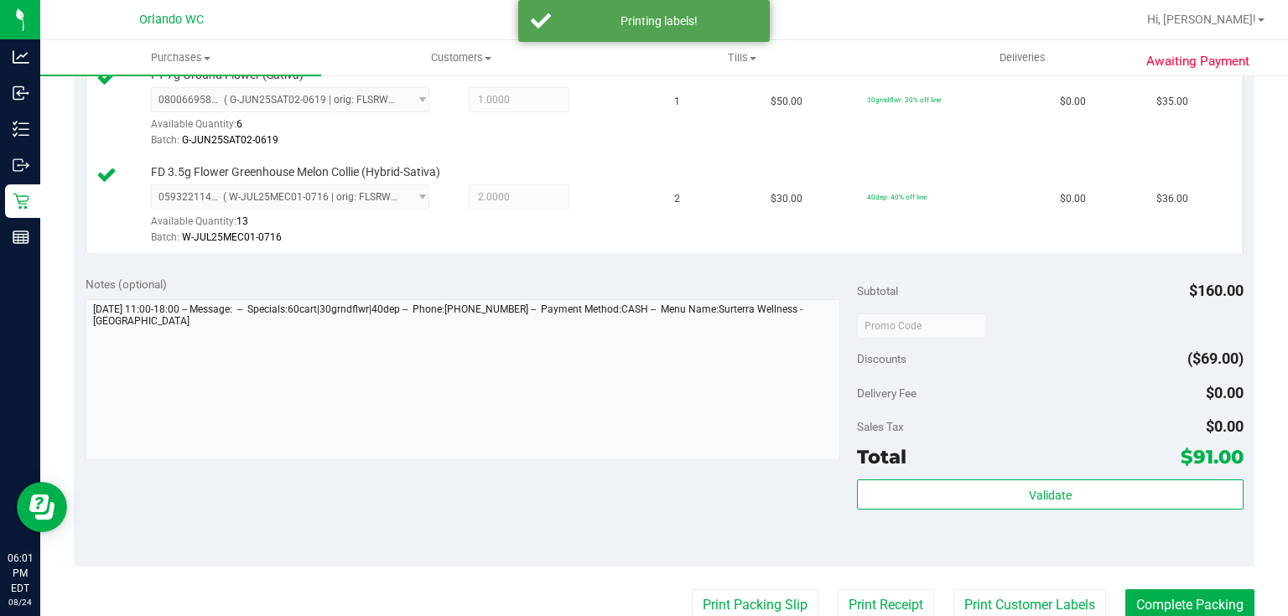
scroll to position [576, 0]
click at [1211, 600] on button "Complete Packing" at bounding box center [1189, 604] width 129 height 32
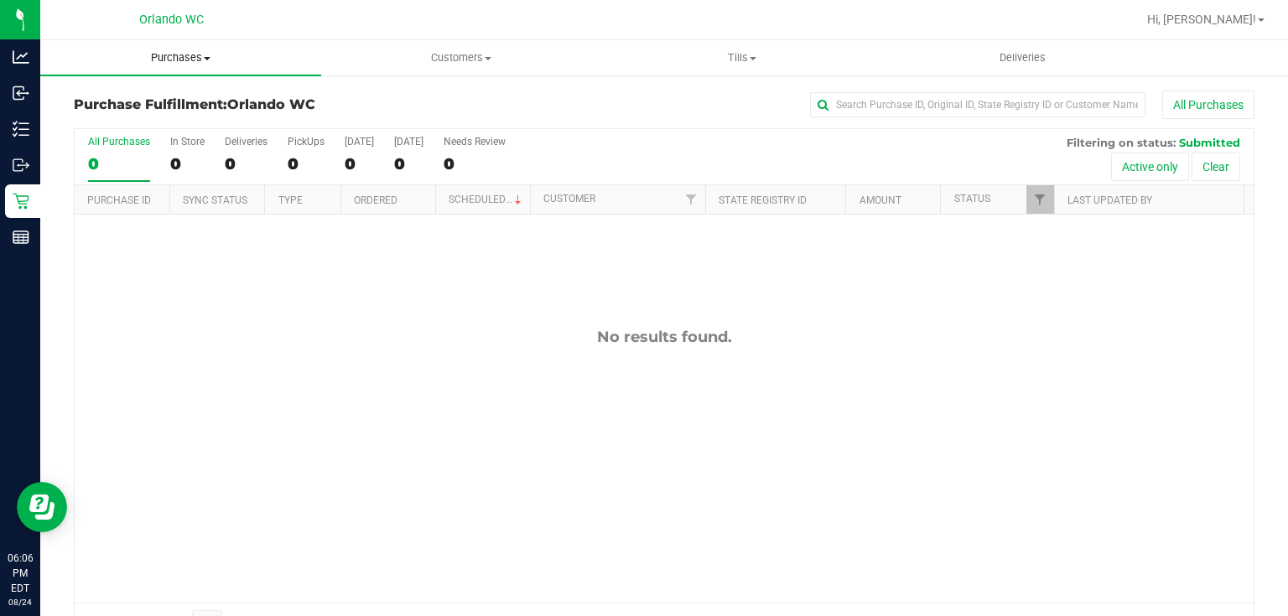
click at [192, 55] on span "Purchases" at bounding box center [180, 57] width 281 height 15
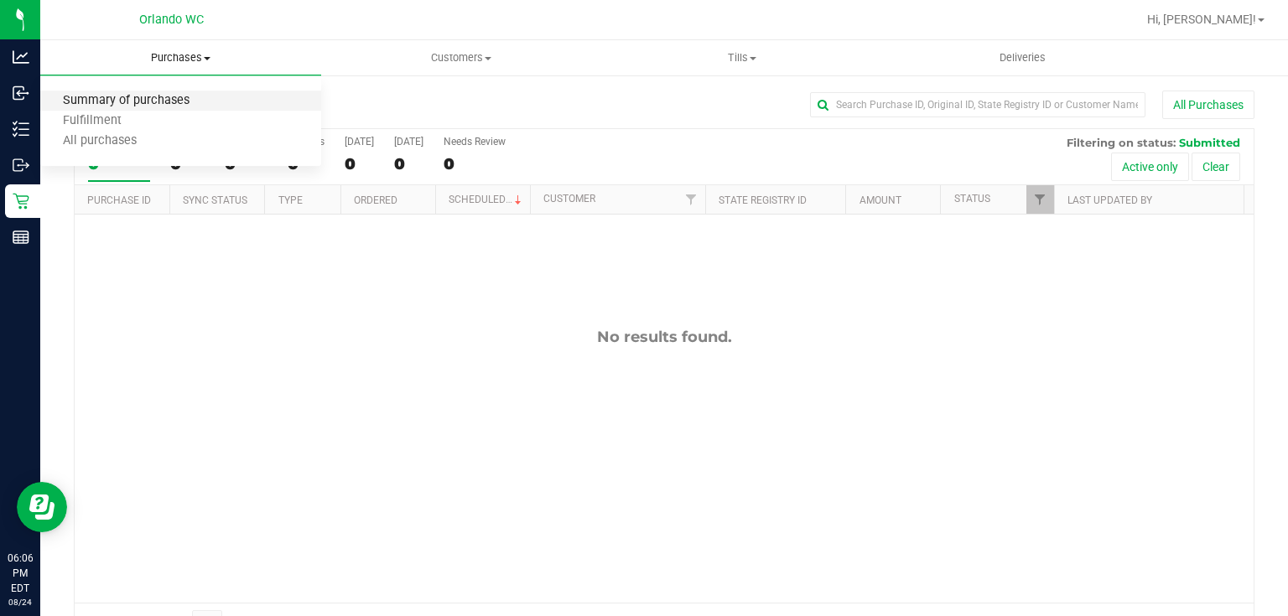
click at [183, 102] on span "Summary of purchases" at bounding box center [126, 101] width 172 height 14
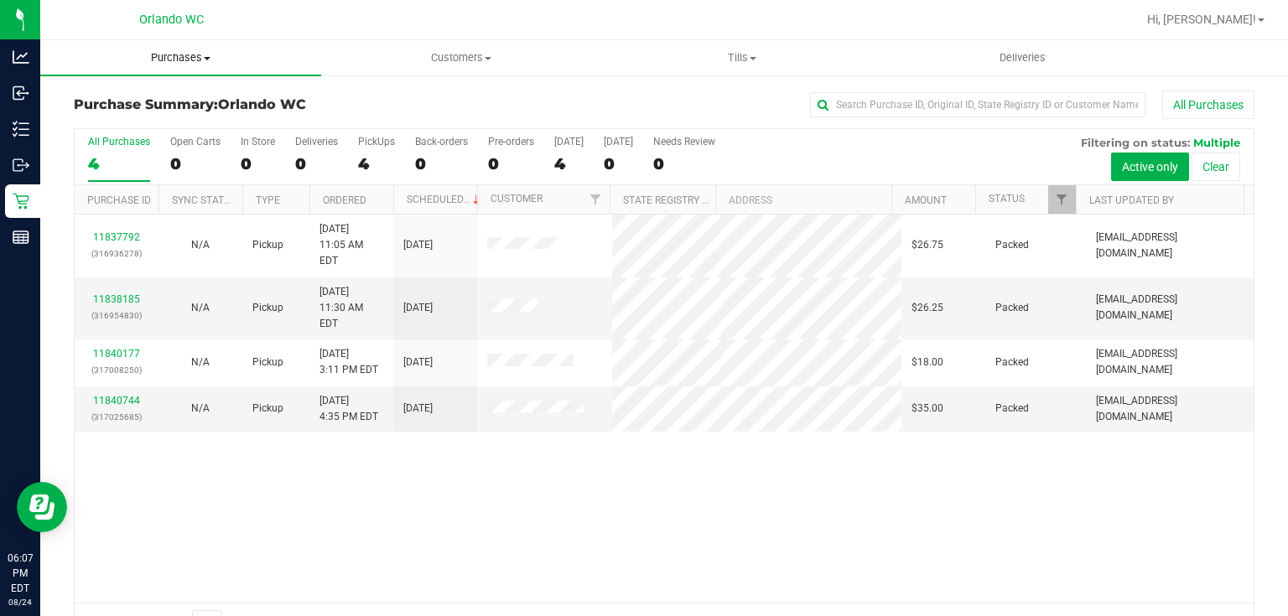
click at [184, 55] on span "Purchases" at bounding box center [180, 57] width 281 height 15
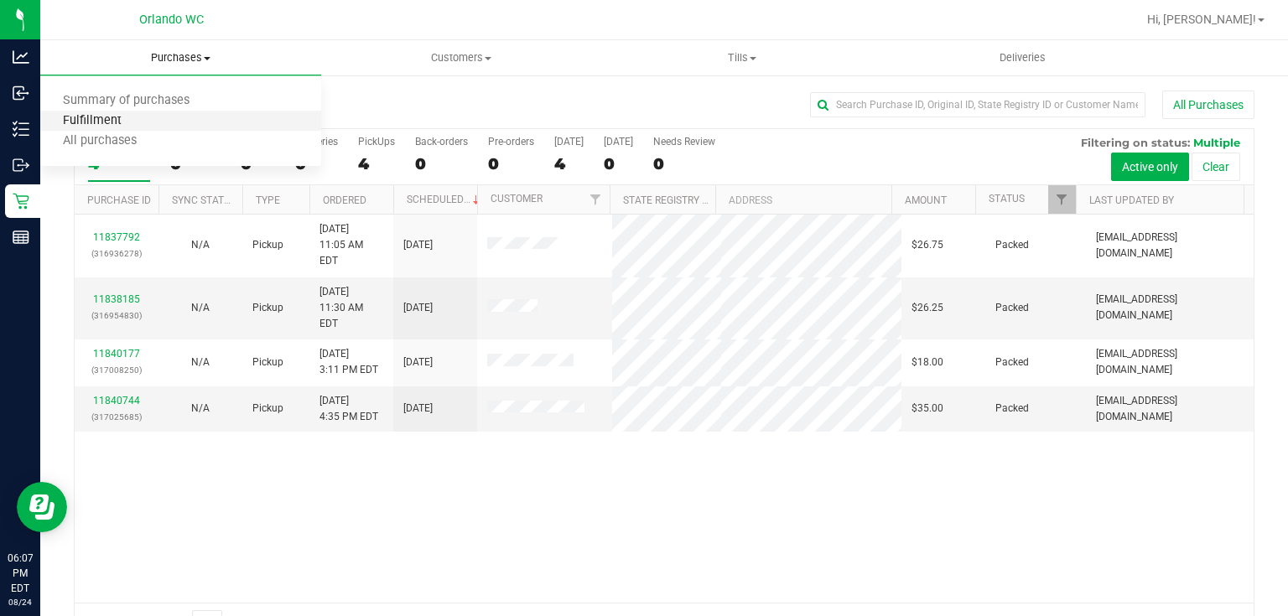
click at [124, 124] on span "Fulfillment" at bounding box center [92, 121] width 104 height 14
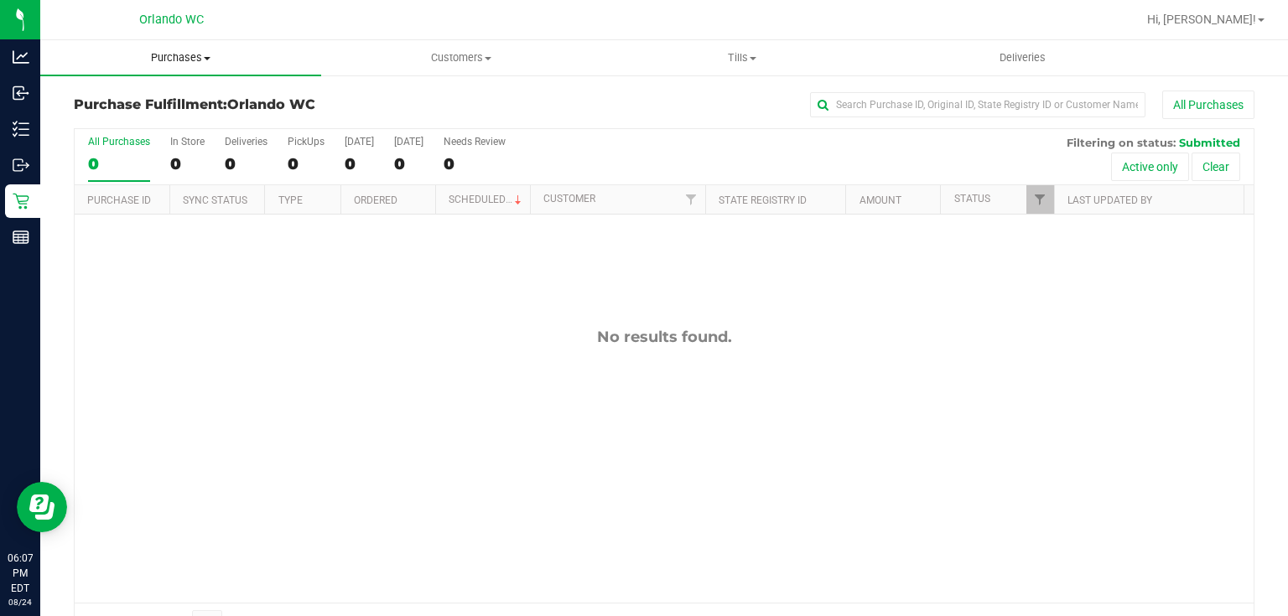
click at [193, 54] on span "Purchases" at bounding box center [180, 57] width 281 height 15
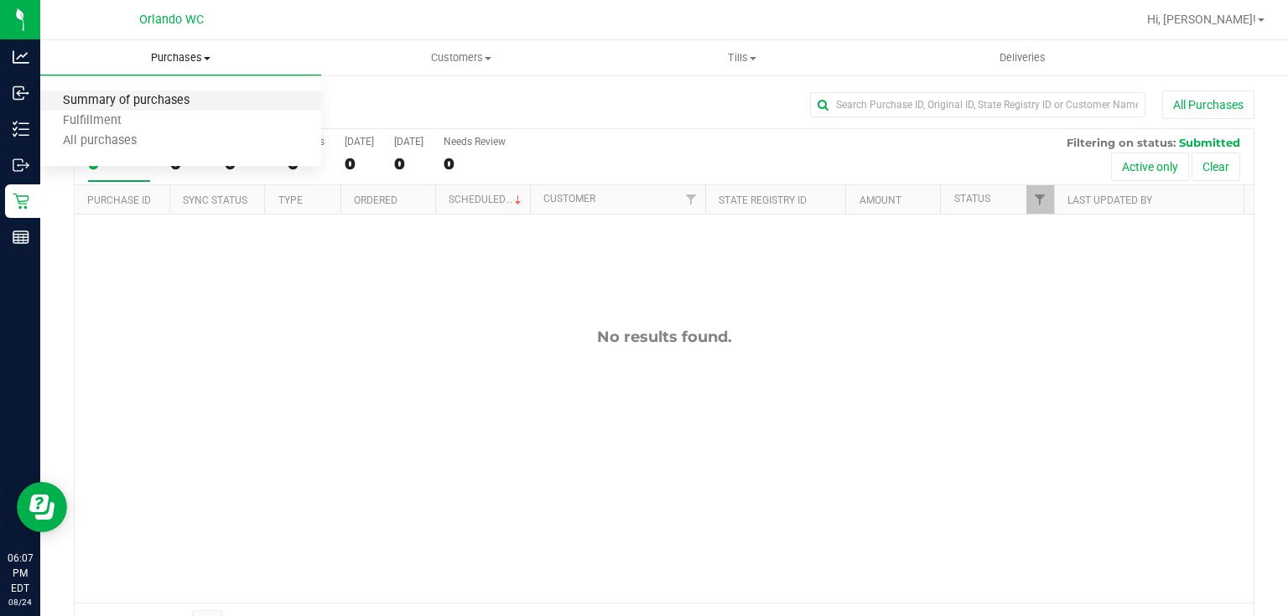
click at [167, 101] on span "Summary of purchases" at bounding box center [126, 101] width 172 height 14
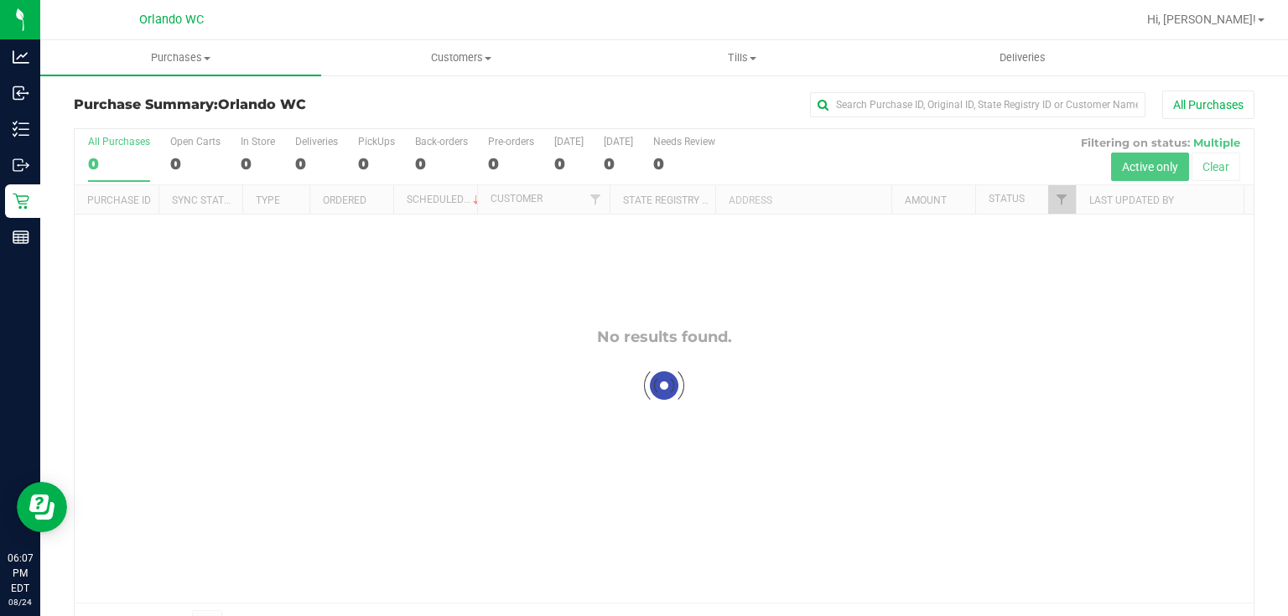
click at [443, 285] on div at bounding box center [664, 386] width 1179 height 514
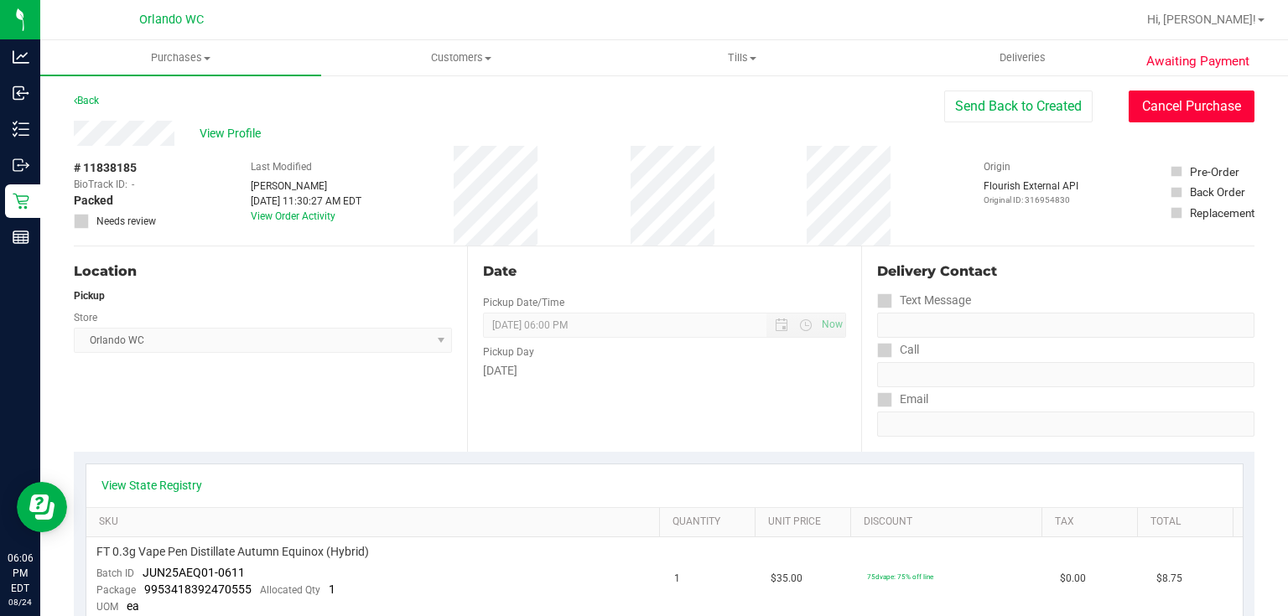
click at [1169, 99] on button "Cancel Purchase" at bounding box center [1192, 107] width 126 height 32
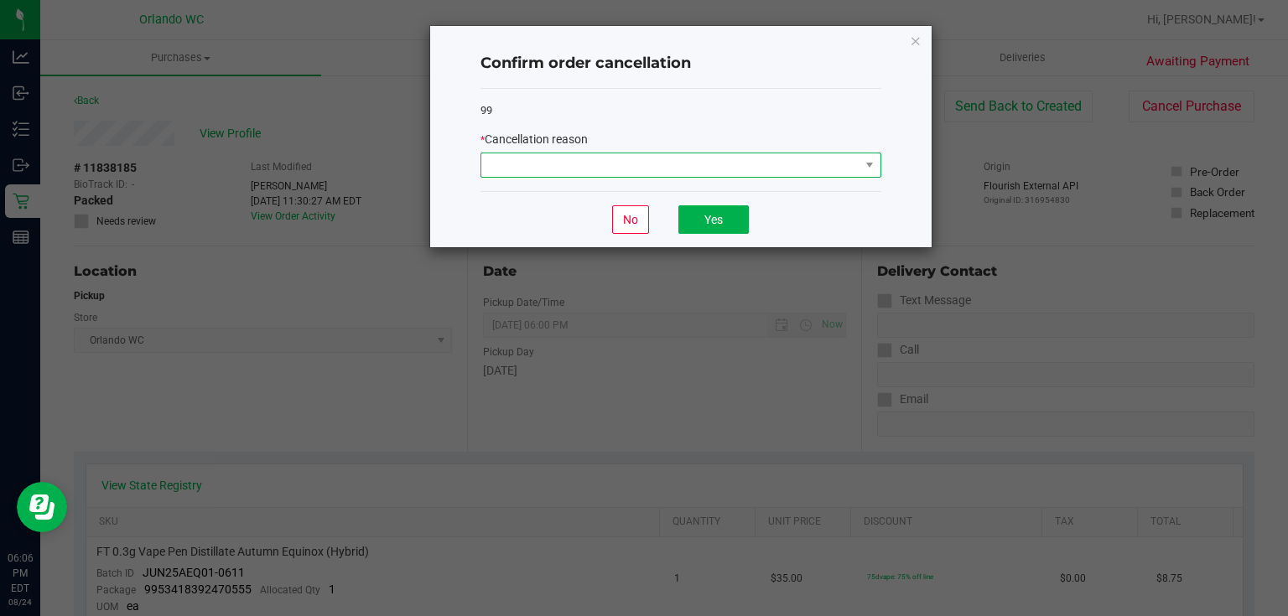
click at [703, 158] on span at bounding box center [670, 164] width 378 height 23
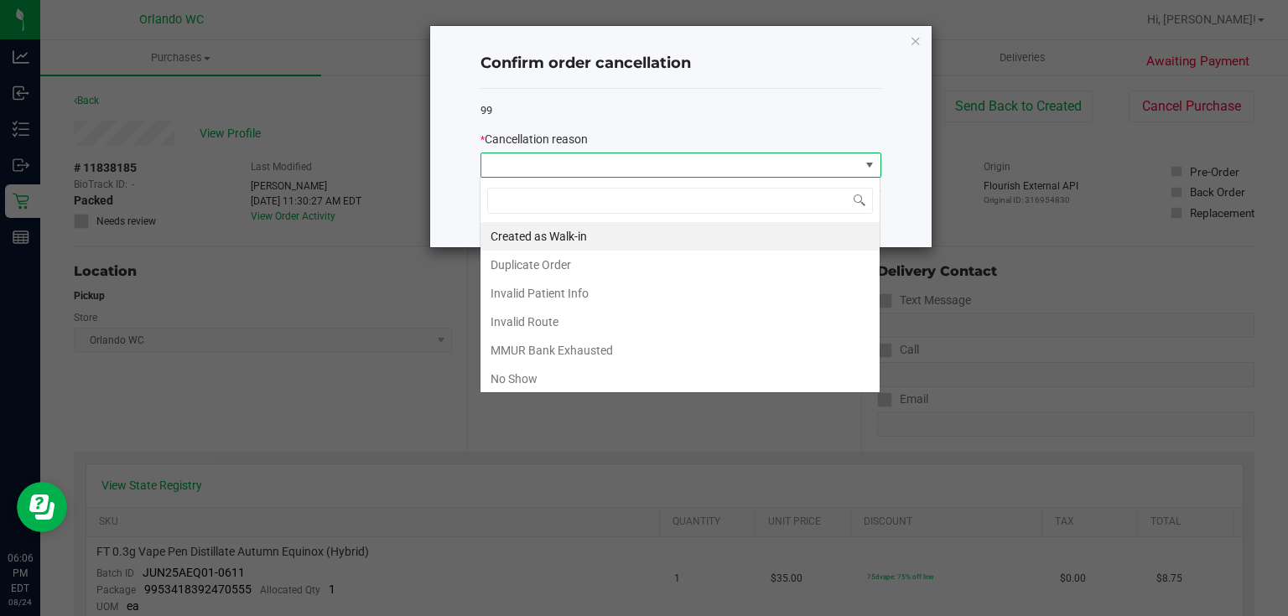
scroll to position [24, 401]
click at [524, 382] on li "No Show" at bounding box center [679, 379] width 399 height 29
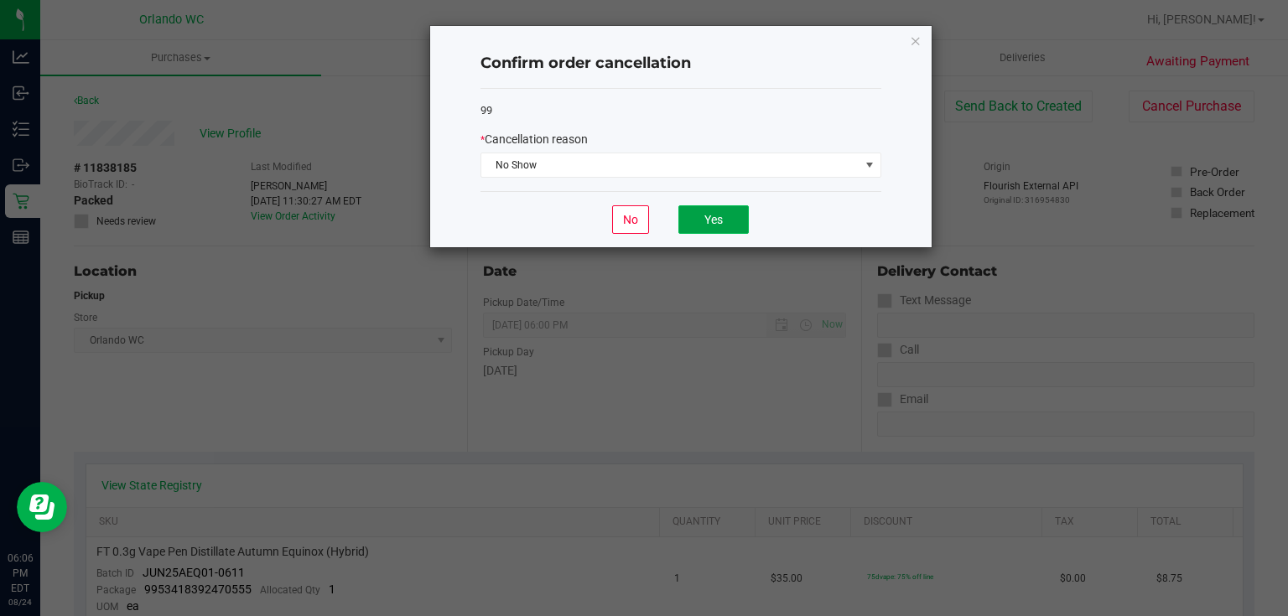
click at [734, 224] on button "Yes" at bounding box center [713, 219] width 70 height 29
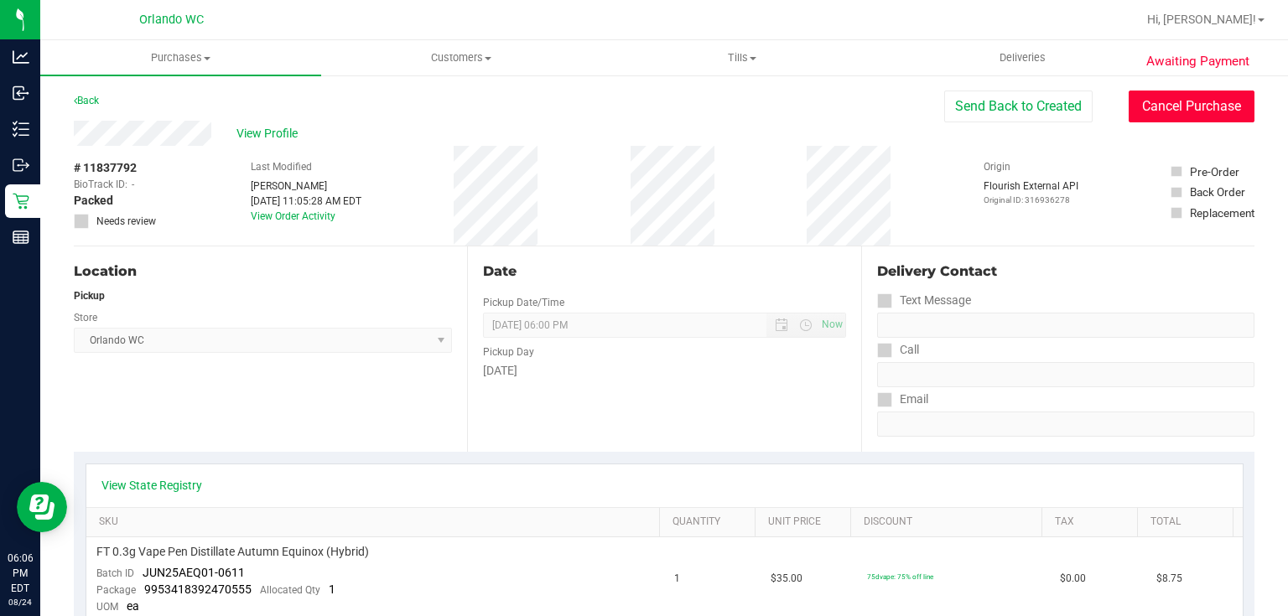
click at [1206, 114] on button "Cancel Purchase" at bounding box center [1192, 107] width 126 height 32
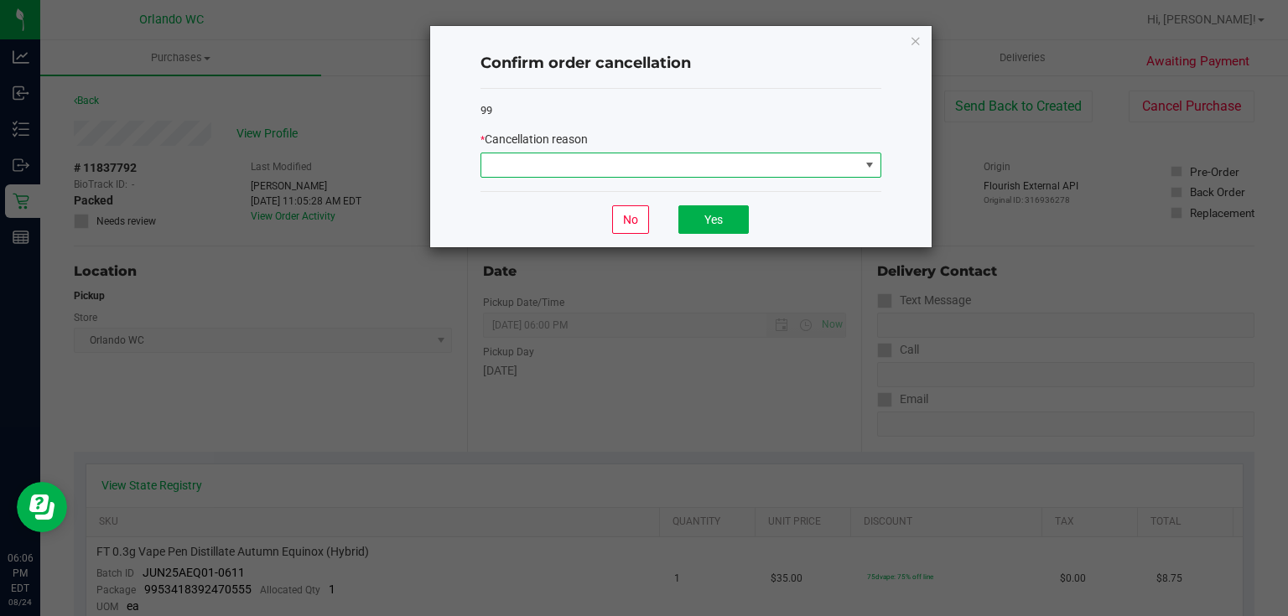
click at [772, 168] on span at bounding box center [670, 164] width 378 height 23
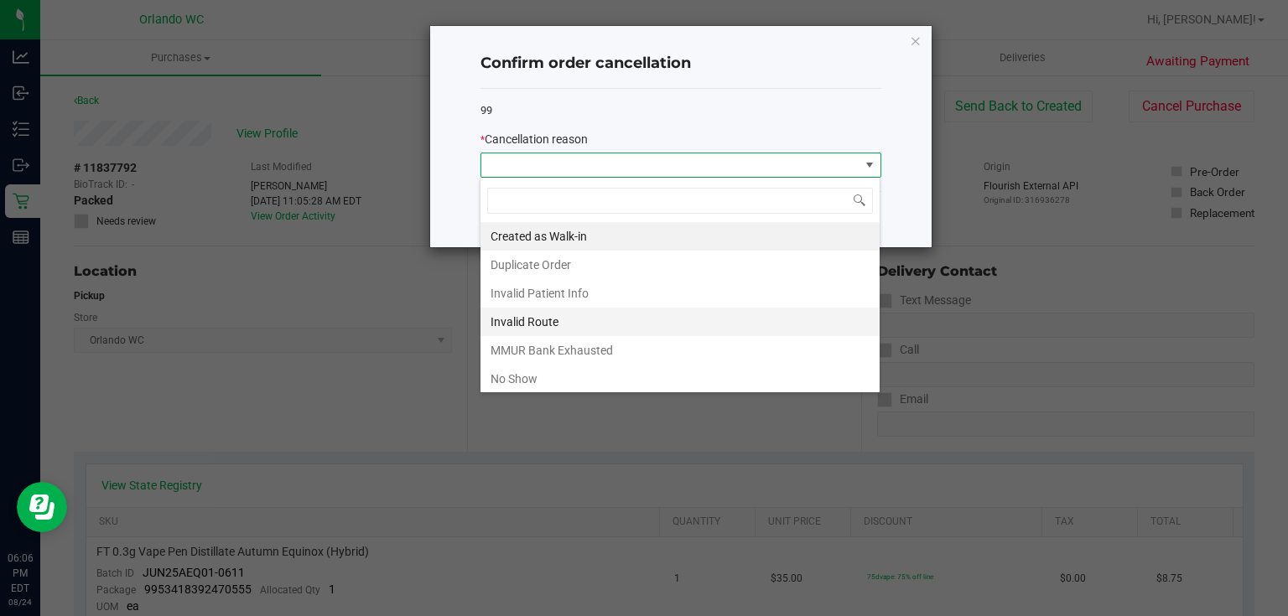
scroll to position [24, 401]
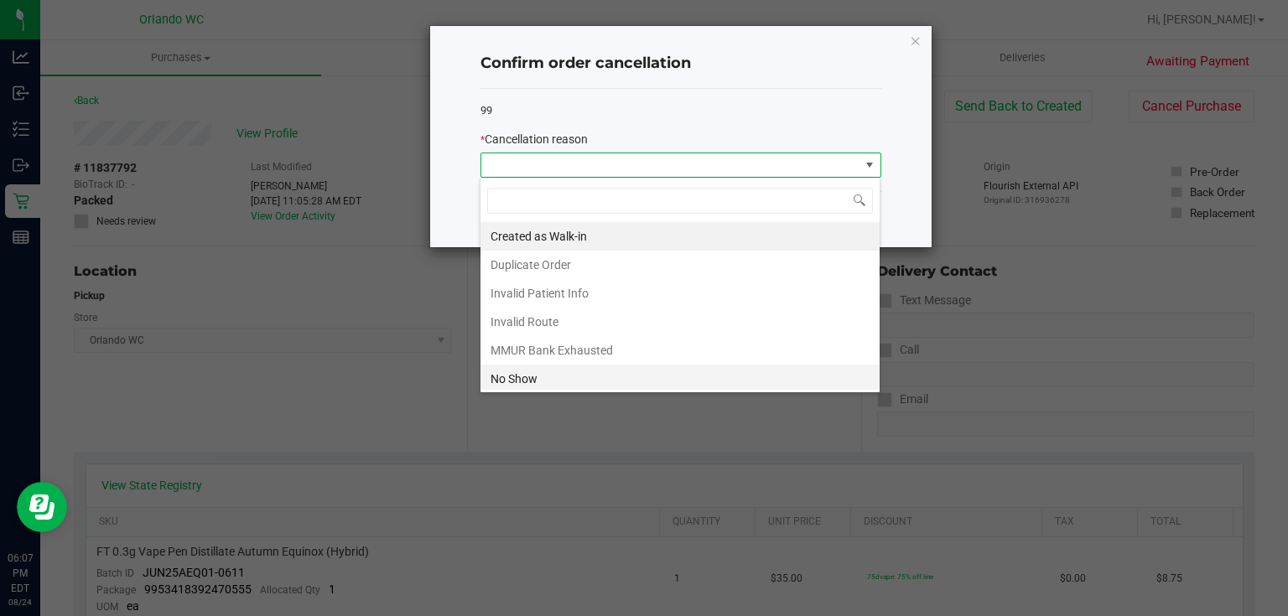
click at [553, 378] on li "No Show" at bounding box center [679, 379] width 399 height 29
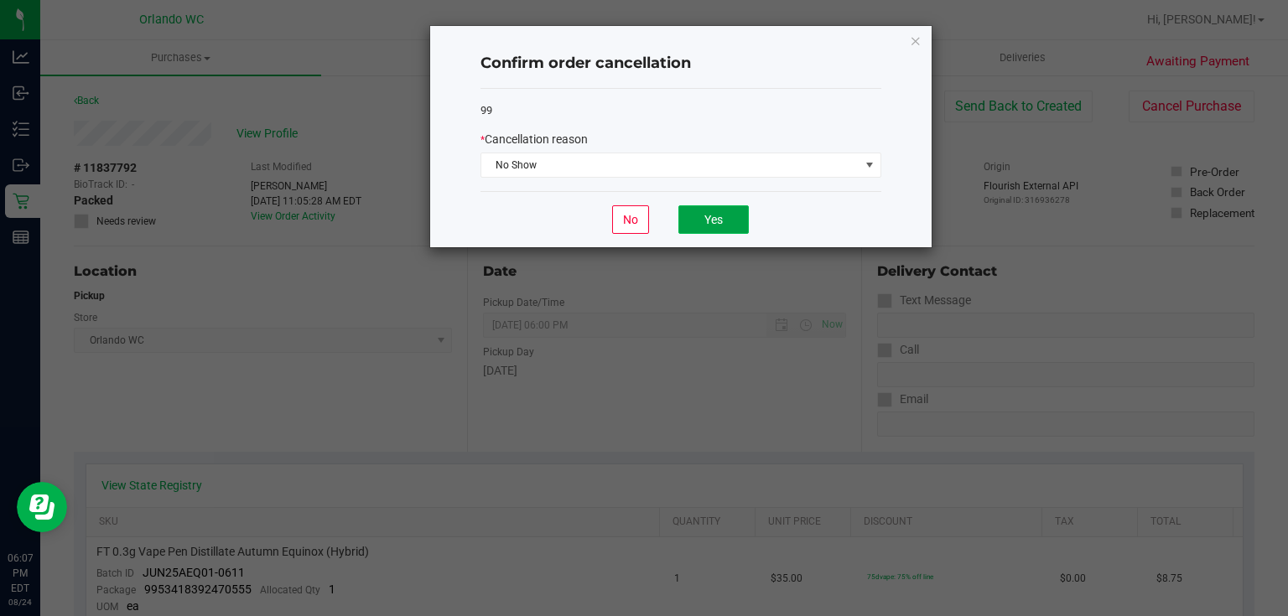
click at [731, 221] on button "Yes" at bounding box center [713, 219] width 70 height 29
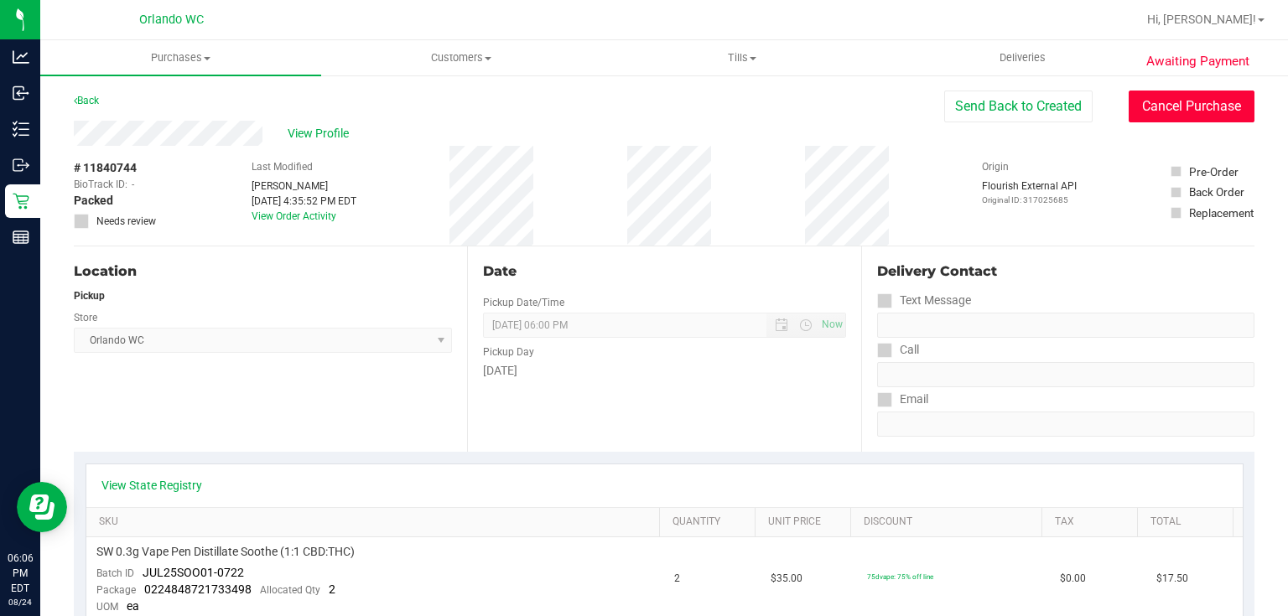
click at [1160, 114] on button "Cancel Purchase" at bounding box center [1192, 107] width 126 height 32
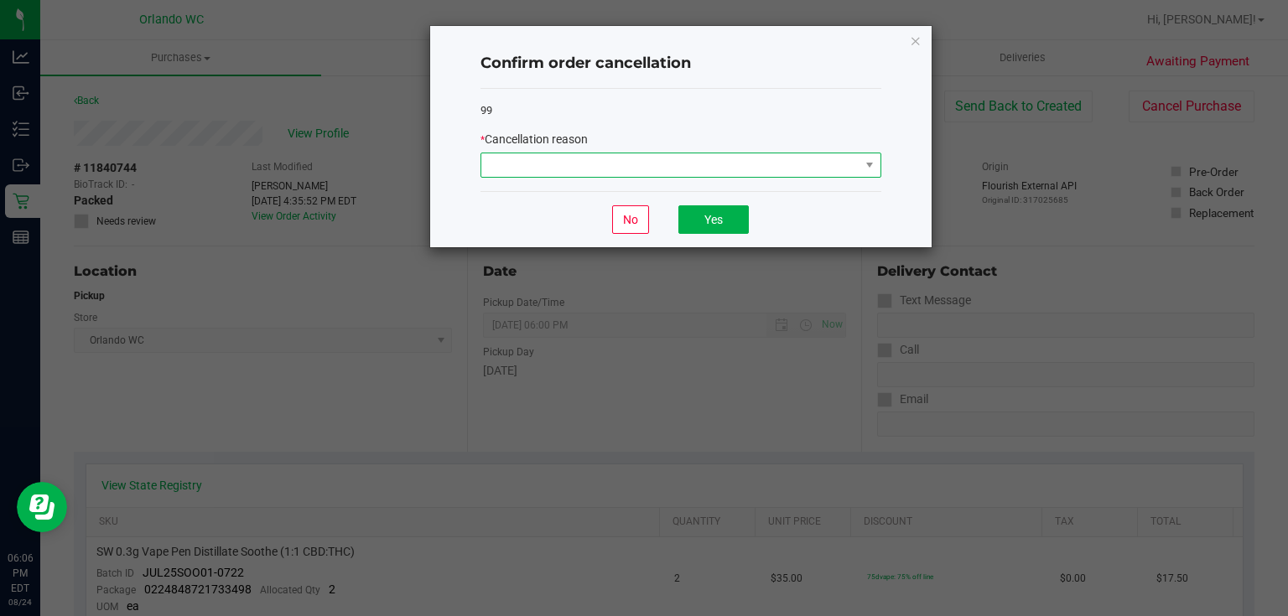
click at [797, 165] on span at bounding box center [670, 164] width 378 height 23
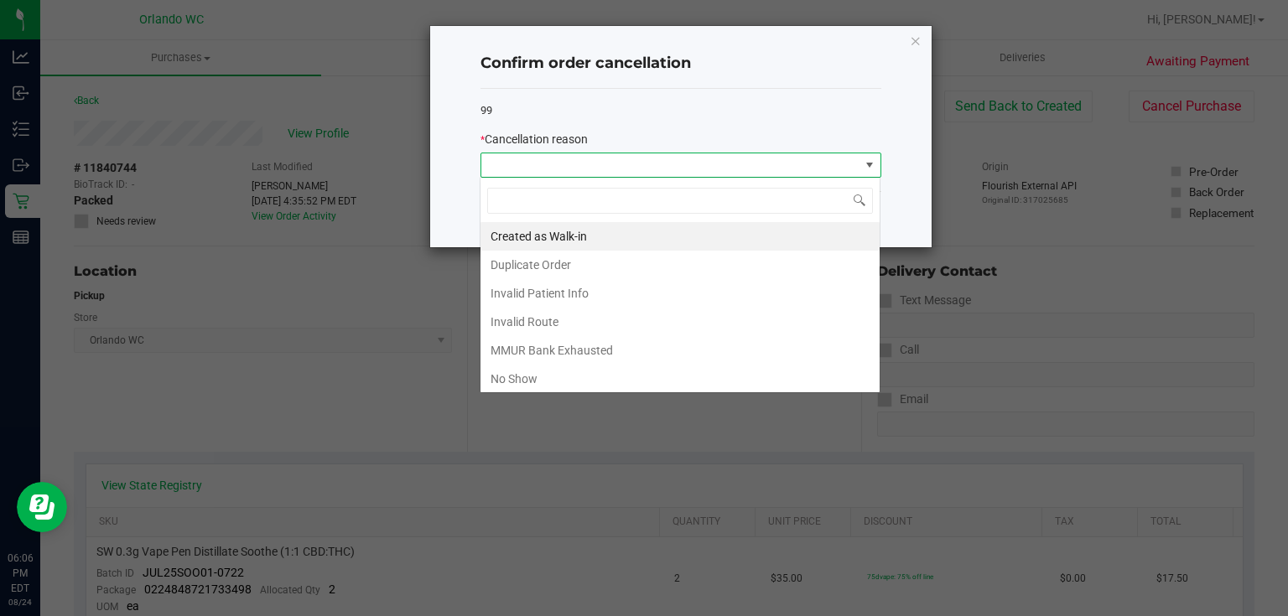
scroll to position [24, 401]
click at [555, 376] on li "No Show" at bounding box center [679, 379] width 399 height 29
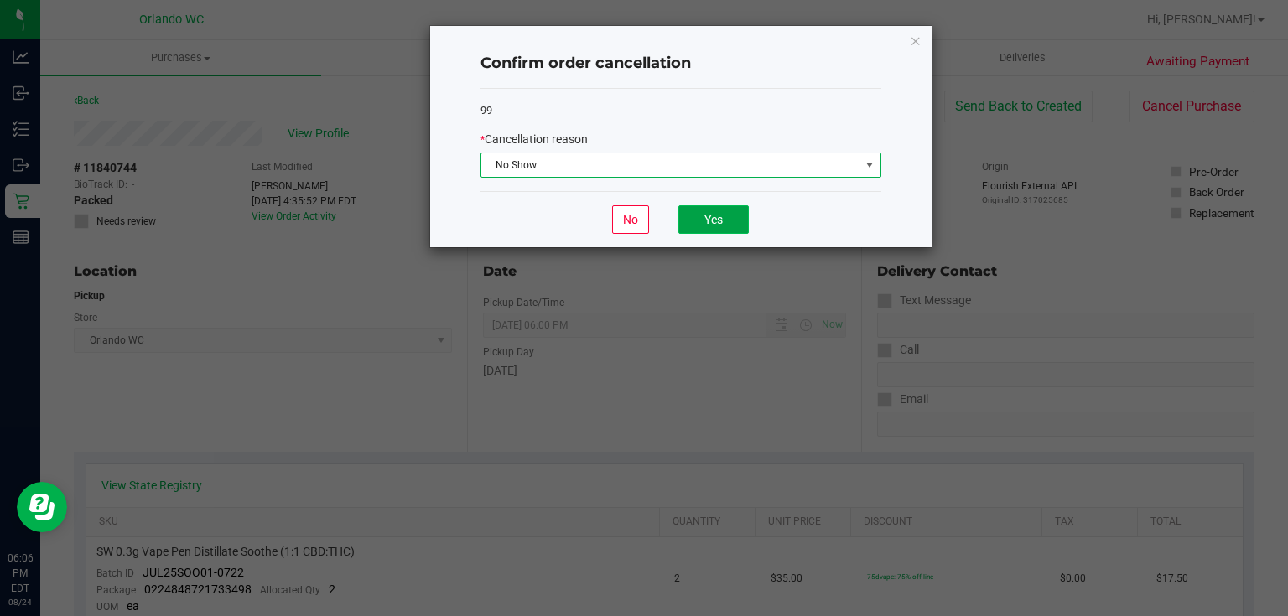
click at [708, 215] on button "Yes" at bounding box center [713, 219] width 70 height 29
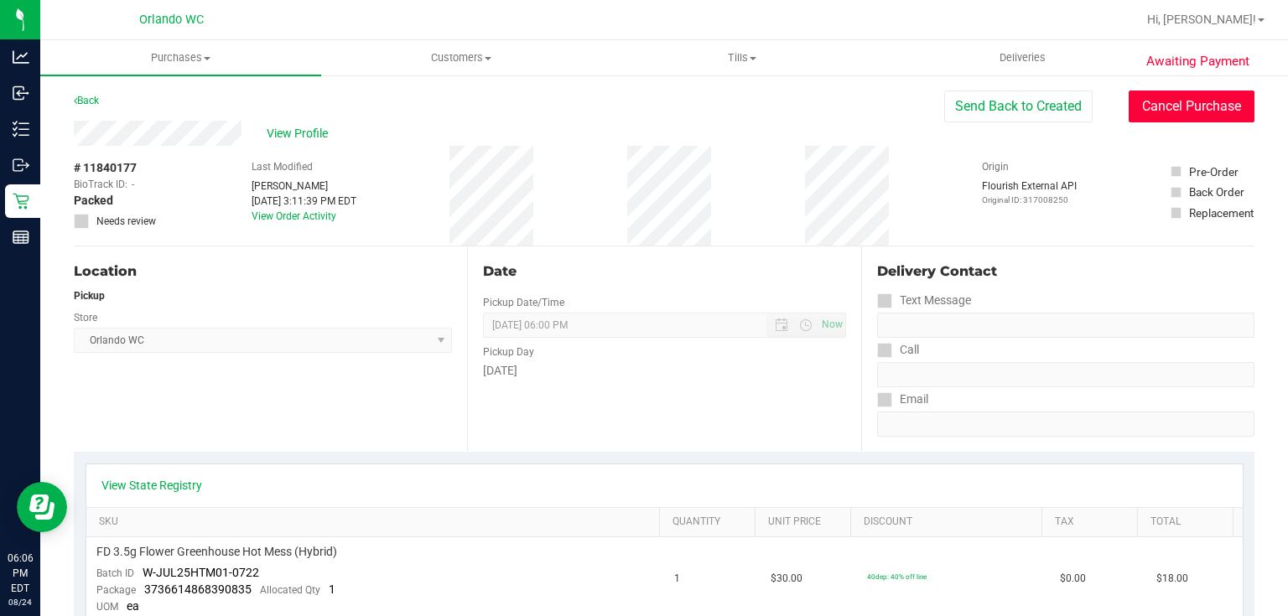
click at [1169, 107] on button "Cancel Purchase" at bounding box center [1192, 107] width 126 height 32
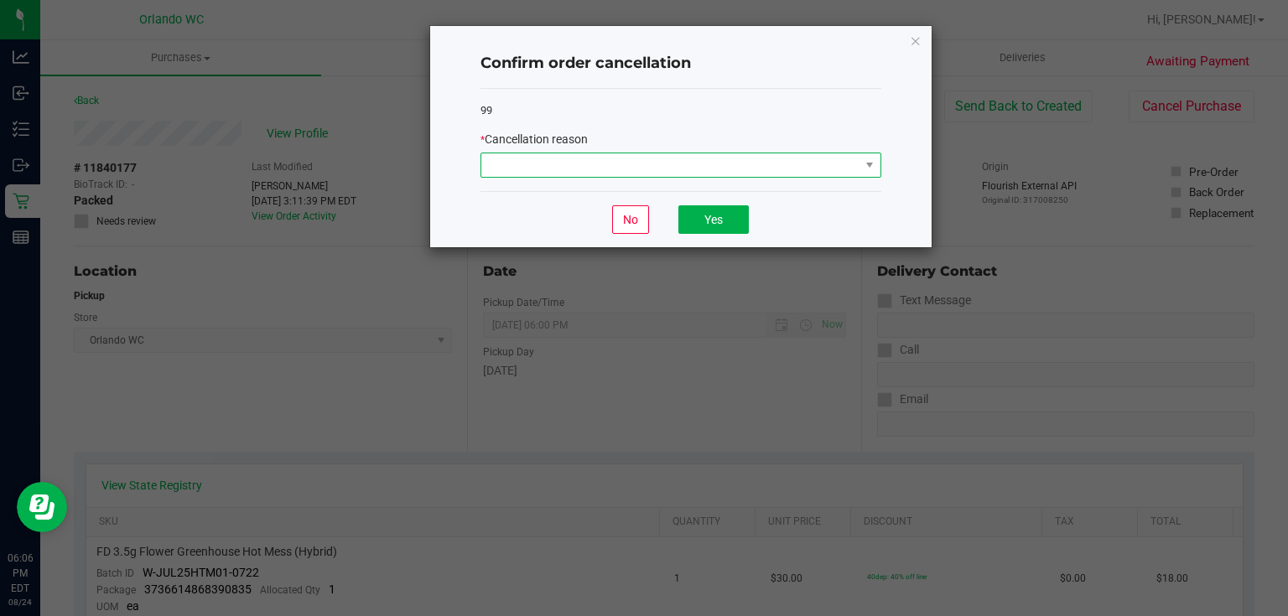
click at [858, 166] on span at bounding box center [670, 164] width 378 height 23
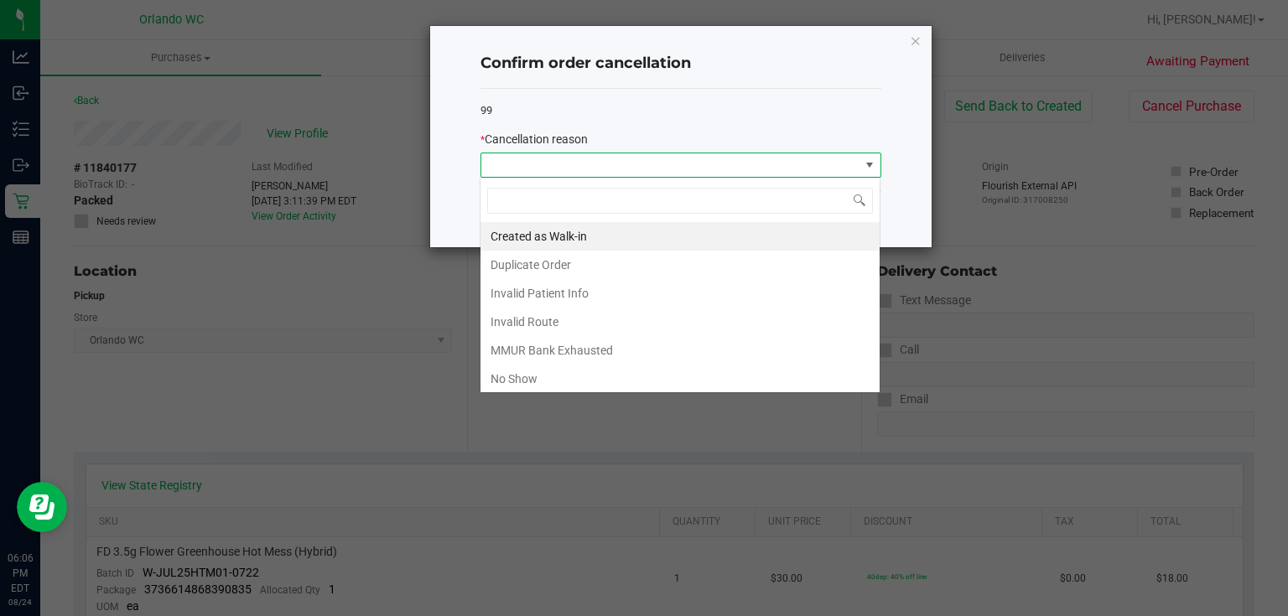
scroll to position [24, 401]
click at [580, 379] on li "No Show" at bounding box center [679, 379] width 399 height 29
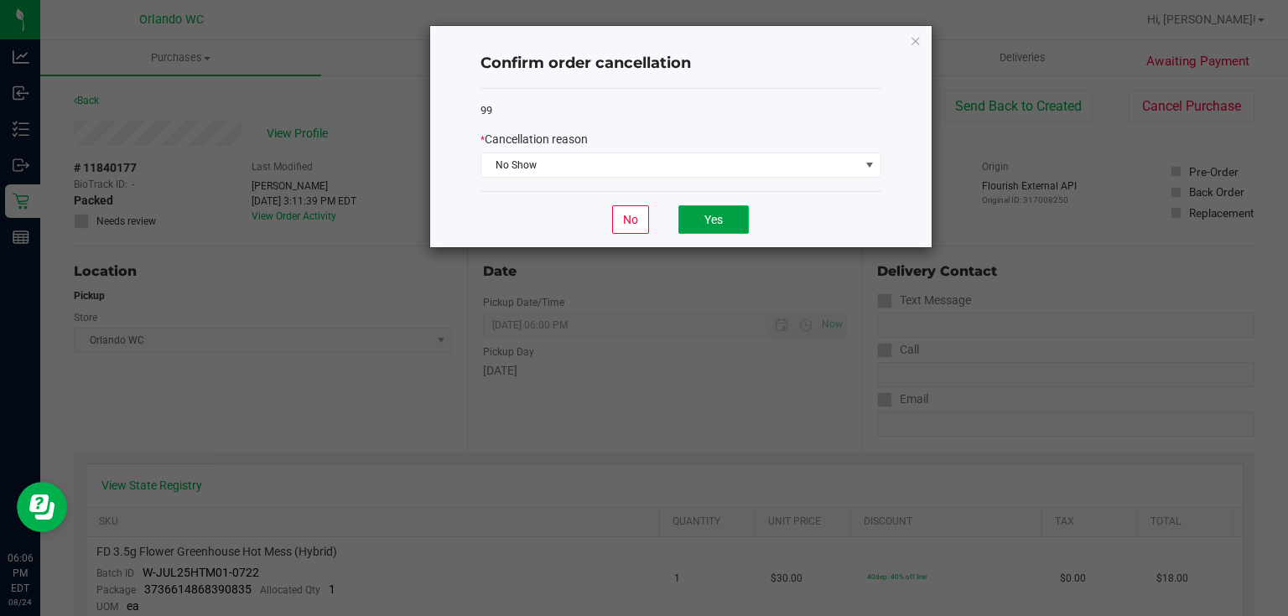
click at [713, 212] on button "Yes" at bounding box center [713, 219] width 70 height 29
